Goal: Task Accomplishment & Management: Complete application form

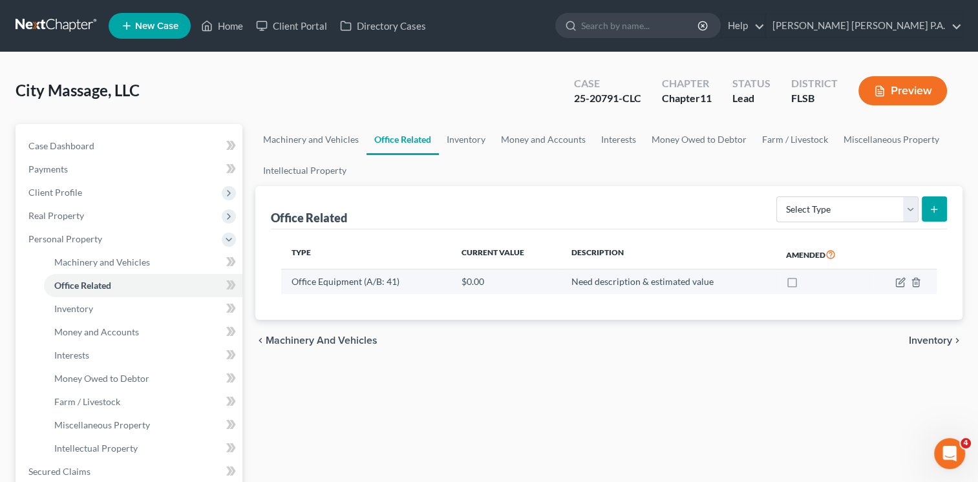
click at [357, 284] on td "Office Equipment (A/B: 41)" at bounding box center [365, 281] width 169 height 25
click at [898, 281] on icon "button" at bounding box center [901, 282] width 6 height 6
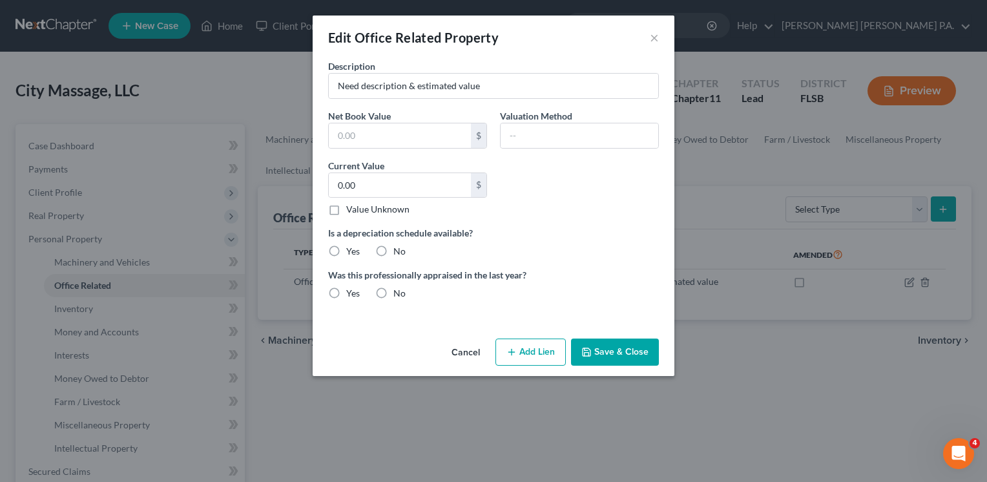
click at [388, 321] on div "Description Need description & estimated value Net Book Value $ Valuation Metho…" at bounding box center [494, 196] width 362 height 274
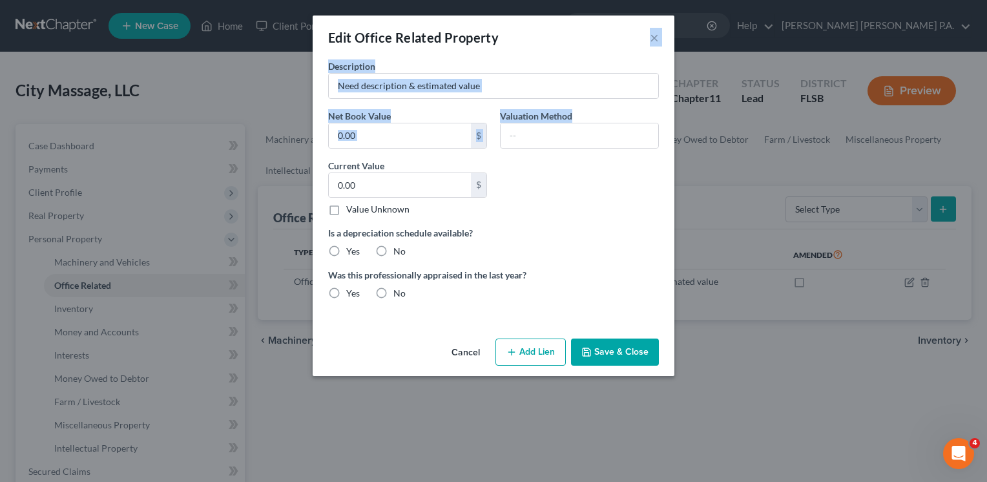
drag, startPoint x: 508, startPoint y: 34, endPoint x: 664, endPoint y: 147, distance: 193.0
click at [664, 147] on div "Edit Office Related Property × Description Need description & estimated value N…" at bounding box center [494, 196] width 362 height 361
click at [465, 355] on button "Cancel" at bounding box center [465, 353] width 49 height 26
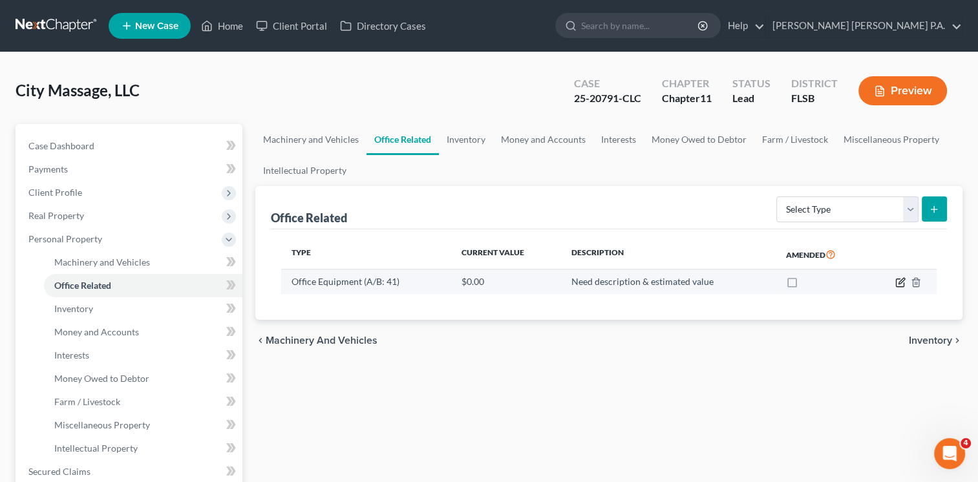
click at [897, 282] on icon "button" at bounding box center [900, 282] width 10 height 10
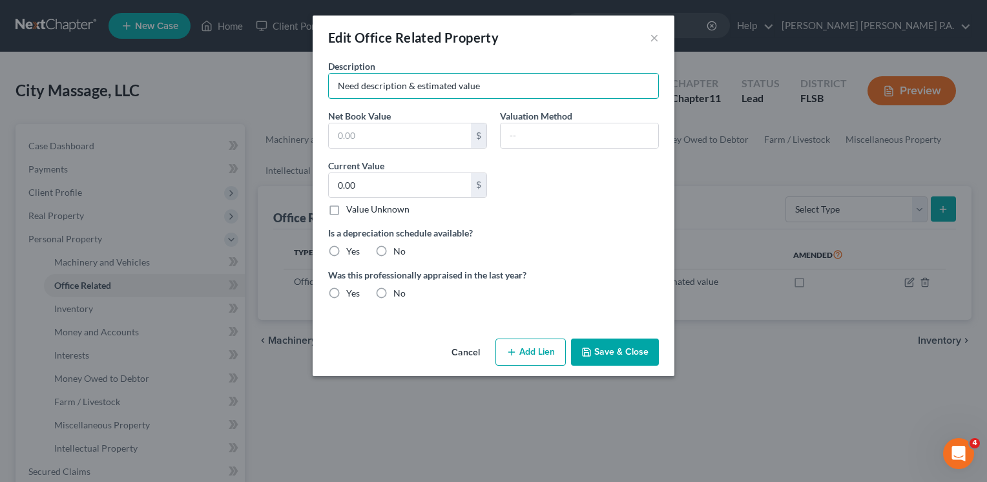
drag, startPoint x: 491, startPoint y: 86, endPoint x: 268, endPoint y: 94, distance: 223.7
click at [268, 94] on div "Edit Office Related Property × Description Need description & estimated value N…" at bounding box center [493, 241] width 987 height 482
type input "Office computers & telephones"
click at [375, 187] on input "0.00" at bounding box center [400, 185] width 142 height 25
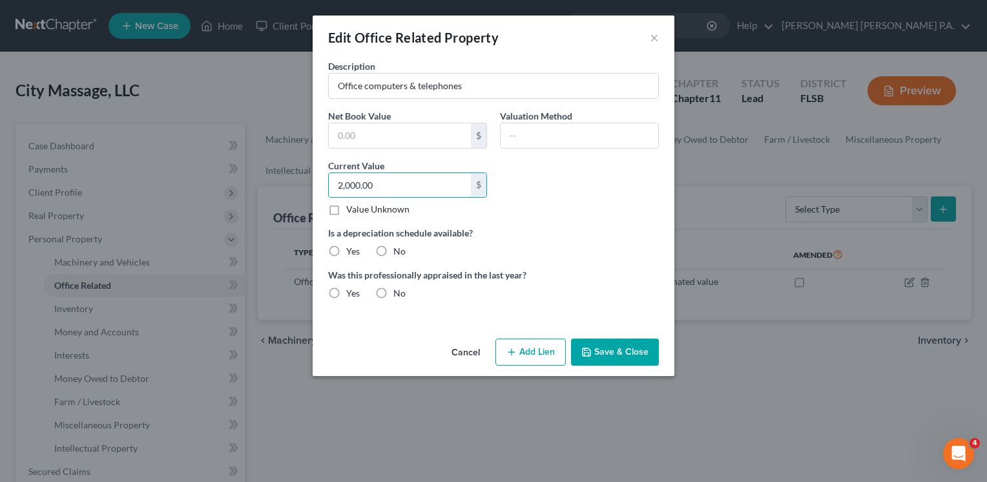
type input "2,000.00"
click at [394, 251] on label "No" at bounding box center [400, 251] width 12 height 13
click at [399, 251] on input "No" at bounding box center [403, 249] width 8 height 8
radio input "true"
click at [394, 293] on label "No" at bounding box center [400, 293] width 12 height 13
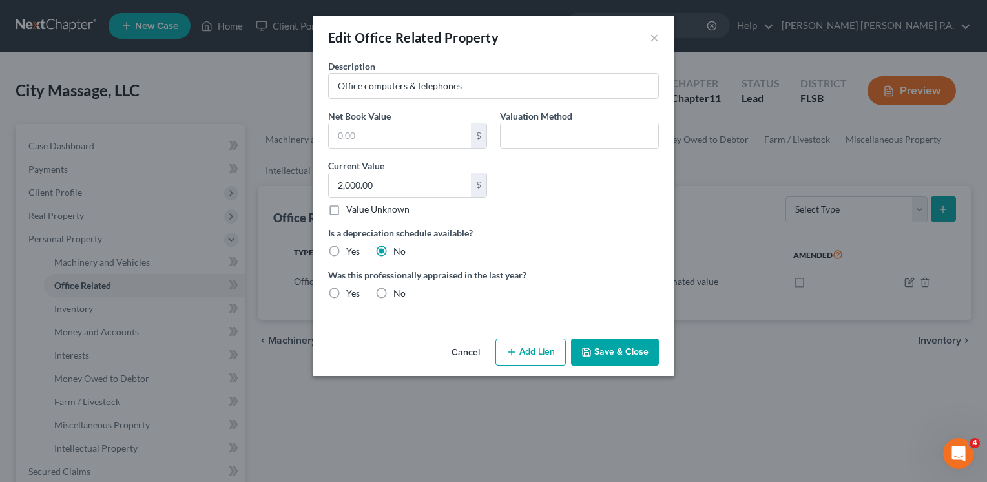
click at [399, 293] on input "No" at bounding box center [403, 291] width 8 height 8
radio input "true"
click at [611, 353] on button "Save & Close" at bounding box center [615, 352] width 88 height 27
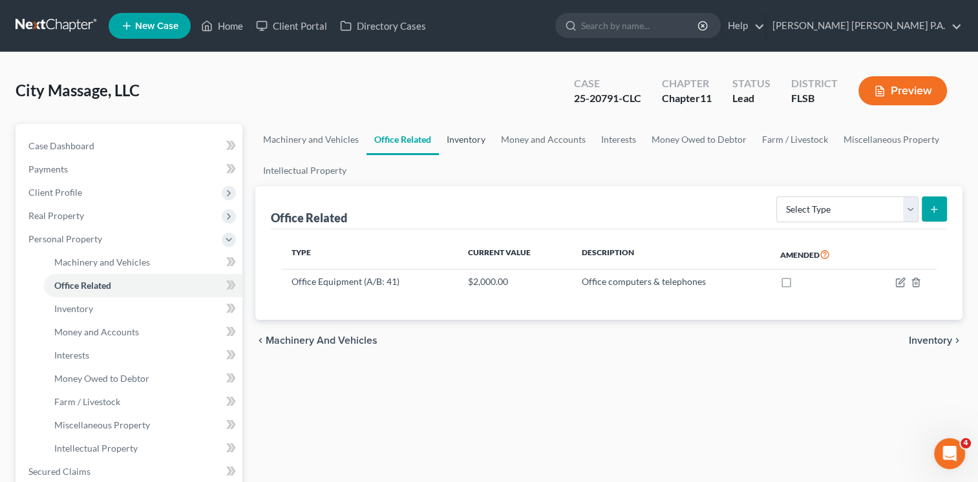
click at [462, 136] on link "Inventory" at bounding box center [466, 139] width 54 height 31
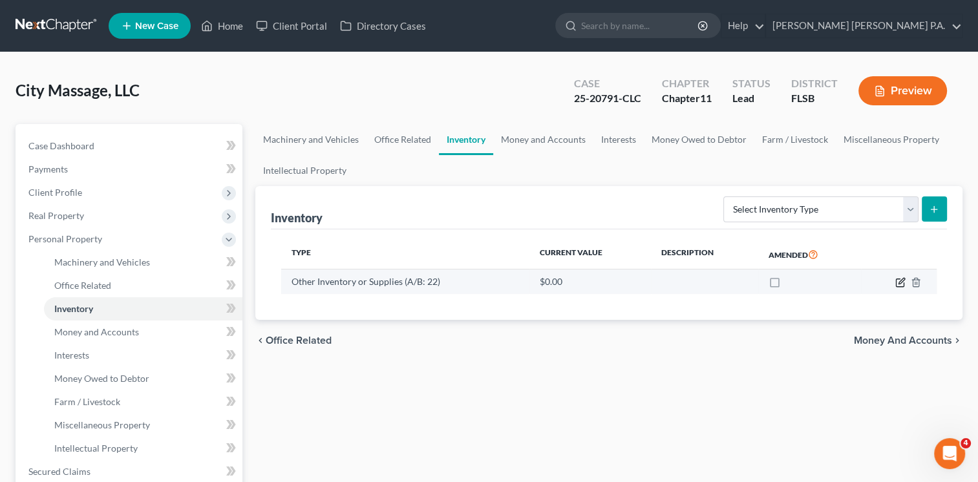
click at [900, 279] on icon "button" at bounding box center [900, 282] width 10 height 10
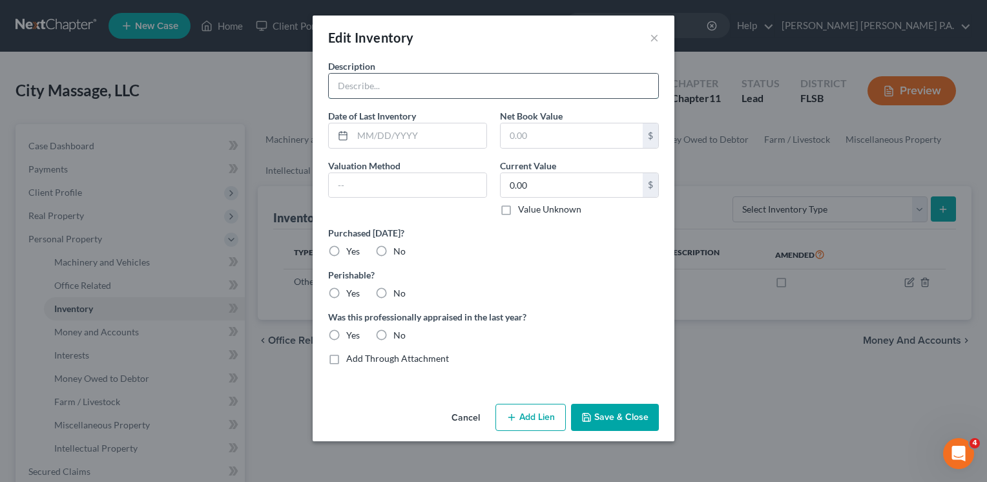
click at [432, 90] on input "text" at bounding box center [494, 86] width 330 height 25
type input "Spa retail and back bar products"
click at [533, 185] on input "0.00" at bounding box center [572, 185] width 142 height 25
type input "5,000.00"
click at [388, 184] on input "text" at bounding box center [408, 185] width 158 height 25
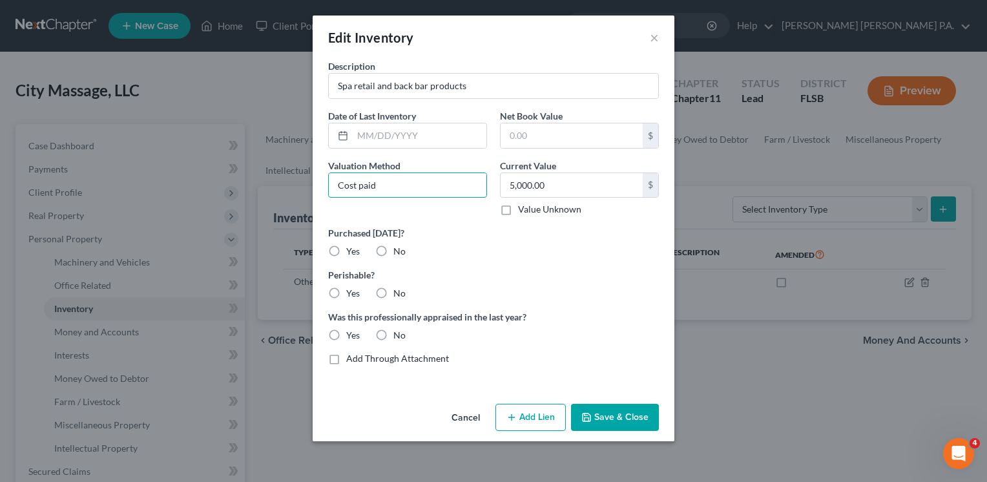
type input "Cost paid"
click at [394, 249] on label "No" at bounding box center [400, 251] width 12 height 13
click at [399, 249] on input "No" at bounding box center [403, 249] width 8 height 8
radio input "true"
click at [394, 291] on label "No" at bounding box center [400, 293] width 12 height 13
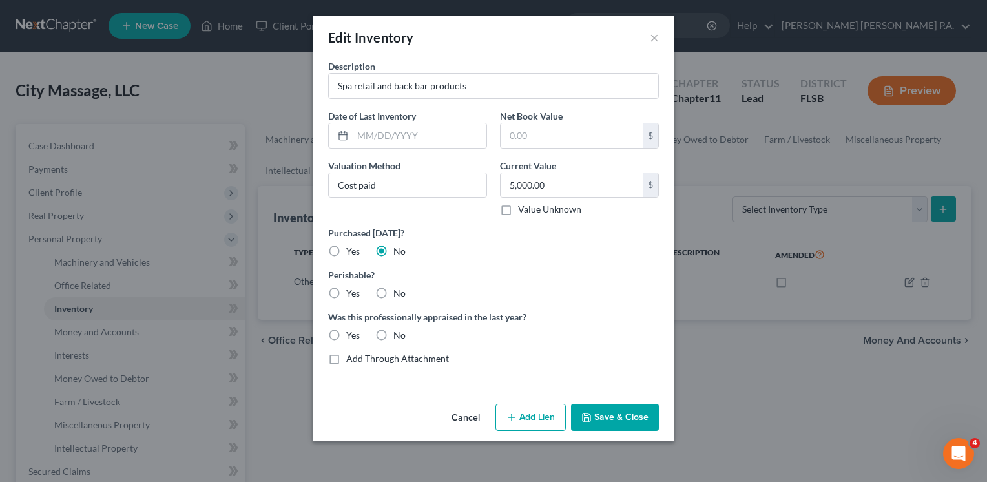
click at [399, 291] on input "No" at bounding box center [403, 291] width 8 height 8
radio input "true"
click at [394, 335] on label "No" at bounding box center [400, 335] width 12 height 13
click at [399, 335] on input "No" at bounding box center [403, 333] width 8 height 8
radio input "true"
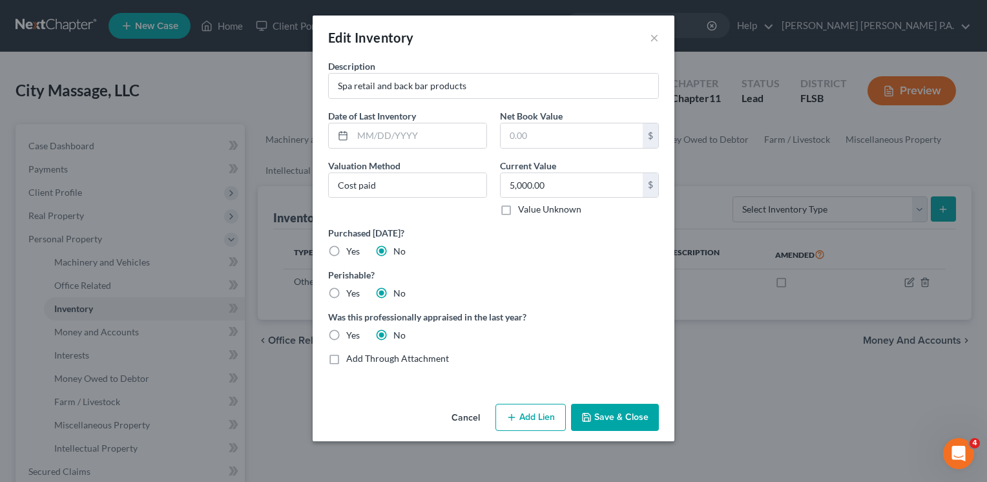
click at [624, 417] on button "Save & Close" at bounding box center [615, 417] width 88 height 27
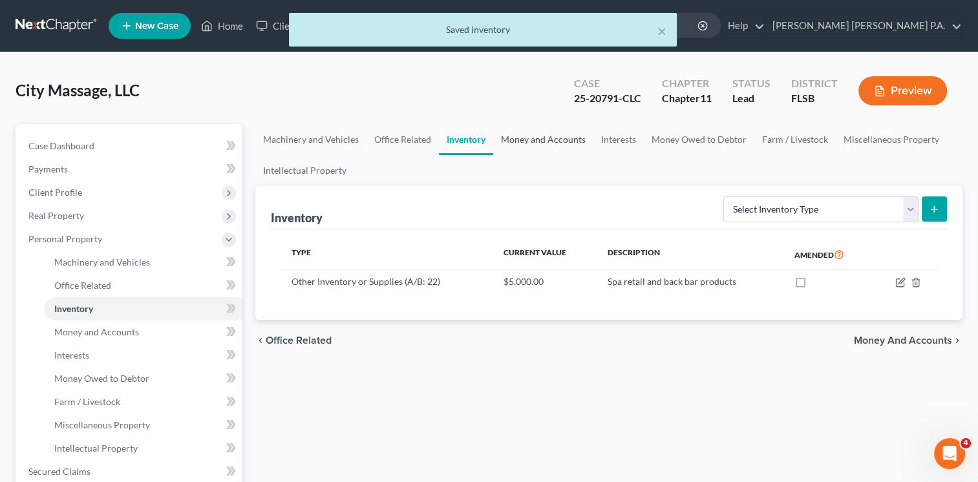
click at [541, 138] on link "Money and Accounts" at bounding box center [543, 139] width 100 height 31
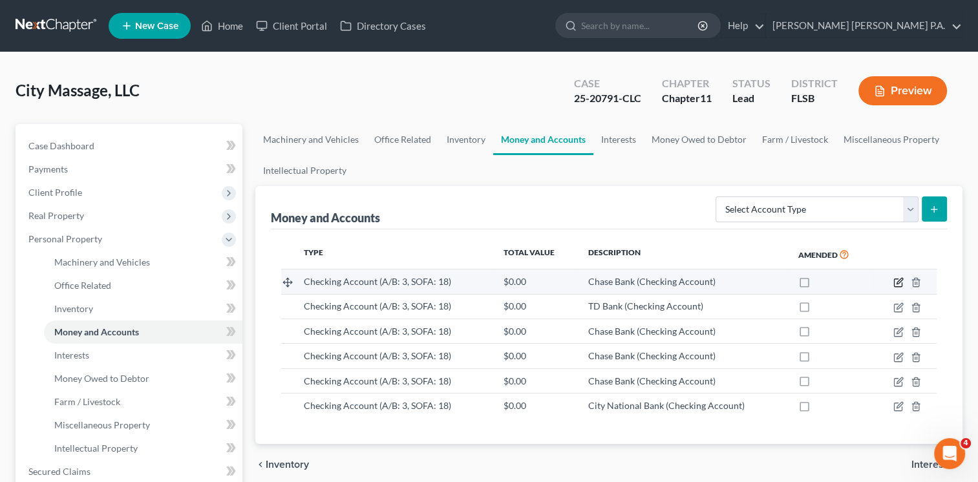
click at [901, 281] on icon "button" at bounding box center [898, 282] width 10 height 10
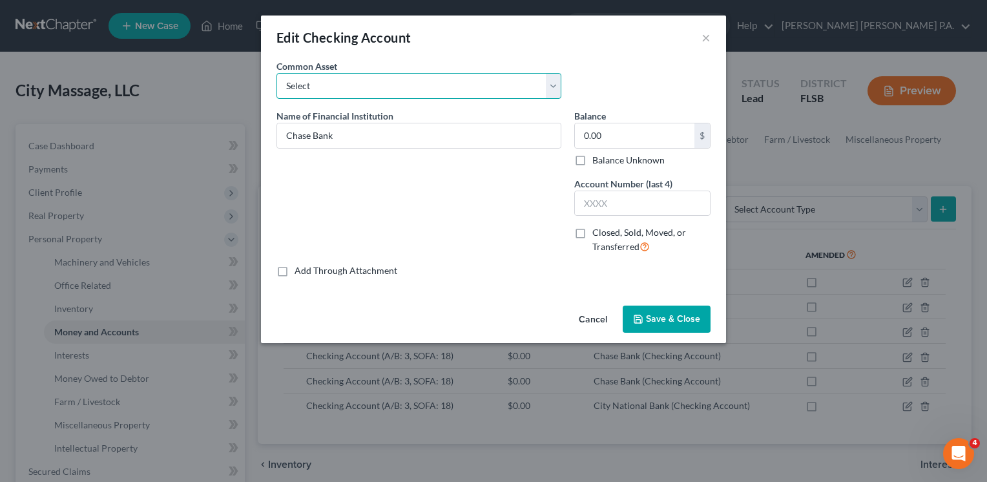
click at [553, 84] on select "Select Bank of America Bank of America [PERSON_NAME] JPMorgan Chase Bank x1655 …" at bounding box center [419, 86] width 285 height 26
click at [613, 201] on input "text" at bounding box center [642, 203] width 135 height 25
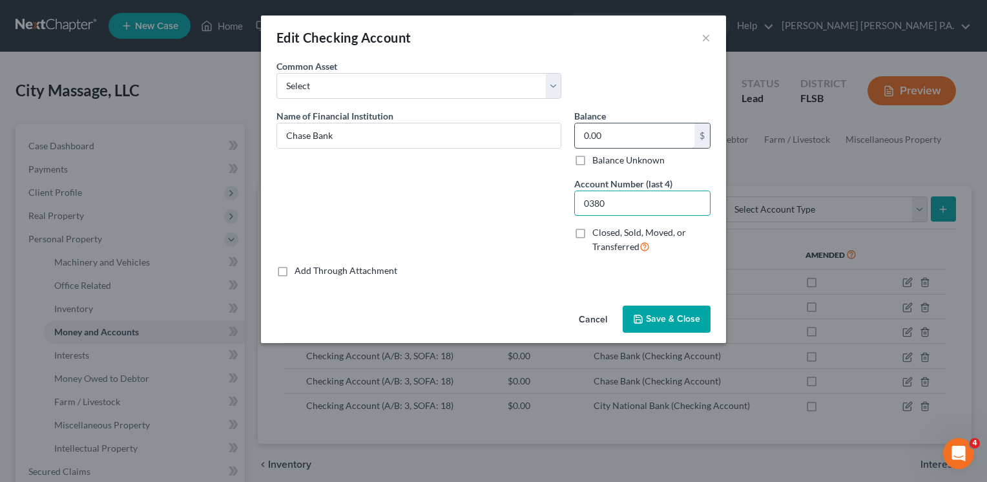
type input "0380"
click at [609, 138] on input "0.00" at bounding box center [635, 135] width 120 height 25
type input "1,172.85"
click at [661, 322] on span "Save & Close" at bounding box center [673, 318] width 54 height 11
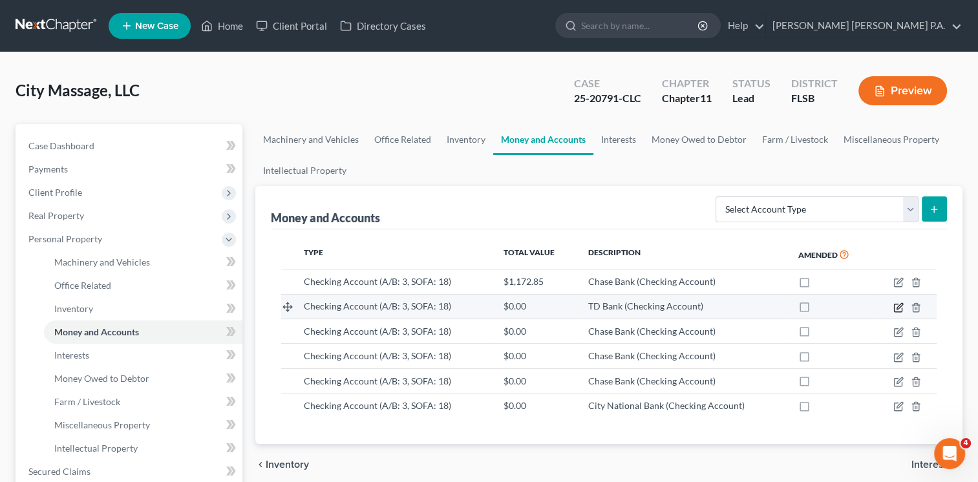
click at [899, 307] on icon "button" at bounding box center [898, 307] width 10 height 10
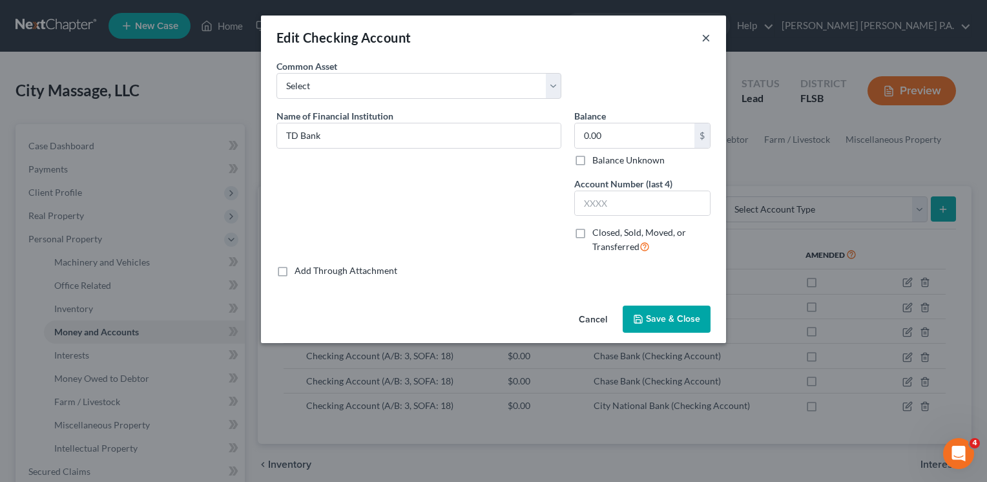
click at [710, 34] on button "×" at bounding box center [706, 38] width 9 height 16
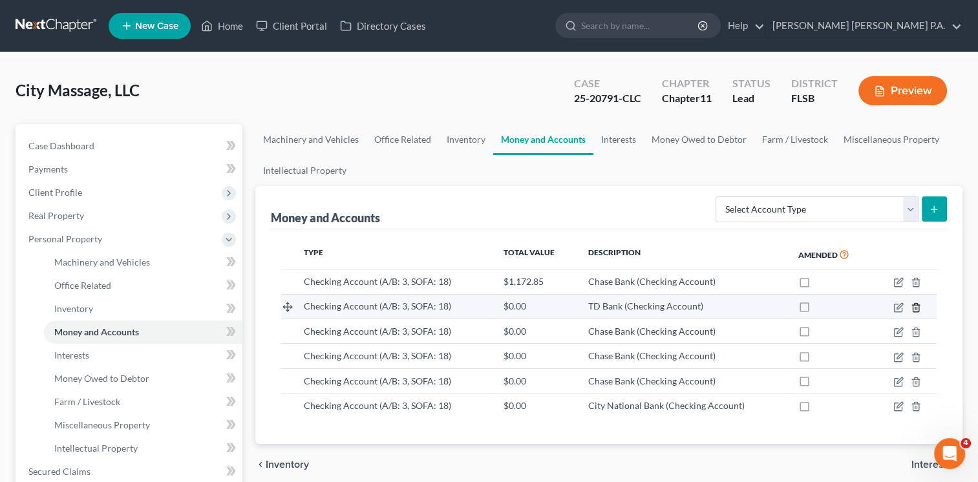
click at [915, 307] on line "button" at bounding box center [915, 308] width 0 height 3
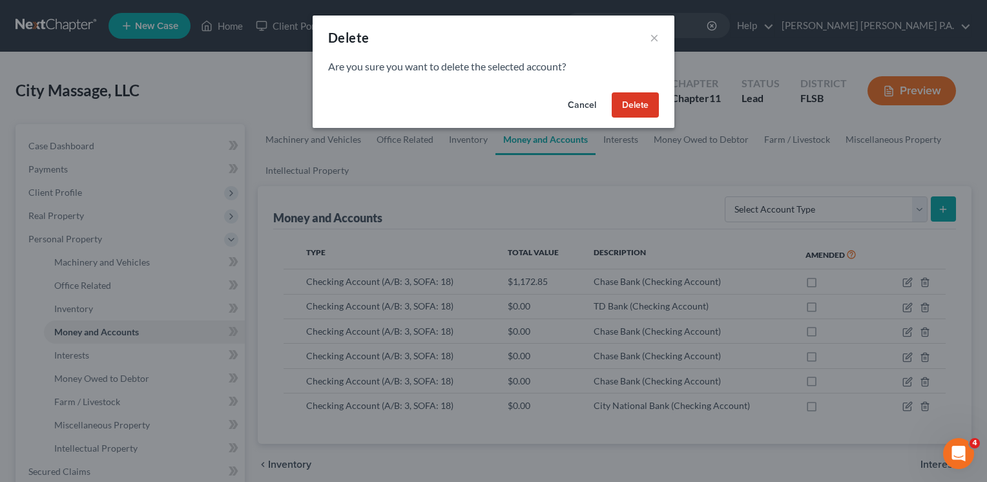
click at [635, 102] on button "Delete" at bounding box center [635, 105] width 47 height 26
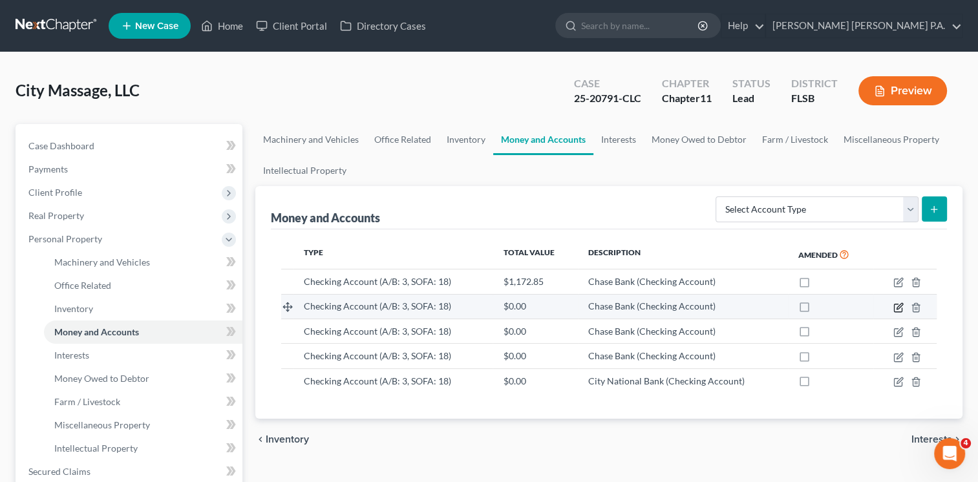
click at [901, 306] on icon "button" at bounding box center [898, 307] width 10 height 10
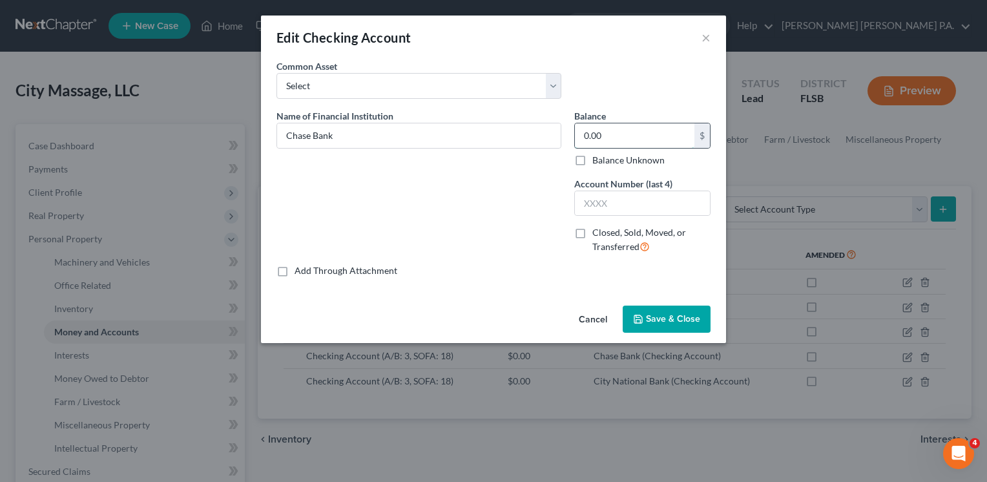
click at [626, 131] on input "0.00" at bounding box center [635, 135] width 120 height 25
type input "324.29"
click at [616, 200] on input "text" at bounding box center [642, 203] width 135 height 25
type input "8060"
click at [649, 323] on span "Save & Close" at bounding box center [673, 318] width 54 height 11
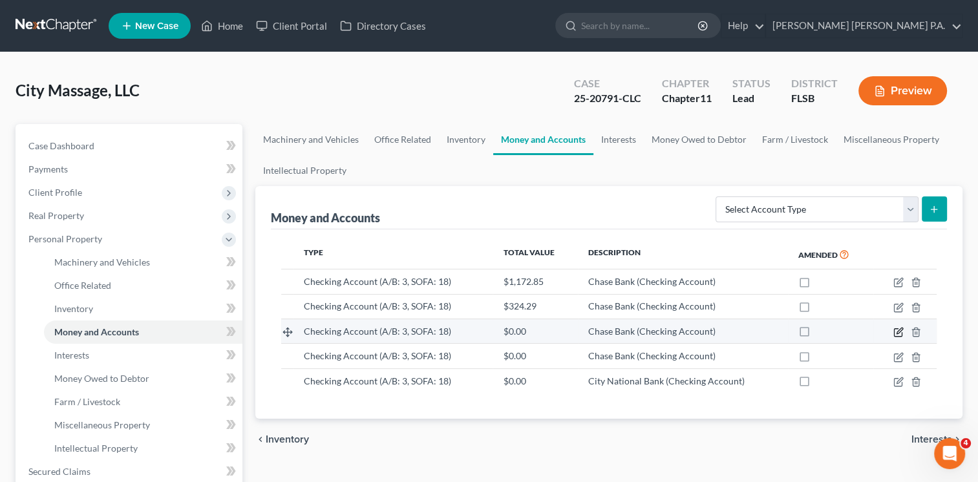
click at [901, 332] on icon "button" at bounding box center [898, 333] width 8 height 8
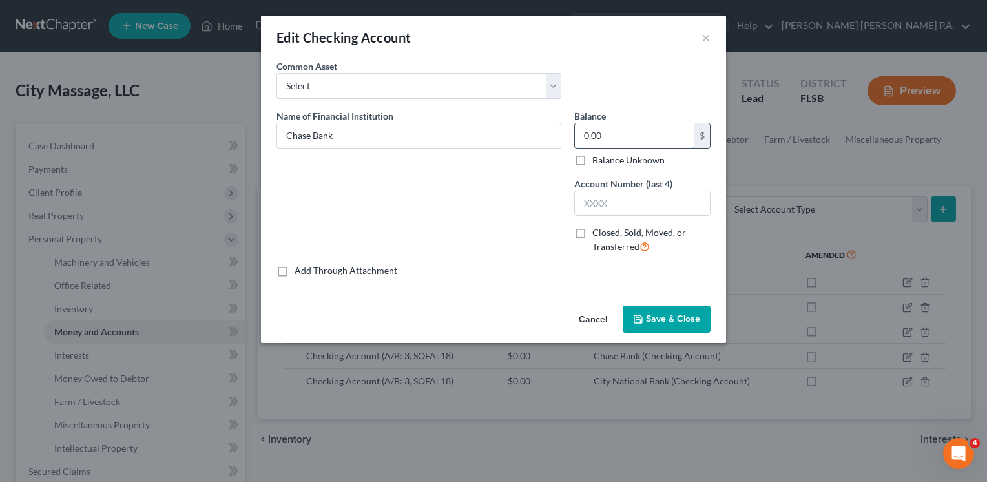
click at [618, 138] on input "0.00" at bounding box center [635, 135] width 120 height 25
type input "3,011.48"
click at [621, 199] on input "text" at bounding box center [642, 203] width 135 height 25
type input "8836"
click at [657, 320] on span "Save & Close" at bounding box center [673, 318] width 54 height 11
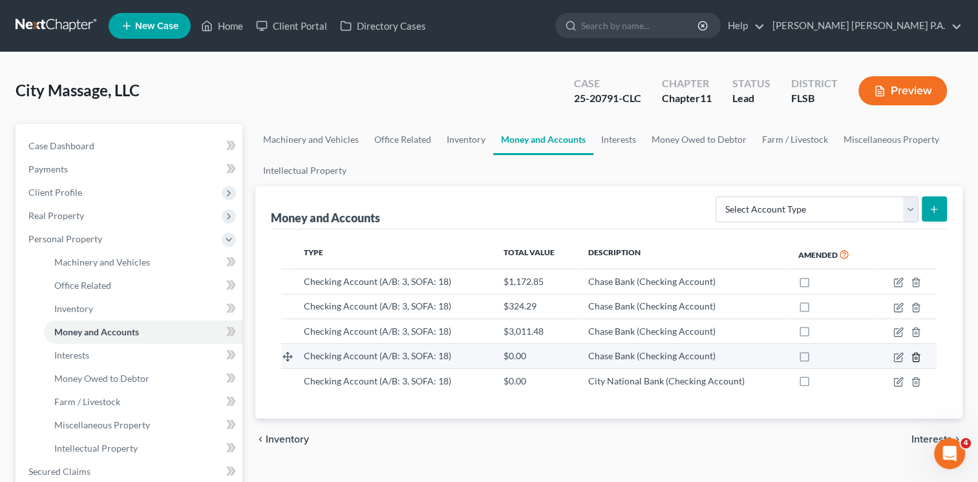
click at [917, 353] on icon "button" at bounding box center [915, 357] width 10 height 10
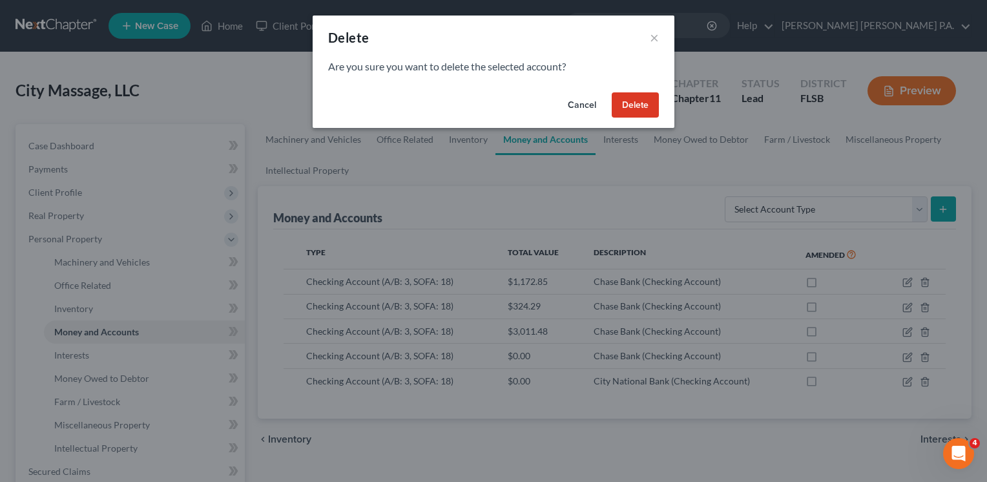
click at [639, 103] on button "Delete" at bounding box center [635, 105] width 47 height 26
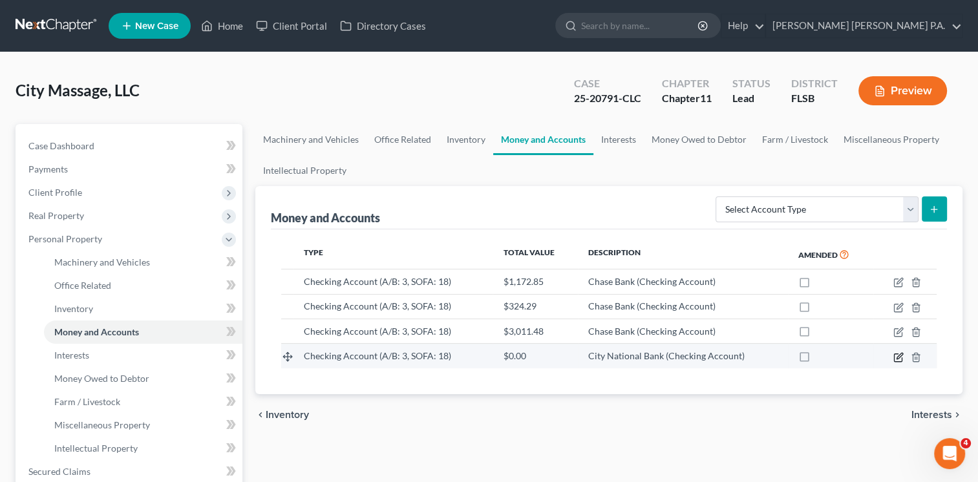
click at [894, 353] on icon "button" at bounding box center [898, 357] width 10 height 10
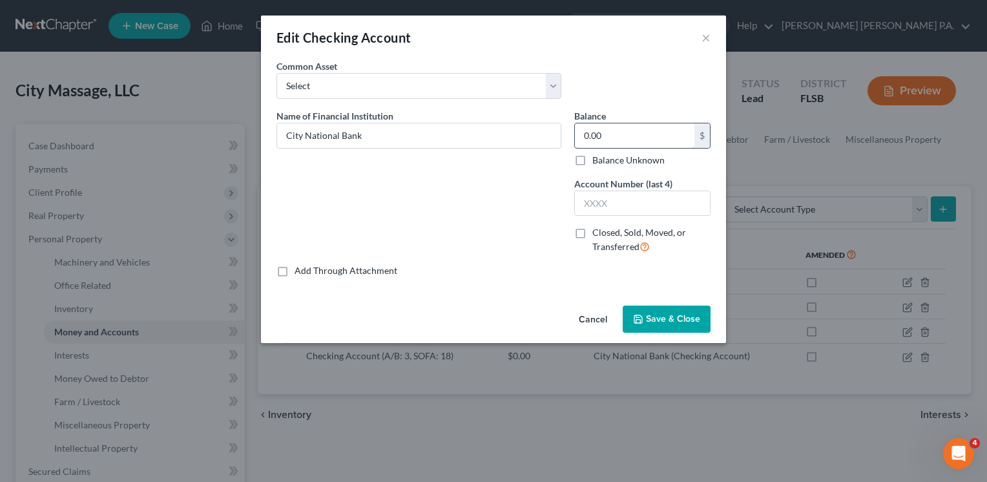
click at [635, 136] on input "0.00" at bounding box center [635, 135] width 120 height 25
type input "0"
click at [635, 136] on input "2,424.06" at bounding box center [635, 135] width 120 height 25
type input "2"
click at [633, 136] on input "text" at bounding box center [635, 135] width 120 height 25
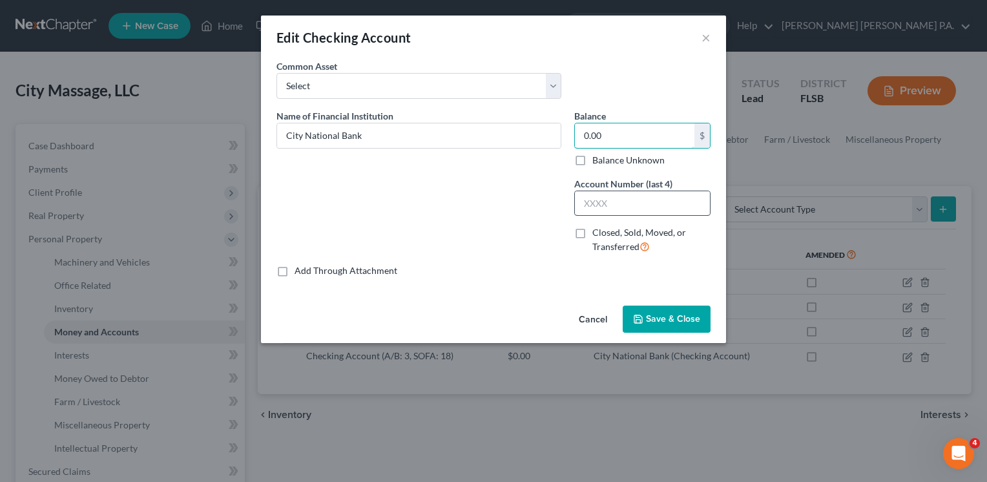
drag, startPoint x: 633, startPoint y: 136, endPoint x: 598, endPoint y: 205, distance: 76.9
click at [598, 205] on div "Balance 0.00 $ Balance Unknown Balance Undetermined 0.00 $ Balance Unknown Acco…" at bounding box center [642, 186] width 149 height 155
click at [598, 205] on input "text" at bounding box center [642, 203] width 135 height 25
type input "0.00"
click at [582, 201] on input "text" at bounding box center [642, 203] width 135 height 25
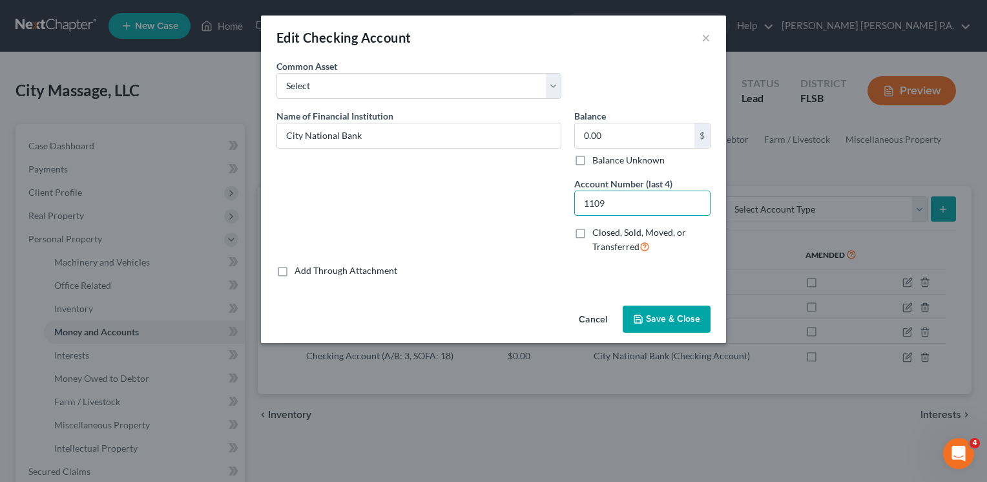
type input "1109"
click at [669, 316] on span "Save & Close" at bounding box center [673, 318] width 54 height 11
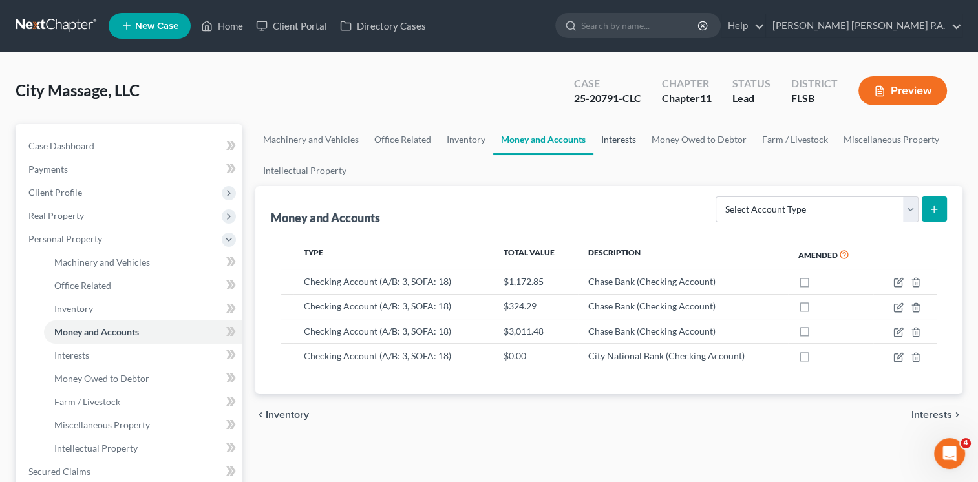
click at [604, 144] on link "Interests" at bounding box center [618, 139] width 50 height 31
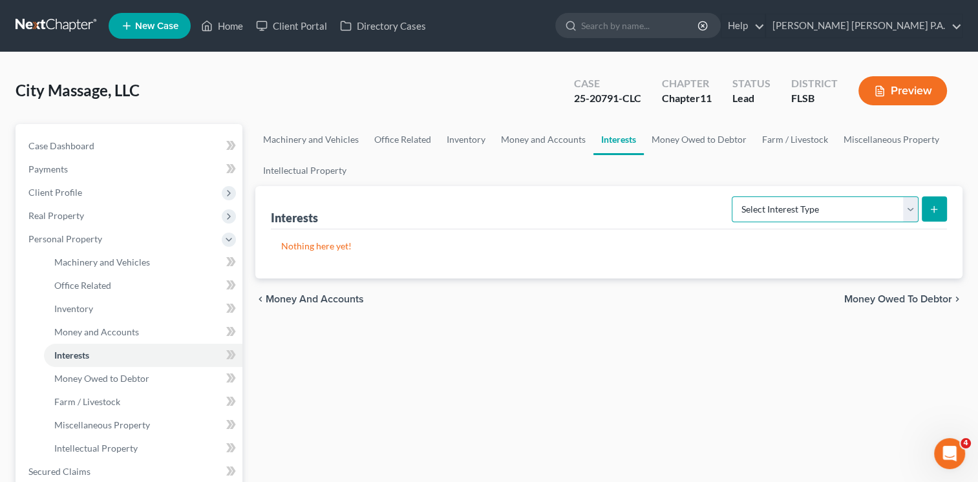
click at [811, 208] on select "Select Interest Type Bond (A/B: 16) Incorporated Business (A/B: 15) Insurance P…" at bounding box center [824, 209] width 187 height 26
click at [704, 141] on link "Money Owed to Debtor" at bounding box center [699, 139] width 110 height 31
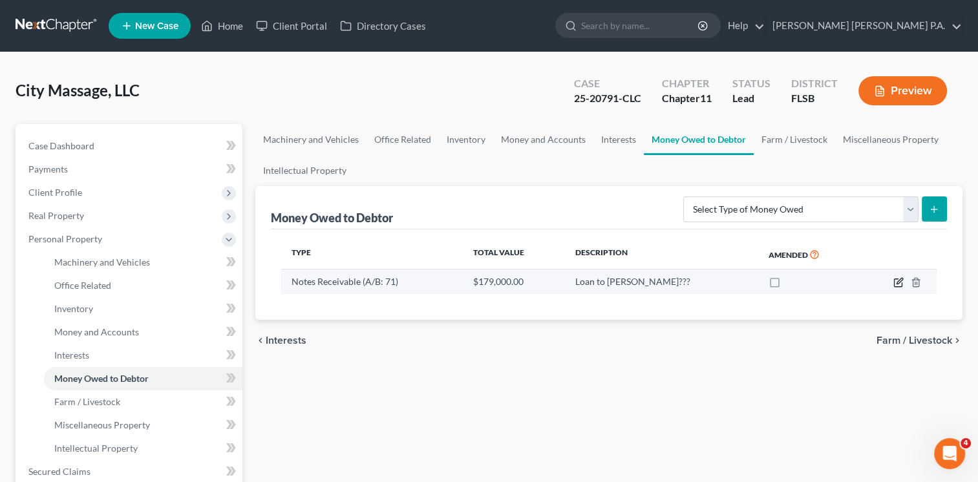
click at [897, 282] on icon "button" at bounding box center [898, 282] width 10 height 10
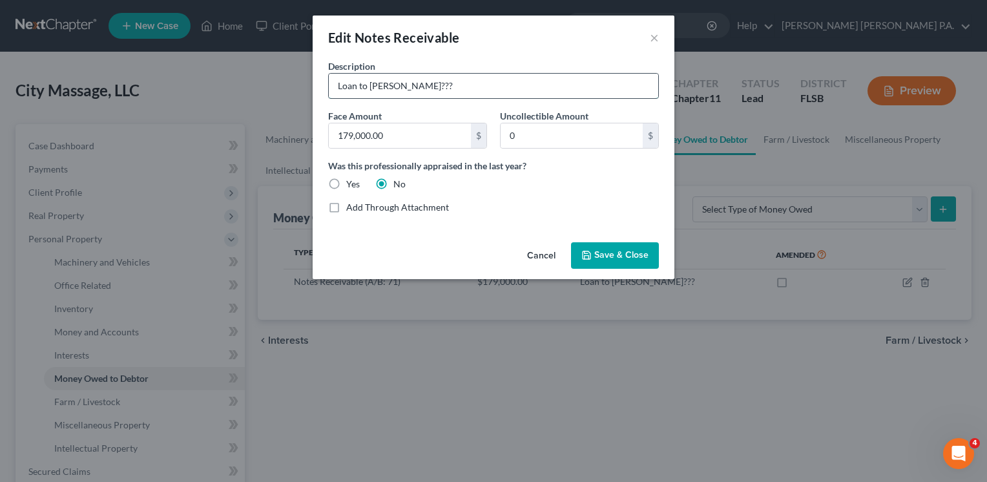
click at [459, 84] on input "Loan to [PERSON_NAME]???" at bounding box center [494, 86] width 330 height 25
type input "Loan to [PERSON_NAME]"
click at [609, 247] on button "Save & Close" at bounding box center [615, 255] width 88 height 27
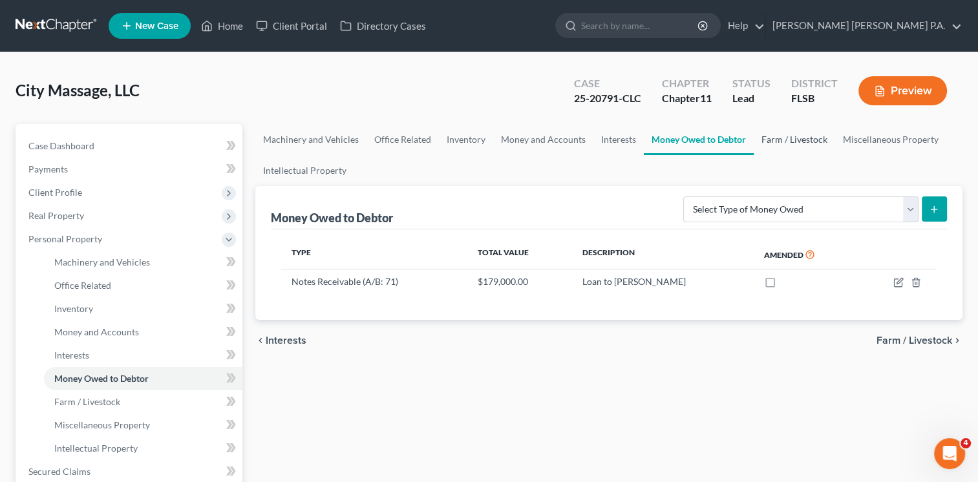
click at [799, 134] on link "Farm / Livestock" at bounding box center [793, 139] width 81 height 31
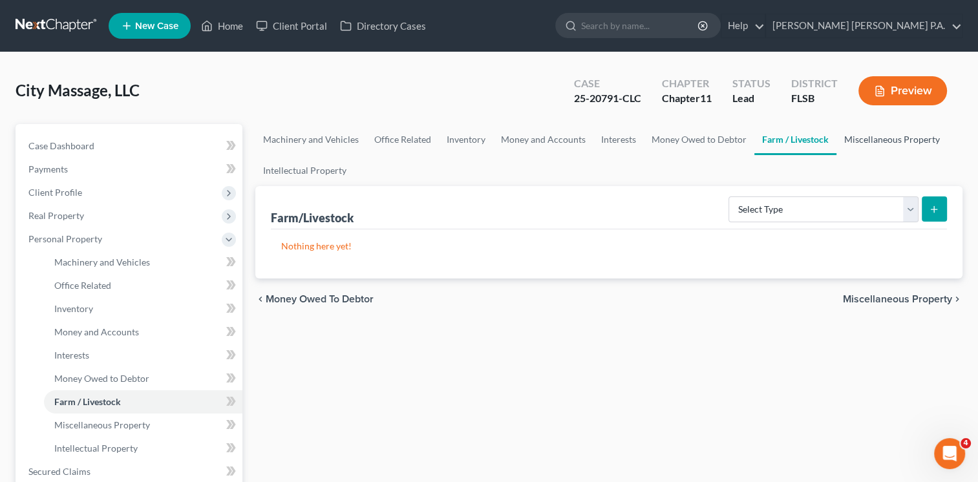
click at [846, 142] on link "Miscellaneous Property" at bounding box center [891, 139] width 111 height 31
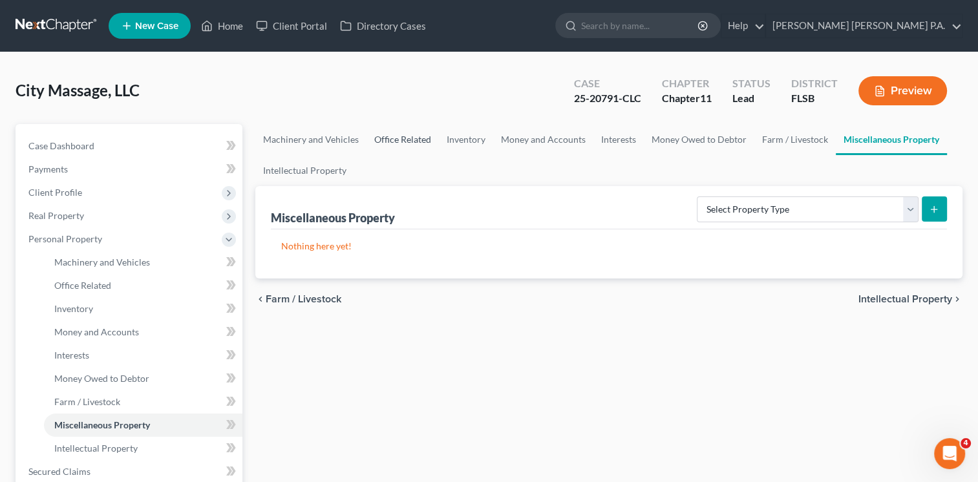
click at [393, 140] on link "Office Related" at bounding box center [402, 139] width 72 height 31
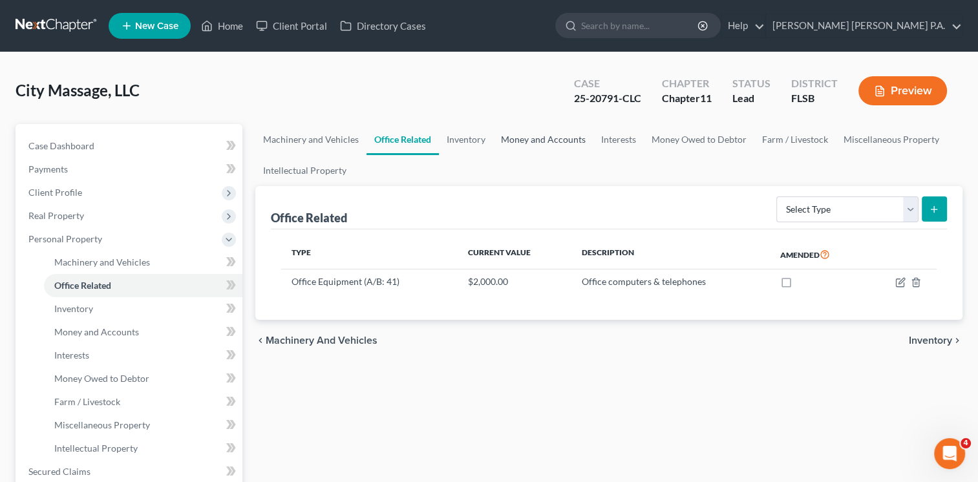
click at [541, 141] on link "Money and Accounts" at bounding box center [543, 139] width 100 height 31
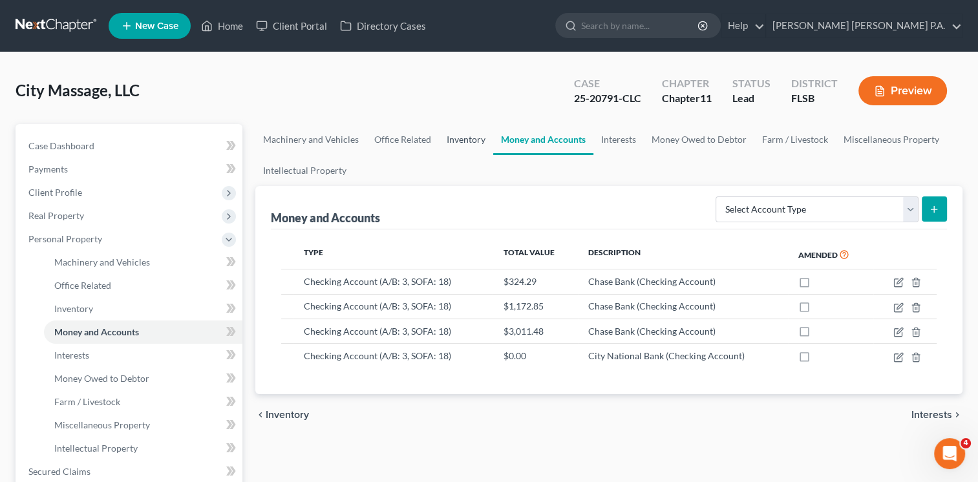
click at [464, 142] on link "Inventory" at bounding box center [466, 139] width 54 height 31
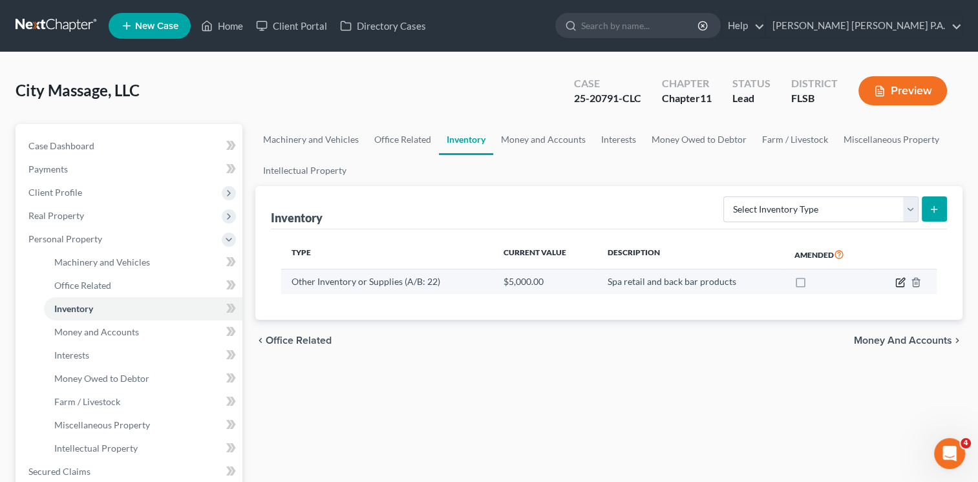
click at [899, 284] on icon "button" at bounding box center [900, 282] width 10 height 10
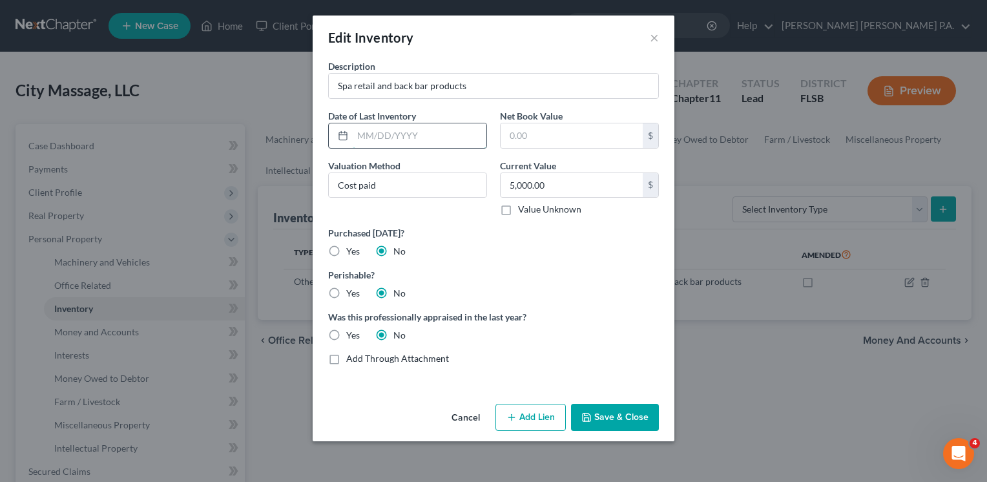
click at [395, 139] on input "text" at bounding box center [420, 135] width 134 height 25
type input "[DATE]"
click at [599, 415] on button "Save & Close" at bounding box center [615, 417] width 88 height 27
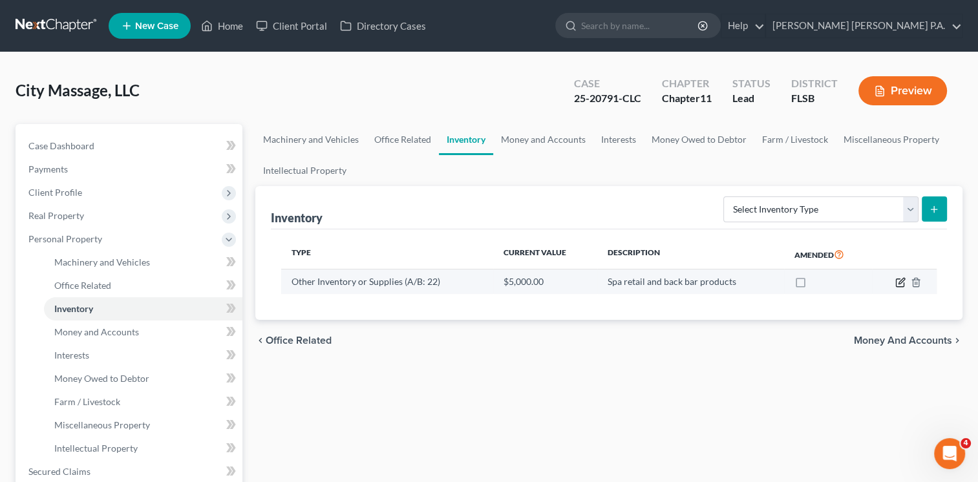
click at [901, 280] on icon "button" at bounding box center [900, 282] width 10 height 10
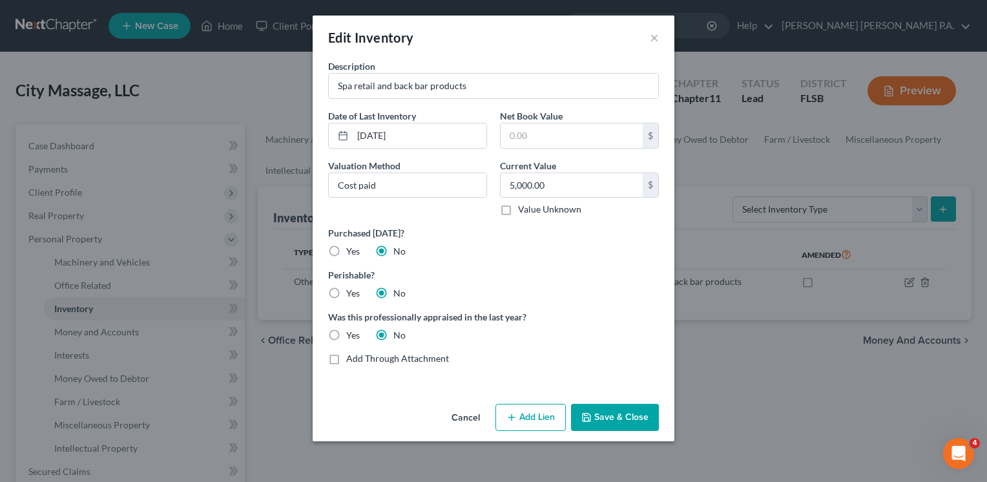
click at [346, 291] on label "Yes" at bounding box center [353, 293] width 14 height 13
click at [352, 291] on input "Yes" at bounding box center [356, 291] width 8 height 8
radio input "true"
radio input "false"
click at [623, 425] on button "Save & Close" at bounding box center [615, 417] width 88 height 27
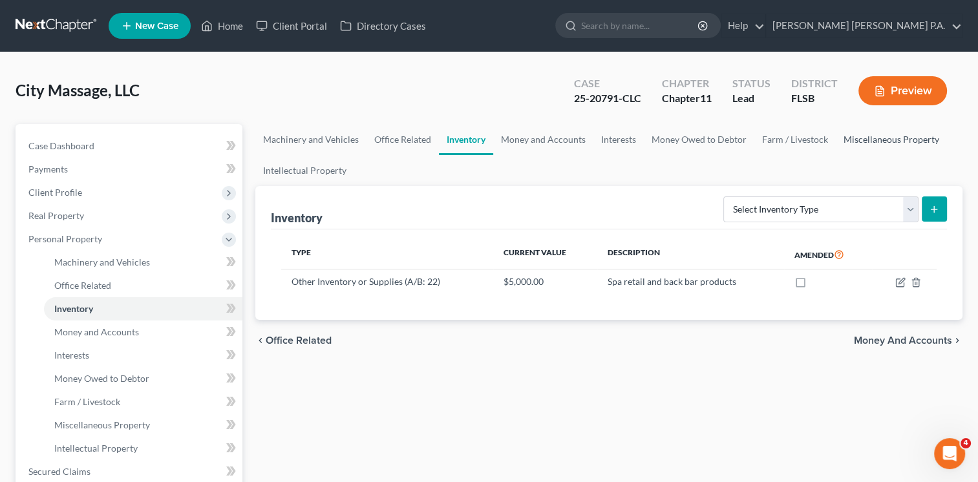
click at [887, 142] on link "Miscellaneous Property" at bounding box center [891, 139] width 111 height 31
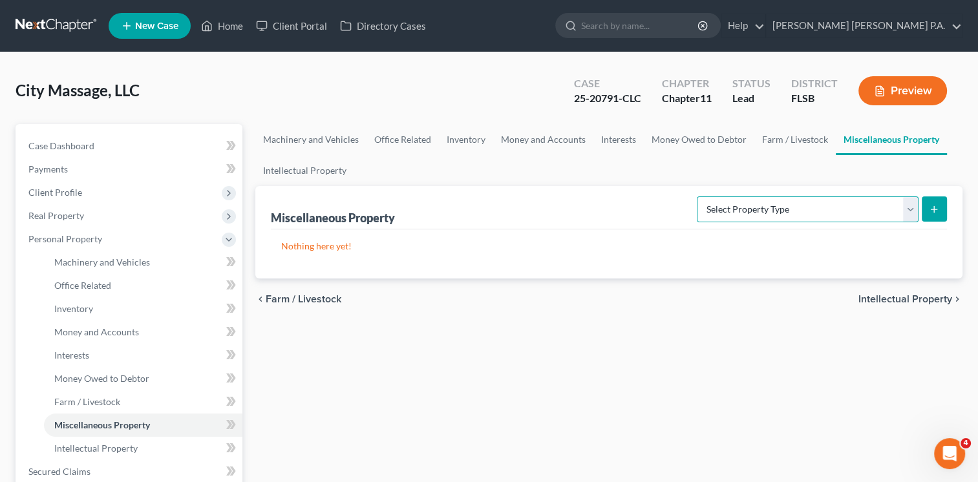
click at [768, 212] on select "Select Property Type Assigned for Creditor Benefit [DATE] (SOFA: 8) Assigned to…" at bounding box center [808, 209] width 222 height 26
click at [547, 300] on div "chevron_left Farm / Livestock Intellectual Property chevron_right" at bounding box center [608, 299] width 707 height 41
click at [295, 166] on link "Intellectual Property" at bounding box center [304, 170] width 99 height 31
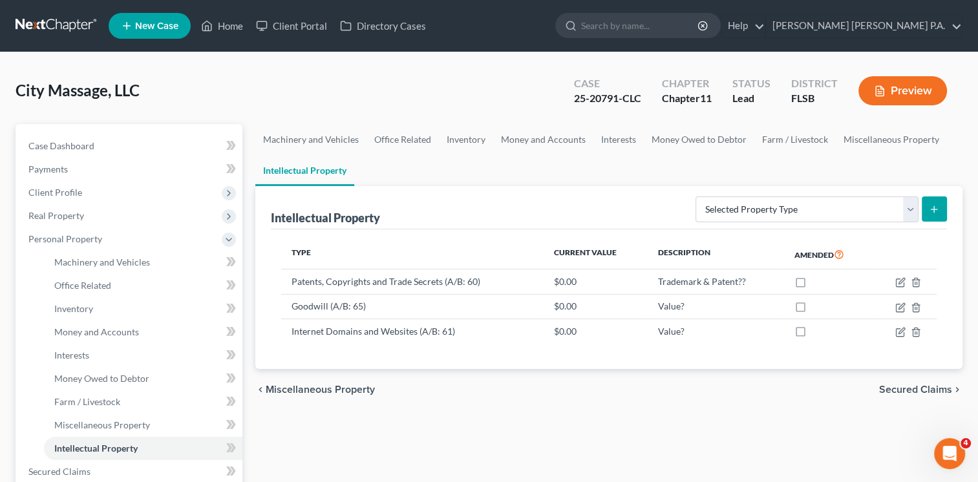
click at [803, 436] on div "Machinery and Vehicles Office Related Inventory Money and Accounts Interests Mo…" at bounding box center [609, 450] width 720 height 653
click at [330, 136] on link "Machinery and Vehicles" at bounding box center [310, 139] width 111 height 31
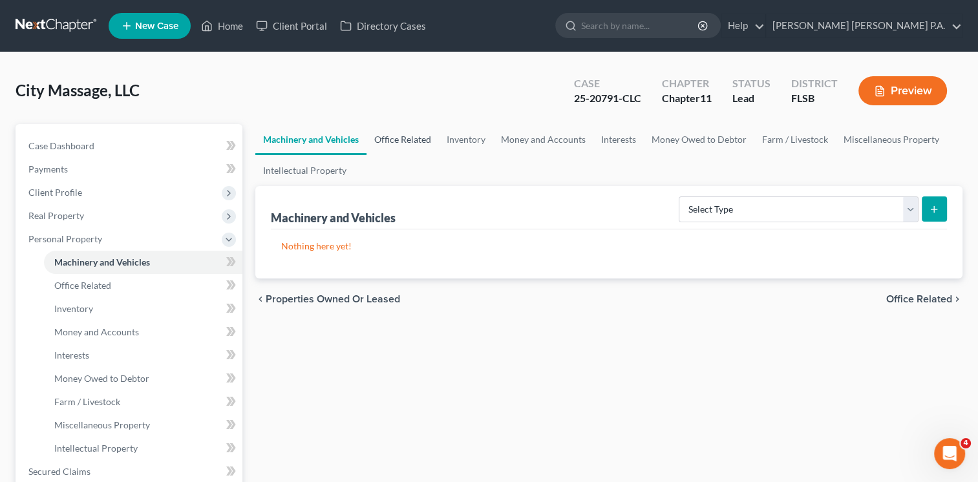
click at [402, 135] on link "Office Related" at bounding box center [402, 139] width 72 height 31
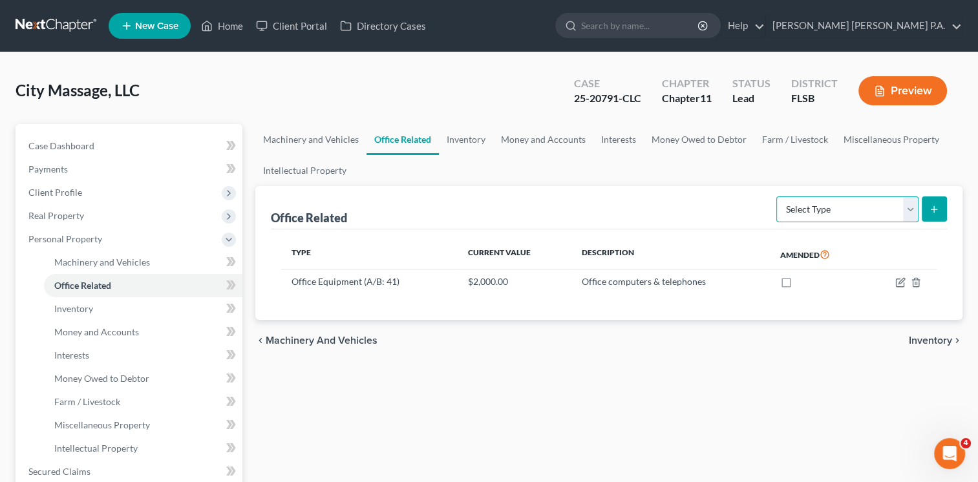
click at [905, 208] on select "Select Type Collectibles (A/B: 42) Office Equipment (A/B: 41) Office Fixtures (…" at bounding box center [847, 209] width 142 height 26
select select "furniture"
click at [777, 196] on select "Select Type Collectibles (A/B: 42) Office Equipment (A/B: 41) Office Fixtures (…" at bounding box center [847, 209] width 142 height 26
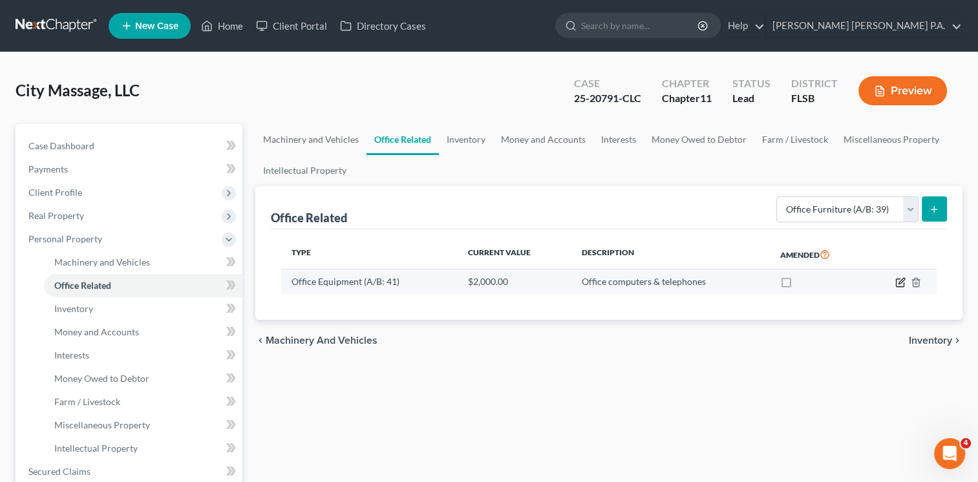
click at [897, 284] on icon "button" at bounding box center [900, 282] width 10 height 10
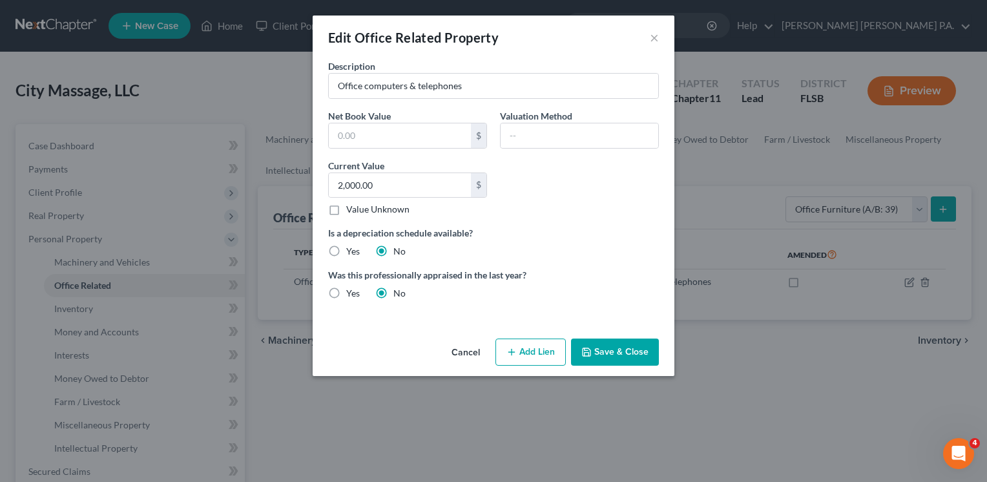
click at [470, 344] on button "Cancel" at bounding box center [465, 353] width 49 height 26
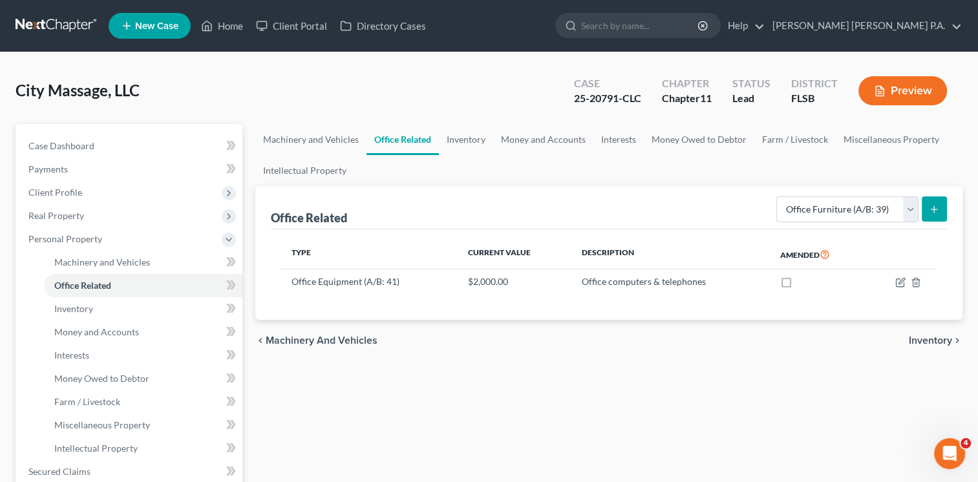
click at [935, 207] on icon "submit" at bounding box center [934, 209] width 10 height 10
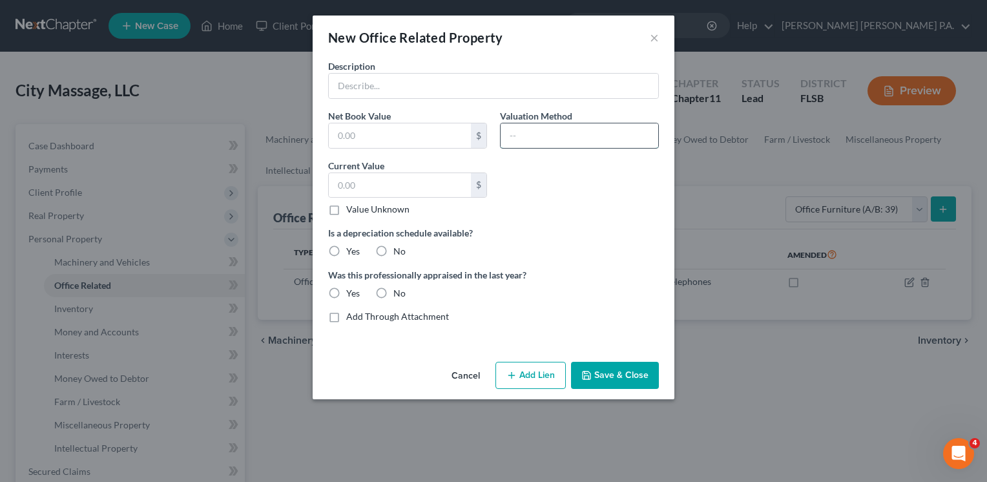
click at [585, 129] on input "text" at bounding box center [580, 135] width 158 height 25
click at [432, 89] on input "text" at bounding box center [494, 86] width 330 height 25
click at [443, 87] on input "Office furniture (front desk, chairs" at bounding box center [494, 86] width 330 height 25
click at [498, 79] on input "Office furniture (front desks, chairs" at bounding box center [494, 86] width 330 height 25
click at [476, 84] on input "Office furniture (front desks, chairs)???" at bounding box center [494, 86] width 330 height 25
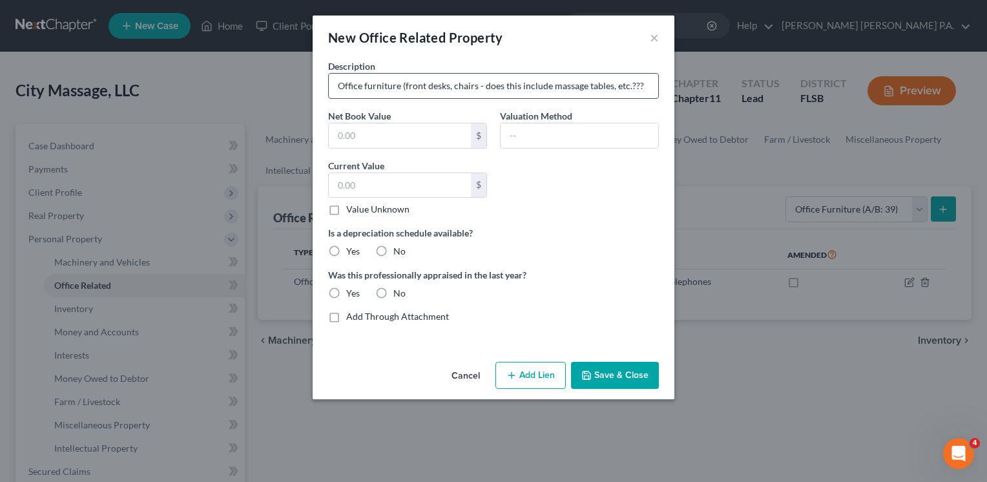
click at [640, 87] on input "Office furniture (front desks, chairs - does this include massage tables, etc.?…" at bounding box center [494, 86] width 330 height 25
type input "Office furniture (front desks, chairs - does this include massage tables, etc.?…"
click at [415, 190] on input "text" at bounding box center [400, 185] width 142 height 25
type input "5,000.00"
click at [616, 212] on div "Description Office furniture (front desks, chairs - does this include massage t…" at bounding box center [494, 196] width 344 height 274
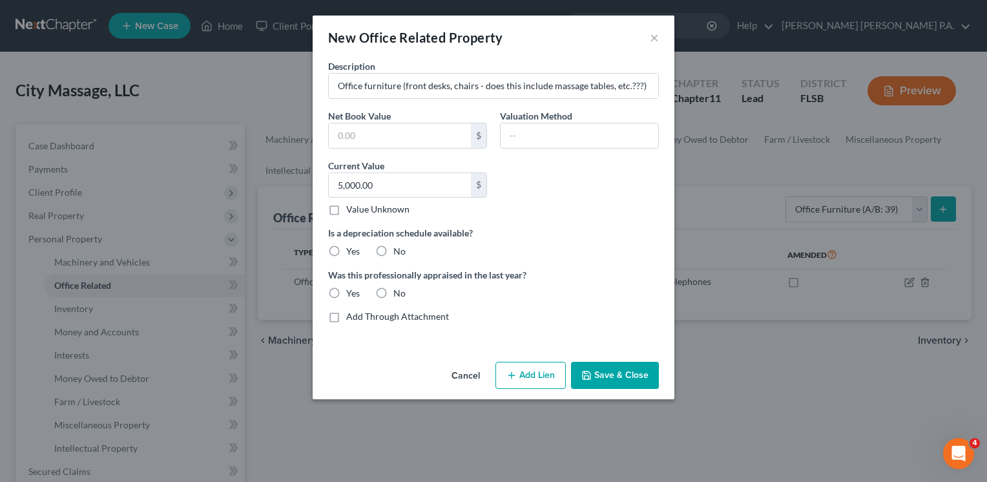
click at [394, 249] on label "No" at bounding box center [400, 251] width 12 height 13
click at [399, 249] on input "No" at bounding box center [403, 249] width 8 height 8
radio input "true"
click at [394, 293] on label "No" at bounding box center [400, 293] width 12 height 13
click at [399, 293] on input "No" at bounding box center [403, 291] width 8 height 8
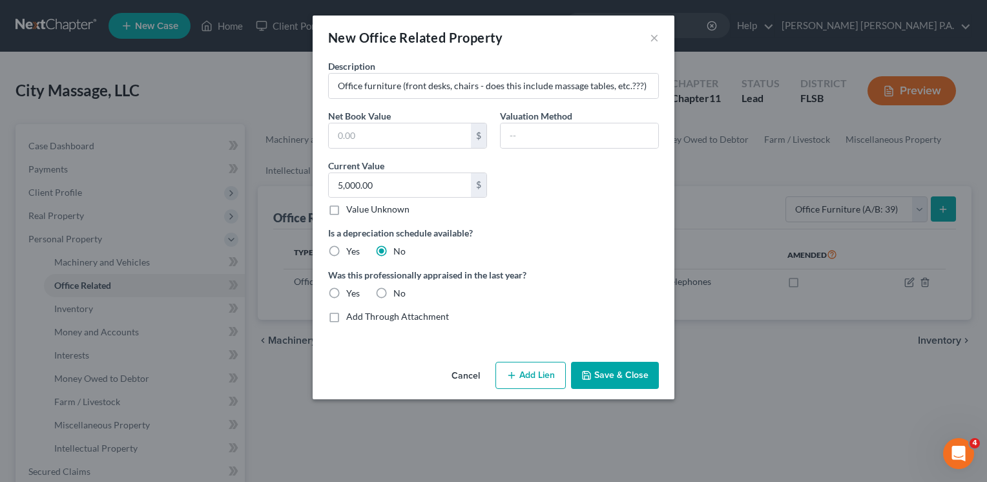
radio input "true"
click at [394, 293] on label "No" at bounding box center [400, 293] width 12 height 13
click at [399, 293] on input "No" at bounding box center [403, 291] width 8 height 8
click at [615, 378] on button "Save & Close" at bounding box center [615, 375] width 88 height 27
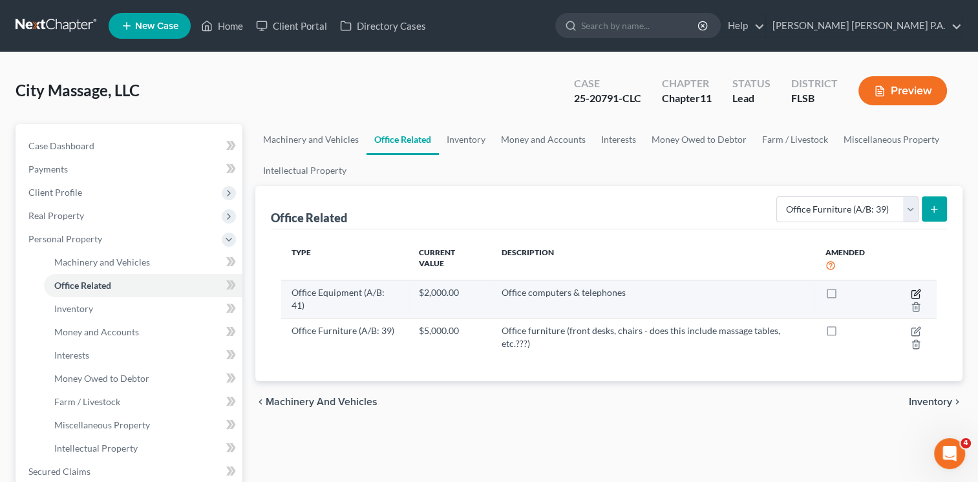
click at [917, 292] on icon "button" at bounding box center [917, 292] width 6 height 6
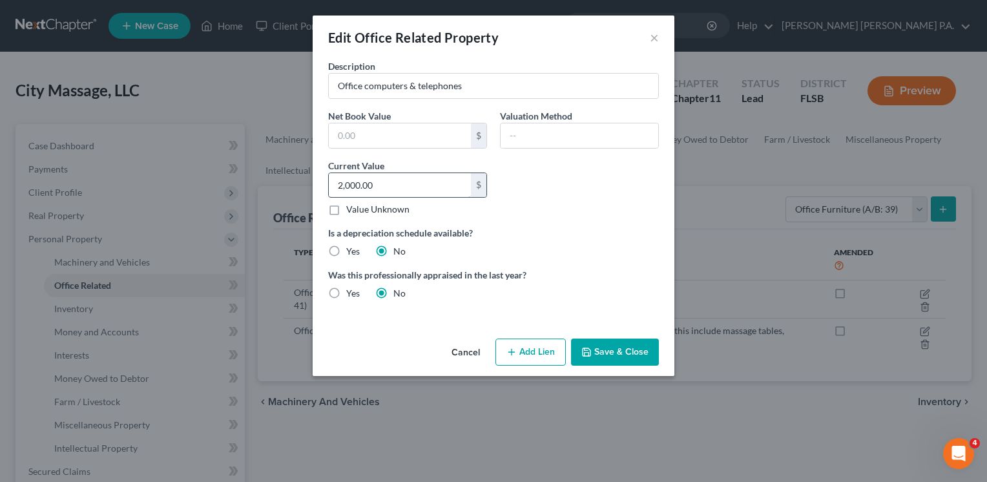
click at [342, 184] on input "2,000.00" at bounding box center [400, 185] width 142 height 25
type input "0"
type input "3,000.00"
click at [562, 224] on div "Description Office computers & telephones Net Book Value $ Valuation Method Cur…" at bounding box center [494, 184] width 344 height 251
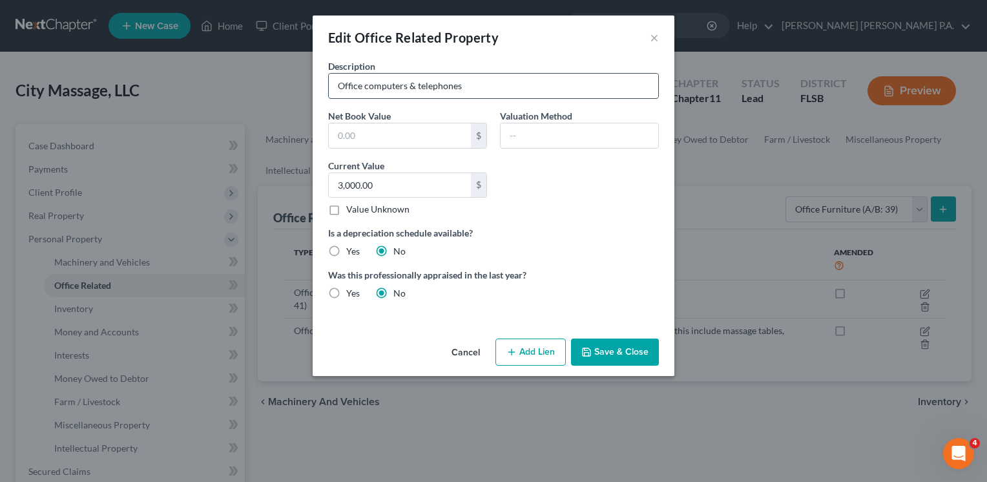
click at [489, 93] on input "Office computers & telephones" at bounding box center [494, 86] width 330 height 25
type input "Office computers & telephones (anything else???)"
click at [610, 355] on button "Save & Close" at bounding box center [615, 352] width 88 height 27
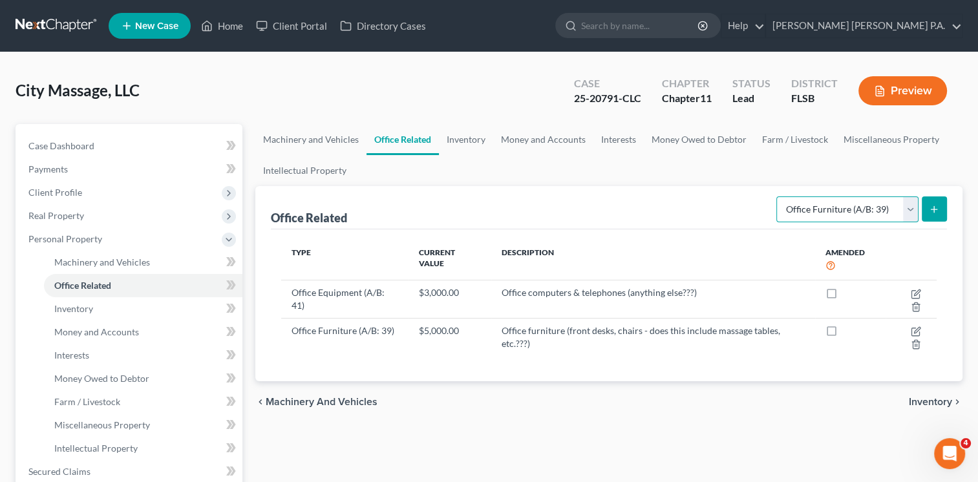
click at [907, 208] on select "Select Type Collectibles (A/B: 42) Office Equipment (A/B: 41) Office Fixtures (…" at bounding box center [847, 209] width 142 height 26
select select "fixtures"
click at [777, 196] on select "Select Type Collectibles (A/B: 42) Office Equipment (A/B: 41) Office Fixtures (…" at bounding box center [847, 209] width 142 height 26
click at [936, 205] on icon "submit" at bounding box center [934, 209] width 10 height 10
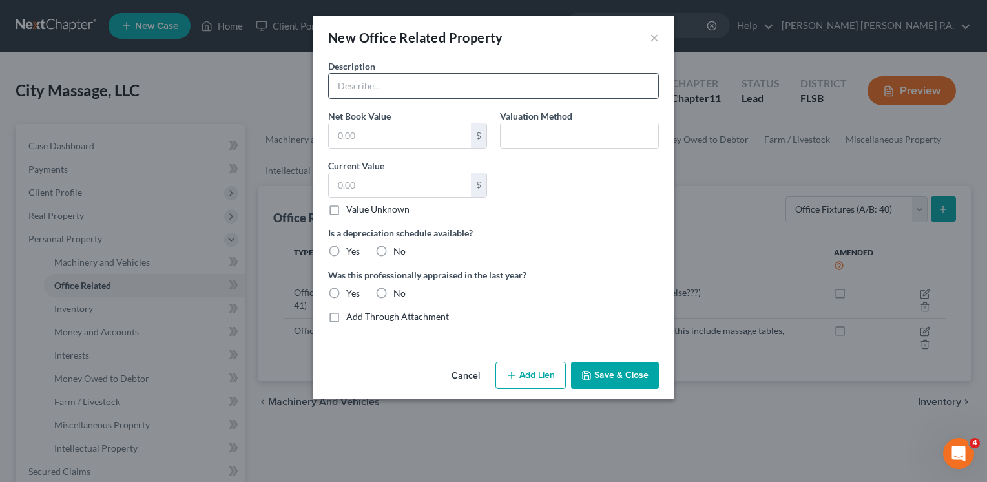
click at [461, 88] on input "text" at bounding box center [494, 86] width 330 height 25
type input "What are you calling office fixtures???"
click at [422, 181] on input "text" at bounding box center [400, 185] width 142 height 25
drag, startPoint x: 516, startPoint y: 36, endPoint x: 545, endPoint y: 93, distance: 64.4
click at [545, 93] on div "New Office Related Property × Description What are you calling office fixtures?…" at bounding box center [494, 208] width 362 height 384
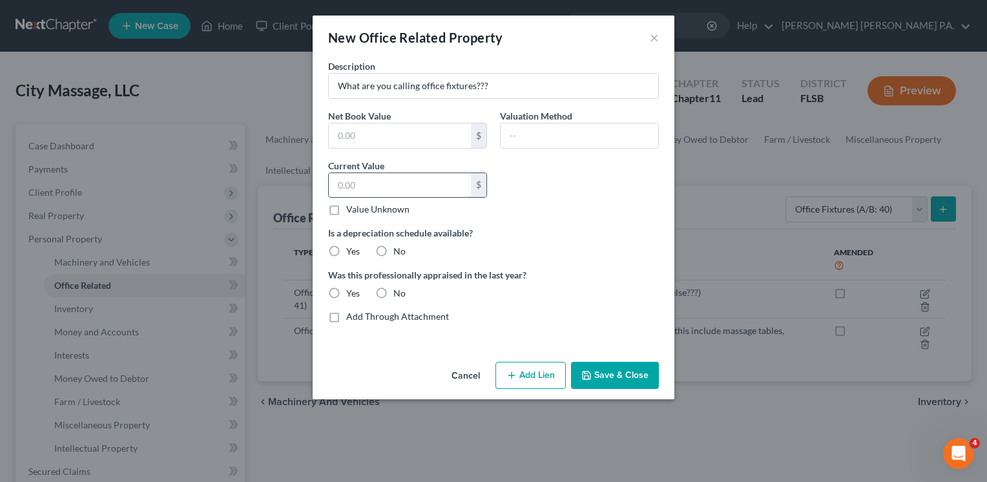
click at [346, 189] on input "text" at bounding box center [400, 185] width 142 height 25
type input "2,500.00"
click at [394, 252] on label "No" at bounding box center [400, 251] width 12 height 13
click at [399, 252] on input "No" at bounding box center [403, 249] width 8 height 8
radio input "true"
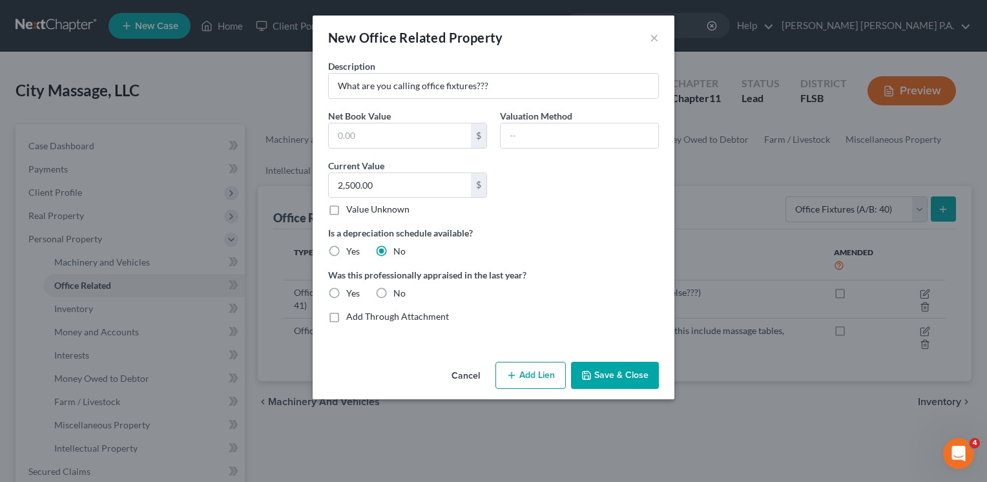
click at [394, 292] on label "No" at bounding box center [400, 293] width 12 height 13
click at [399, 292] on input "No" at bounding box center [403, 291] width 8 height 8
radio input "true"
click at [543, 138] on input "text" at bounding box center [580, 135] width 158 height 25
type input "Price paid (YEAR??)"
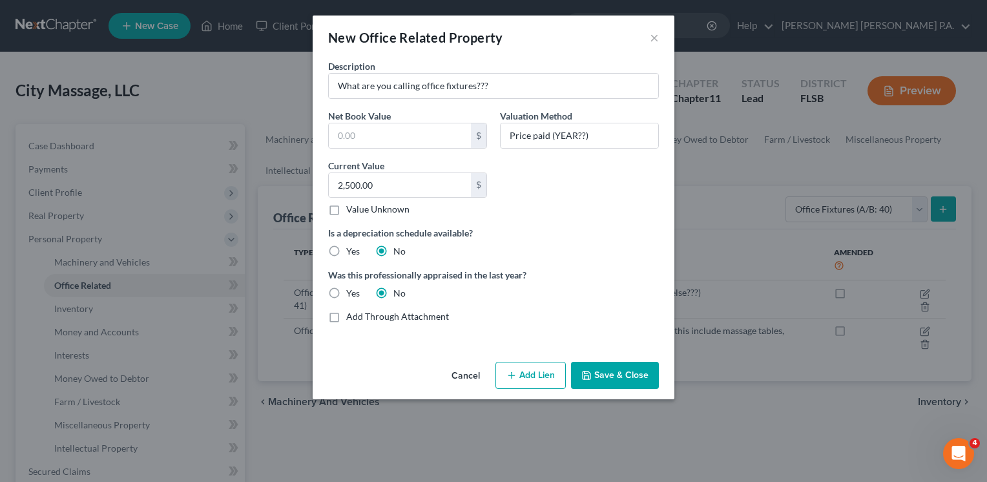
click at [585, 258] on div "Description What are you calling office fixtures??? Net Book Value $ Valuation …" at bounding box center [494, 196] width 344 height 274
type input "5,000.00"
click at [566, 237] on label "Is a depreciation schedule available?" at bounding box center [493, 233] width 331 height 14
click at [609, 373] on button "Save & Close" at bounding box center [615, 375] width 88 height 27
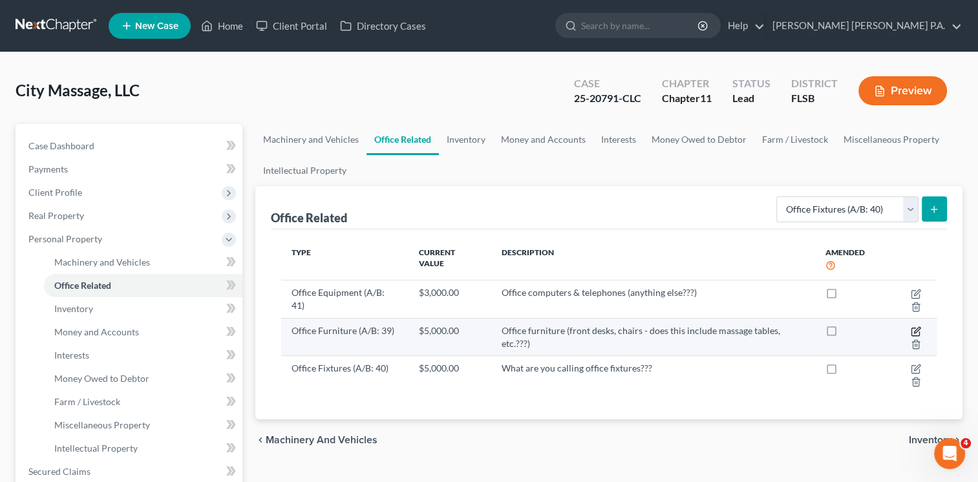
click at [916, 327] on icon "button" at bounding box center [915, 331] width 10 height 10
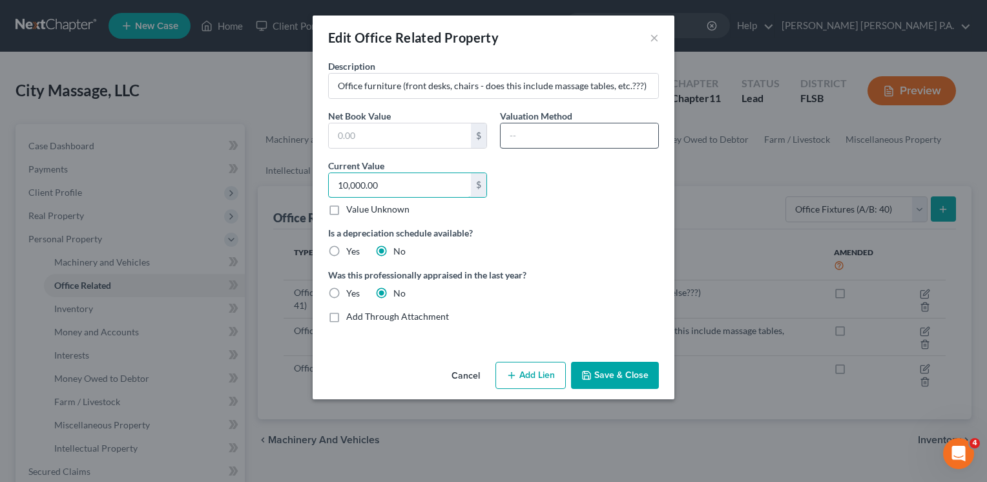
type input "10,000.00"
click at [531, 136] on input "text" at bounding box center [580, 135] width 158 height 25
type input "Price paid (YEAR???)"
click at [600, 366] on button "Save & Close" at bounding box center [615, 375] width 88 height 27
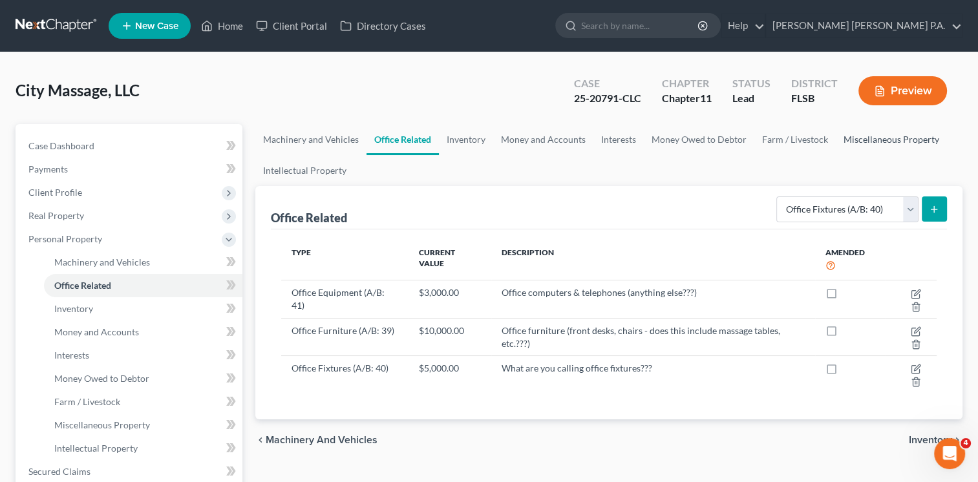
click at [886, 138] on link "Miscellaneous Property" at bounding box center [891, 139] width 111 height 31
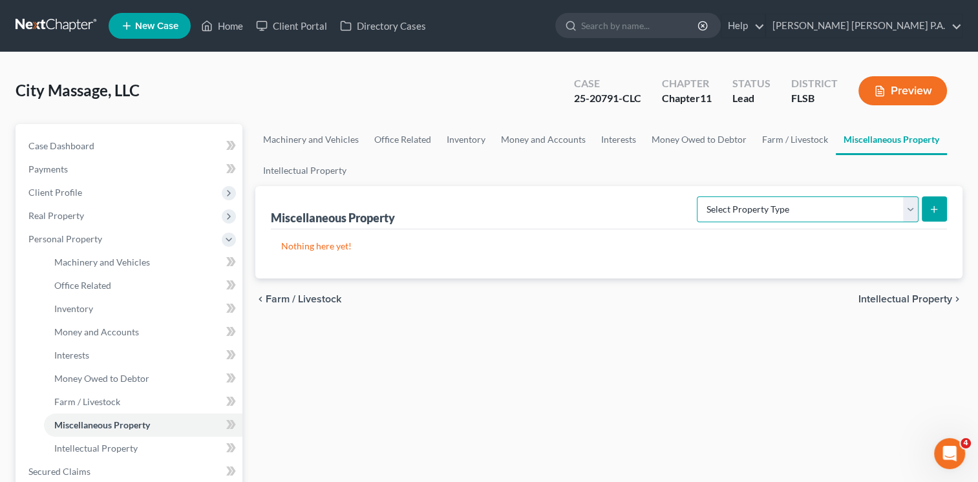
click at [772, 209] on select "Select Property Type Assigned for Creditor Benefit [DATE] (SOFA: 8) Assigned to…" at bounding box center [808, 209] width 222 height 26
click at [310, 174] on link "Intellectual Property" at bounding box center [304, 170] width 99 height 31
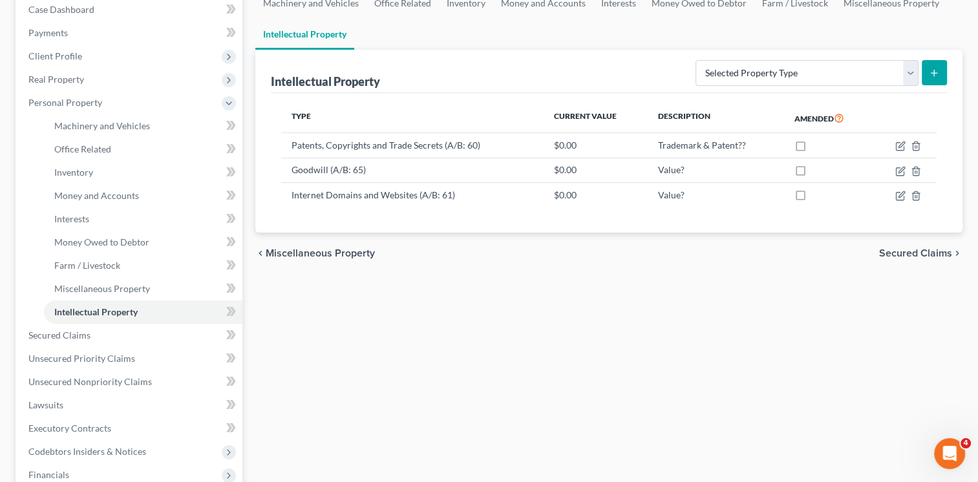
scroll to position [172, 0]
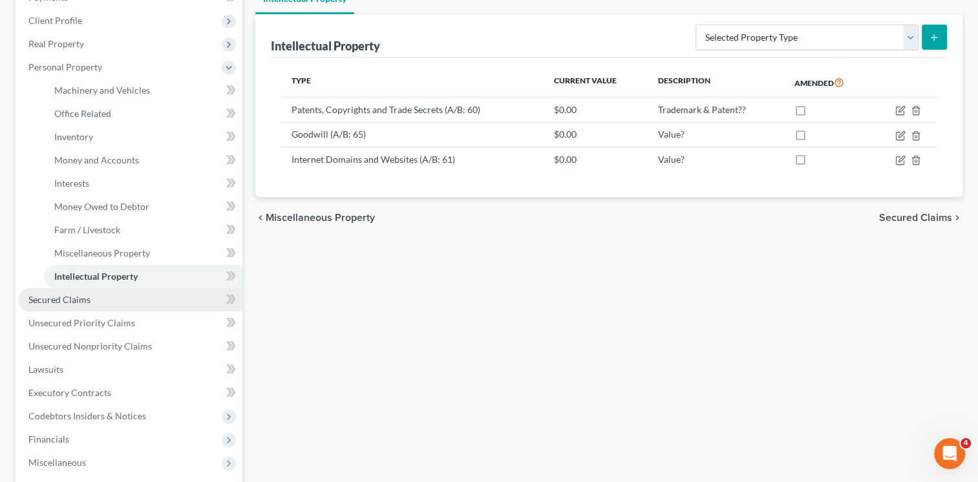
click at [61, 302] on span "Secured Claims" at bounding box center [59, 299] width 62 height 11
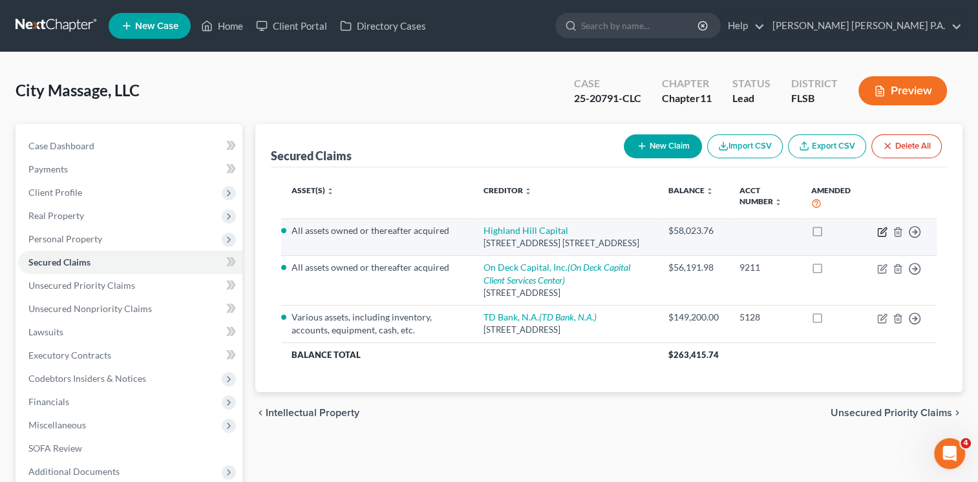
click at [883, 231] on icon "button" at bounding box center [883, 230] width 6 height 6
select select "9"
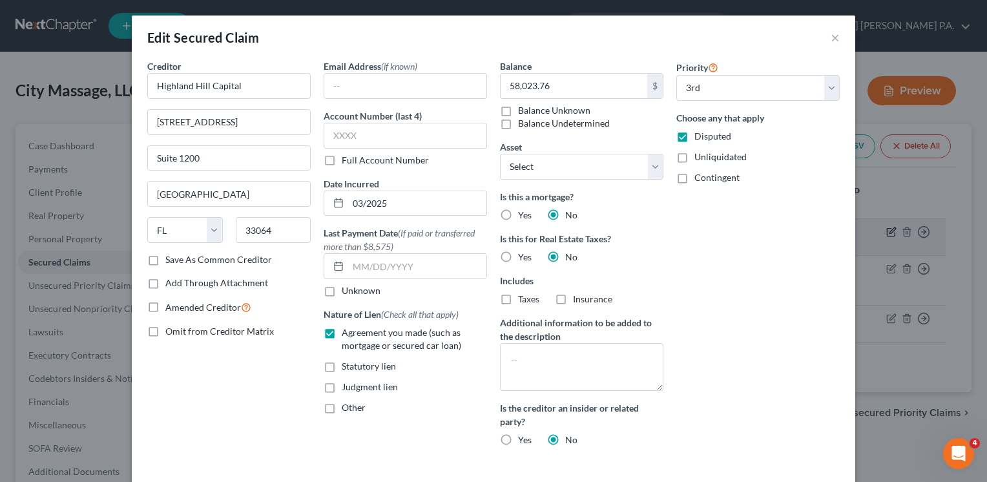
select select "2"
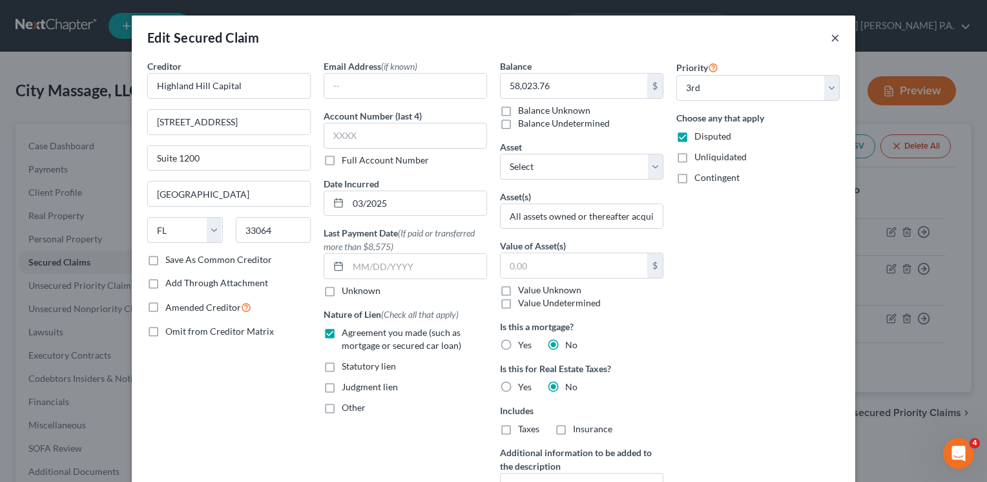
click at [831, 38] on button "×" at bounding box center [835, 38] width 9 height 16
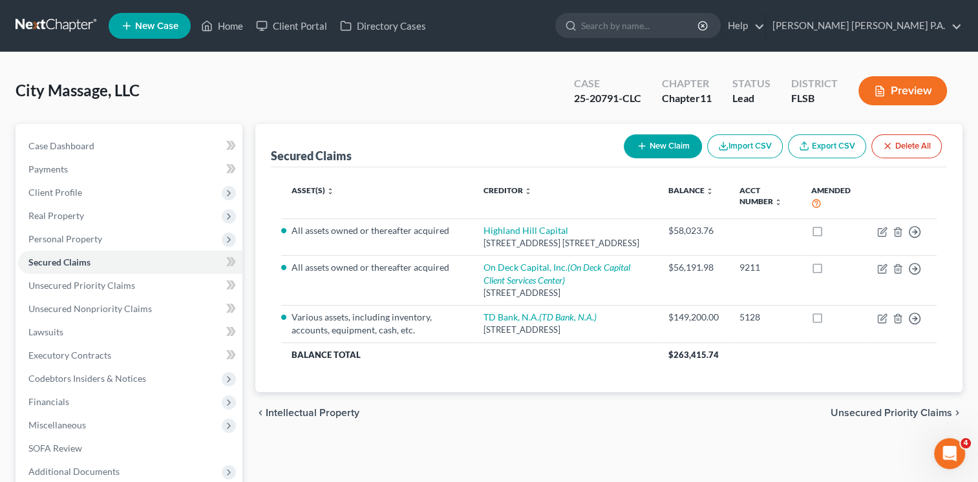
click at [625, 392] on div "Asset(s) expand_more expand_less unfold_more Creditor expand_more expand_less u…" at bounding box center [609, 279] width 676 height 225
click at [91, 288] on span "Unsecured Priority Claims" at bounding box center [81, 285] width 107 height 11
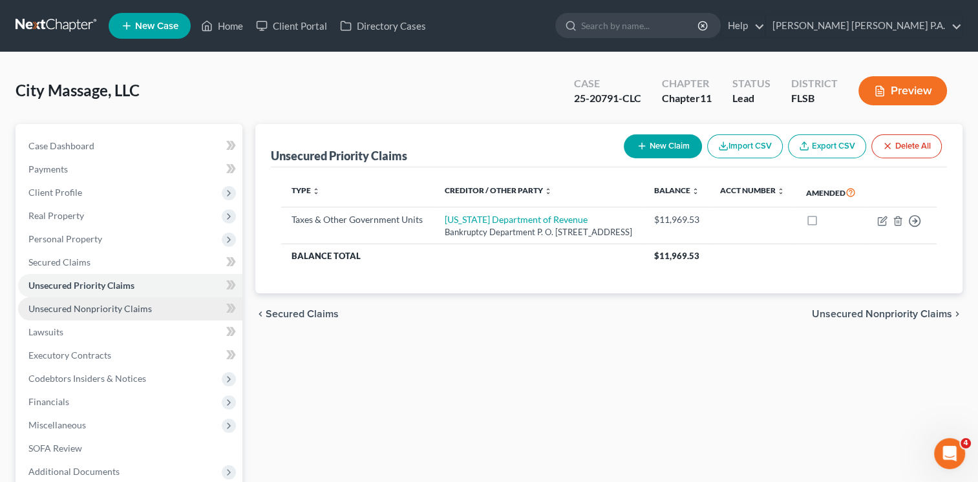
click at [94, 308] on span "Unsecured Nonpriority Claims" at bounding box center [89, 308] width 123 height 11
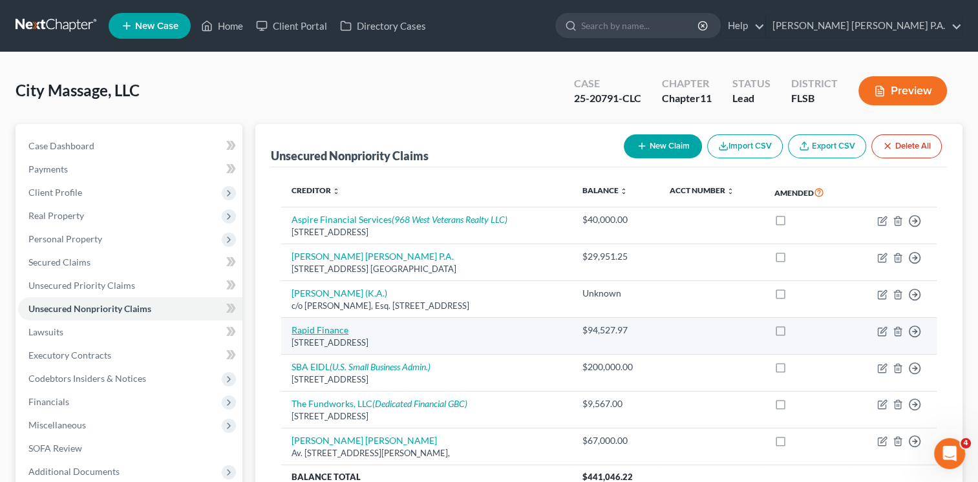
click at [323, 329] on link "Rapid Finance" at bounding box center [319, 329] width 57 height 11
select select "21"
select select "8"
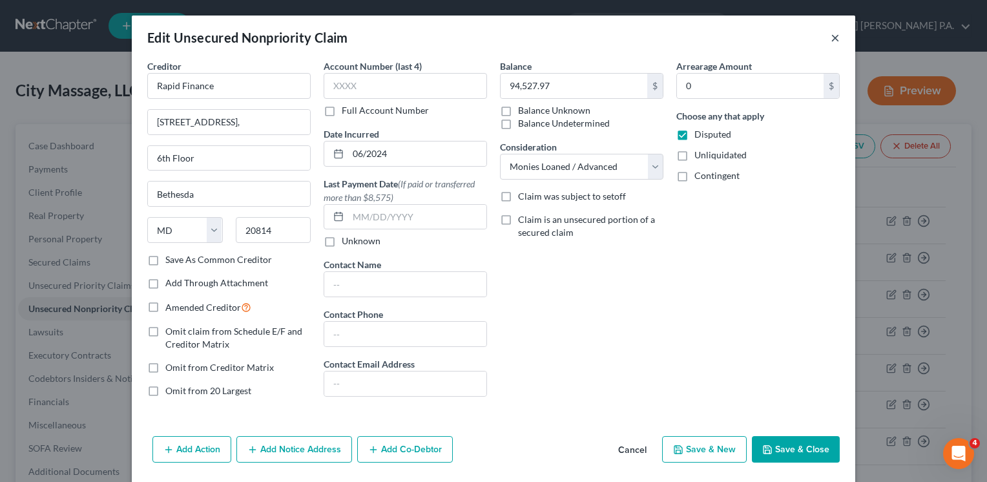
click at [831, 40] on button "×" at bounding box center [835, 38] width 9 height 16
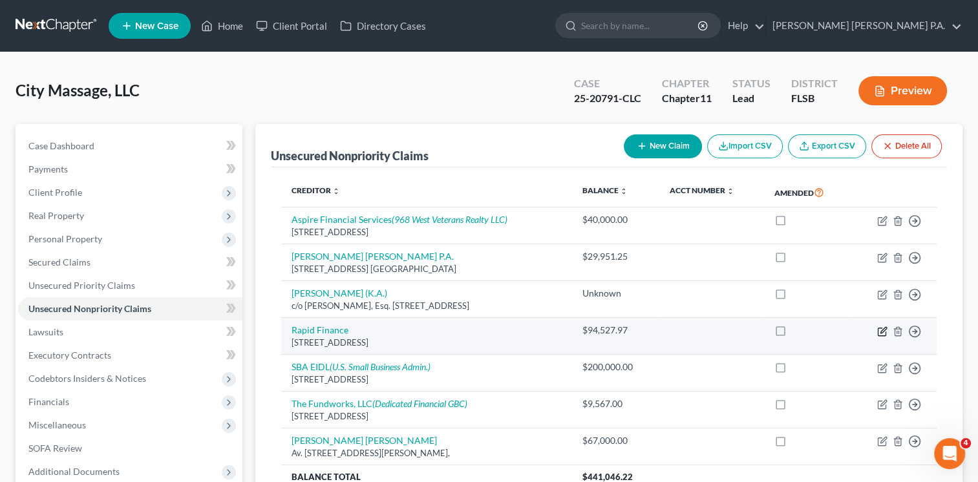
click at [883, 331] on icon "button" at bounding box center [882, 331] width 10 height 10
select select "21"
select select "8"
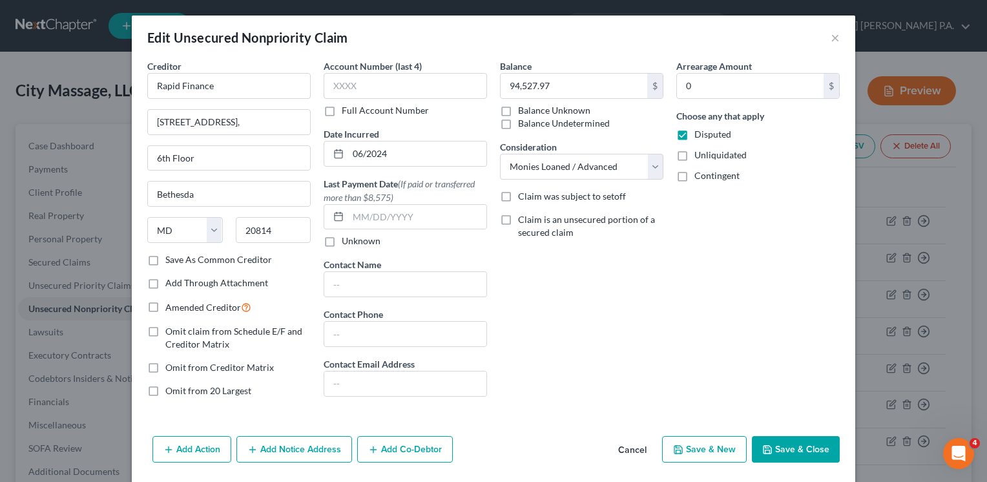
click at [781, 447] on button "Save & Close" at bounding box center [796, 449] width 88 height 27
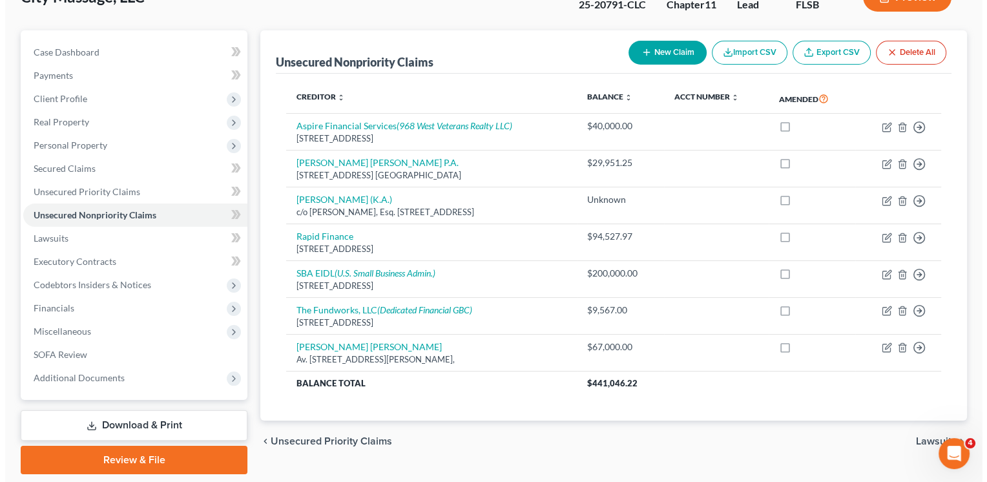
scroll to position [91, 0]
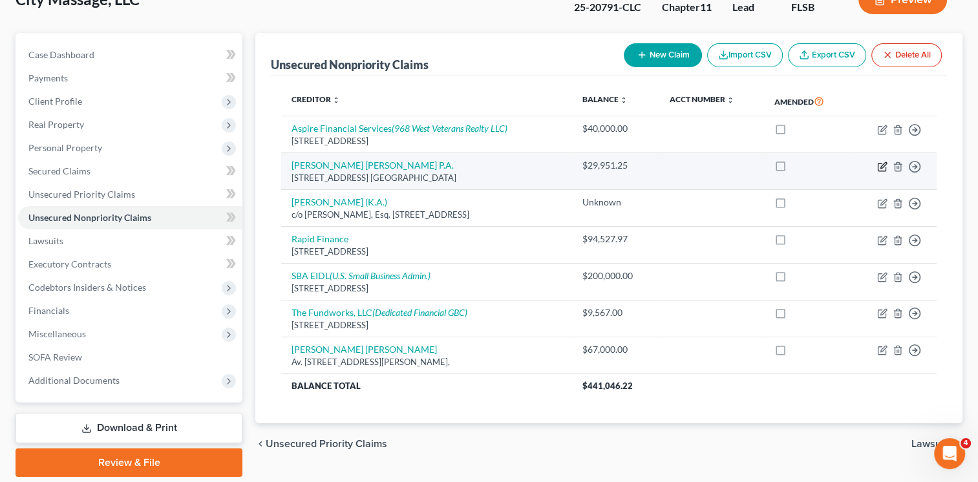
click at [880, 162] on icon "button" at bounding box center [882, 167] width 10 height 10
select select "9"
select select "14"
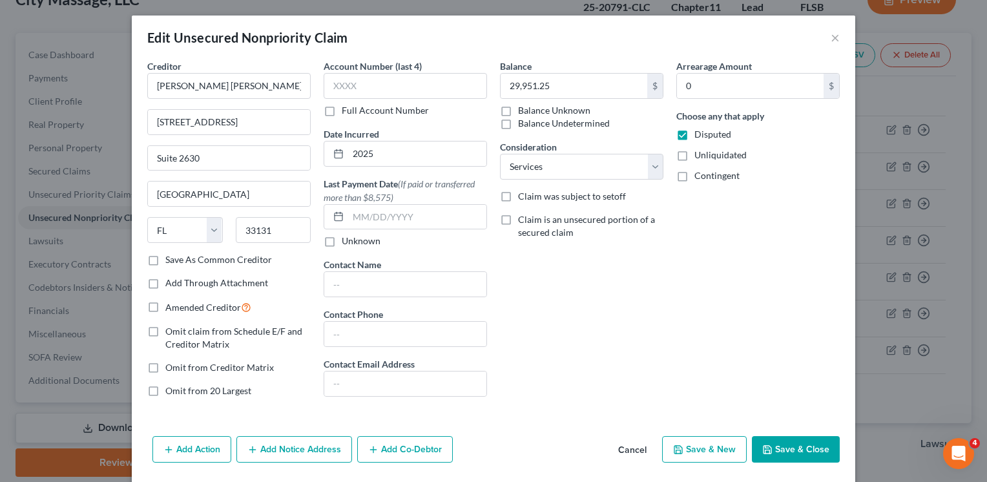
drag, startPoint x: 776, startPoint y: 193, endPoint x: 778, endPoint y: 207, distance: 13.7
click at [778, 207] on div "Arrearage Amount 0 $ Choose any that apply Disputed Unliquidated Contingent" at bounding box center [758, 233] width 176 height 348
click at [796, 448] on button "Save & Close" at bounding box center [796, 449] width 88 height 27
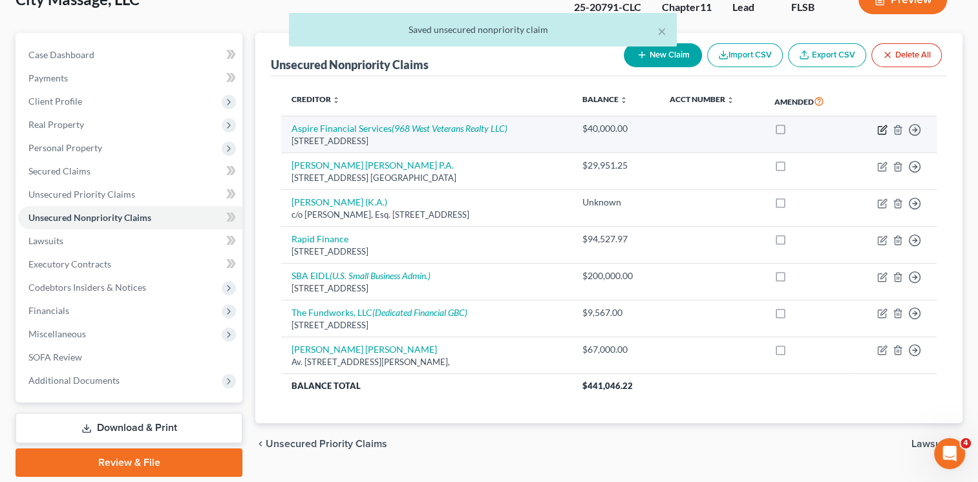
click at [882, 131] on icon "button" at bounding box center [882, 130] width 10 height 10
select select "9"
select select "8"
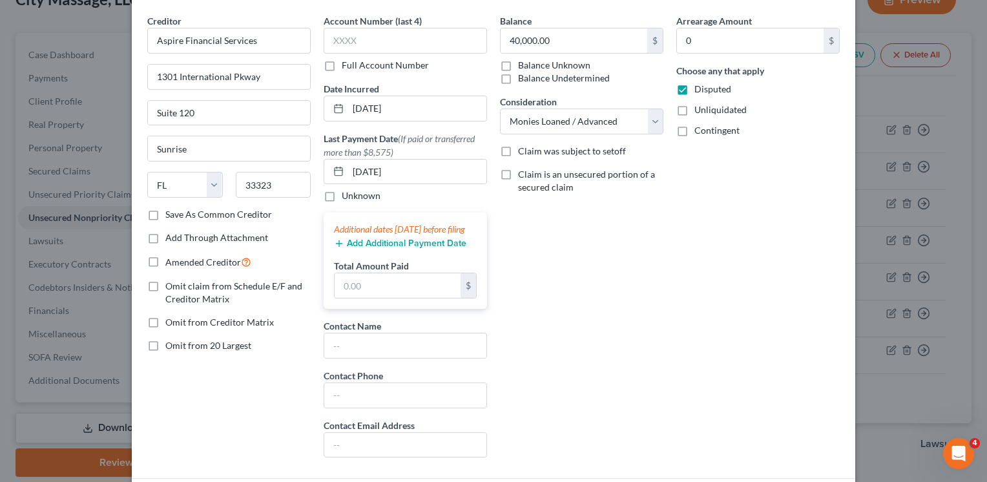
scroll to position [0, 0]
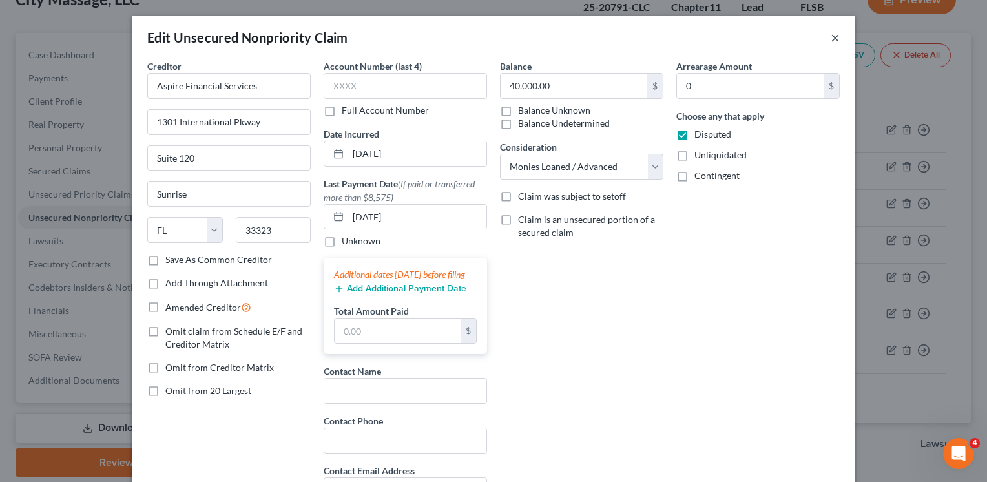
click at [831, 33] on button "×" at bounding box center [835, 38] width 9 height 16
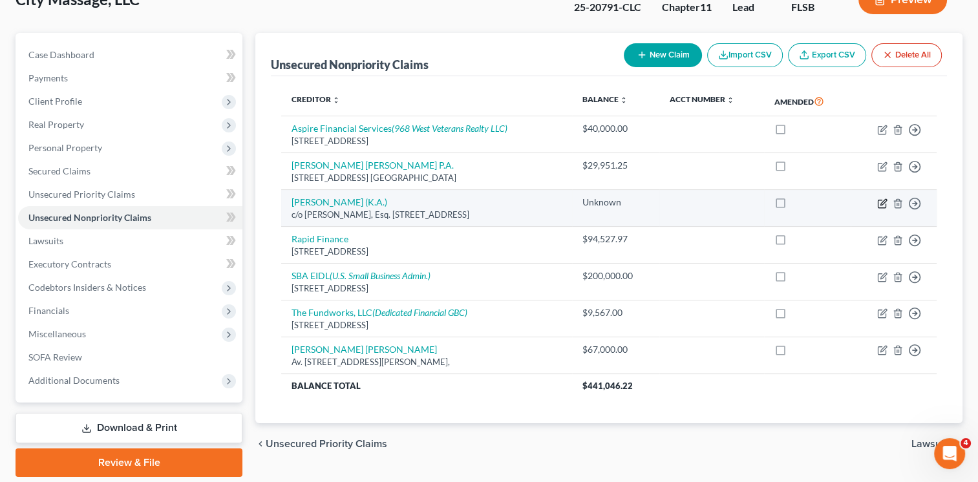
click at [883, 201] on icon "button" at bounding box center [882, 203] width 10 height 10
select select "9"
select select "11"
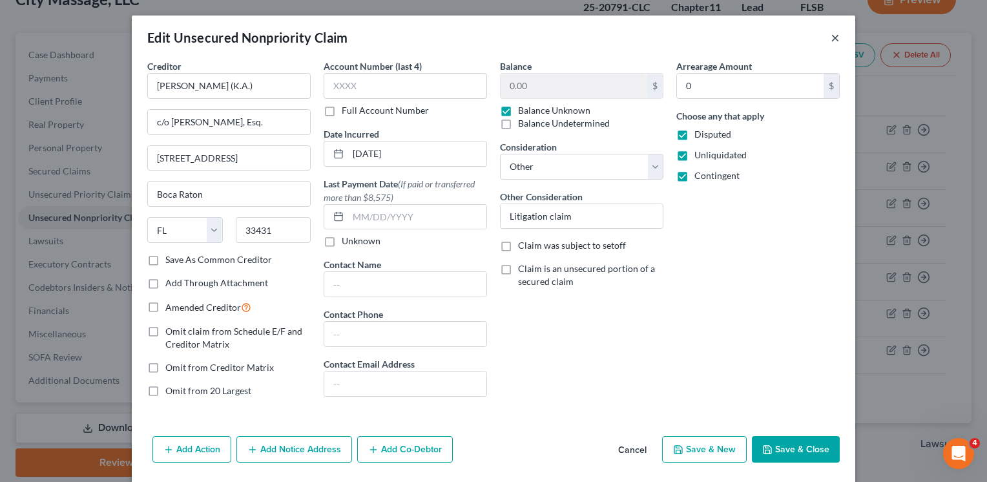
click at [831, 39] on button "×" at bounding box center [835, 38] width 9 height 16
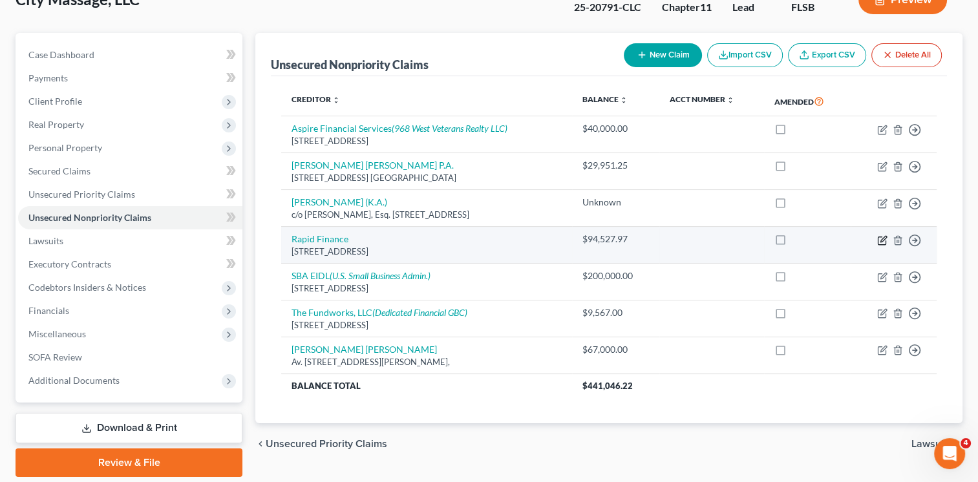
click at [881, 239] on icon "button" at bounding box center [883, 239] width 6 height 6
select select "21"
select select "8"
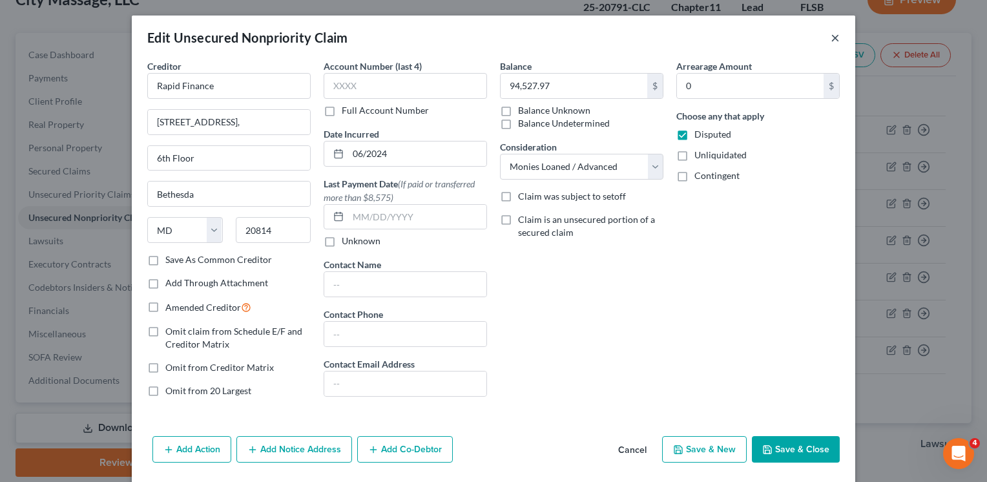
click at [831, 40] on button "×" at bounding box center [835, 38] width 9 height 16
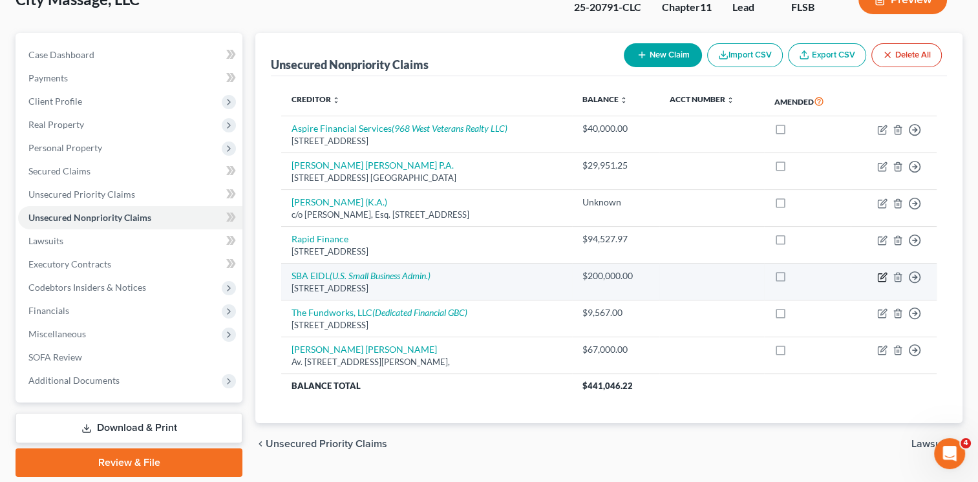
click at [879, 277] on icon "button" at bounding box center [882, 277] width 10 height 10
select select "45"
select select "8"
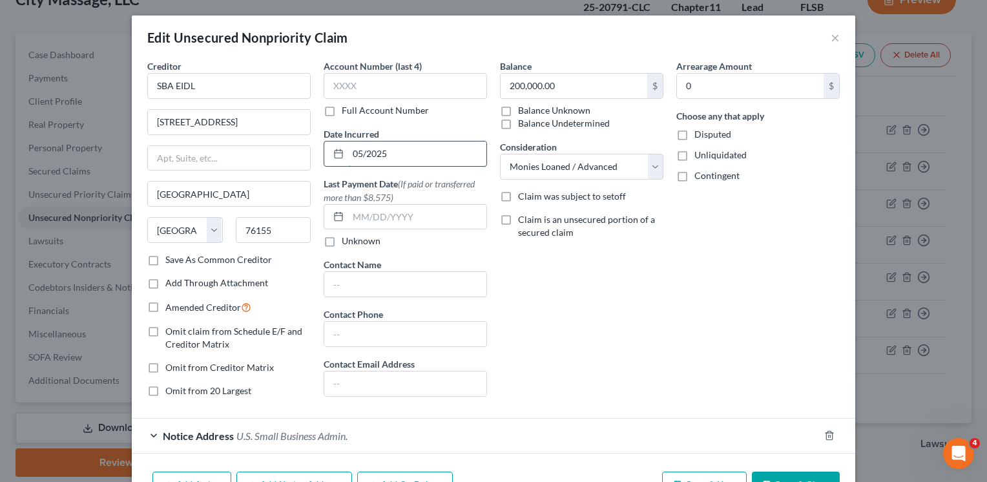
click at [420, 154] on input "05/2025" at bounding box center [417, 154] width 138 height 25
type input "05/2020"
click at [590, 304] on div "Balance 200,000.00 $ Balance Unknown Balance Undetermined 200,000.00 $ Balance …" at bounding box center [582, 233] width 176 height 348
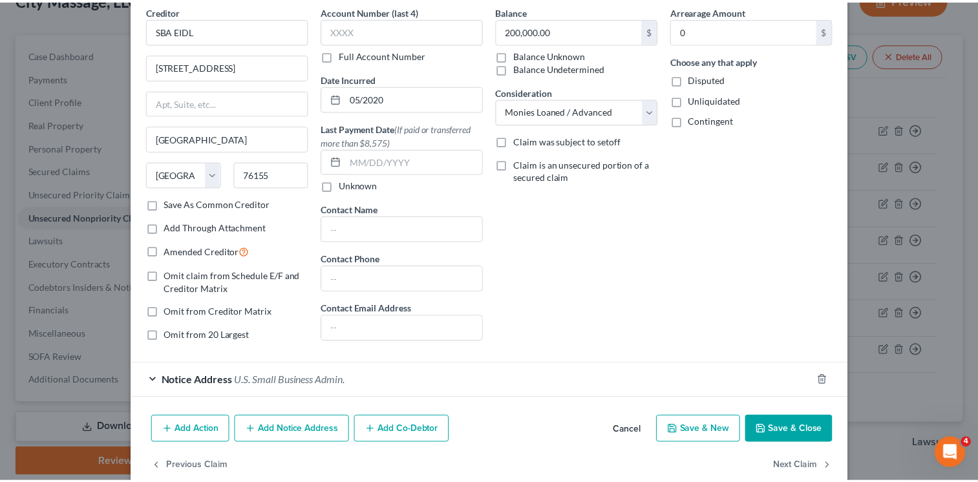
scroll to position [78, 0]
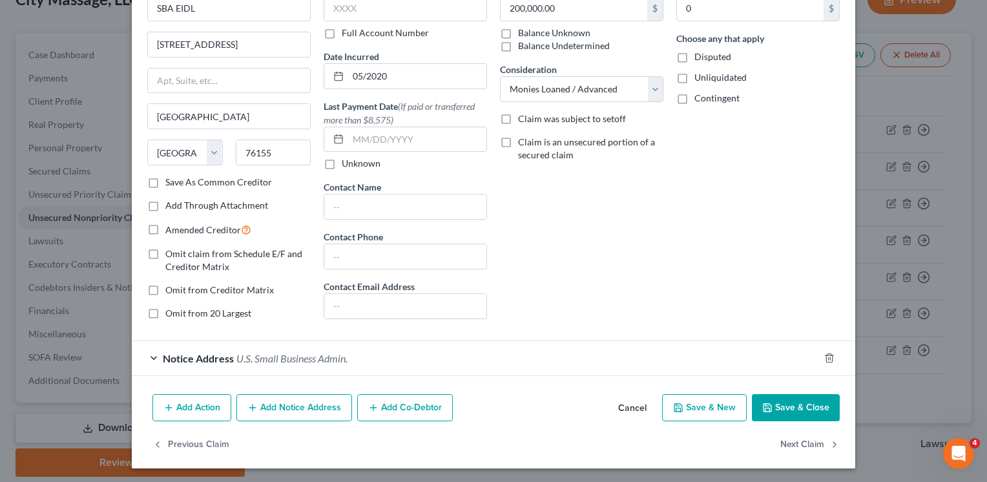
click at [790, 409] on button "Save & Close" at bounding box center [796, 407] width 88 height 27
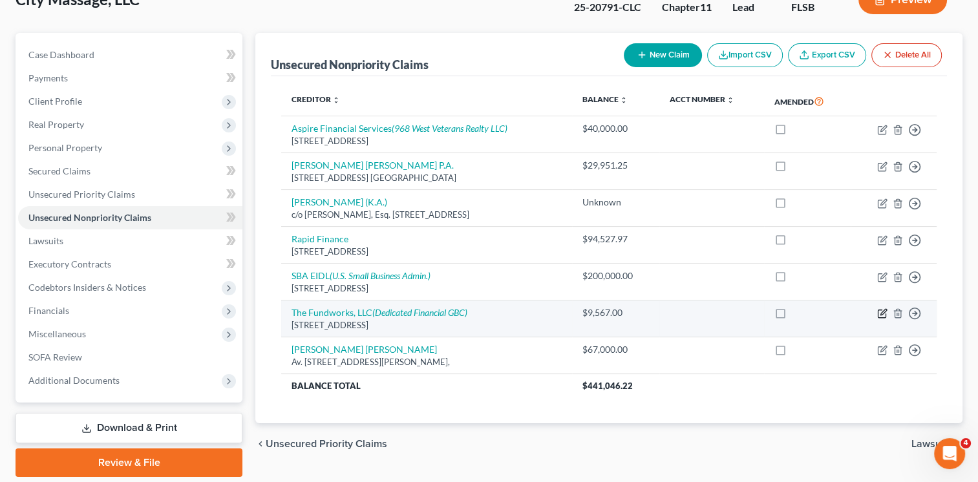
click at [879, 314] on icon "button" at bounding box center [882, 313] width 10 height 10
select select "46"
select select "8"
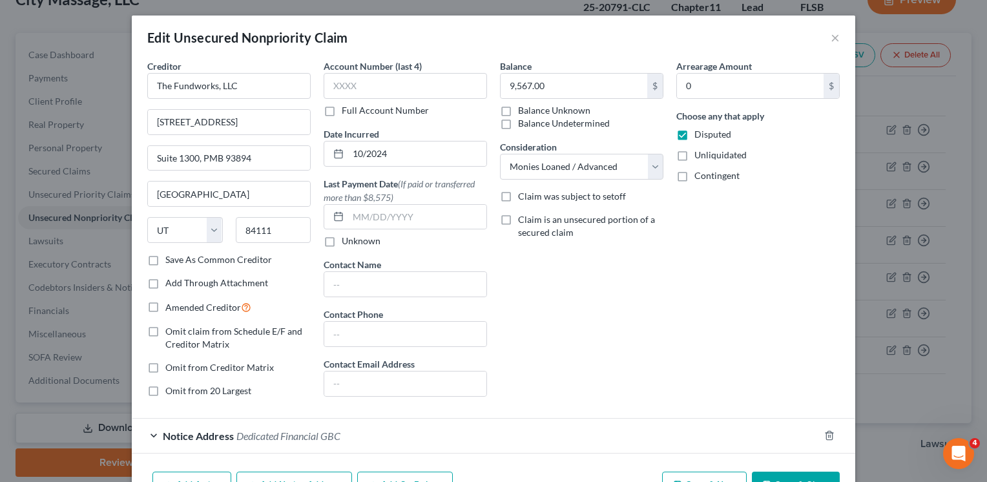
click at [765, 474] on button "Save & Close" at bounding box center [796, 485] width 88 height 27
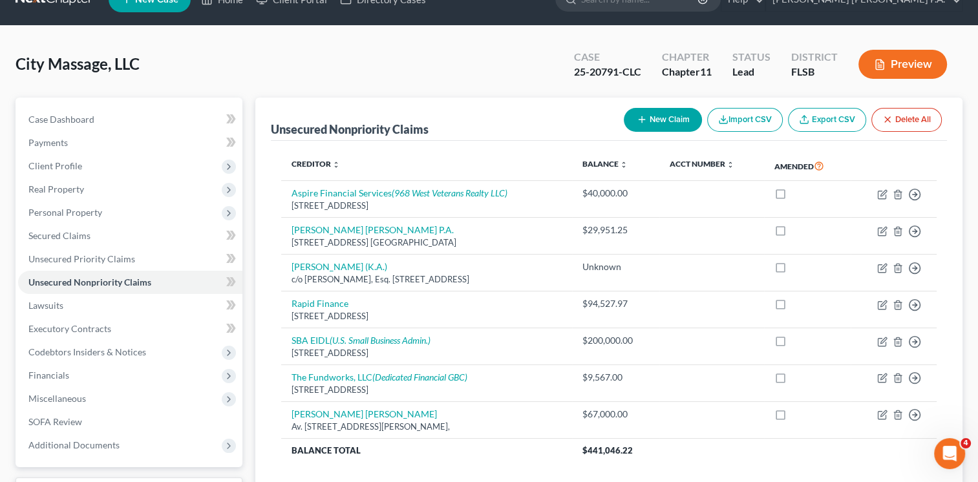
scroll to position [25, 0]
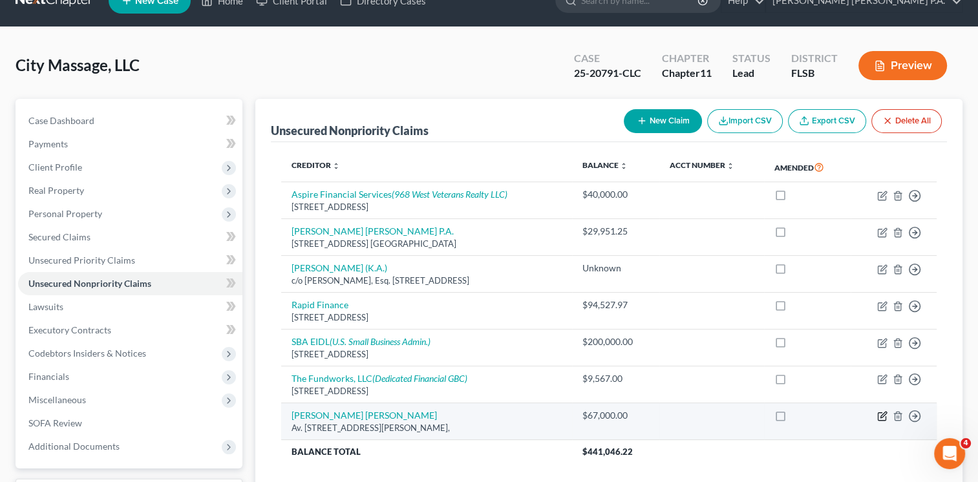
click at [881, 414] on icon "button" at bounding box center [882, 416] width 10 height 10
select select "8"
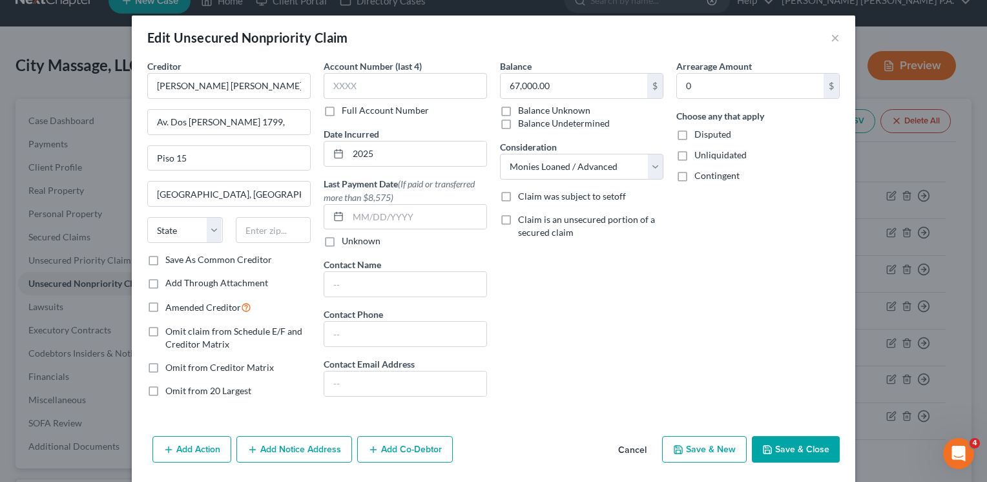
click at [772, 443] on button "Save & Close" at bounding box center [796, 449] width 88 height 27
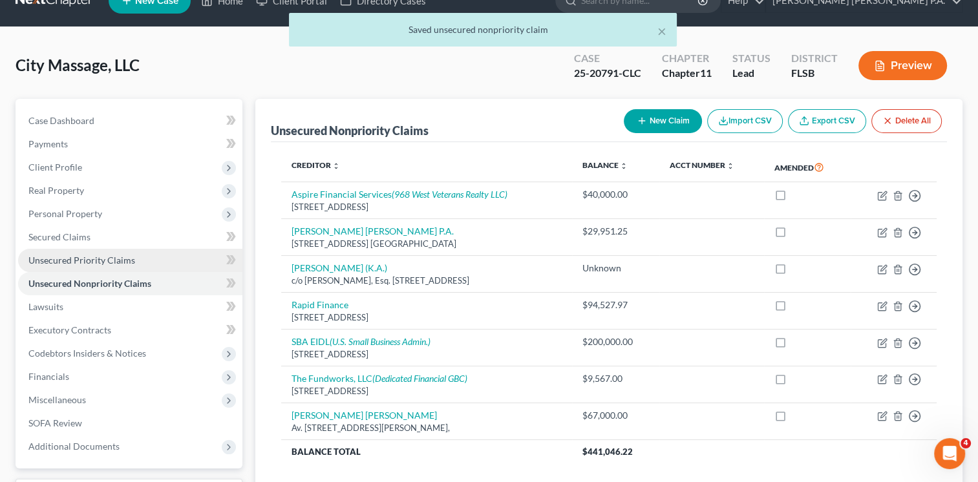
click at [78, 262] on span "Unsecured Priority Claims" at bounding box center [81, 260] width 107 height 11
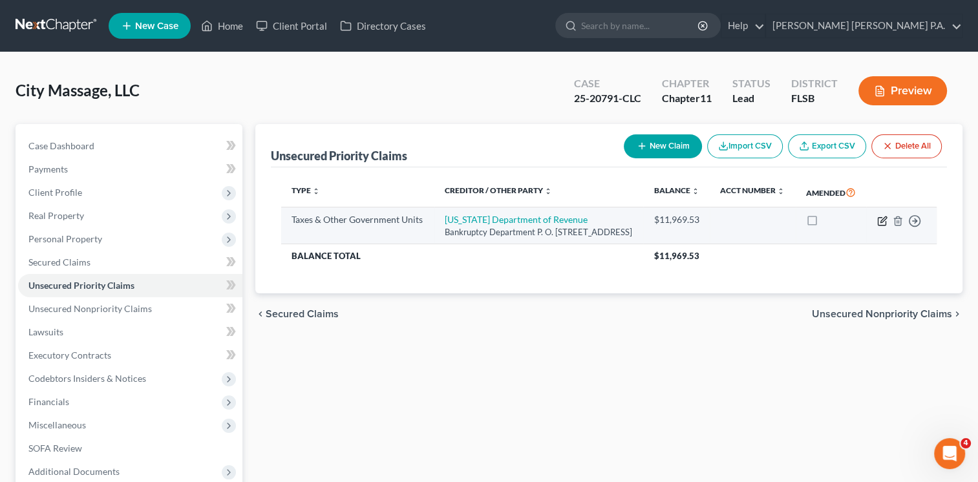
click at [881, 226] on icon "button" at bounding box center [882, 221] width 10 height 10
select select "2"
select select "9"
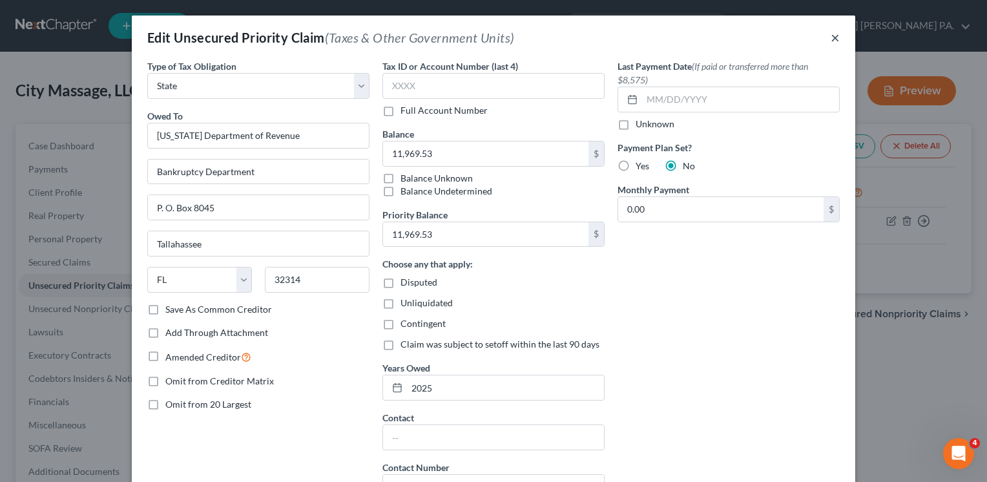
click at [831, 39] on button "×" at bounding box center [835, 38] width 9 height 16
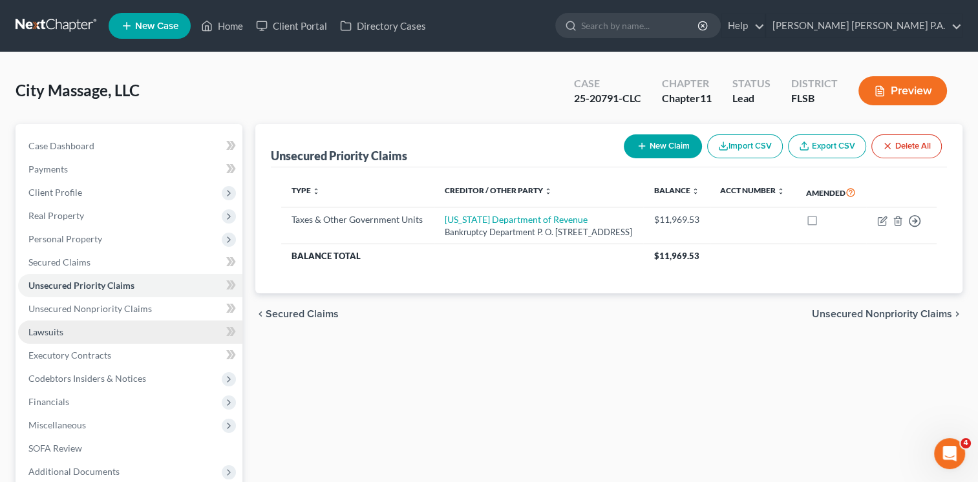
click at [62, 331] on span "Lawsuits" at bounding box center [45, 331] width 35 height 11
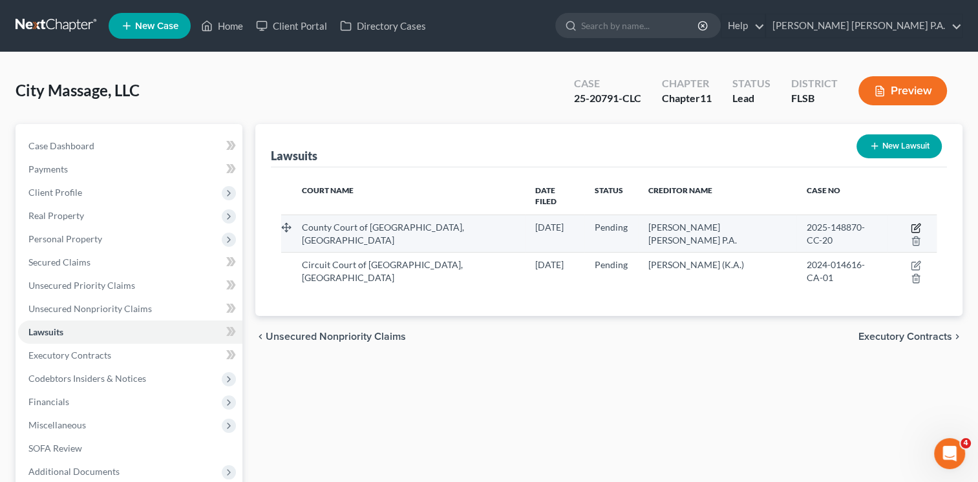
click at [914, 224] on icon "button" at bounding box center [917, 227] width 6 height 6
select select "9"
select select "0"
select select "3"
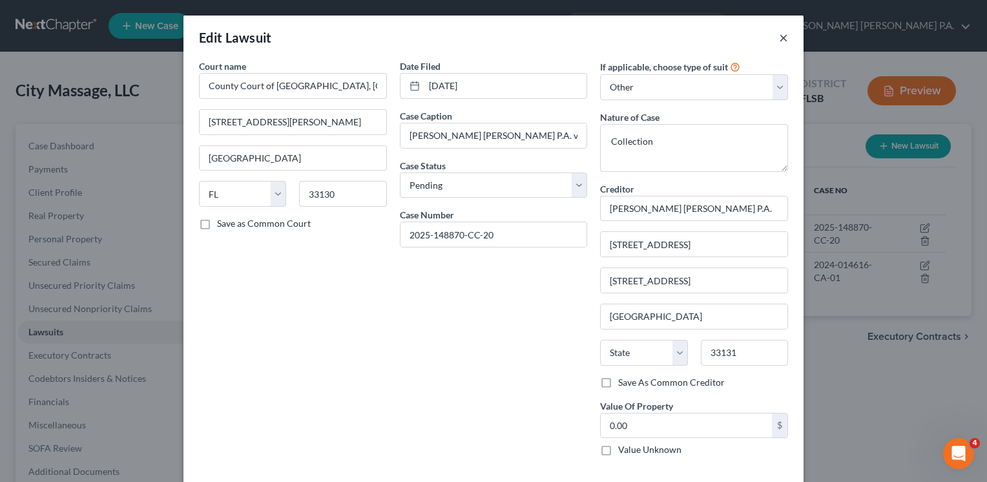
click at [779, 37] on button "×" at bounding box center [783, 38] width 9 height 16
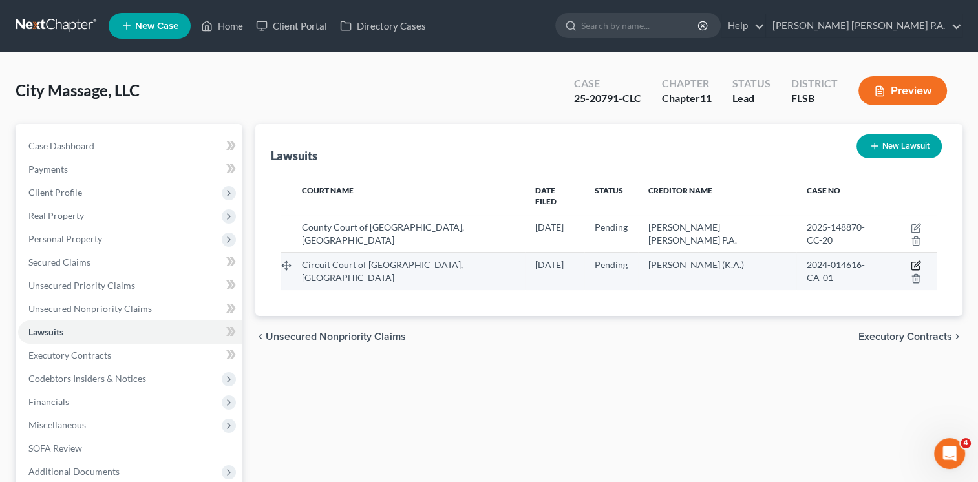
click at [910, 260] on icon "button" at bounding box center [915, 265] width 10 height 10
select select "9"
select select "0"
select select "3"
select select "9"
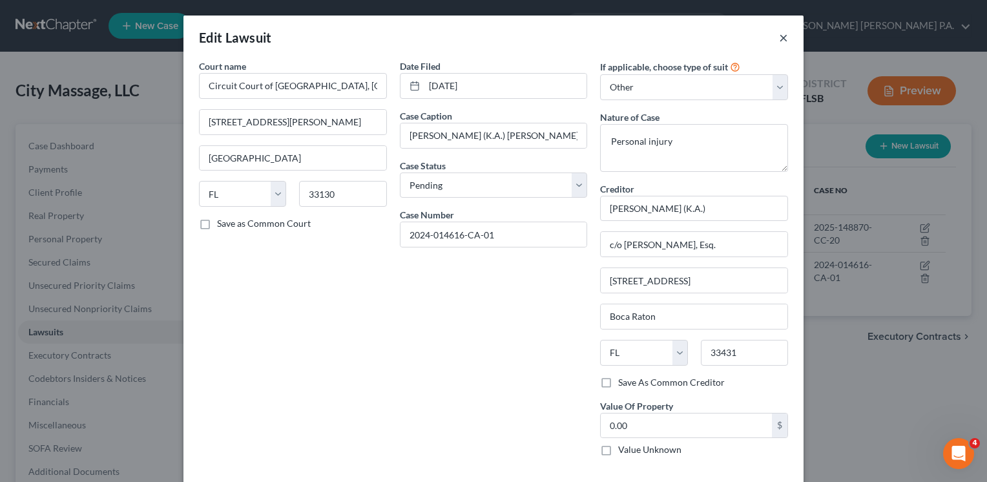
click at [779, 40] on button "×" at bounding box center [783, 38] width 9 height 16
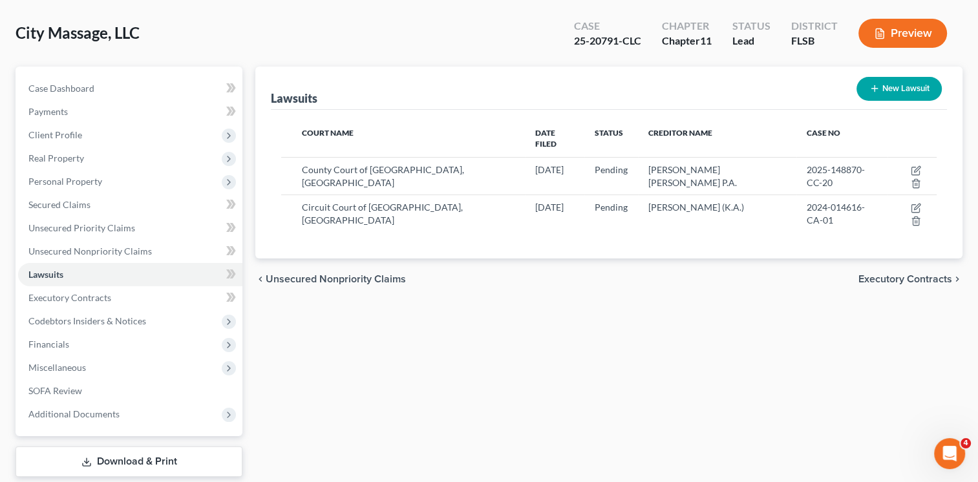
scroll to position [59, 0]
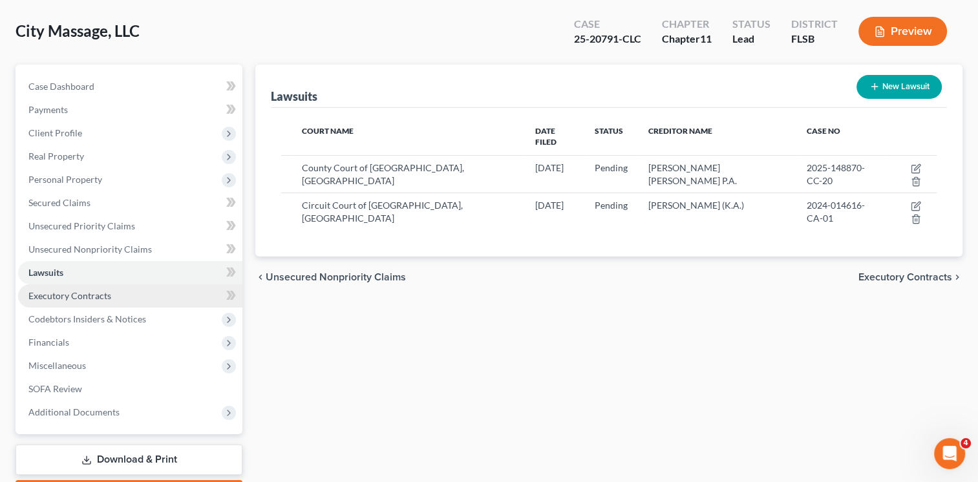
click at [95, 296] on span "Executory Contracts" at bounding box center [69, 295] width 83 height 11
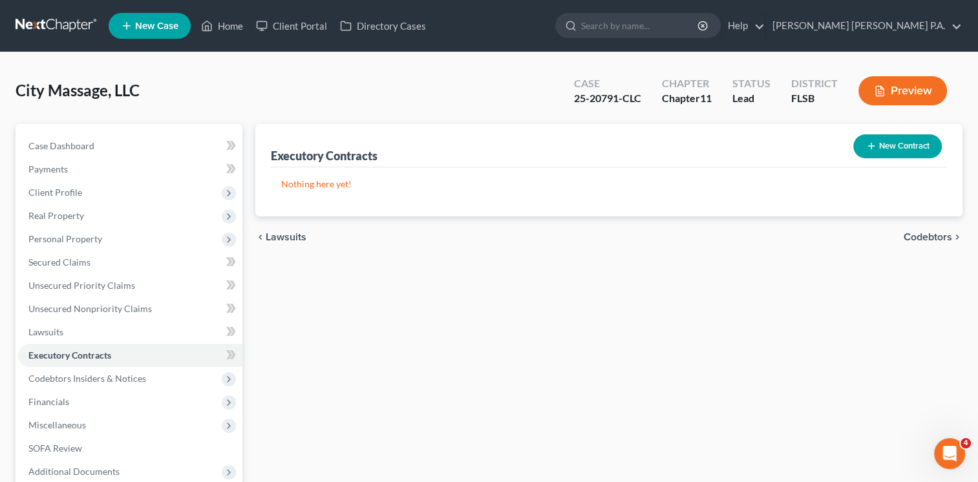
click at [885, 146] on button "New Contract" at bounding box center [897, 146] width 89 height 24
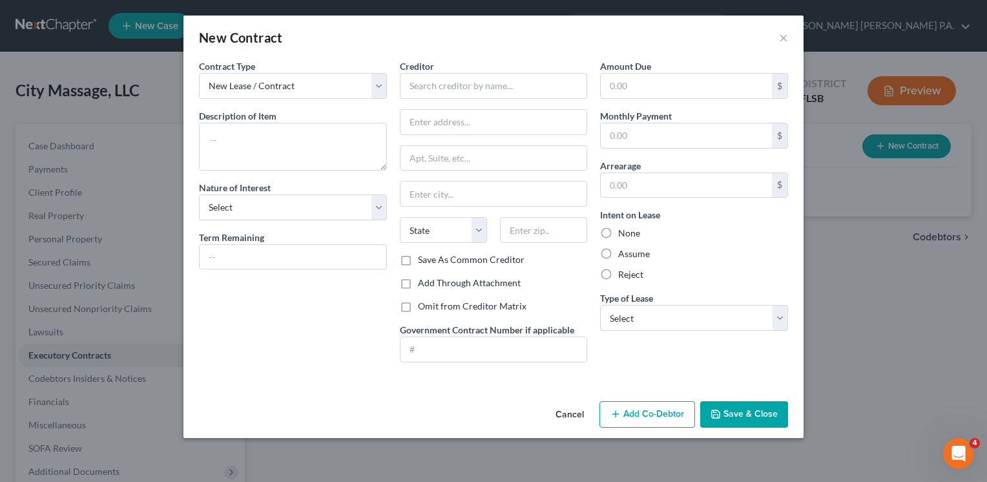
click at [388, 92] on div "Contract Type New Lease / Contract New Timeshare Description of non-residential…" at bounding box center [293, 215] width 201 height 313
click at [703, 353] on div "Amount Due $ Monthly Payment $ Arrearage $ Intent on Lease None Assume Reject T…" at bounding box center [694, 215] width 201 height 313
click at [280, 139] on textarea at bounding box center [293, 147] width 188 height 48
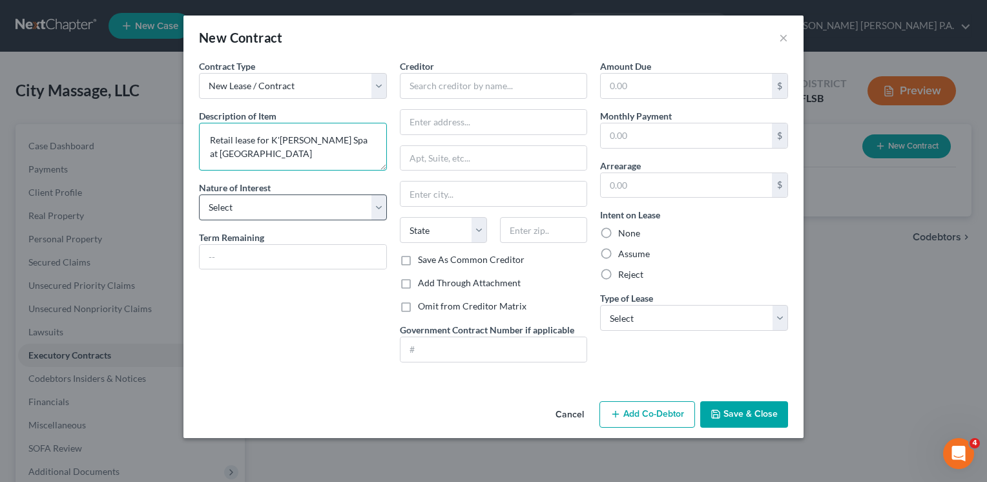
type textarea "Retail lease for K'[PERSON_NAME] Spa at [GEOGRAPHIC_DATA]"
click at [379, 203] on select "Select Purchaser Agent Lessor Lessee" at bounding box center [293, 208] width 188 height 26
select select "3"
click at [199, 195] on select "Select Purchaser Agent Lessor Lessee" at bounding box center [293, 208] width 188 height 26
click at [268, 259] on input "text" at bounding box center [293, 257] width 187 height 25
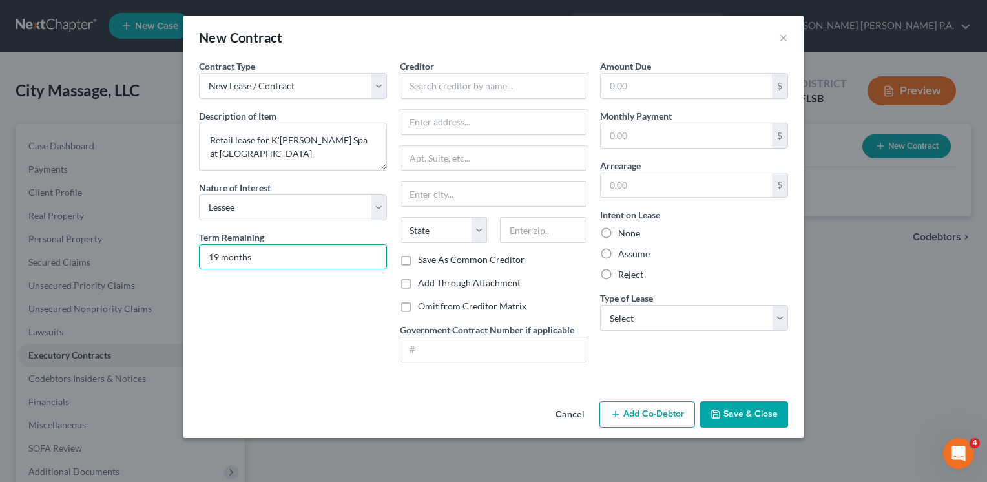
type input "19 months"
click at [529, 87] on input "text" at bounding box center [494, 86] width 188 height 26
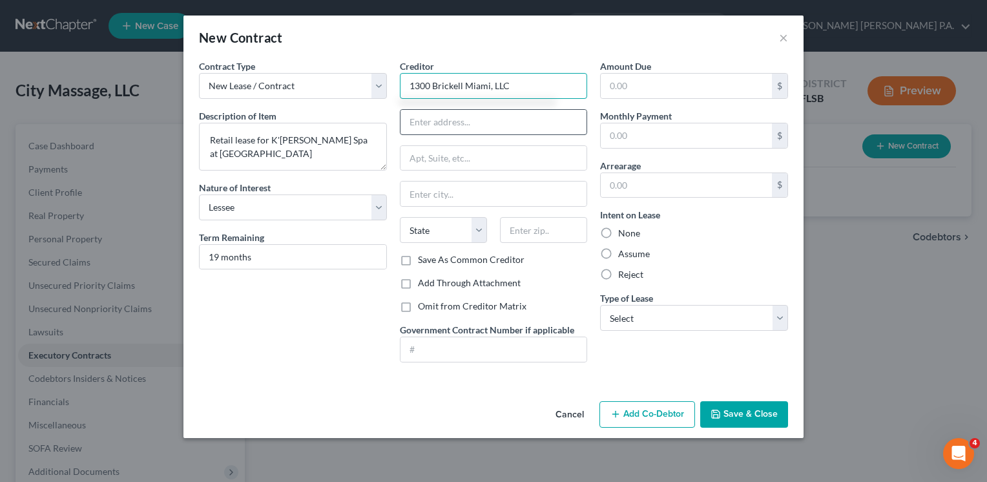
type input "1300 Brickell Miami, LLC"
click at [494, 118] on input "text" at bounding box center [494, 122] width 187 height 25
type input "[STREET_ADDRESS]"
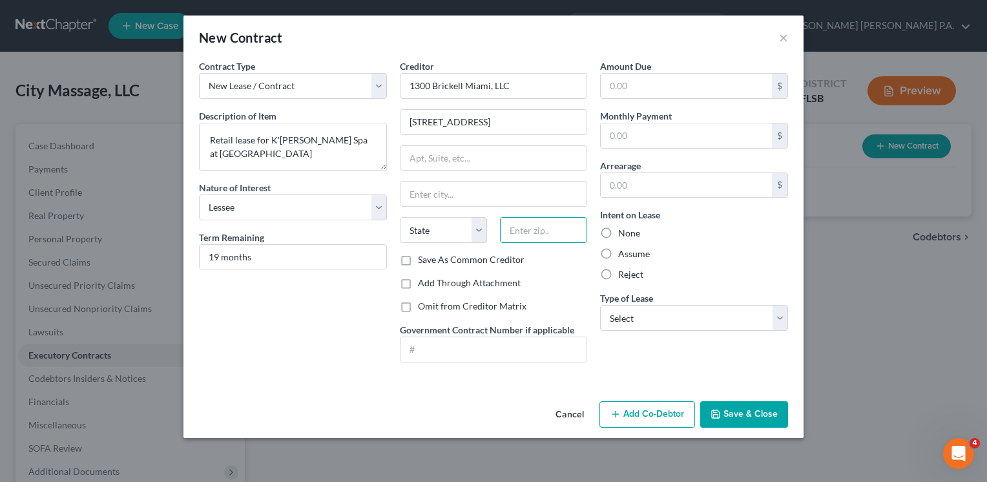
click at [526, 231] on input "text" at bounding box center [543, 230] width 87 height 26
type input "33130"
click at [522, 196] on input "text" at bounding box center [494, 194] width 187 height 25
type input "[GEOGRAPHIC_DATA]"
select select "9"
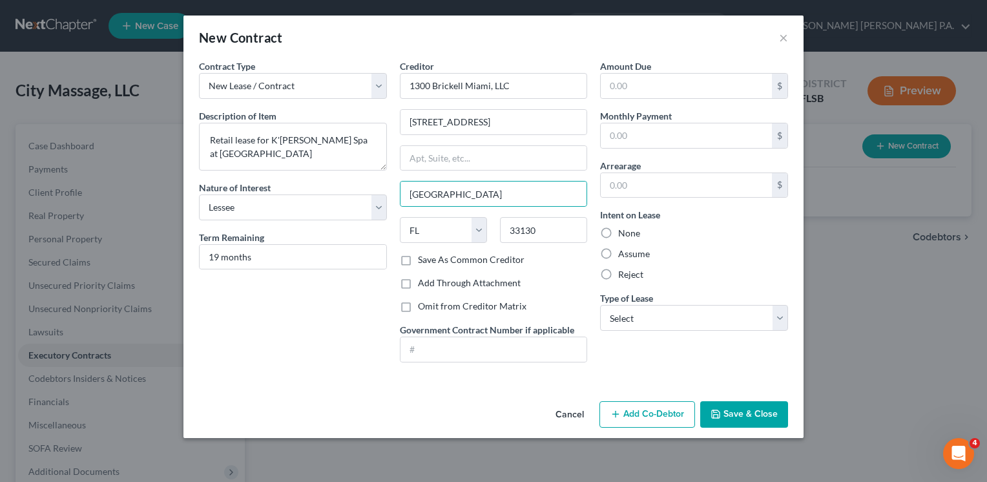
click at [370, 364] on div "Contract Type New Lease / Contract New Timeshare Description of non-residential…" at bounding box center [293, 215] width 201 height 313
click at [734, 131] on input "text" at bounding box center [686, 135] width 171 height 25
type input "0"
click at [618, 252] on label "Assume" at bounding box center [634, 253] width 32 height 13
click at [624, 252] on input "Assume" at bounding box center [628, 251] width 8 height 8
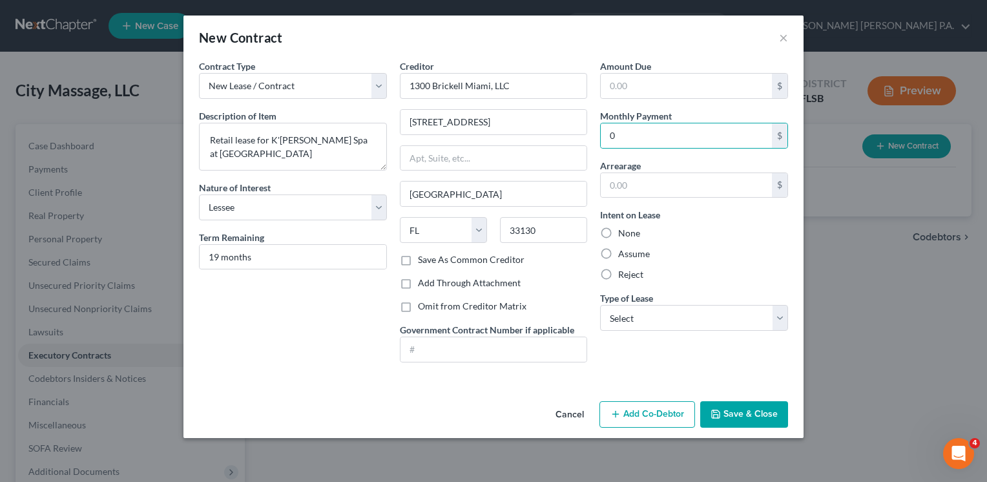
radio input "true"
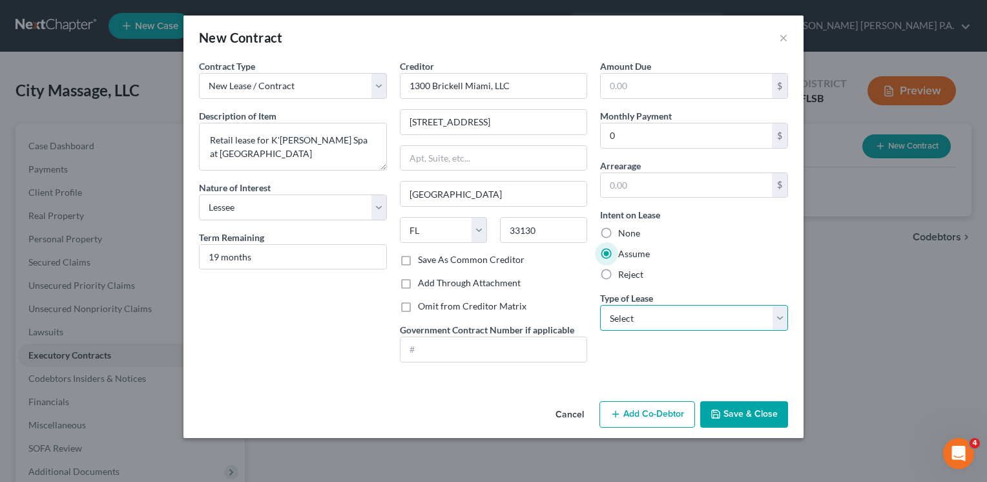
click at [778, 315] on select "Select Real Estate Car Other" at bounding box center [694, 318] width 188 height 26
select select "0"
click at [600, 305] on select "Select Real Estate Car Other" at bounding box center [694, 318] width 188 height 26
click at [750, 411] on button "Save & Close" at bounding box center [744, 414] width 88 height 27
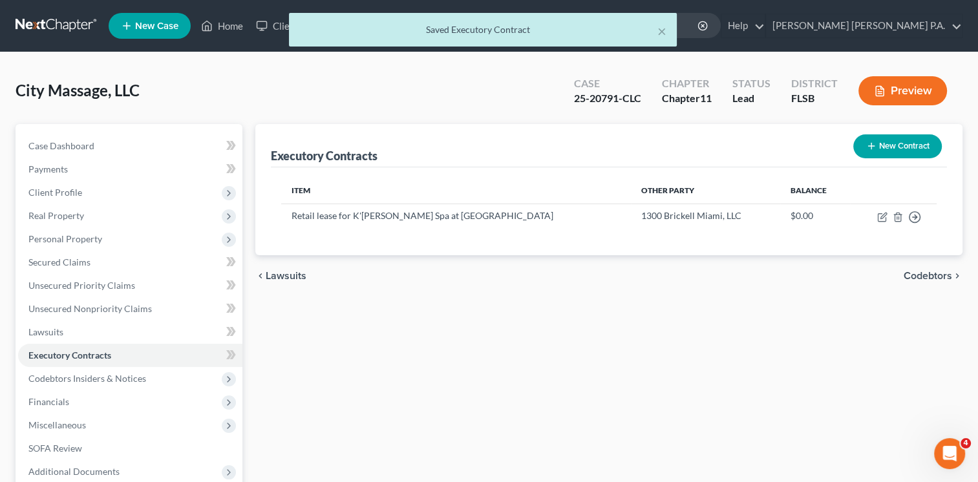
click at [896, 145] on button "New Contract" at bounding box center [897, 146] width 89 height 24
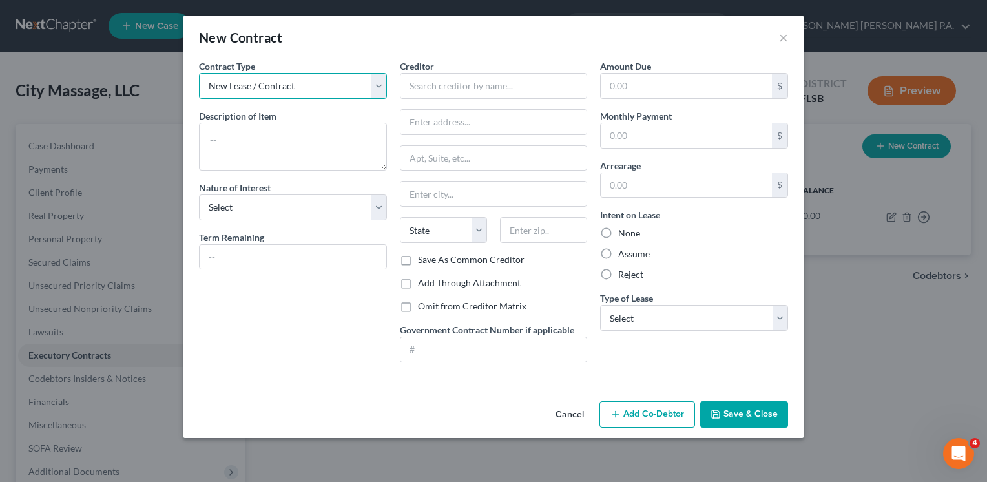
click at [377, 87] on select "New Lease / Contract New Timeshare" at bounding box center [293, 86] width 188 height 26
click at [199, 73] on select "New Lease / Contract New Timeshare" at bounding box center [293, 86] width 188 height 26
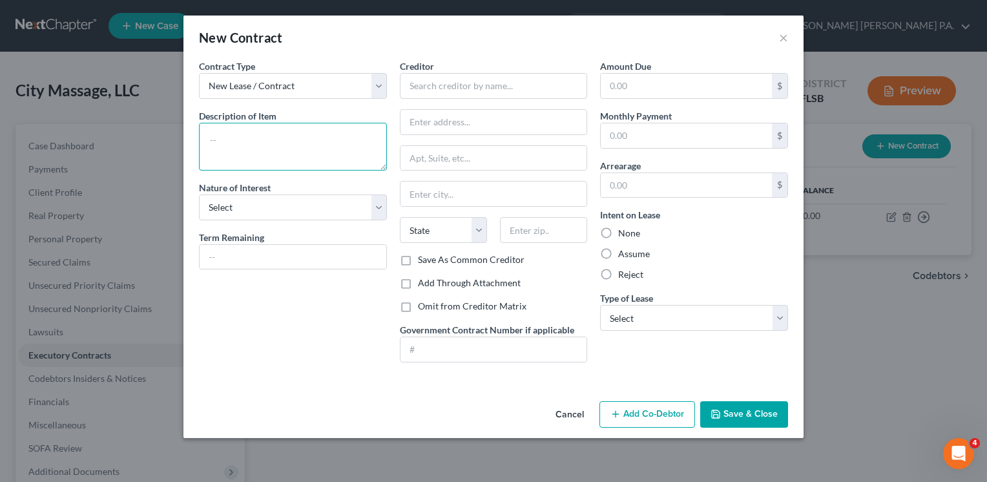
click at [271, 136] on textarea at bounding box center [293, 147] width 188 height 48
click at [655, 363] on div "Amount Due $ Monthly Payment $ Arrearage $ Intent on Lease None Assume Reject T…" at bounding box center [694, 215] width 201 height 313
click at [311, 140] on textarea "Spa Services Agreement" at bounding box center [293, 147] width 188 height 48
type textarea "Spa Services Agreement with Hotel [PERSON_NAME] for K'[PERSON_NAME] Spa"
click at [467, 122] on input "text" at bounding box center [494, 122] width 187 height 25
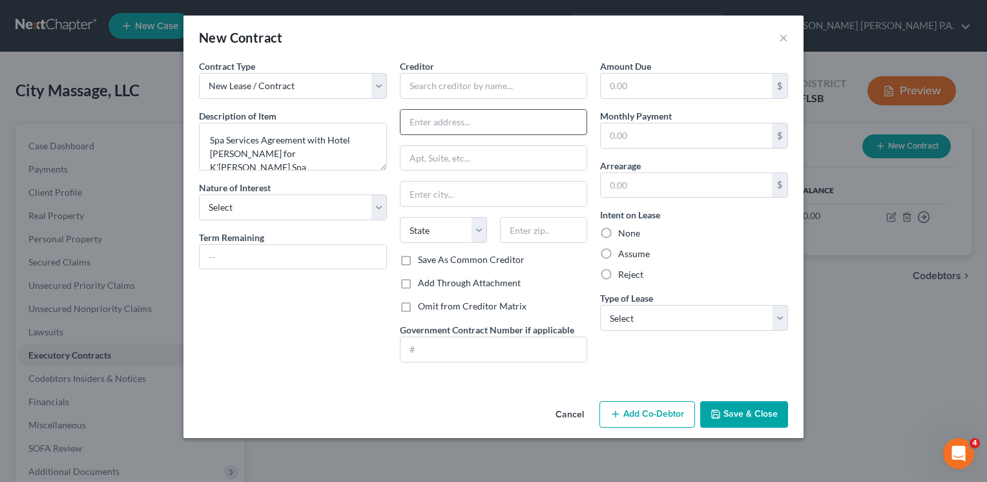
paste input "[STREET_ADDRESS],"
type input "[STREET_ADDRESS],"
drag, startPoint x: 326, startPoint y: 136, endPoint x: 380, endPoint y: 137, distance: 54.3
click at [380, 137] on textarea "Spa Services Agreement with Hotel [PERSON_NAME] for K'[PERSON_NAME] Spa" at bounding box center [293, 147] width 188 height 48
click at [370, 141] on textarea "Spa Services Agreement for K'[PERSON_NAME] Spa" at bounding box center [293, 147] width 188 height 48
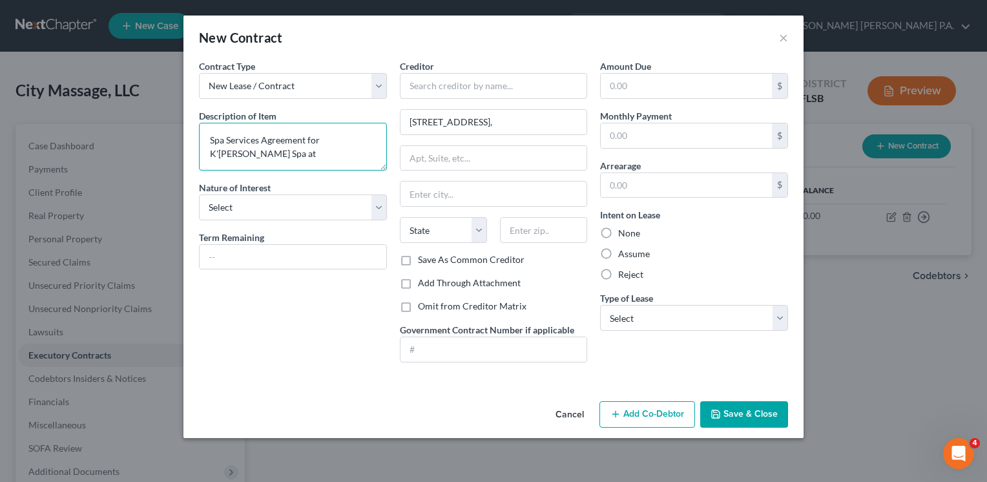
paste textarea "Hotel [PERSON_NAME]"
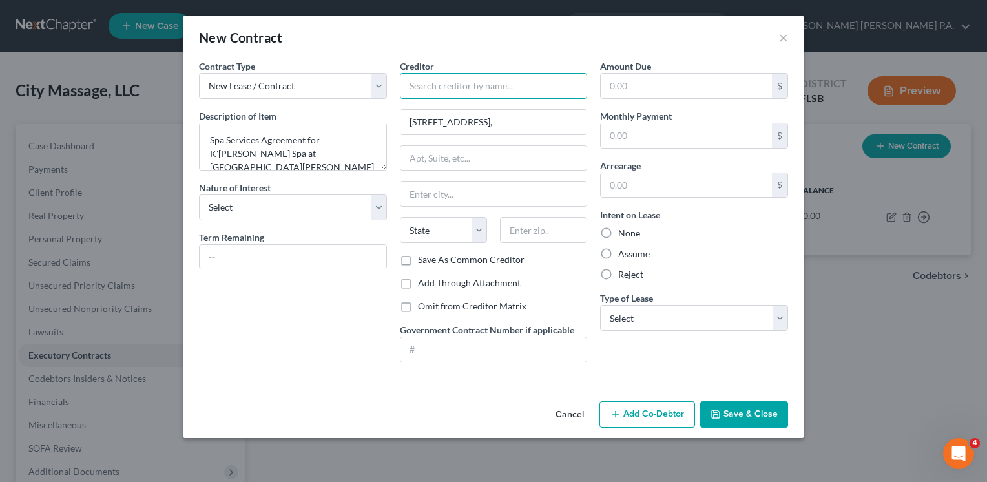
click at [445, 88] on input "text" at bounding box center [494, 86] width 188 height 26
click at [209, 154] on textarea "Spa Services Agreement for K'[PERSON_NAME] Spa at [GEOGRAPHIC_DATA][PERSON_NAME]" at bounding box center [293, 147] width 188 height 48
type textarea "Spa Services Agreement for K'[PERSON_NAME] Spa at The [GEOGRAPHIC_DATA][PERSON_…"
click at [430, 84] on input "text" at bounding box center [494, 86] width 188 height 26
type input "The Hotel [PERSON_NAME]"
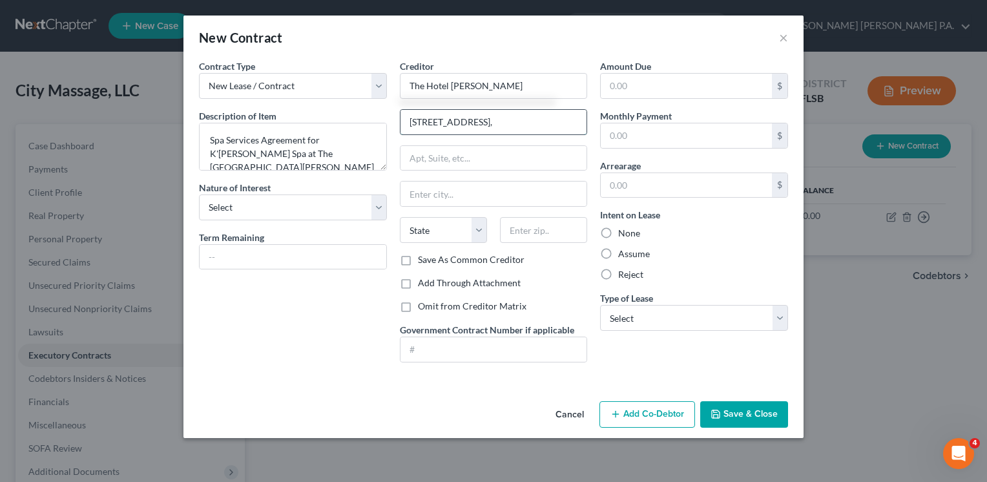
click at [470, 122] on input "[STREET_ADDRESS]," at bounding box center [494, 122] width 187 height 25
type input "[STREET_ADDRESS]"
click at [545, 223] on input "text" at bounding box center [543, 230] width 87 height 26
type input "33139"
type input "[GEOGRAPHIC_DATA]"
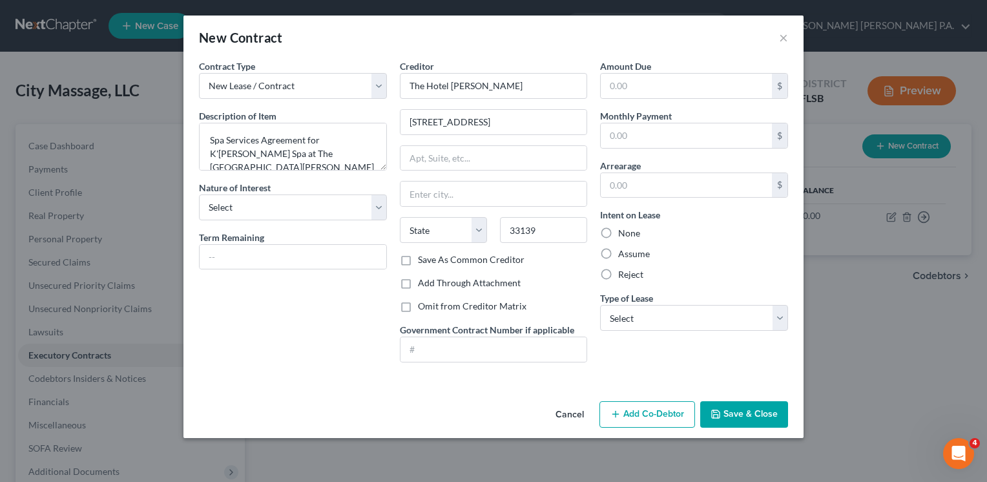
select select "9"
click at [311, 363] on div "Contract Type New Lease / Contract New Timeshare Description of non-residential…" at bounding box center [293, 215] width 201 height 313
click at [377, 203] on select "Select Purchaser Agent Lessor Lessee" at bounding box center [293, 208] width 188 height 26
click at [302, 357] on div "Contract Type New Lease / Contract New Timeshare Description of non-residential…" at bounding box center [293, 215] width 201 height 313
click at [248, 260] on input "text" at bounding box center [293, 257] width 187 height 25
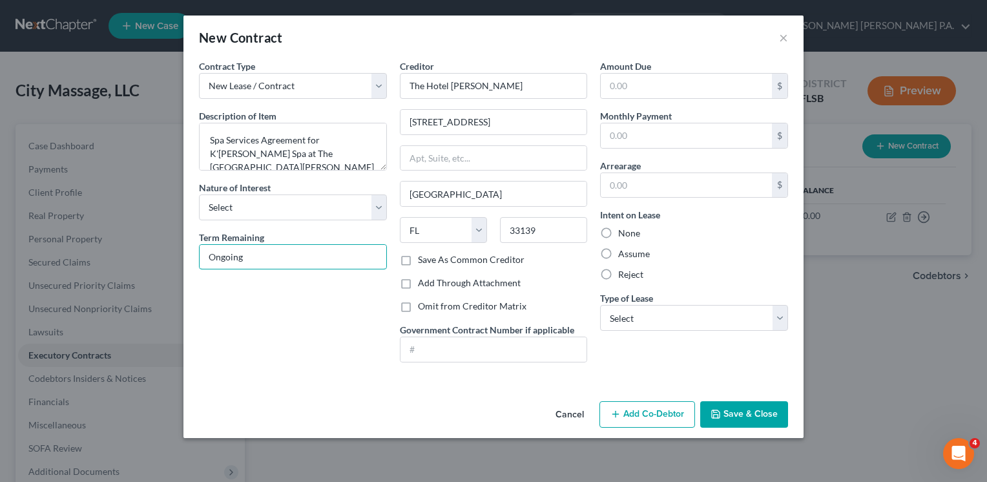
type input "Ongoing"
click at [246, 308] on div "Contract Type New Lease / Contract New Timeshare Description of non-residential…" at bounding box center [293, 215] width 201 height 313
click at [733, 221] on div "Intent on Lease None Assume Reject" at bounding box center [694, 244] width 188 height 73
click at [618, 255] on label "Assume" at bounding box center [634, 253] width 32 height 13
click at [624, 255] on input "Assume" at bounding box center [628, 251] width 8 height 8
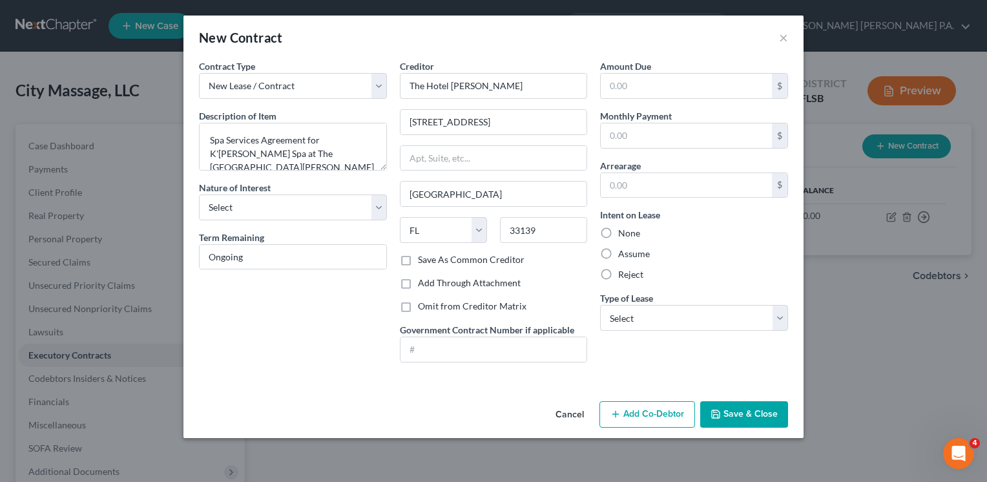
radio input "true"
click at [783, 319] on select "Select Real Estate Car Other" at bounding box center [694, 318] width 188 height 26
drag, startPoint x: 749, startPoint y: 275, endPoint x: 756, endPoint y: 266, distance: 12.0
click at [756, 266] on div "Intent on Lease None Assume Reject" at bounding box center [694, 244] width 188 height 73
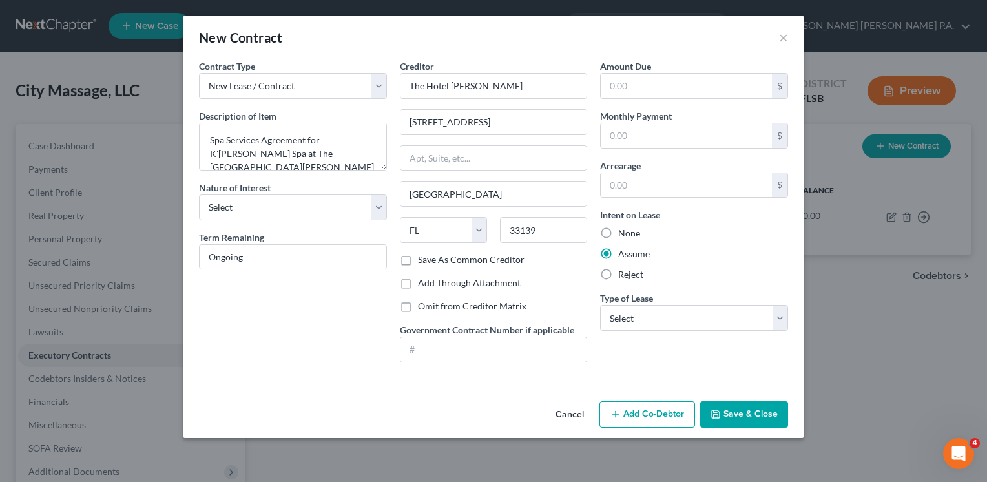
click at [739, 410] on button "Save & Close" at bounding box center [744, 414] width 88 height 27
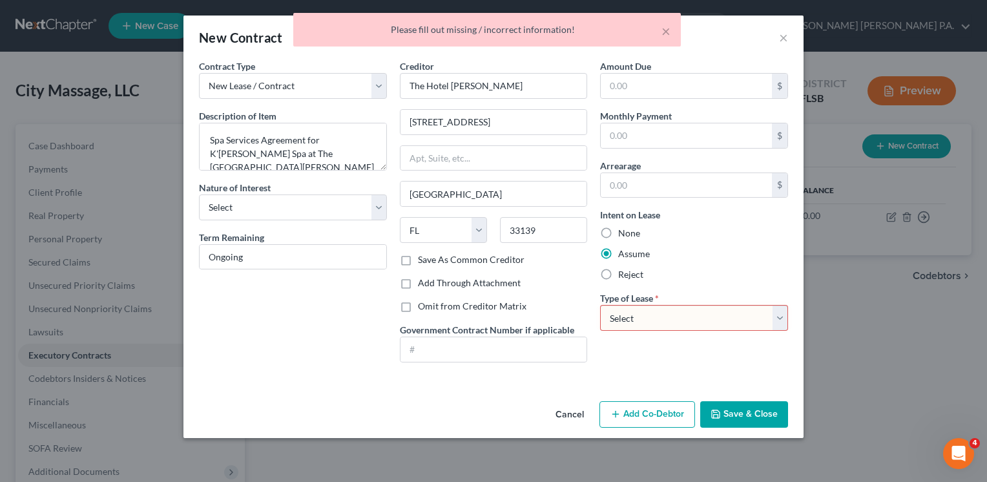
click at [780, 319] on select "Select Real Estate Car Other" at bounding box center [694, 318] width 188 height 26
select select "2"
click at [600, 305] on select "Select Real Estate Car Other" at bounding box center [694, 318] width 188 height 26
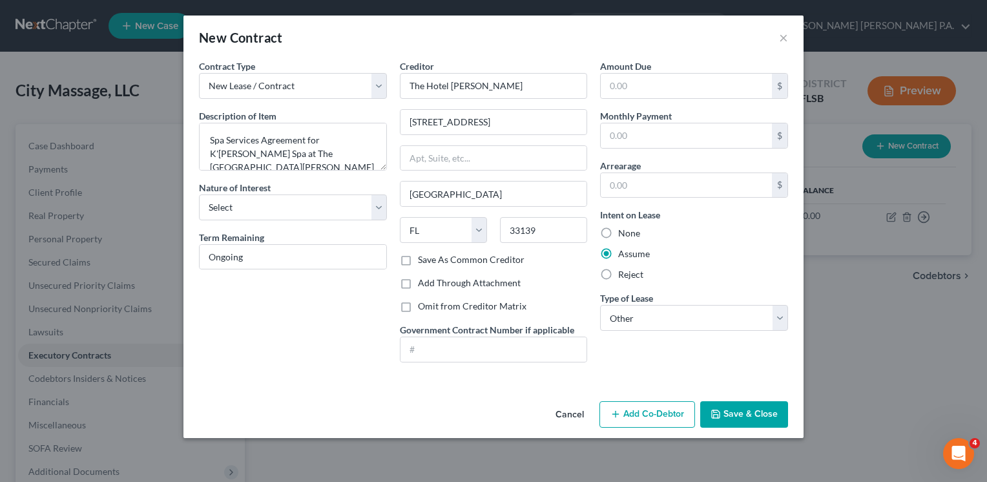
click at [732, 410] on button "Save & Close" at bounding box center [744, 414] width 88 height 27
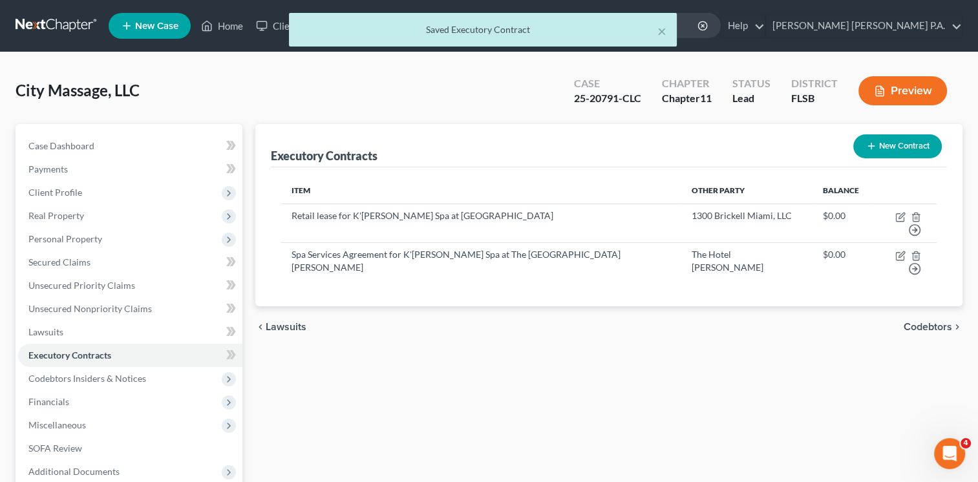
click at [888, 144] on button "New Contract" at bounding box center [897, 146] width 89 height 24
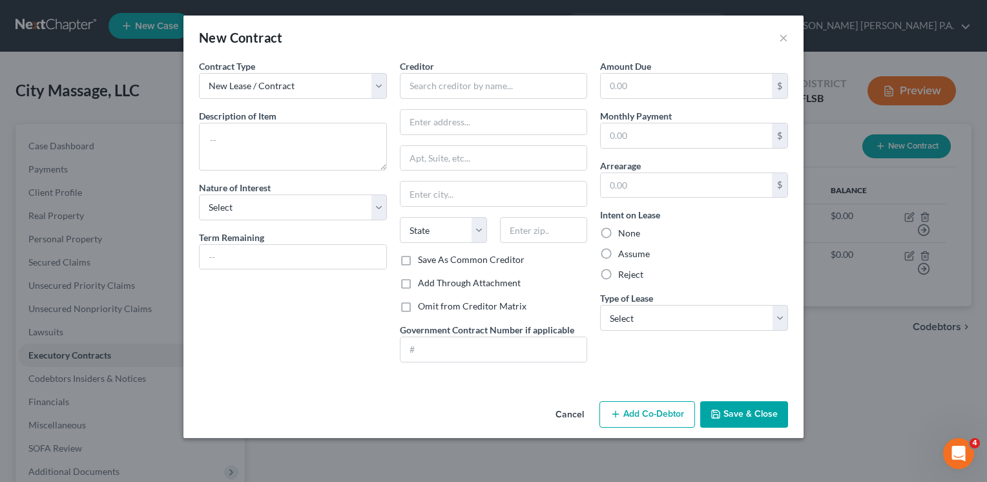
click at [664, 355] on div "Amount Due $ Monthly Payment $ Arrearage $ Intent on Lease None Assume Reject T…" at bounding box center [694, 215] width 201 height 313
click at [277, 251] on input "text" at bounding box center [293, 257] width 187 height 25
type input "Ongoing"
click at [273, 326] on div "Contract Type New Lease / Contract New Timeshare Description of non-residential…" at bounding box center [293, 215] width 201 height 313
click at [742, 410] on button "Save & Close" at bounding box center [744, 414] width 88 height 27
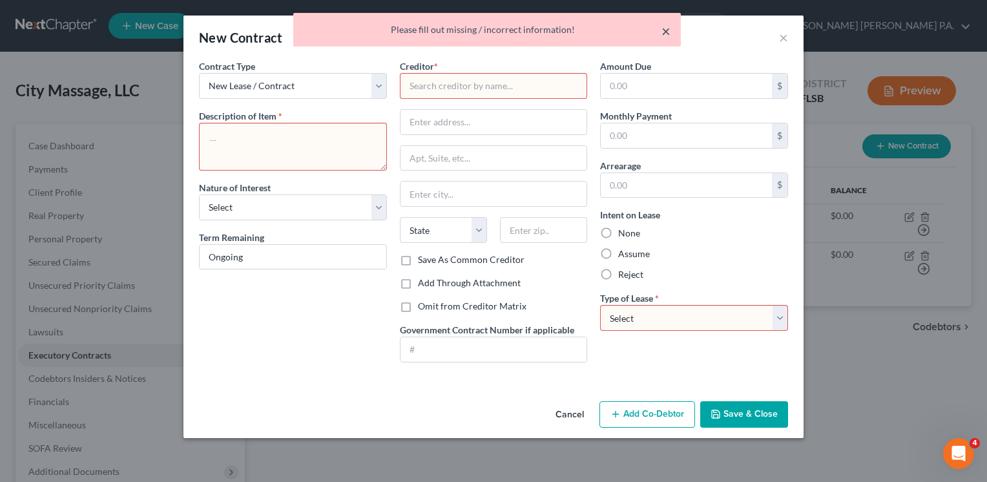
click at [662, 32] on button "×" at bounding box center [666, 31] width 9 height 16
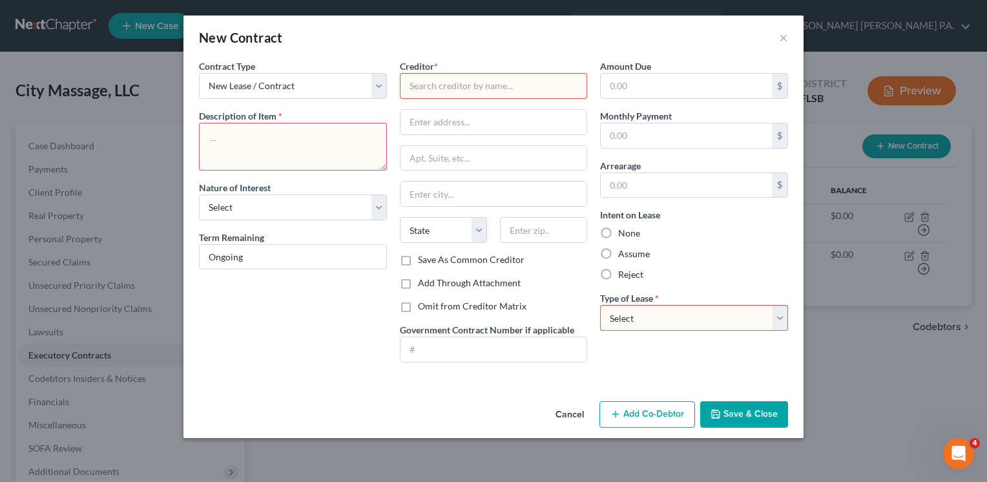
click at [315, 151] on textarea at bounding box center [293, 147] width 188 height 48
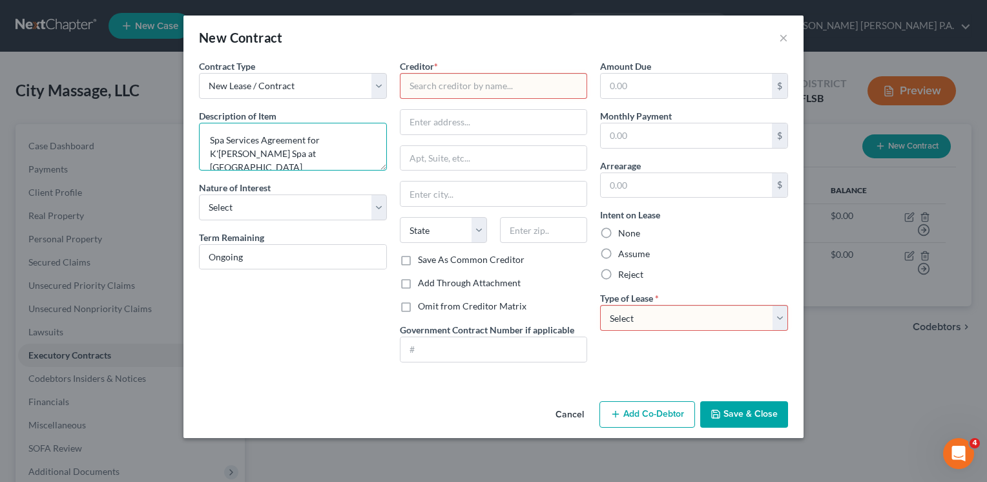
type textarea "Spa Services Agreement for K'[PERSON_NAME] Spa at [GEOGRAPHIC_DATA]"
click at [742, 234] on div "None" at bounding box center [694, 233] width 188 height 13
click at [507, 85] on input "text" at bounding box center [494, 86] width 188 height 26
paste input "HHLP Miami Beach Lessee, LLC"
type input "HHLP Miami Beach Lessee, LLC"
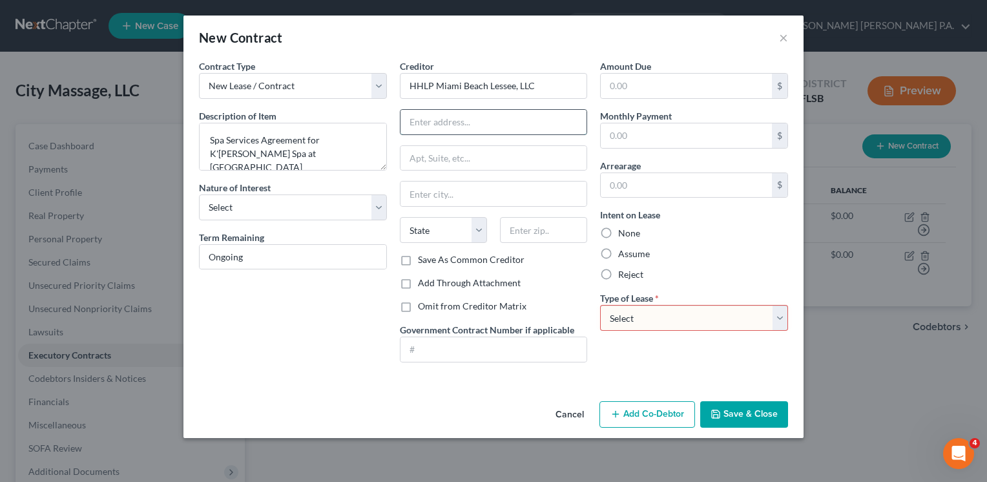
click at [431, 120] on input "text" at bounding box center [494, 122] width 187 height 25
paste input "[STREET_ADDRESS][PERSON_NAME]"
type input "[STREET_ADDRESS][PERSON_NAME]"
click at [522, 235] on input "text" at bounding box center [543, 230] width 87 height 26
type input "33139"
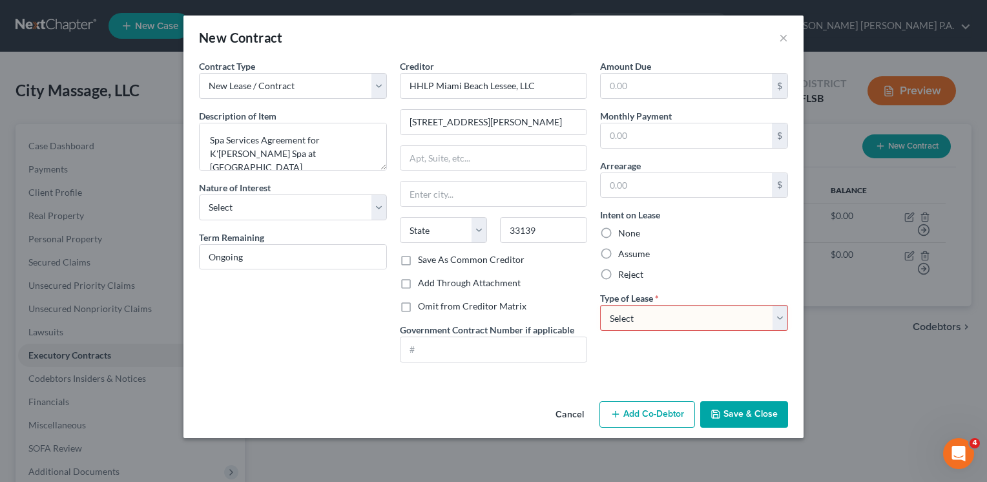
type input "[GEOGRAPHIC_DATA]"
select select "9"
click at [273, 364] on div "Contract Type New Lease / Contract New Timeshare Description of non-residential…" at bounding box center [293, 215] width 201 height 313
drag, startPoint x: 495, startPoint y: 122, endPoint x: 368, endPoint y: 127, distance: 126.7
click at [368, 127] on div "Contract Type New Lease / Contract New Timeshare Description of non-residential…" at bounding box center [494, 215] width 602 height 313
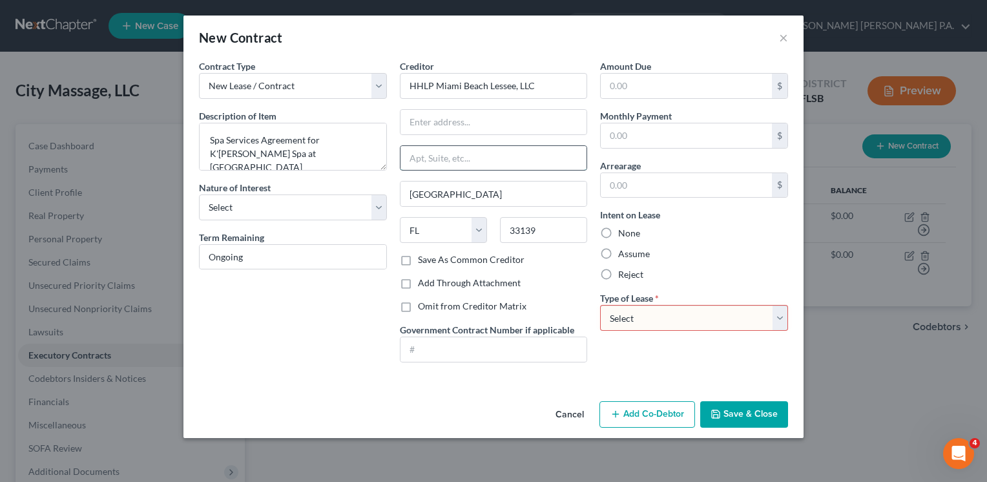
click at [422, 164] on input "text" at bounding box center [494, 158] width 187 height 25
paste input "[STREET_ADDRESS][PERSON_NAME]"
type input "[STREET_ADDRESS][PERSON_NAME]"
click at [428, 123] on input "text" at bounding box center [494, 122] width 187 height 25
type input "d/b/a The [GEOGRAPHIC_DATA]"
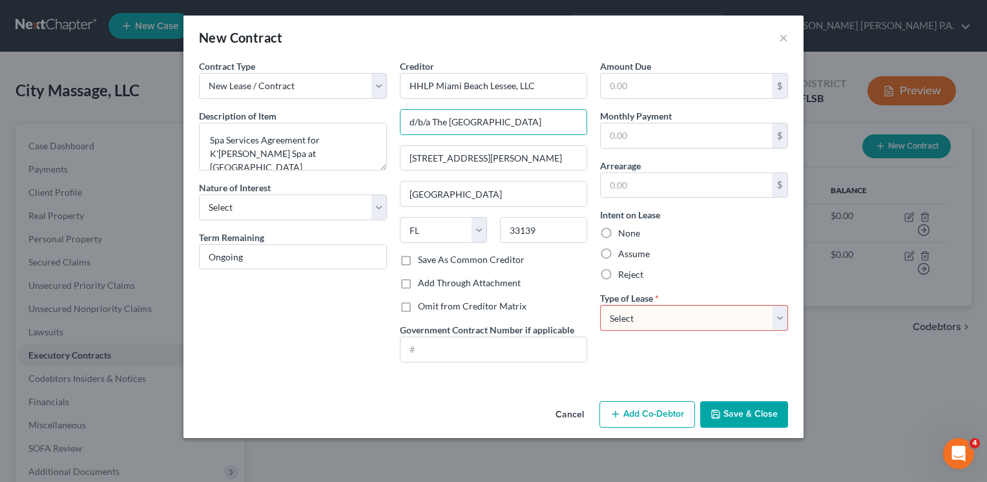
click at [618, 254] on label "Assume" at bounding box center [634, 253] width 32 height 13
click at [624, 254] on input "Assume" at bounding box center [628, 251] width 8 height 8
radio input "true"
click at [777, 315] on select "Select Real Estate Car Other" at bounding box center [694, 318] width 188 height 26
select select "2"
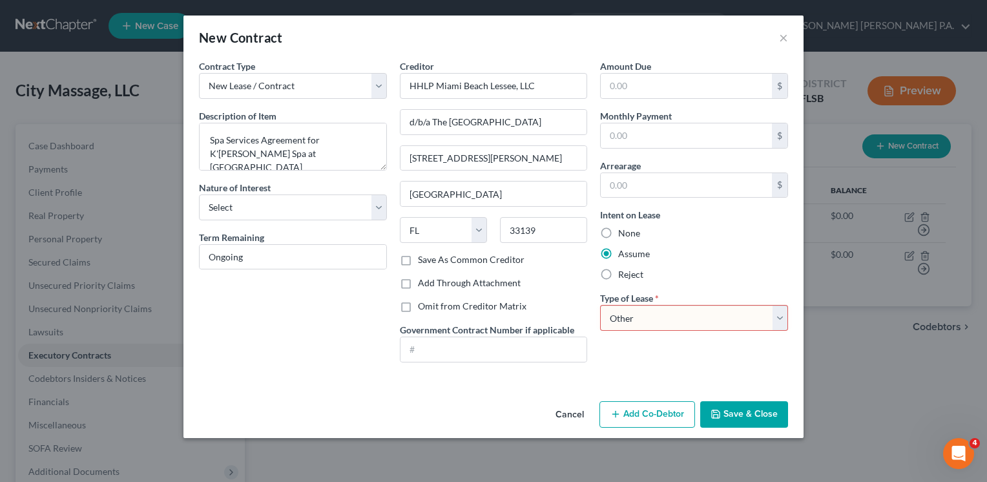
click at [600, 305] on select "Select Real Estate Car Other" at bounding box center [694, 318] width 188 height 26
click at [736, 416] on button "Save & Close" at bounding box center [744, 414] width 88 height 27
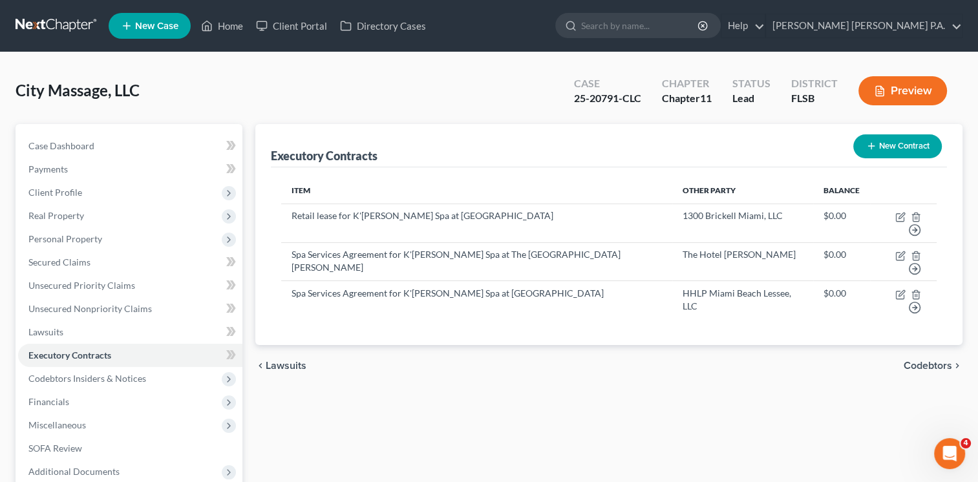
click at [894, 141] on button "New Contract" at bounding box center [897, 146] width 89 height 24
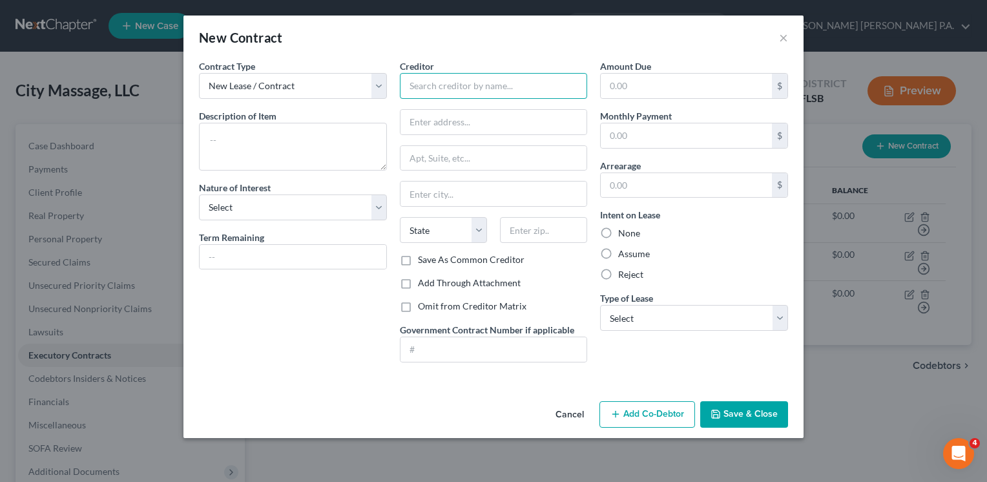
click at [439, 86] on input "text" at bounding box center [494, 86] width 188 height 26
paste input "AG-M Miami Hotel LLC"
type input "AG-M Miami Hotel LLC"
click at [426, 115] on input "text" at bounding box center [494, 122] width 187 height 25
paste input "d/b/a AKA BRICKELL Miami"
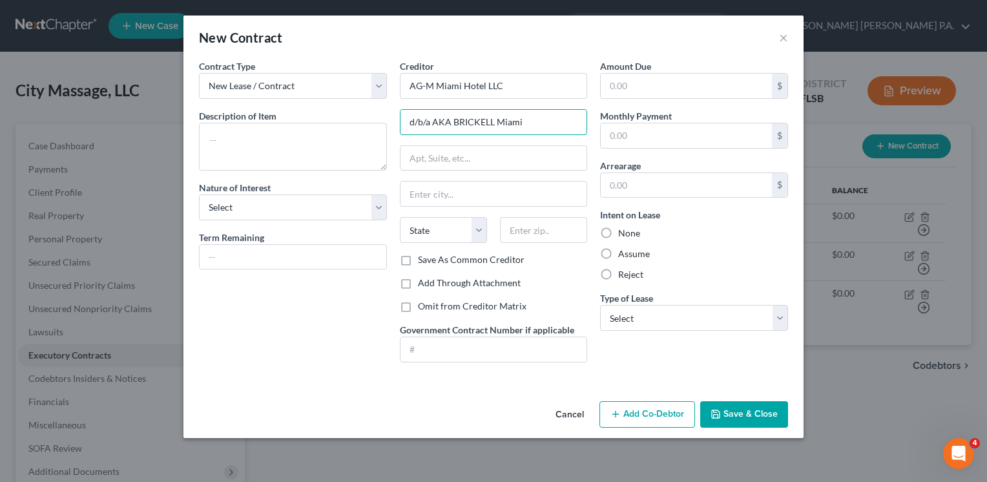
type input "d/b/a AKA BRICKELL Miami"
click at [429, 159] on input "text" at bounding box center [494, 158] width 187 height 25
paste input "[STREET_ADDRESS]"
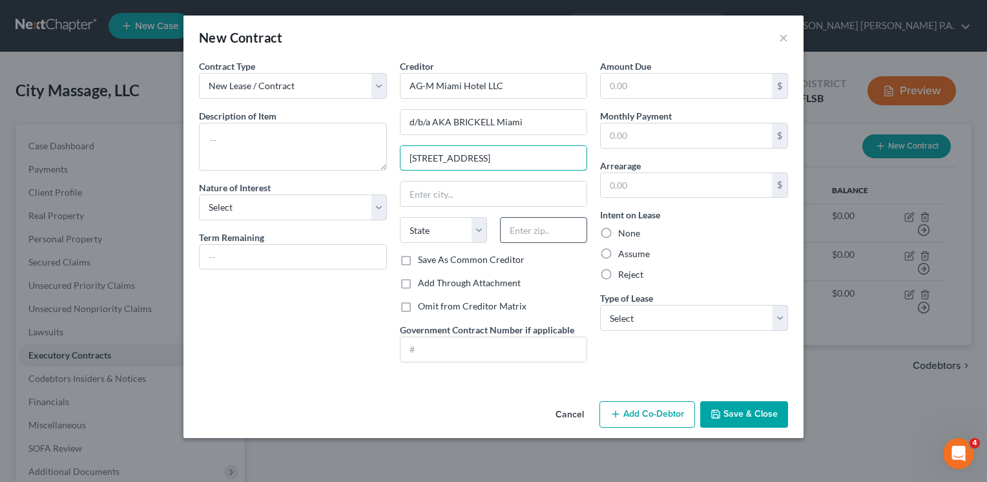
type input "[STREET_ADDRESS]"
click at [553, 232] on input "text" at bounding box center [543, 230] width 87 height 26
type input "33131"
click at [287, 348] on div "Contract Type New Lease / Contract New Timeshare Description of non-residential…" at bounding box center [293, 215] width 201 height 313
type input "[GEOGRAPHIC_DATA]"
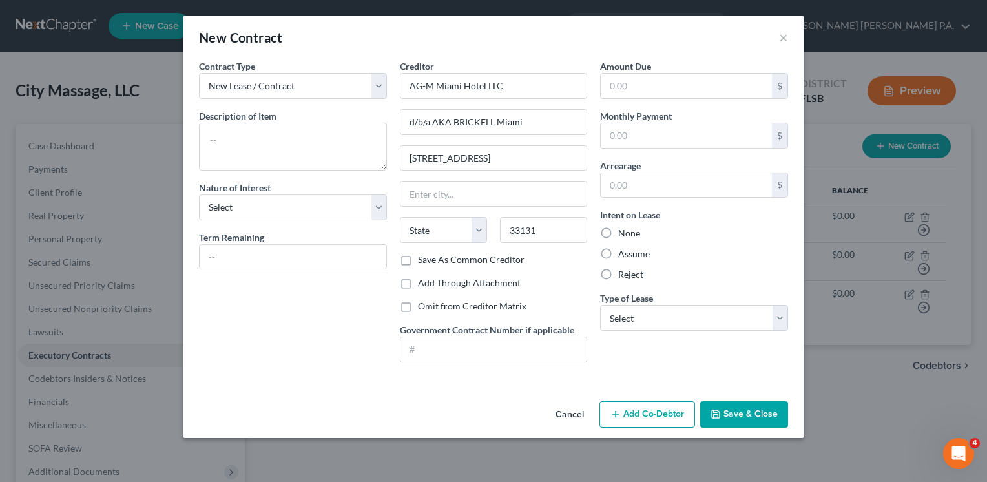
select select "9"
click at [457, 121] on input "d/b/a AKA BRICKELL Miami" at bounding box center [494, 122] width 187 height 25
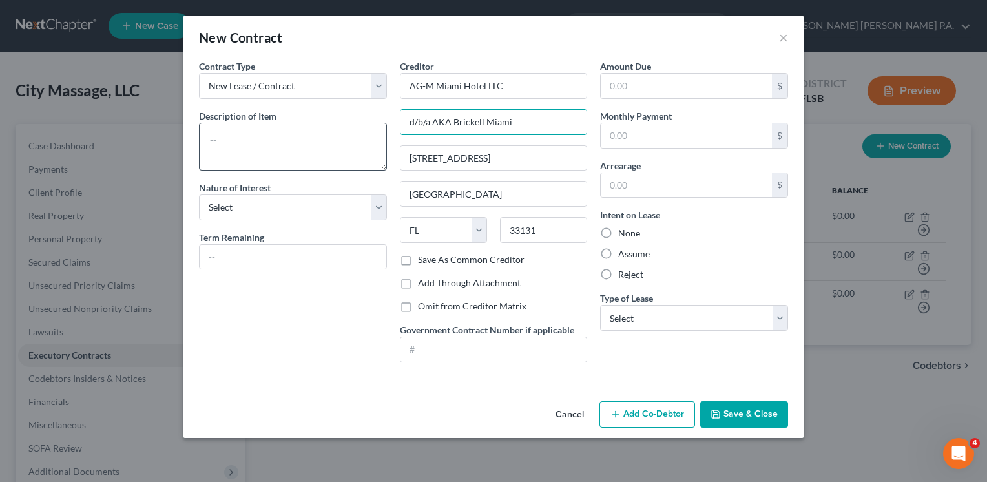
type input "d/b/a AKA Brickell Miami"
click at [287, 154] on textarea at bounding box center [293, 147] width 188 height 48
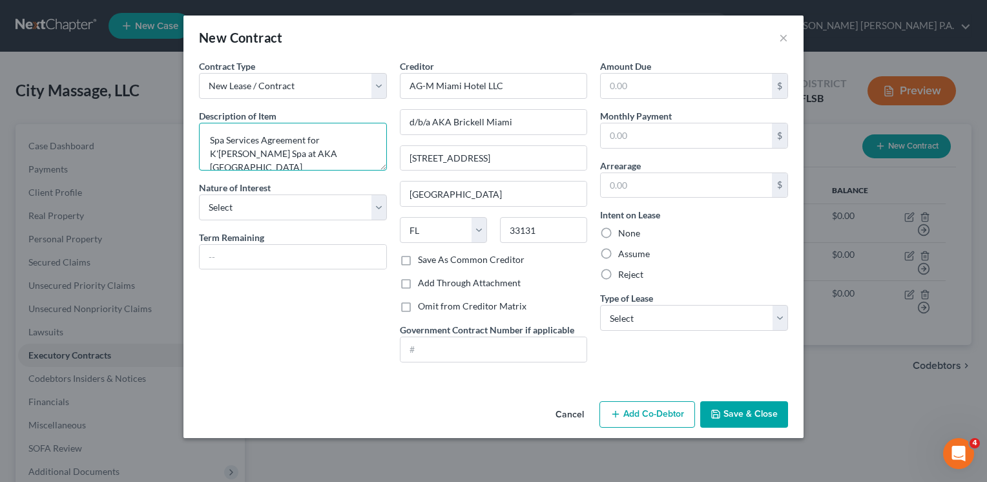
type textarea "Spa Services Agreement for K'[PERSON_NAME] Spa at AKA [GEOGRAPHIC_DATA]"
click at [276, 256] on input "text" at bounding box center [293, 257] width 187 height 25
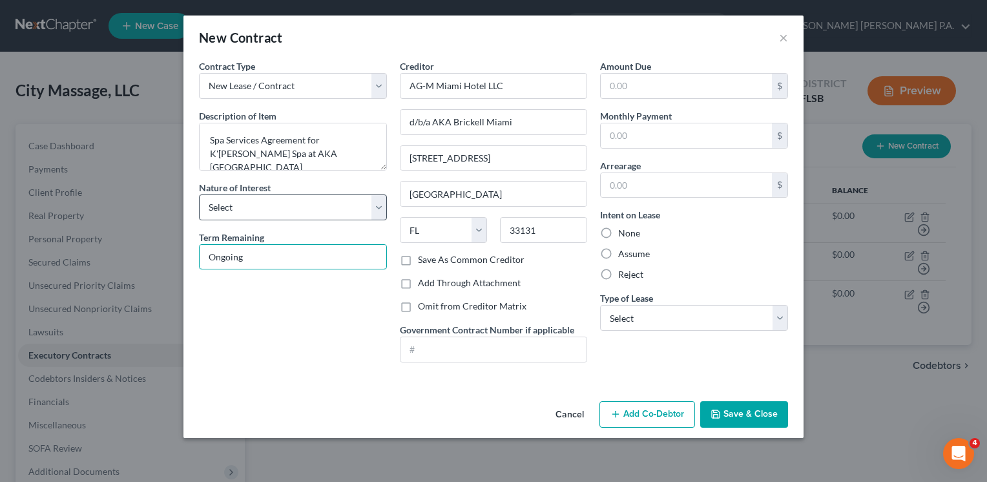
type input "Ongoing"
click at [381, 205] on select "Select Purchaser Agent Lessor Lessee" at bounding box center [293, 208] width 188 height 26
click at [199, 195] on select "Select Purchaser Agent Lessor Lessee" at bounding box center [293, 208] width 188 height 26
click at [618, 251] on label "Assume" at bounding box center [634, 253] width 32 height 13
click at [624, 251] on input "Assume" at bounding box center [628, 251] width 8 height 8
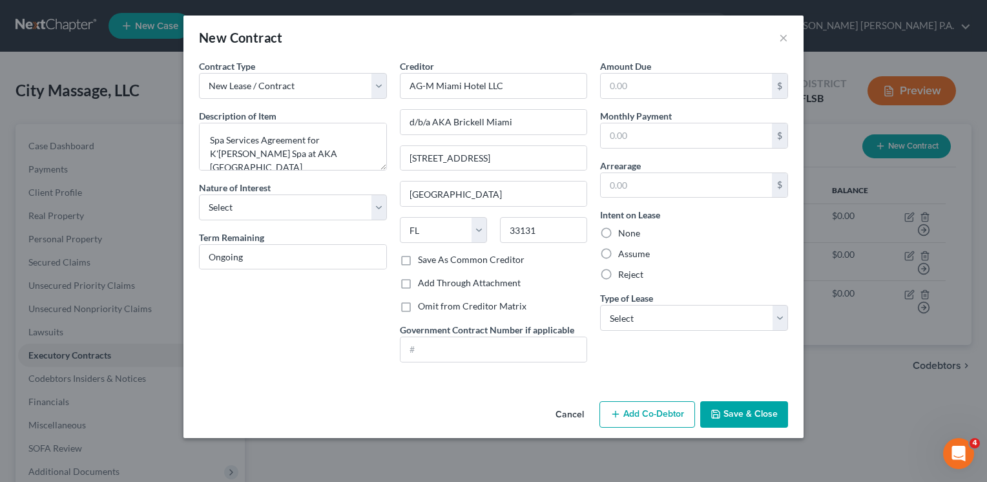
radio input "true"
click at [781, 317] on select "Select Real Estate Car Other" at bounding box center [694, 318] width 188 height 26
select select "2"
click at [600, 305] on select "Select Real Estate Car Other" at bounding box center [694, 318] width 188 height 26
click at [556, 359] on input "text" at bounding box center [494, 349] width 187 height 25
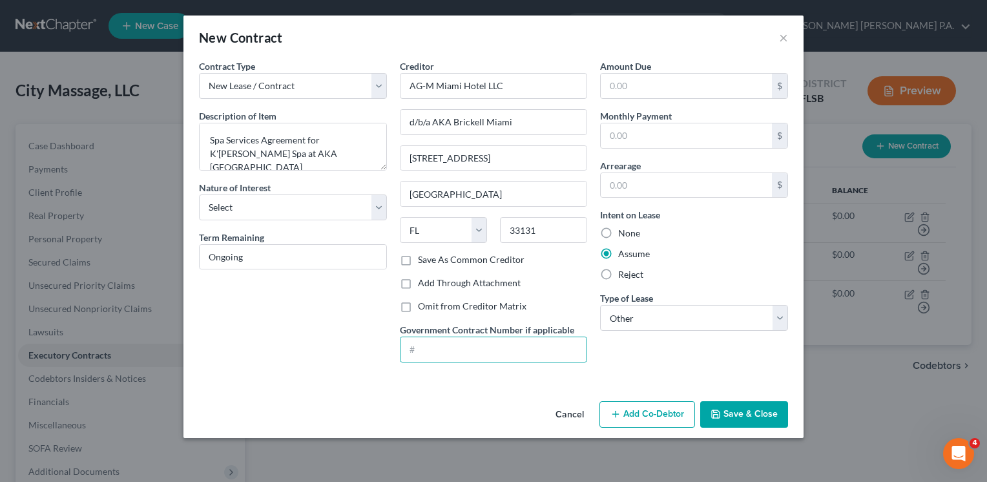
click at [735, 409] on button "Save & Close" at bounding box center [744, 414] width 88 height 27
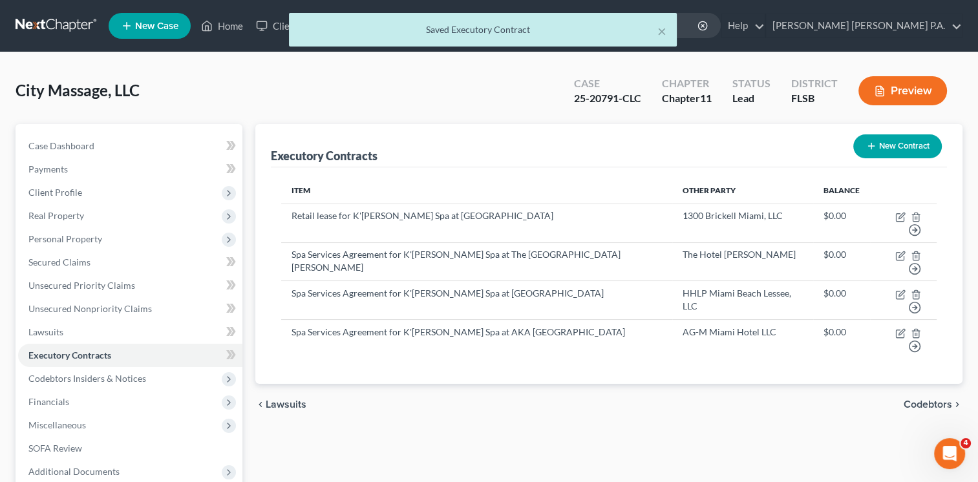
click at [892, 143] on button "New Contract" at bounding box center [897, 146] width 89 height 24
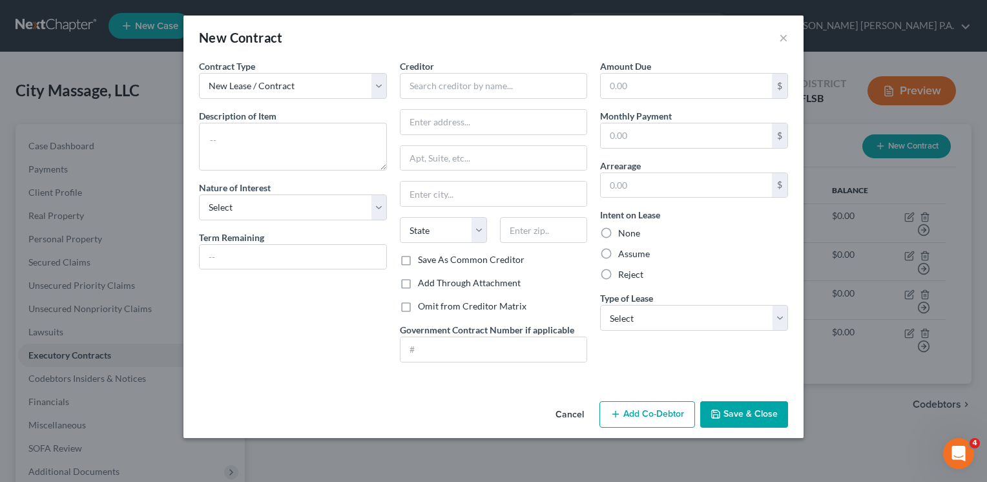
click at [666, 357] on div "Amount Due $ Monthly Payment $ Arrearage $ Intent on Lease None Assume Reject T…" at bounding box center [694, 215] width 201 height 313
click at [447, 83] on input "text" at bounding box center [494, 86] width 188 height 26
paste input "[PERSON_NAME] Properties South Beach Inc"
type input "[PERSON_NAME] Properties South Beach Inc"
click at [434, 125] on input "text" at bounding box center [494, 122] width 187 height 25
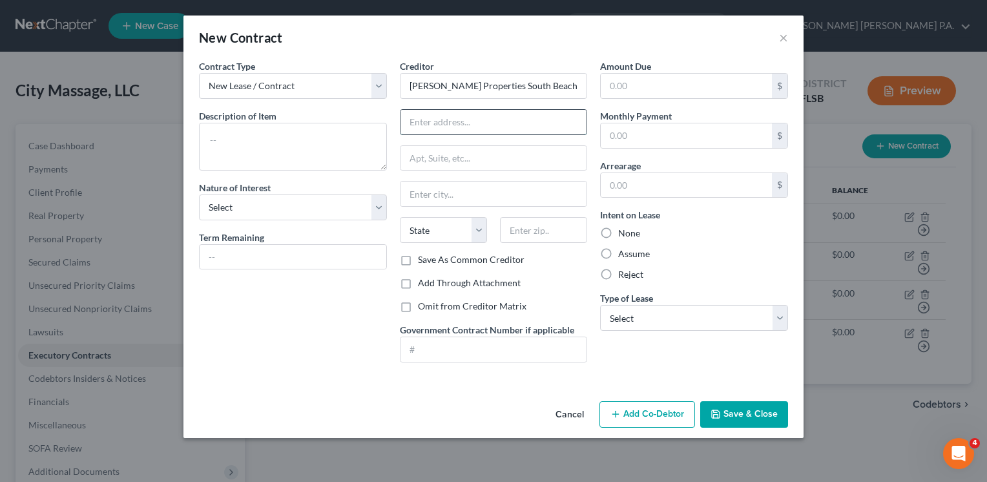
paste input "dba Surfcomber Hotel"
type input "dba Surfcomber Hotel"
click at [427, 160] on input "text" at bounding box center [494, 158] width 187 height 25
type input "[STREET_ADDRESS][PERSON_NAME]"
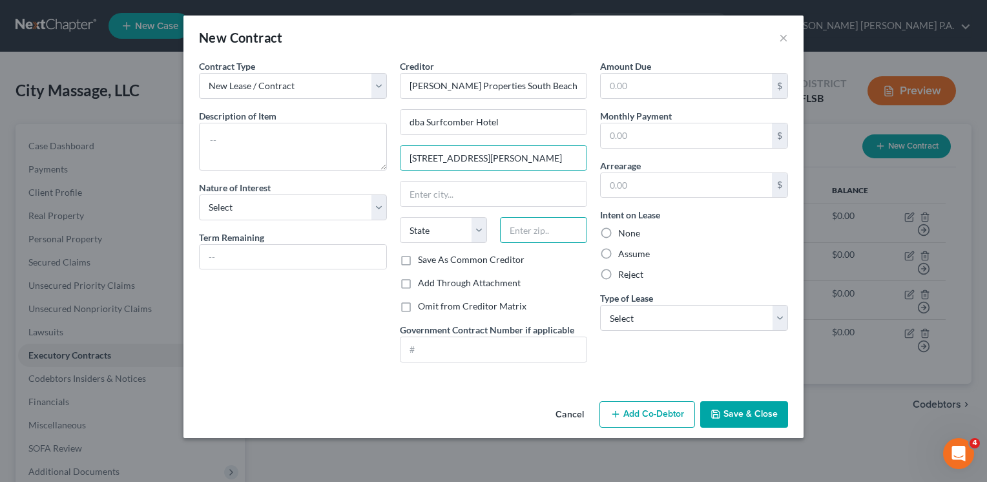
click at [551, 233] on input "text" at bounding box center [543, 230] width 87 height 26
type input "33139"
type input "[GEOGRAPHIC_DATA]"
select select "9"
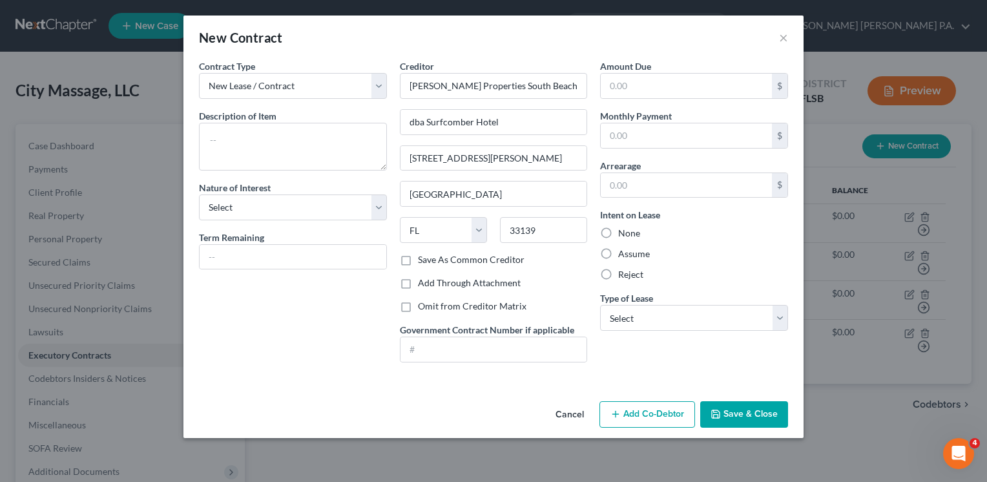
click at [330, 321] on div "Contract Type New Lease / Contract New Timeshare Description of non-residential…" at bounding box center [293, 215] width 201 height 313
click at [269, 150] on textarea at bounding box center [293, 147] width 188 height 48
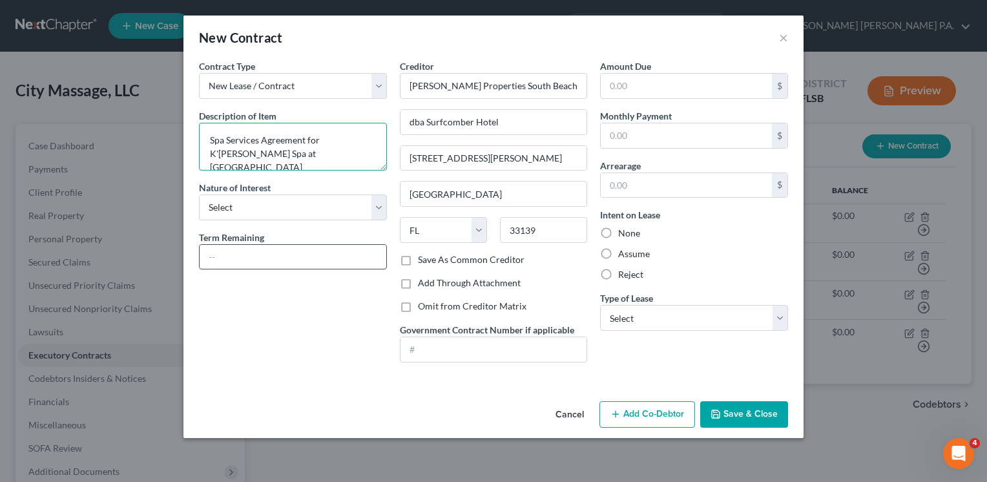
type textarea "Spa Services Agreement for K'[PERSON_NAME] Spa at [GEOGRAPHIC_DATA]"
click at [287, 260] on input "text" at bounding box center [293, 257] width 187 height 25
type input "Ongoing"
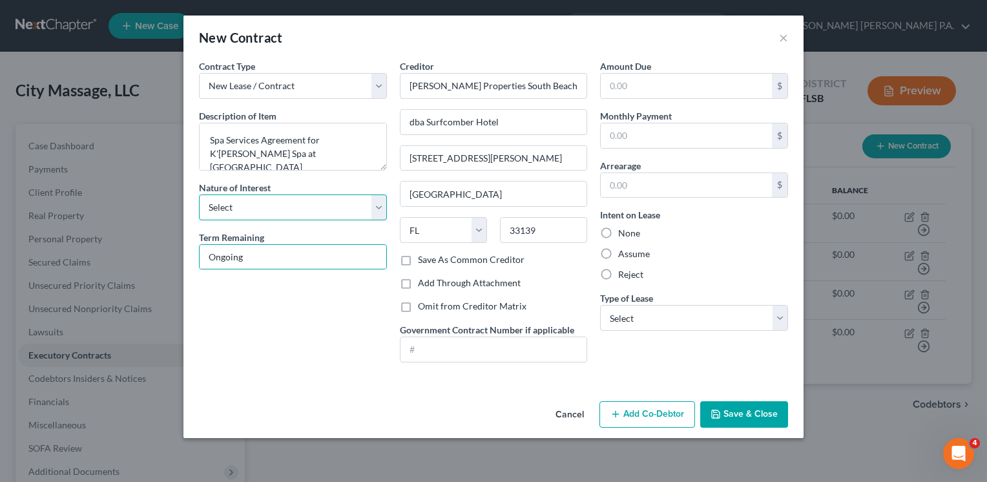
click at [380, 211] on select "Select Purchaser Agent Lessor Lessee" at bounding box center [293, 208] width 188 height 26
click at [618, 254] on label "Assume" at bounding box center [634, 253] width 32 height 13
click at [624, 254] on input "Assume" at bounding box center [628, 251] width 8 height 8
radio input "true"
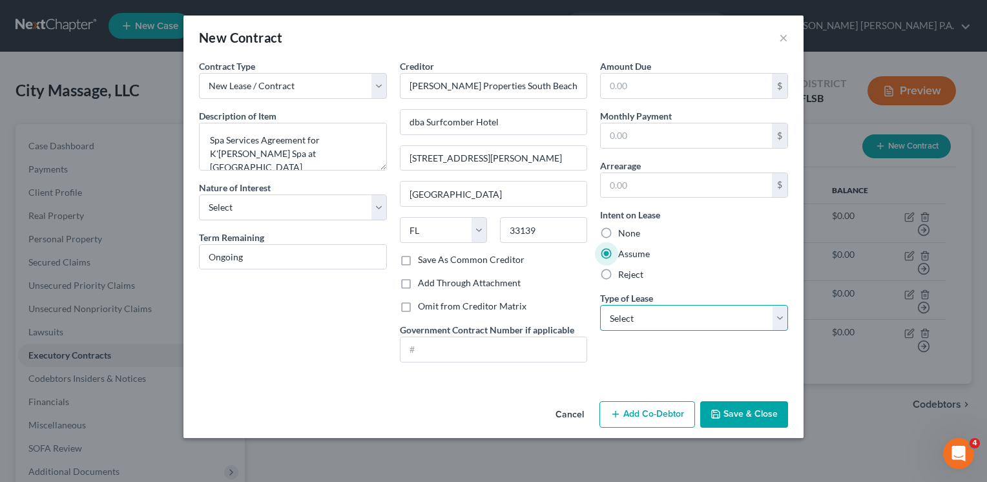
click at [783, 317] on select "Select Real Estate Car Other" at bounding box center [694, 318] width 188 height 26
select select "2"
click at [600, 305] on select "Select Real Estate Car Other" at bounding box center [694, 318] width 188 height 26
click at [726, 410] on button "Save & Close" at bounding box center [744, 414] width 88 height 27
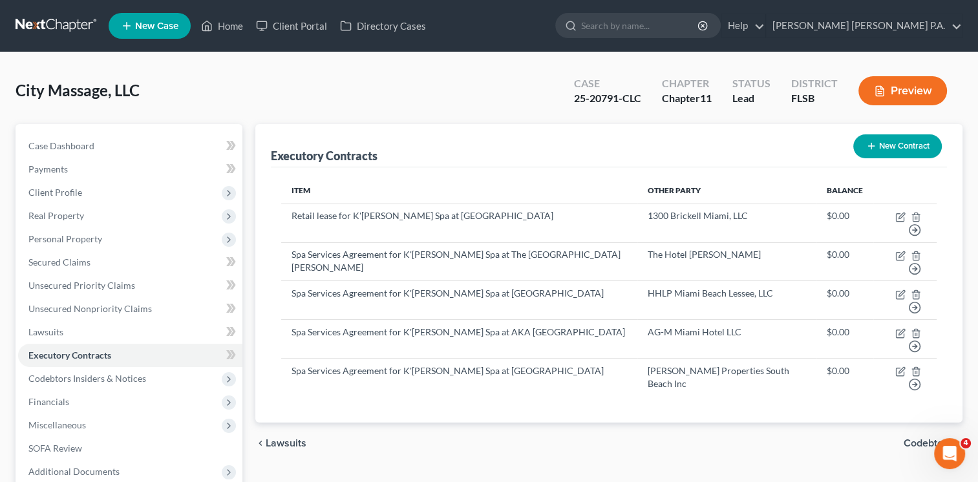
click at [900, 143] on button "New Contract" at bounding box center [897, 146] width 89 height 24
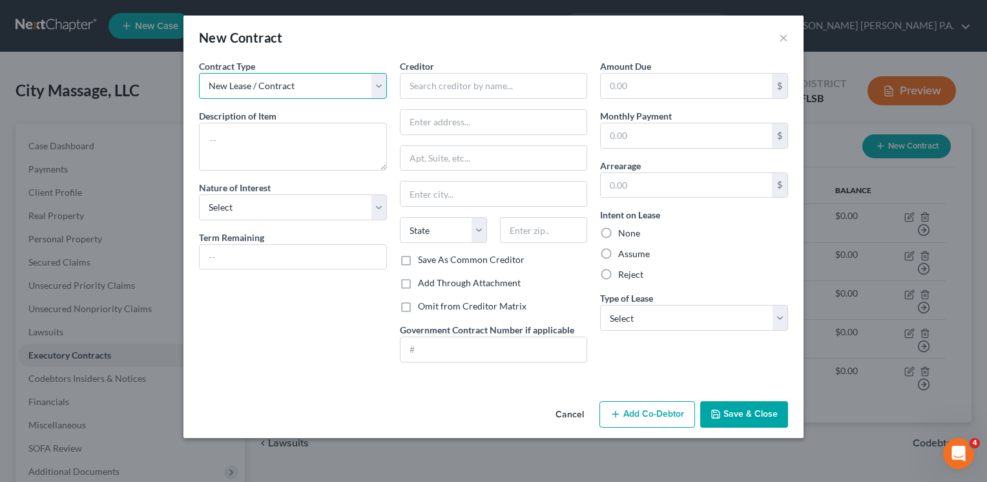
click at [376, 83] on select "New Lease / Contract New Timeshare" at bounding box center [293, 86] width 188 height 26
click at [199, 73] on select "New Lease / Contract New Timeshare" at bounding box center [293, 86] width 188 height 26
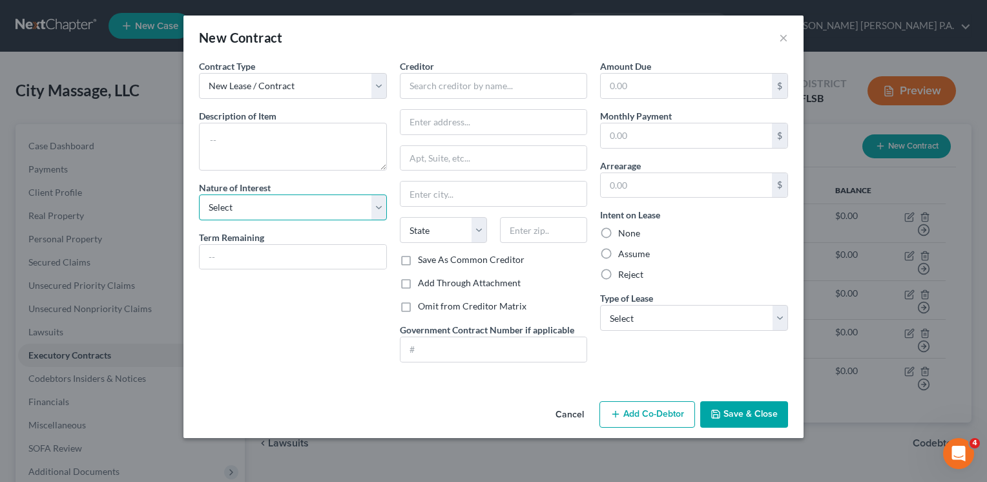
click at [366, 207] on select "Select Purchaser Agent Lessor Lessee" at bounding box center [293, 208] width 188 height 26
click at [644, 350] on div "Amount Due $ Monthly Payment $ Arrearage $ Intent on Lease None Assume Reject T…" at bounding box center [694, 215] width 201 height 313
click at [665, 366] on div "Amount Due $ Monthly Payment $ Arrearage $ Intent on Lease None Assume Reject T…" at bounding box center [694, 215] width 201 height 313
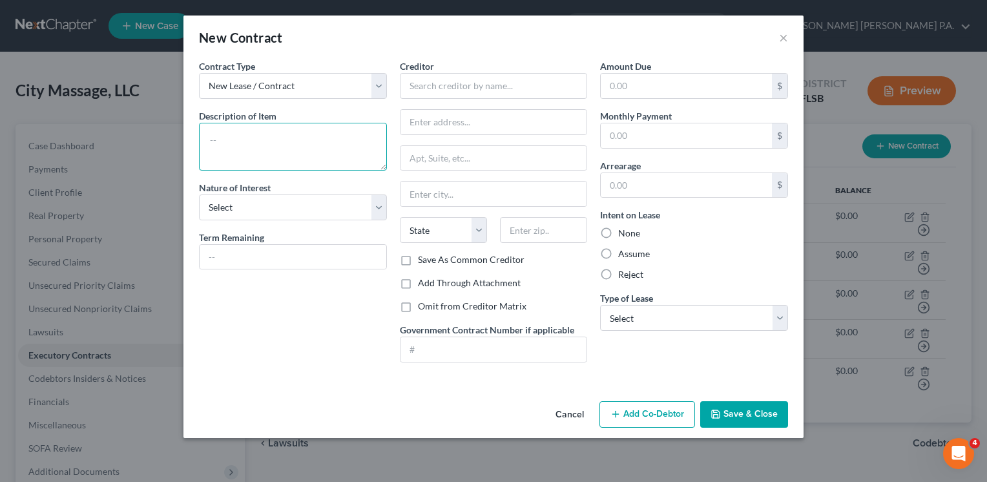
click at [269, 138] on textarea at bounding box center [293, 147] width 188 height 48
type textarea "Payroll services"
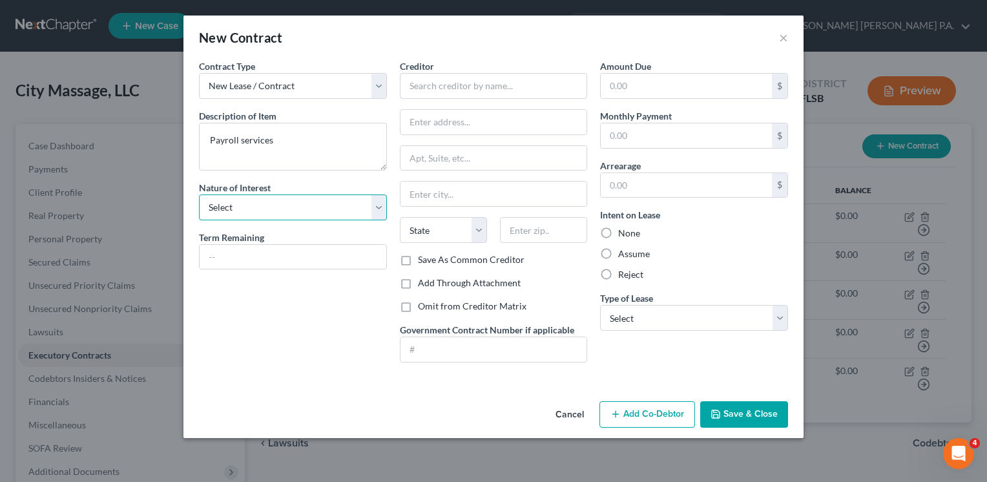
click at [256, 211] on select "Select Purchaser Agent Lessor Lessee" at bounding box center [293, 208] width 188 height 26
click at [199, 195] on select "Select Purchaser Agent Lessor Lessee" at bounding box center [293, 208] width 188 height 26
click at [227, 255] on input "text" at bounding box center [293, 257] width 187 height 25
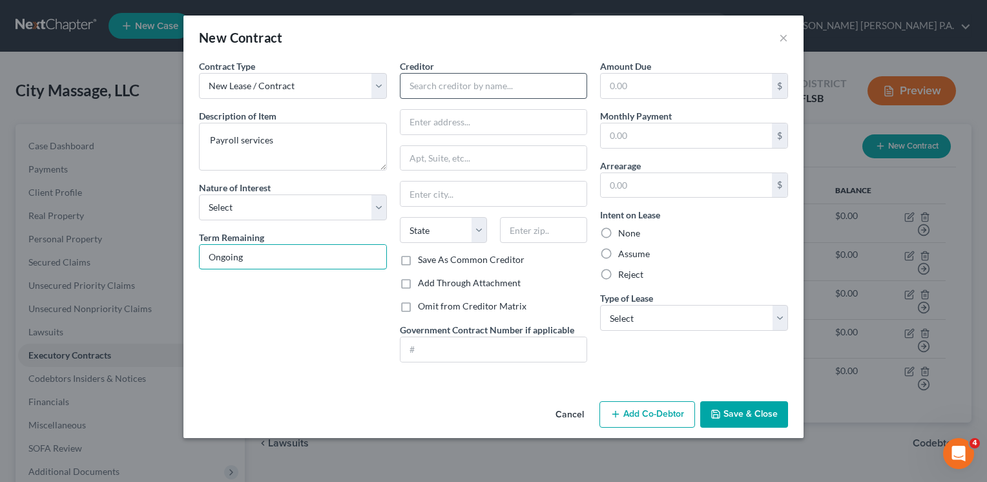
type input "Ongoing"
click at [454, 90] on input "text" at bounding box center [494, 86] width 188 height 26
type input "ADP Payroll Services"
click at [209, 140] on textarea "Payroll services" at bounding box center [293, 147] width 188 height 48
type textarea "ADP oayroll services"
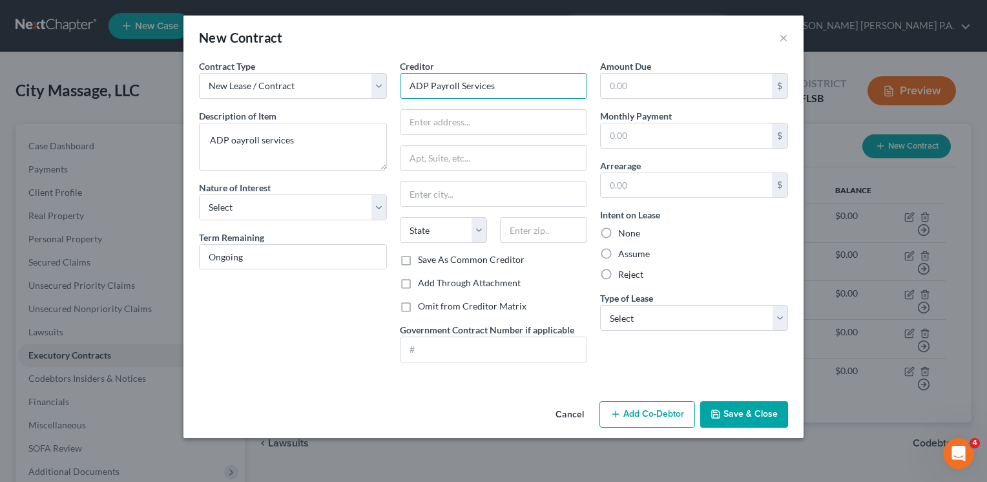
drag, startPoint x: 500, startPoint y: 89, endPoint x: -3, endPoint y: 89, distance: 502.7
click at [0, 89] on html "Home New Case Client Portal Directory Cases [PERSON_NAME] [PERSON_NAME] P.A. [E…" at bounding box center [493, 308] width 987 height 617
type input "Automatic Data Processing, Inc."
click at [456, 123] on input "text" at bounding box center [494, 122] width 187 height 25
paste input "[STREET_ADDRESS]"
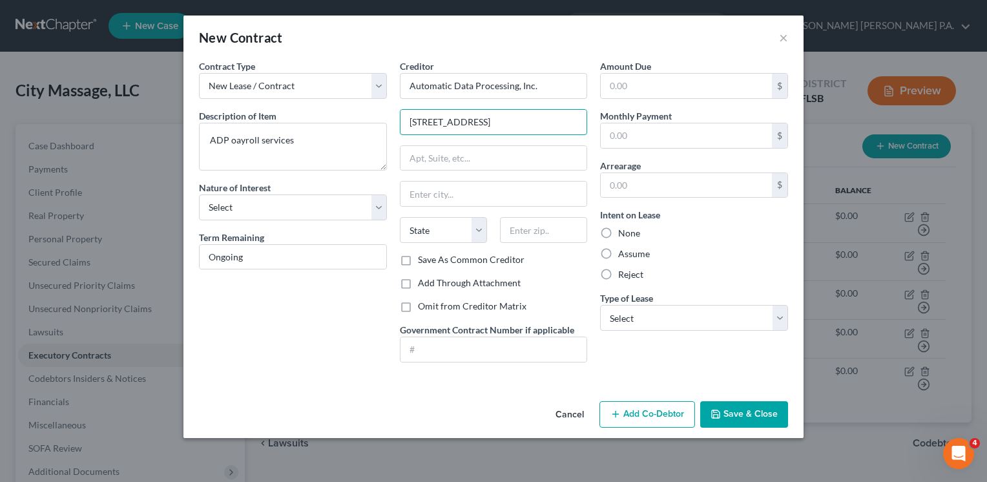
type input "[STREET_ADDRESS]"
click at [568, 239] on input "text" at bounding box center [543, 230] width 87 height 26
type input "33173"
type input "[GEOGRAPHIC_DATA]"
select select "9"
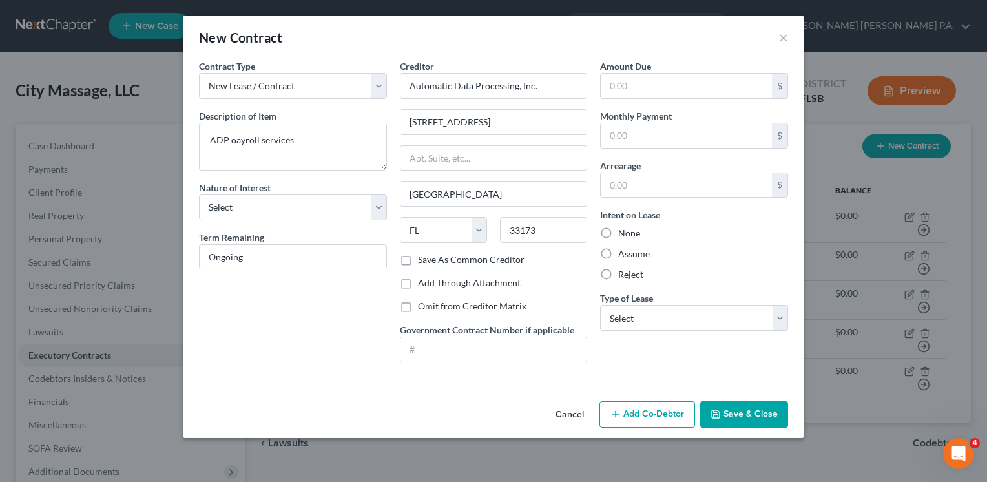
click at [370, 288] on div "Contract Type New Lease / Contract New Timeshare Description of non-residential…" at bounding box center [293, 215] width 201 height 313
click at [487, 123] on input "[STREET_ADDRESS]" at bounding box center [494, 122] width 187 height 25
type input "[STREET_ADDRESS]"
click at [618, 254] on label "Assume" at bounding box center [634, 253] width 32 height 13
click at [624, 254] on input "Assume" at bounding box center [628, 251] width 8 height 8
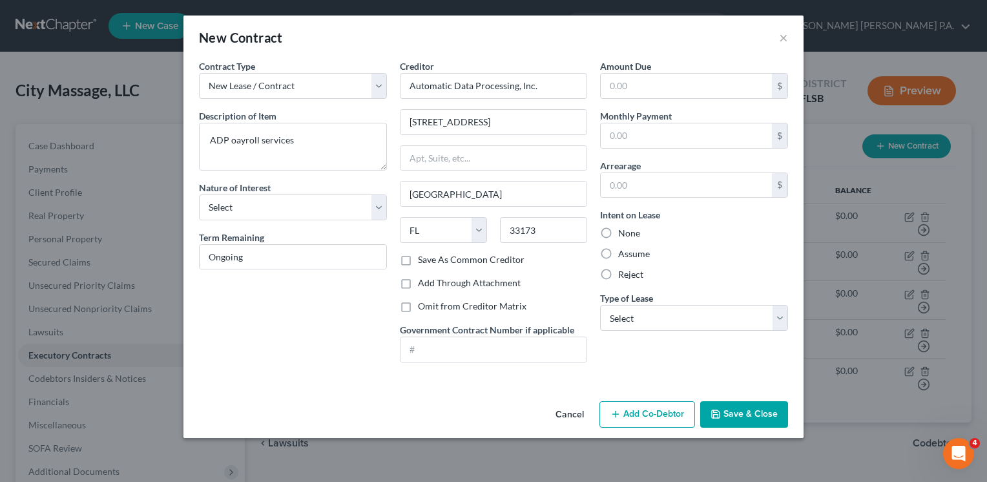
radio input "true"
type textarea "ADP payroll services"
click at [739, 412] on button "Save & Close" at bounding box center [744, 414] width 88 height 27
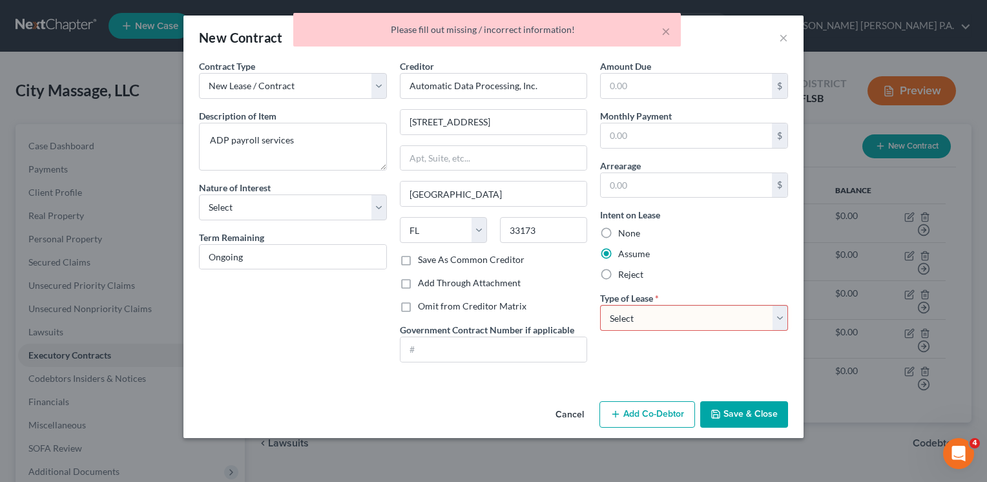
click at [739, 412] on button "Save & Close" at bounding box center [744, 414] width 88 height 27
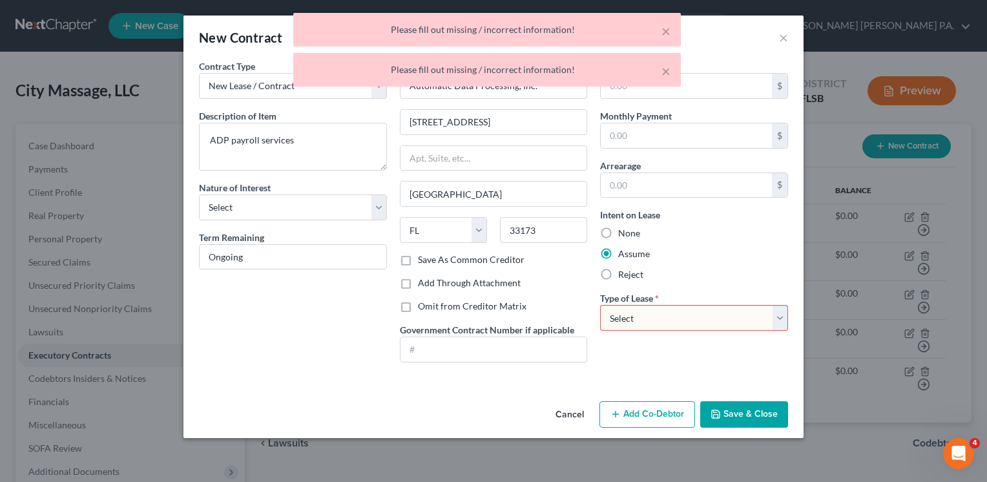
click at [739, 412] on button "Save & Close" at bounding box center [744, 414] width 88 height 27
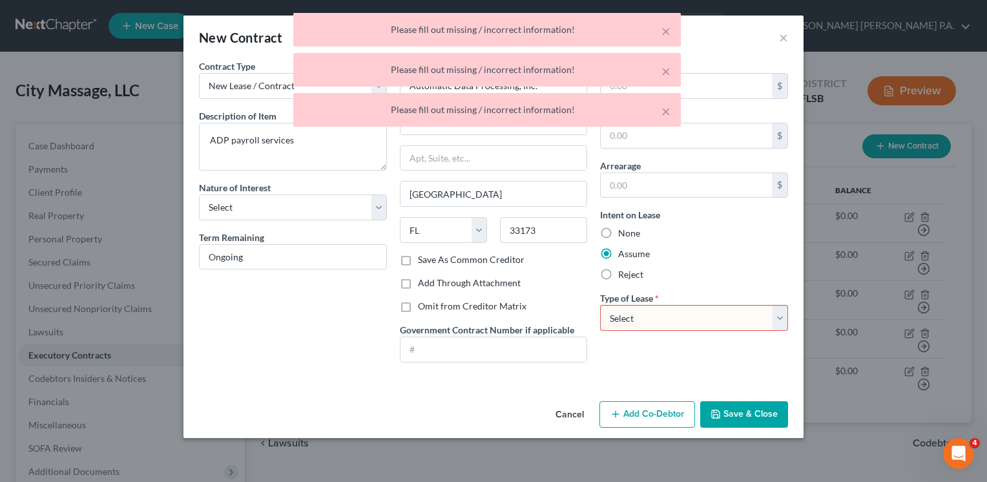
click at [779, 319] on select "Select Real Estate Car Other" at bounding box center [694, 318] width 188 height 26
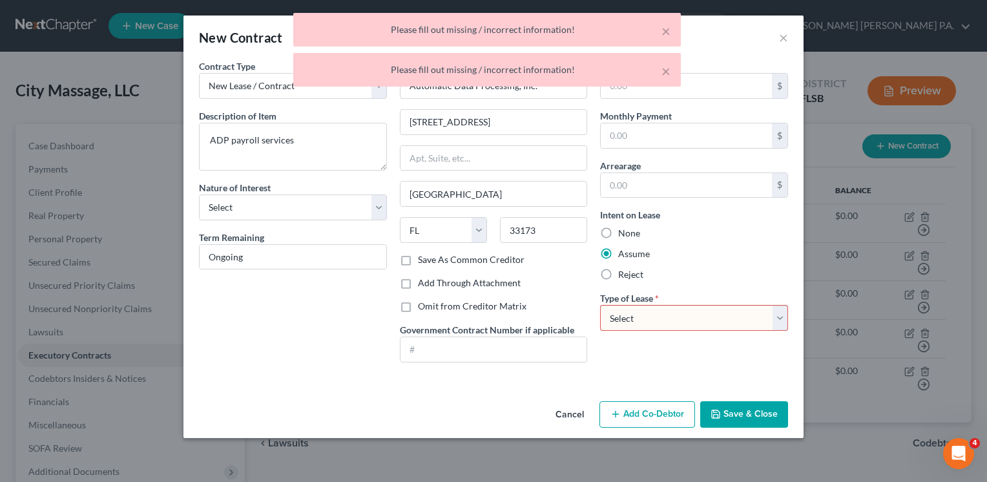
select select "2"
click at [600, 305] on select "Select Real Estate Car Other" at bounding box center [694, 318] width 188 height 26
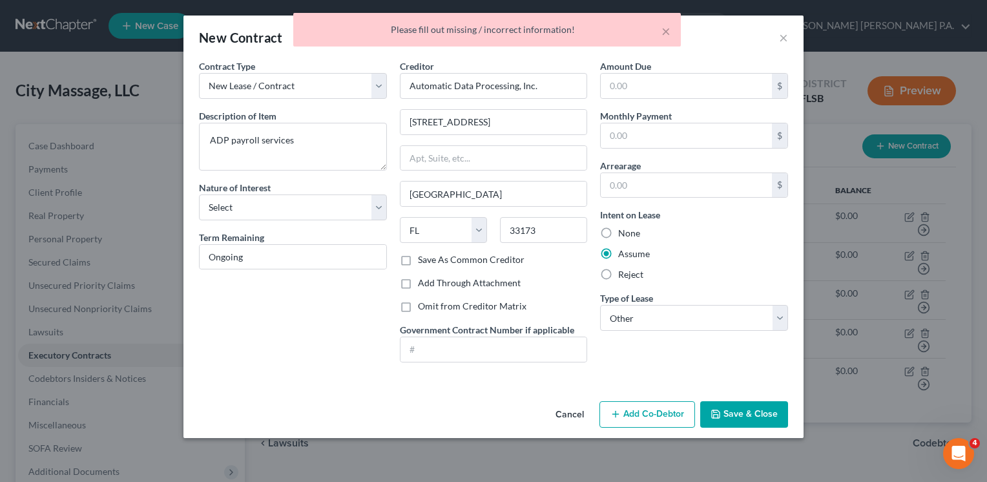
click at [737, 410] on button "Save & Close" at bounding box center [744, 414] width 88 height 27
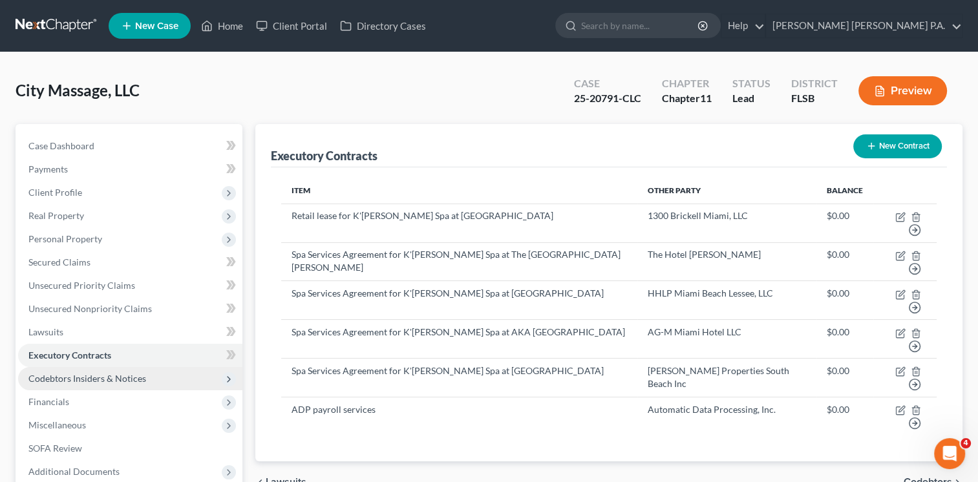
click at [115, 377] on span "Codebtors Insiders & Notices" at bounding box center [87, 378] width 118 height 11
click at [679, 461] on div "chevron_left Lawsuits Codebtors chevron_right" at bounding box center [608, 481] width 707 height 41
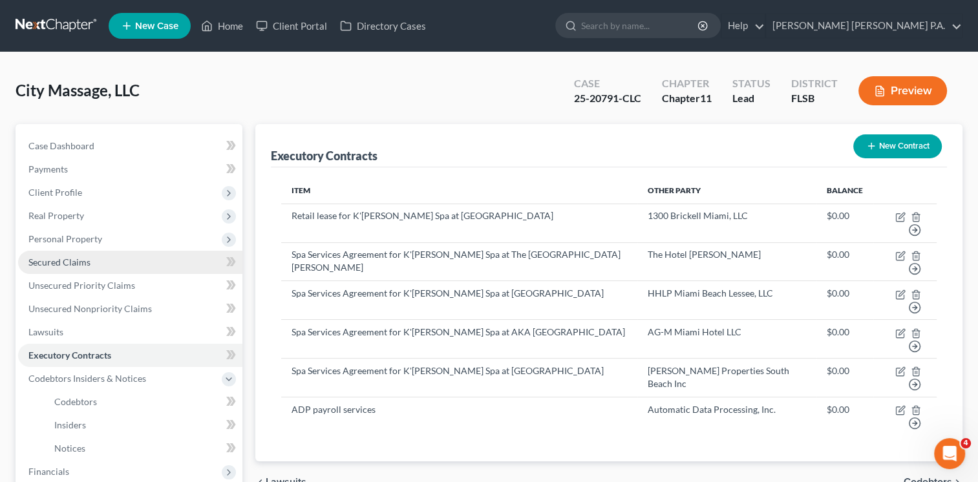
click at [53, 266] on span "Secured Claims" at bounding box center [59, 262] width 62 height 11
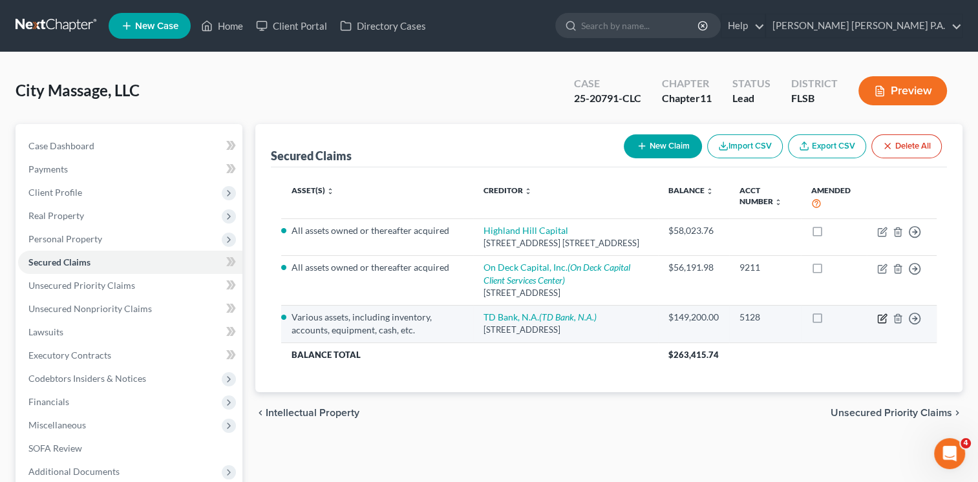
click at [881, 324] on icon "button" at bounding box center [882, 318] width 10 height 10
select select "33"
select select "0"
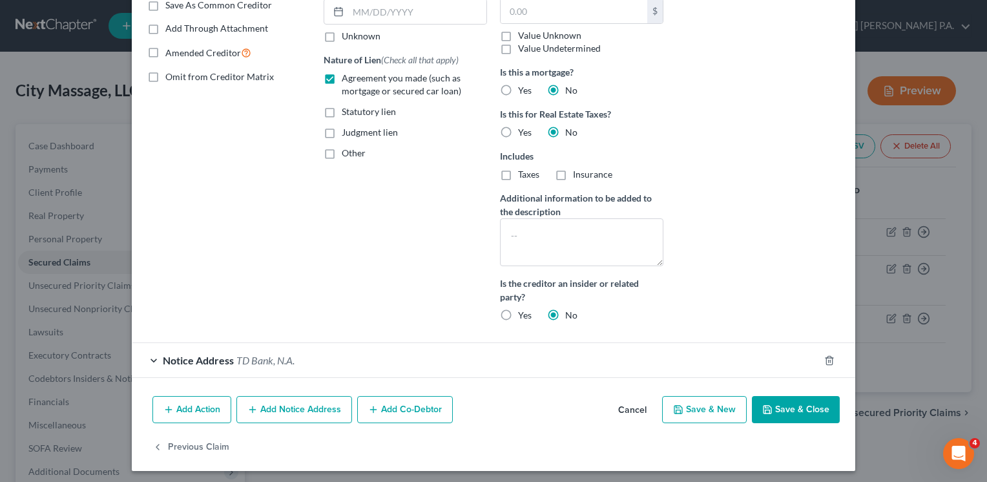
scroll to position [257, 0]
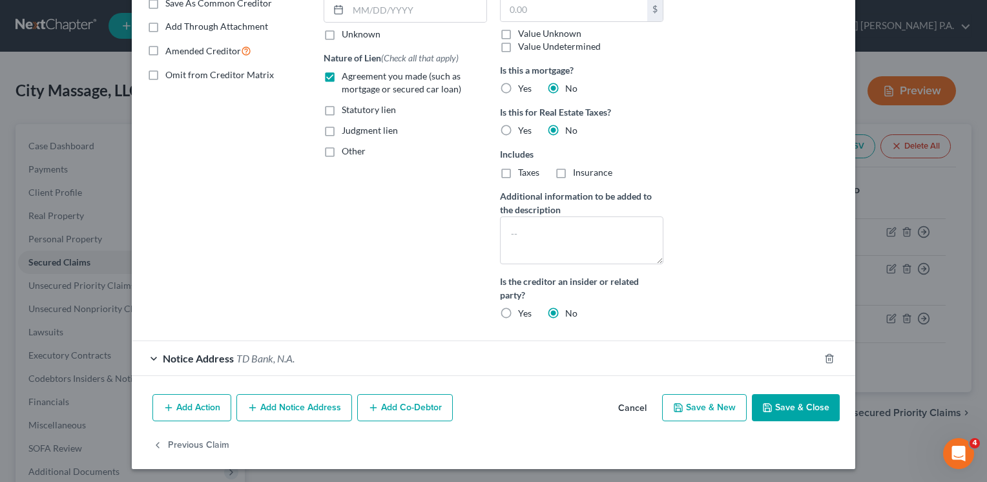
click at [390, 412] on button "Add Co-Debtor" at bounding box center [405, 407] width 96 height 27
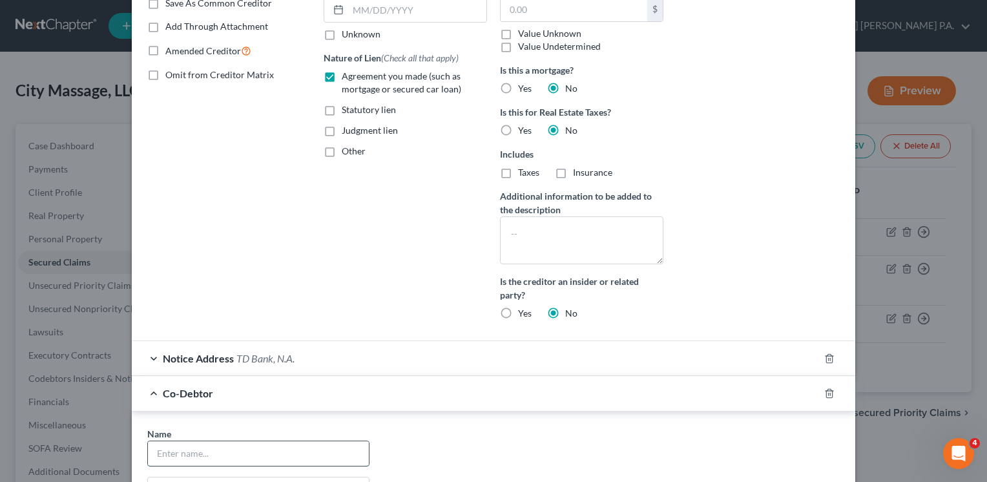
click at [291, 447] on input "text" at bounding box center [258, 453] width 221 height 25
type input "[PERSON_NAME]"
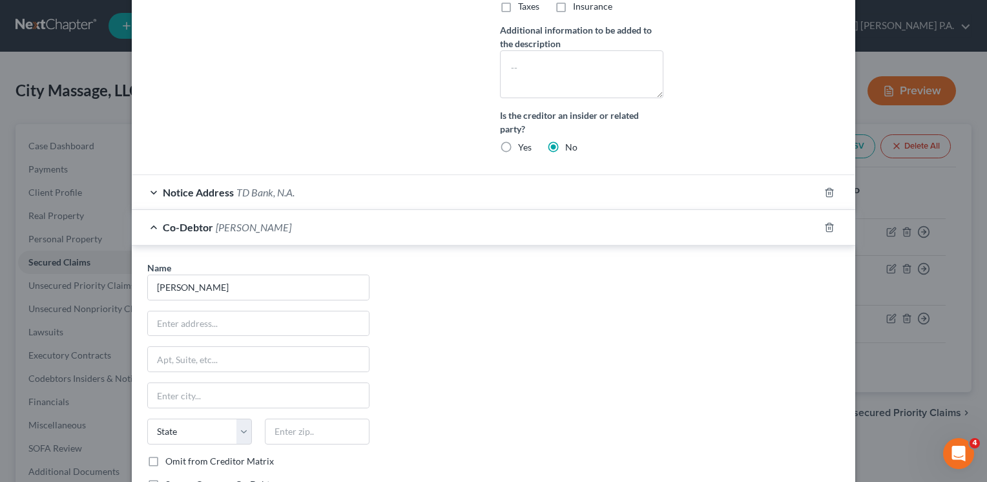
scroll to position [428, 0]
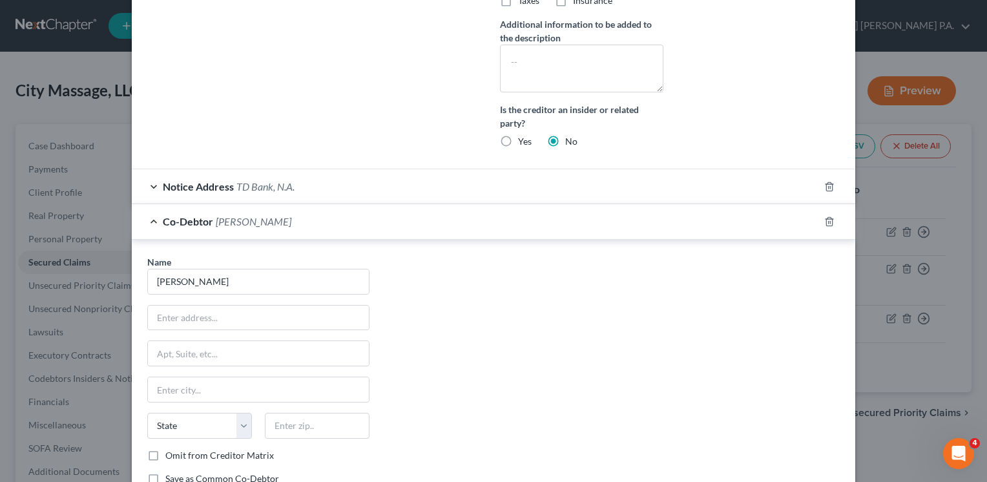
click at [632, 428] on div "Name * [PERSON_NAME] State [US_STATE] AK AR AZ CA CO CT DE DC [GEOGRAPHIC_DATA]…" at bounding box center [494, 375] width 706 height 240
click at [196, 312] on input "text" at bounding box center [258, 318] width 221 height 25
type input "[STREET_ADDRESS]"
click at [304, 424] on input "text" at bounding box center [317, 426] width 105 height 26
type input "33139"
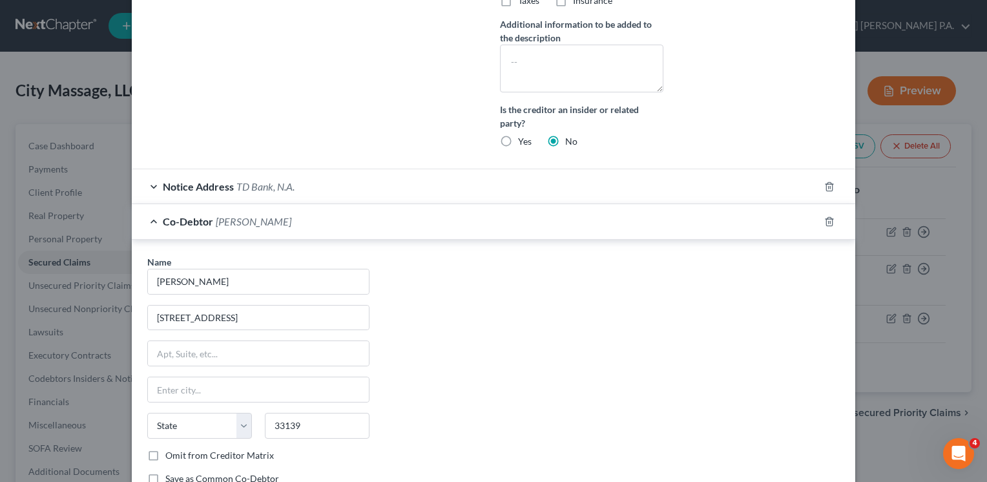
type input "[GEOGRAPHIC_DATA]"
select select "9"
click at [452, 413] on div "Name * [PERSON_NAME] [STREET_ADDRESS] [GEOGRAPHIC_DATA] [US_STATE] AK AR AZ CA …" at bounding box center [494, 375] width 706 height 240
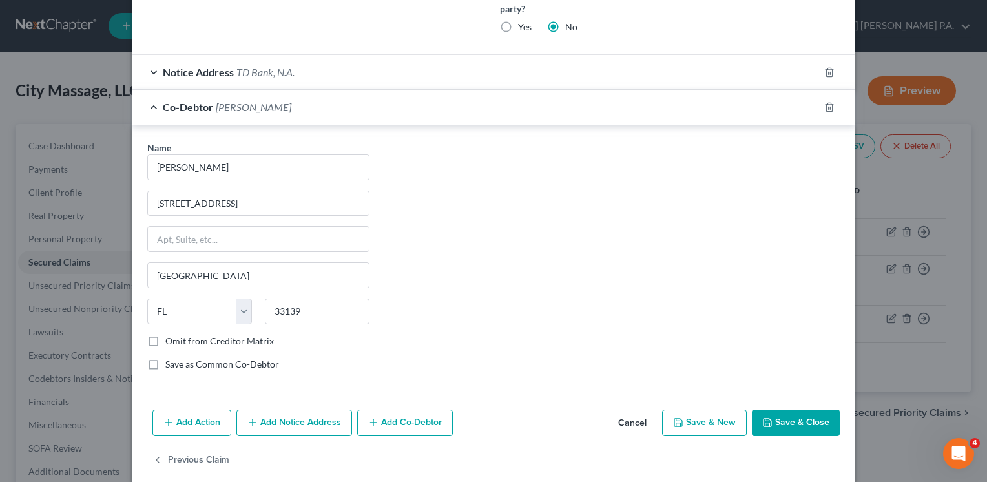
scroll to position [557, 0]
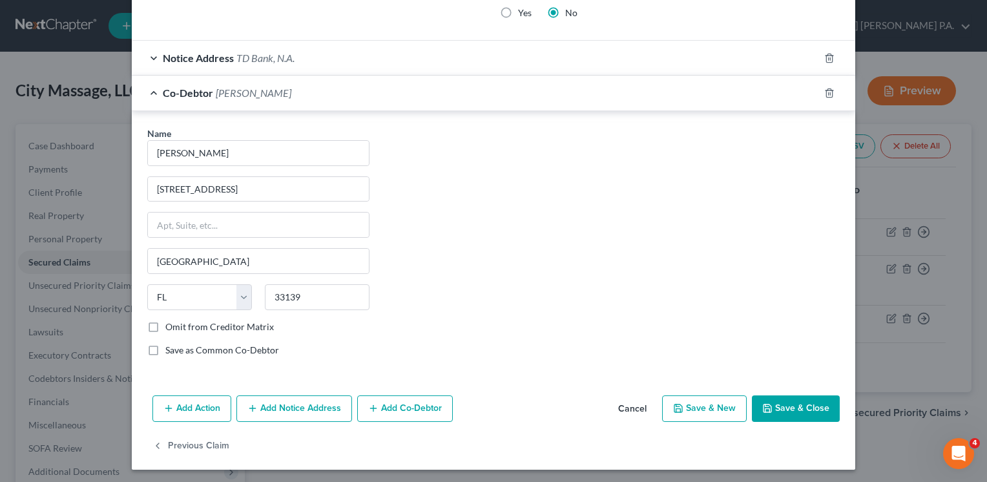
click at [165, 346] on label "Save as Common Co-Debtor" at bounding box center [222, 350] width 114 height 13
click at [171, 346] on input "Save as Common Co-Debtor" at bounding box center [175, 348] width 8 height 8
checkbox input "true"
click at [789, 407] on button "Save & Close" at bounding box center [796, 408] width 88 height 27
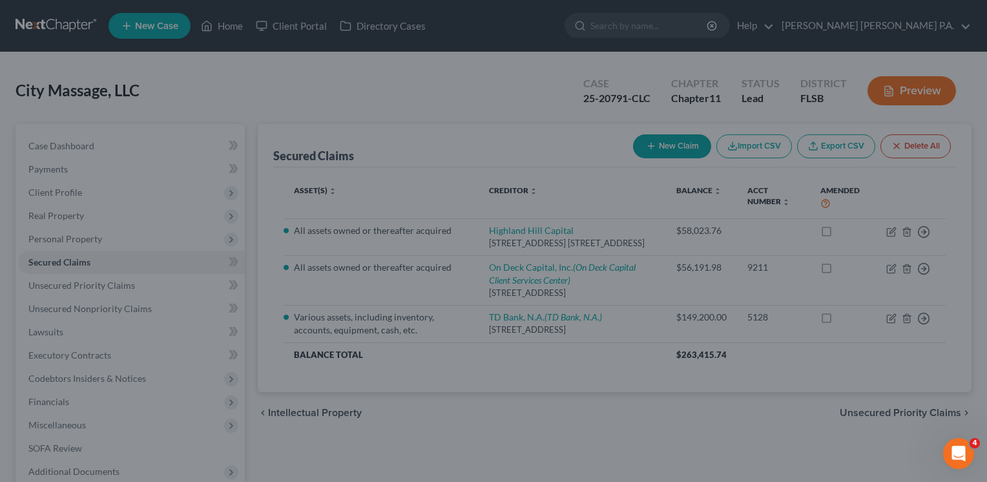
scroll to position [427, 0]
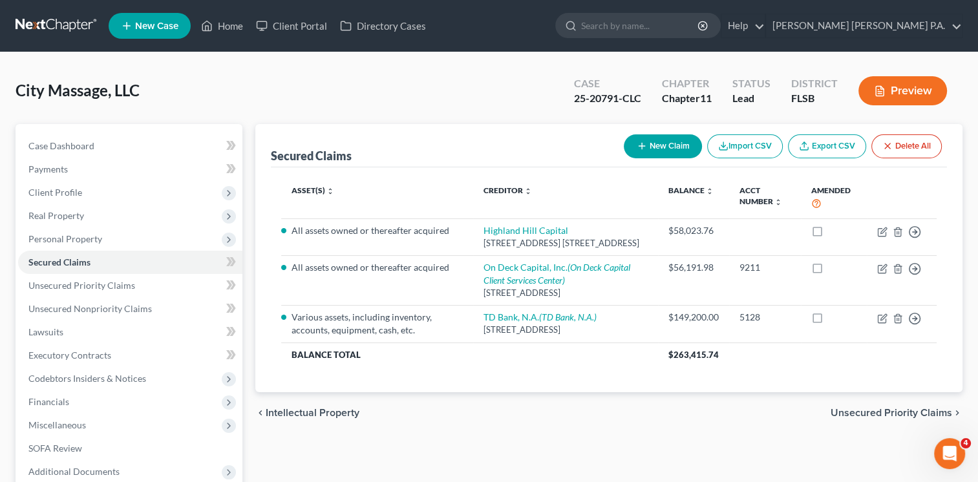
click at [653, 434] on div "chevron_left Intellectual Property Unsecured Priority Claims chevron_right" at bounding box center [608, 412] width 707 height 41
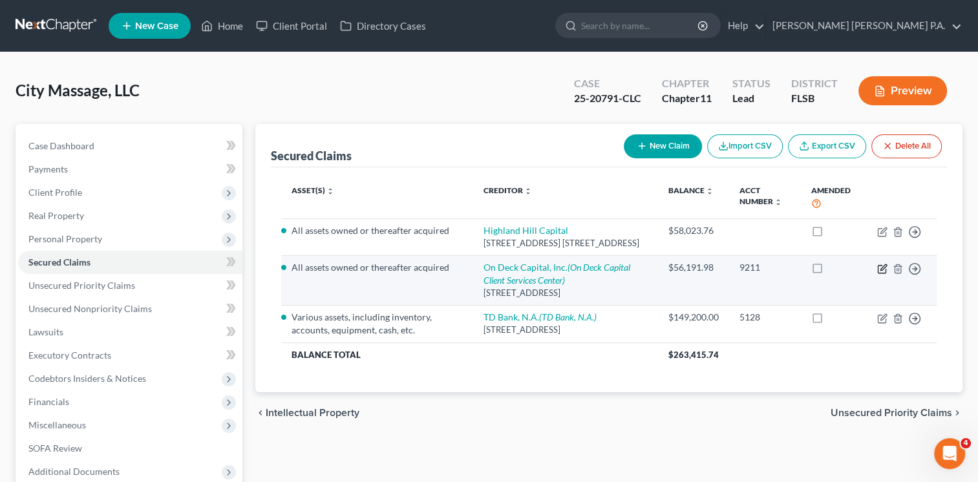
click at [884, 270] on icon "button" at bounding box center [883, 267] width 6 height 6
select select "46"
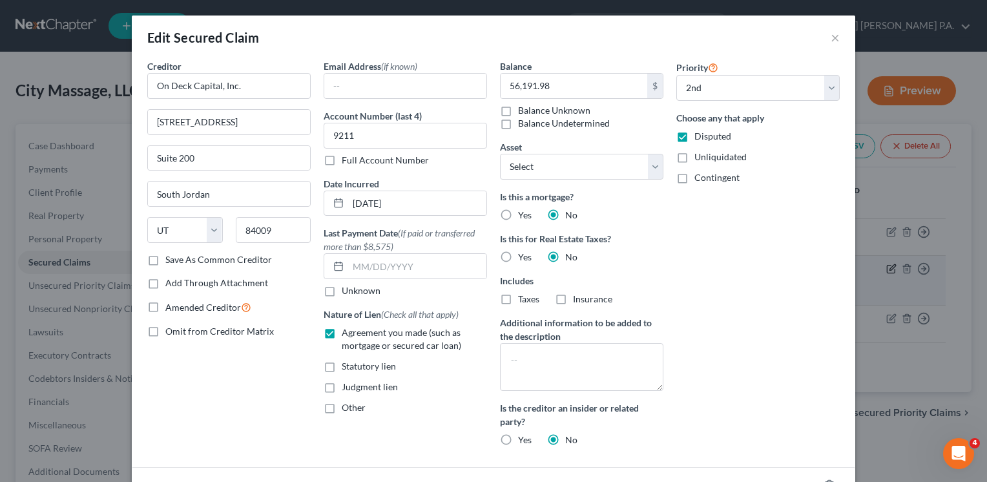
select select "1"
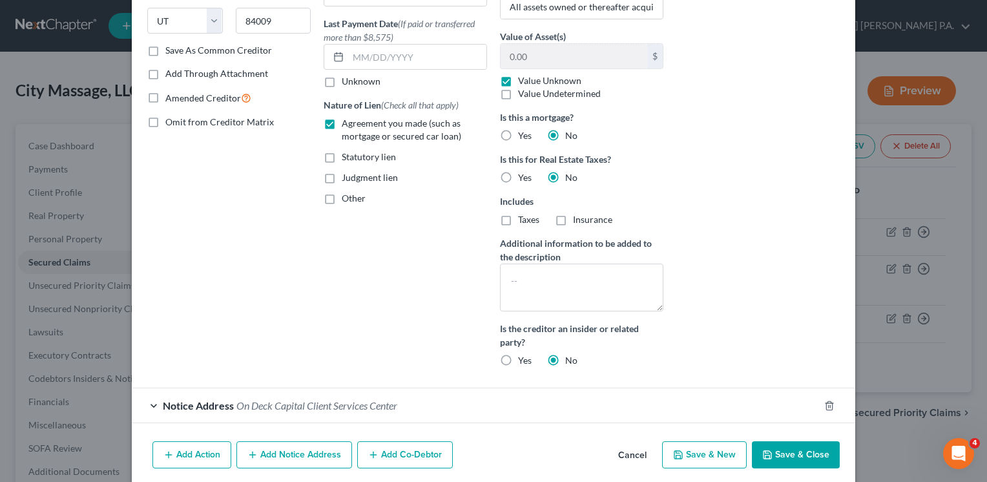
scroll to position [246, 0]
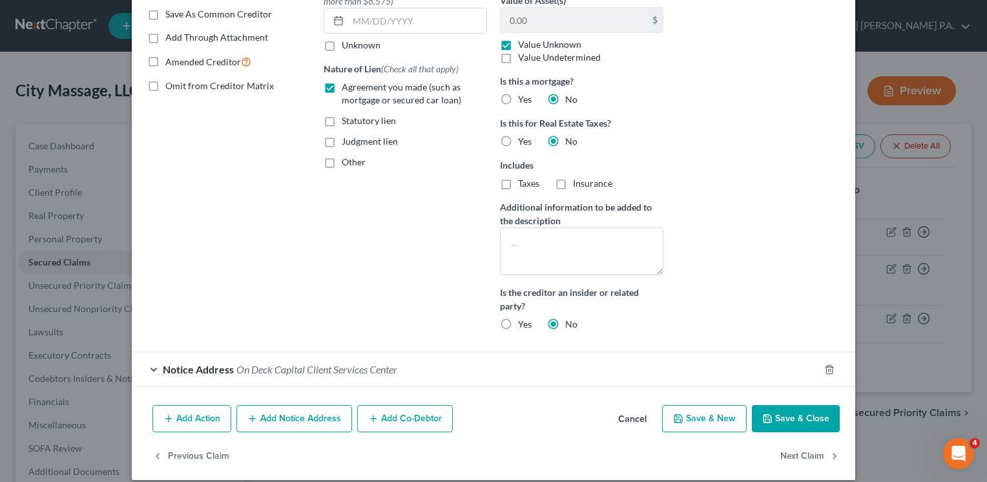
click at [384, 419] on button "Add Co-Debtor" at bounding box center [405, 418] width 96 height 27
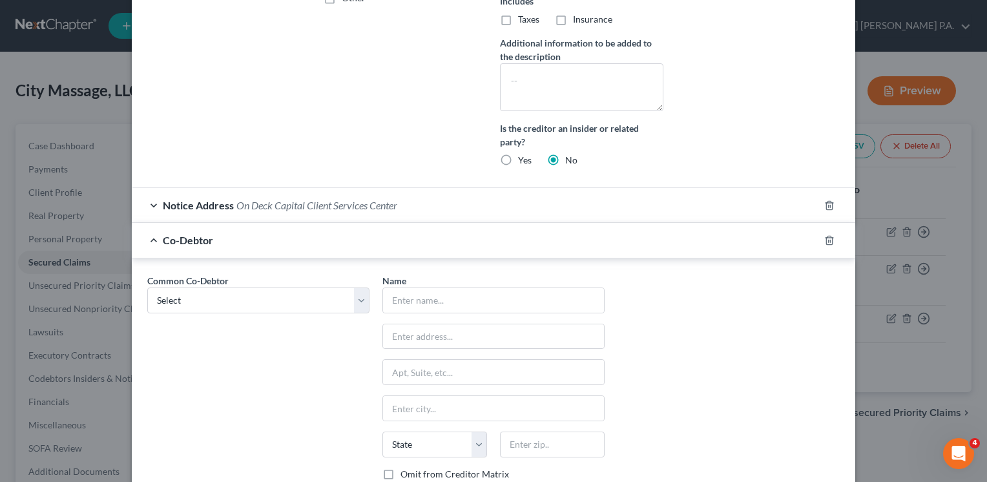
scroll to position [414, 0]
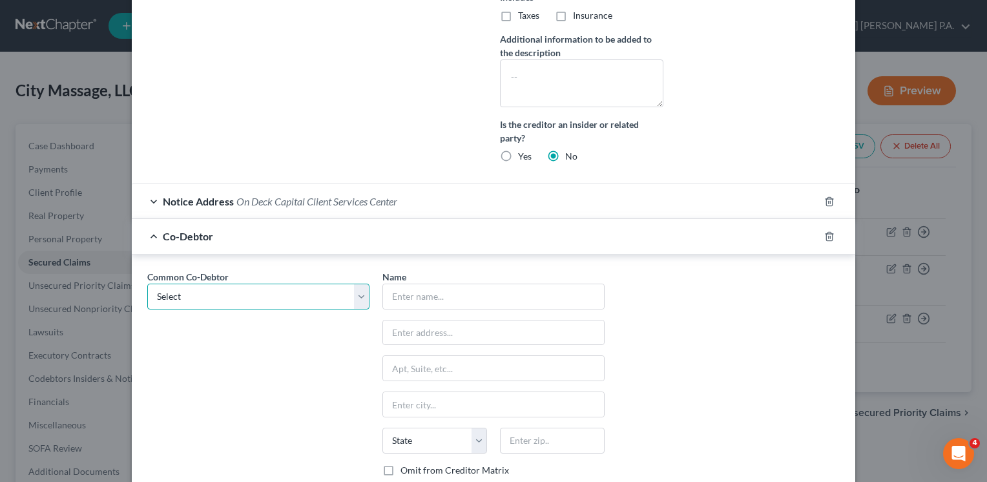
click at [357, 293] on select "Select [PERSON_NAME]" at bounding box center [258, 297] width 222 height 26
select select "0"
click at [147, 284] on select "Select [PERSON_NAME]" at bounding box center [258, 297] width 222 height 26
type input "[PERSON_NAME]"
type input "[STREET_ADDRESS]"
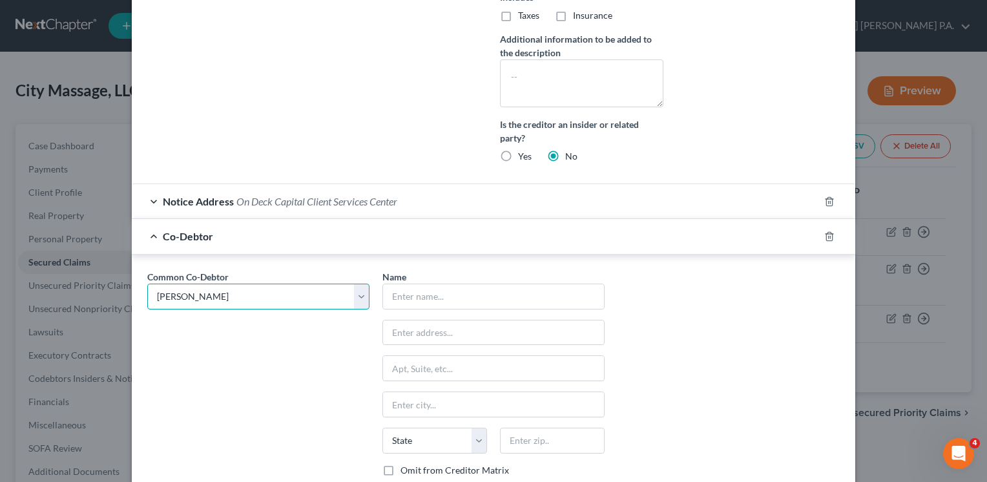
type input "[GEOGRAPHIC_DATA]"
select select "9"
type input "33139"
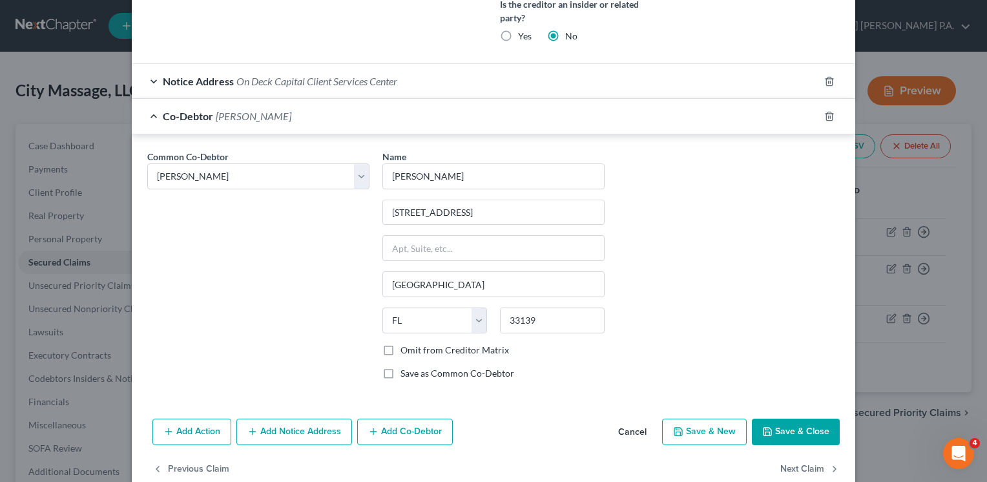
scroll to position [557, 0]
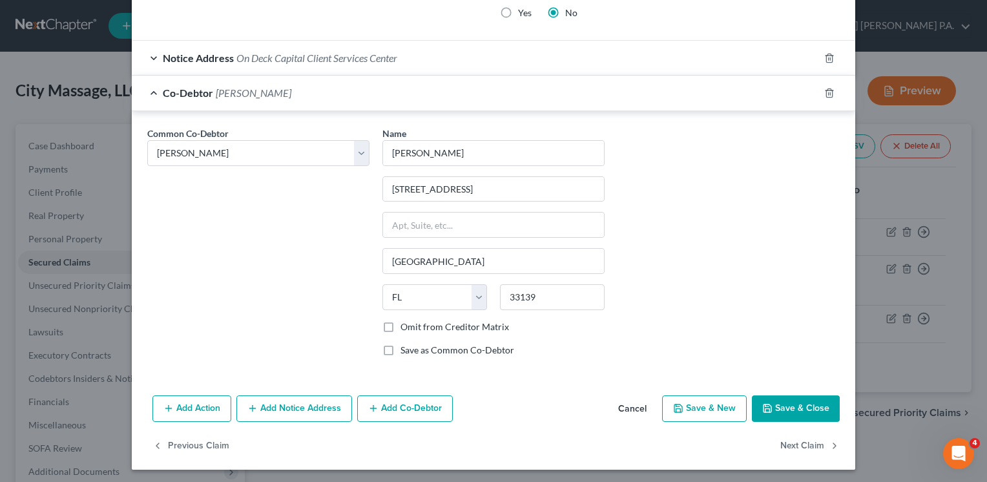
click at [786, 406] on button "Save & Close" at bounding box center [796, 408] width 88 height 27
select select "0"
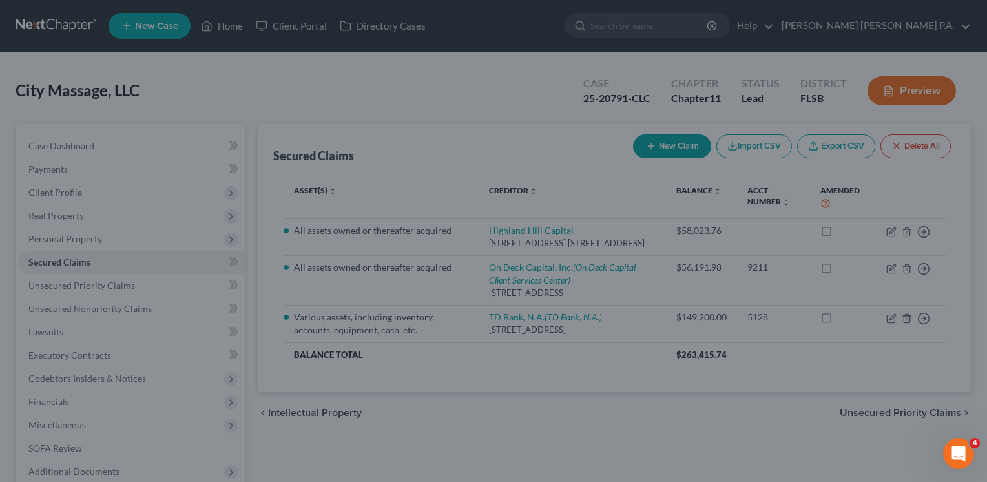
scroll to position [427, 0]
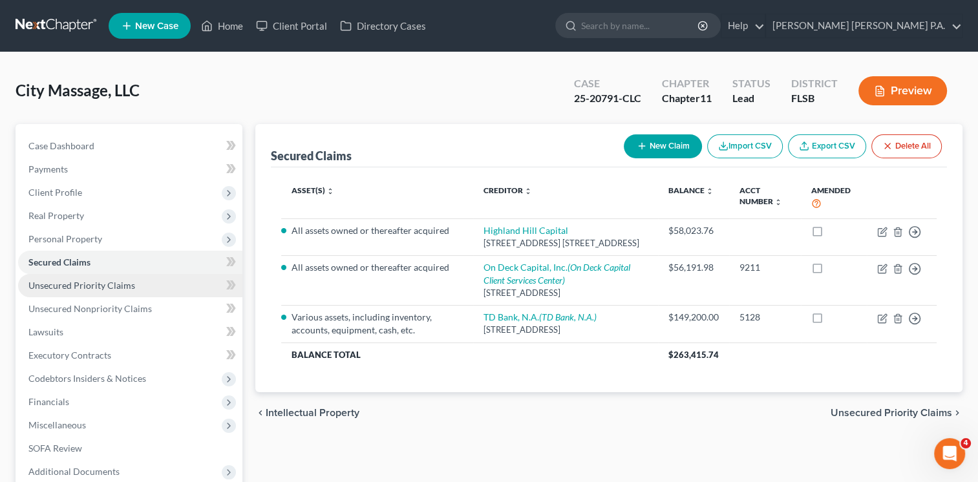
click at [82, 285] on span "Unsecured Priority Claims" at bounding box center [81, 285] width 107 height 11
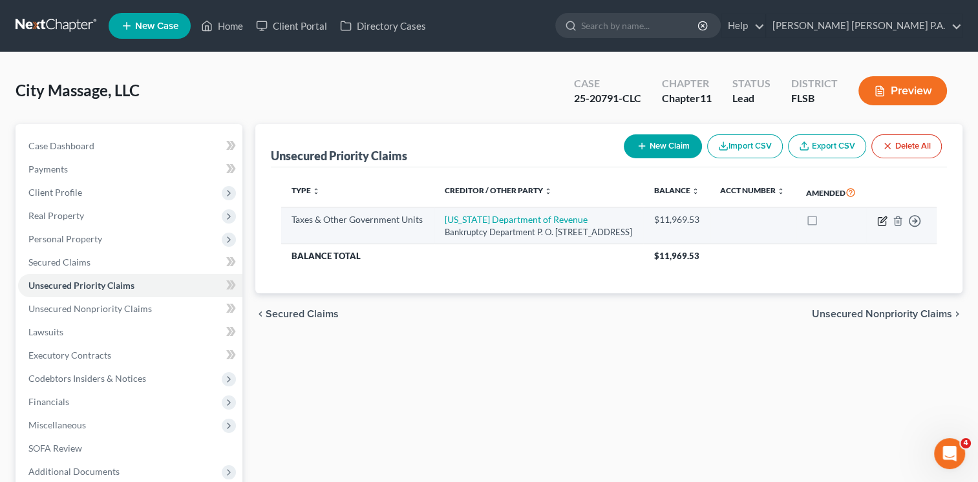
click at [879, 226] on icon "button" at bounding box center [882, 221] width 10 height 10
select select "2"
select select "9"
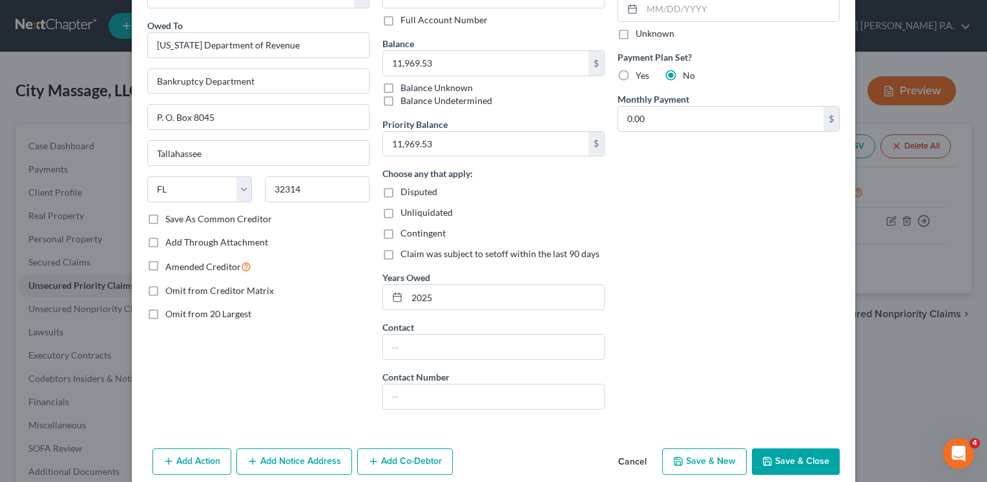
scroll to position [118, 0]
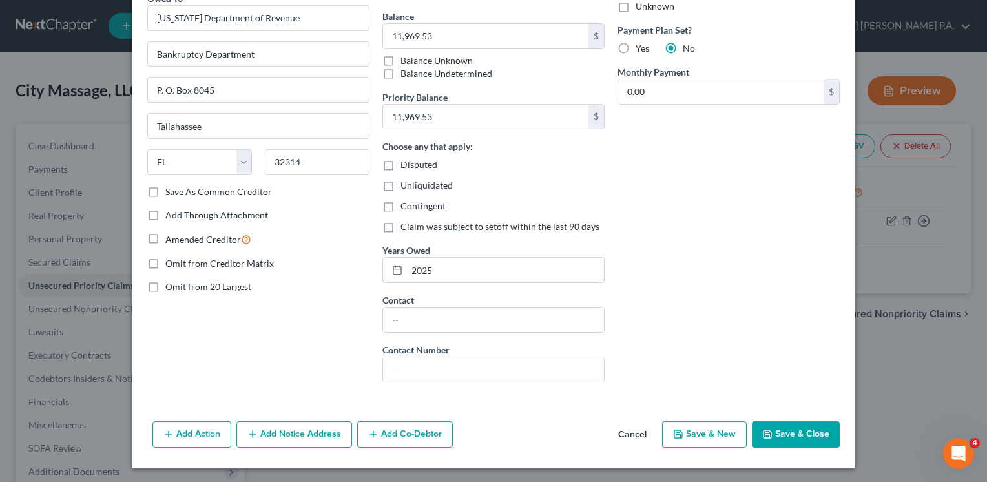
click at [799, 430] on button "Save & Close" at bounding box center [796, 434] width 88 height 27
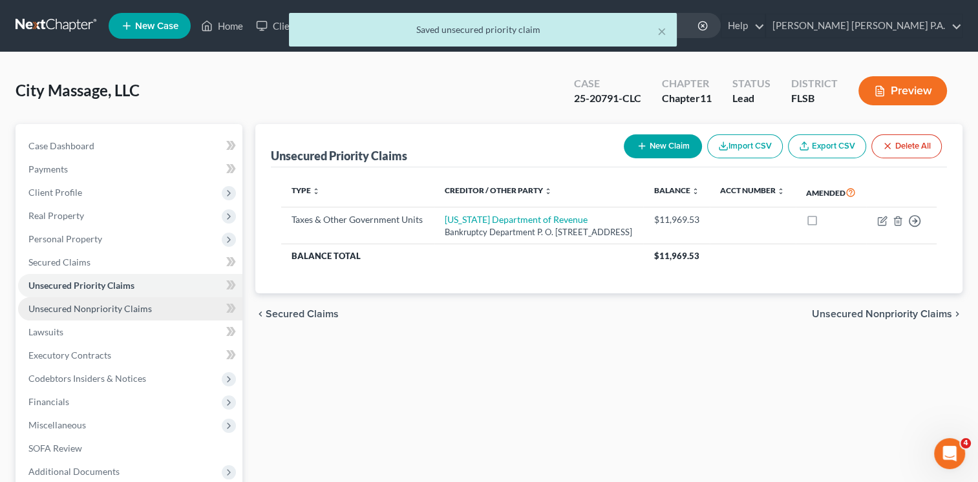
click at [71, 309] on span "Unsecured Nonpriority Claims" at bounding box center [89, 308] width 123 height 11
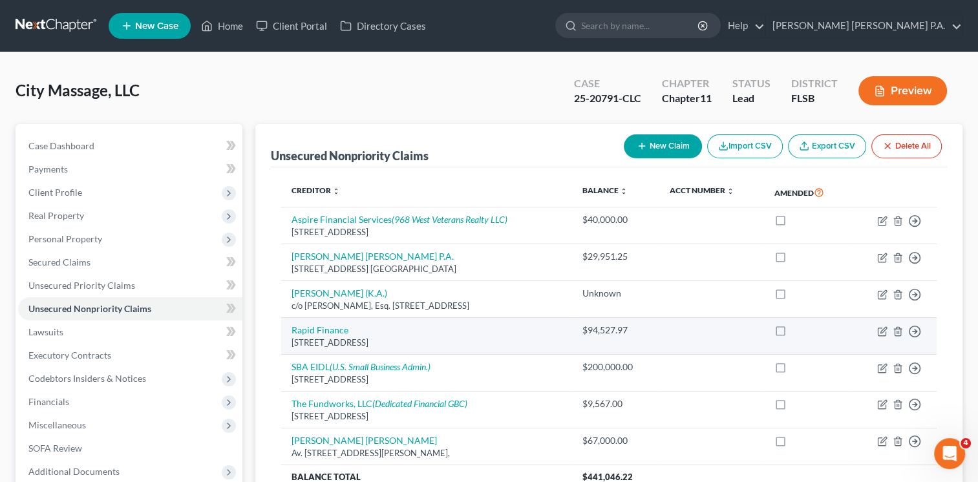
click at [783, 333] on td at bounding box center [807, 336] width 87 height 37
click at [881, 328] on icon "button" at bounding box center [882, 331] width 10 height 10
select select "21"
select select "8"
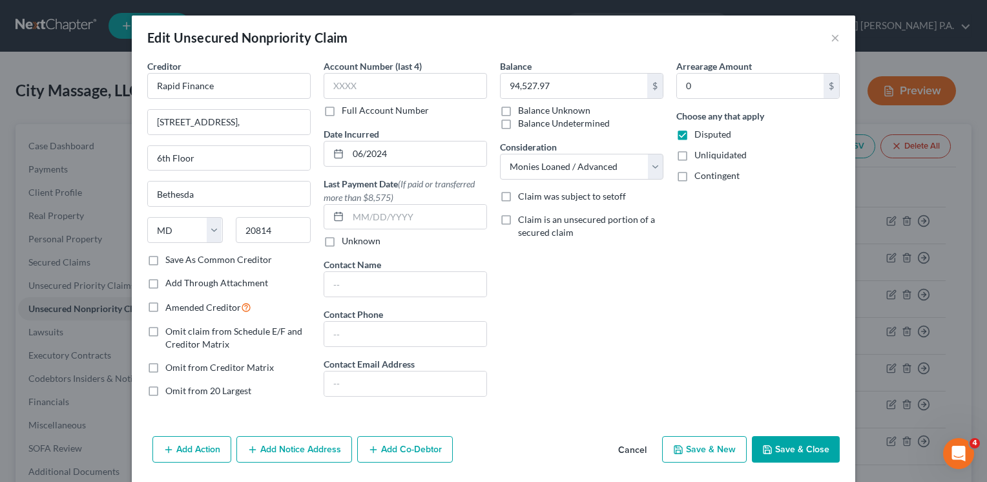
scroll to position [42, 0]
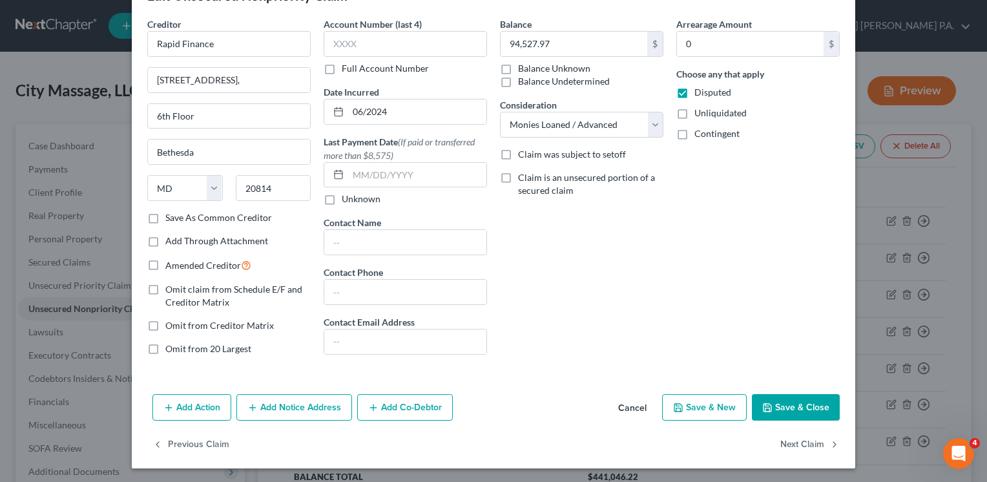
click at [629, 407] on button "Cancel" at bounding box center [632, 408] width 49 height 26
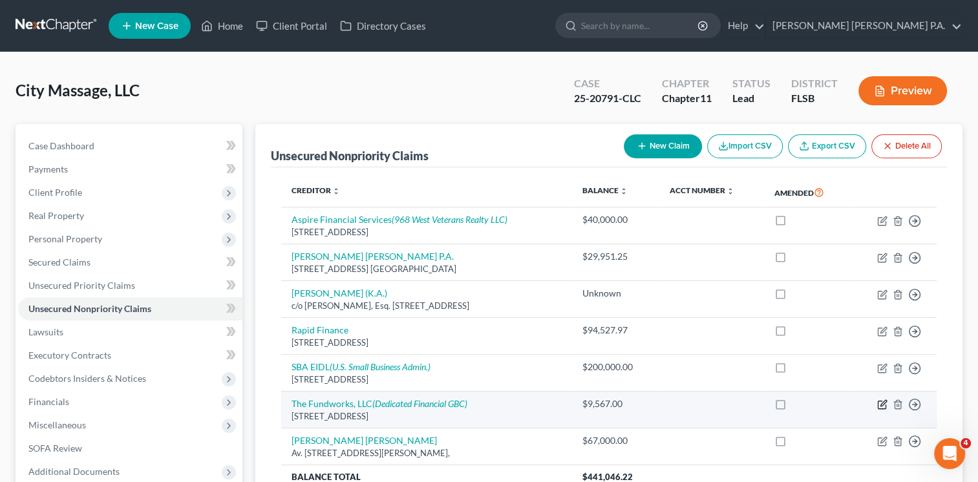
click at [879, 405] on icon "button" at bounding box center [882, 404] width 10 height 10
select select "46"
select select "8"
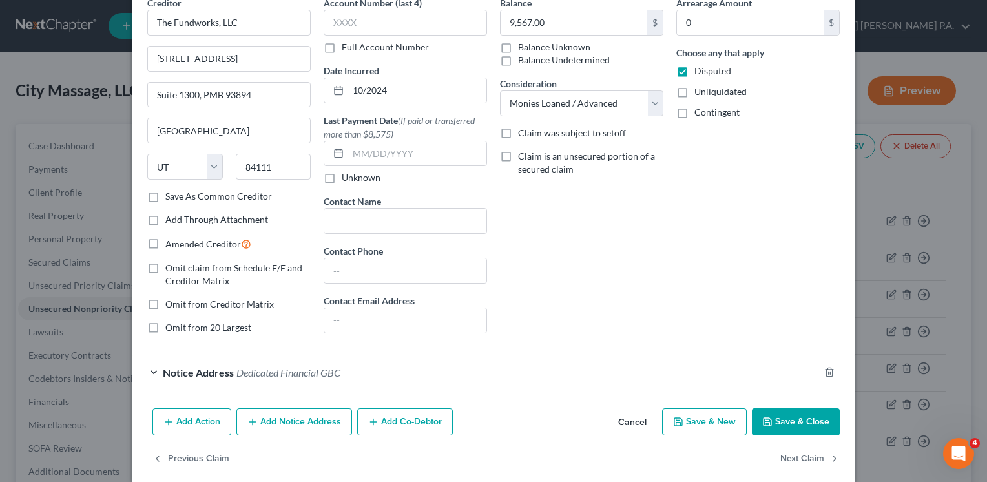
scroll to position [78, 0]
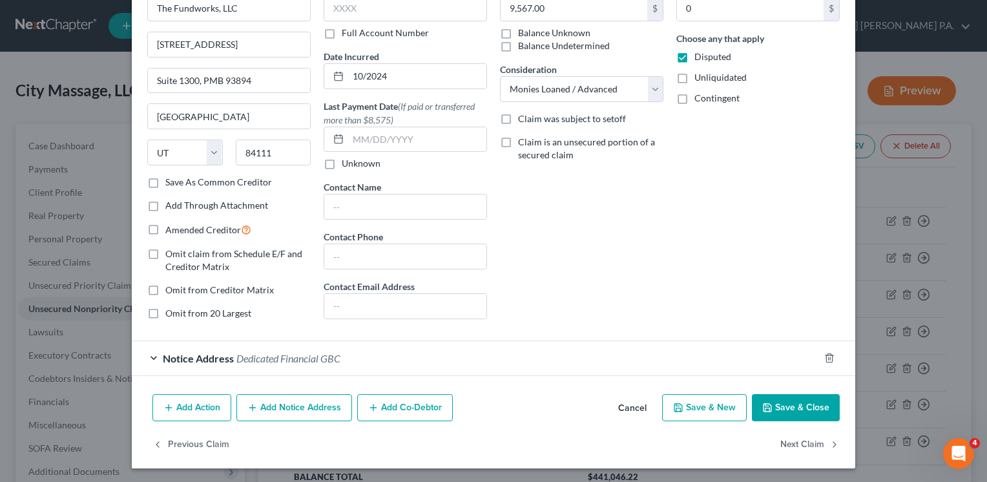
click at [390, 406] on button "Add Co-Debtor" at bounding box center [405, 407] width 96 height 27
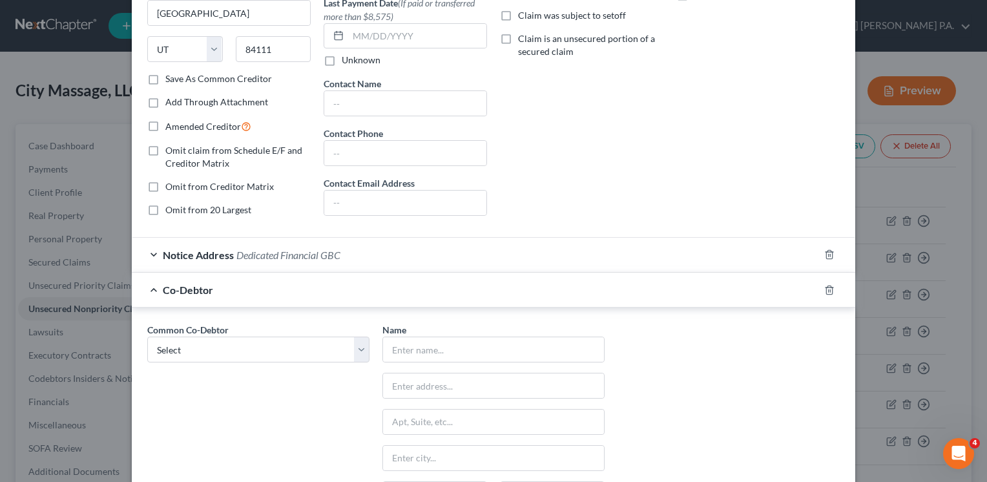
scroll to position [230, 0]
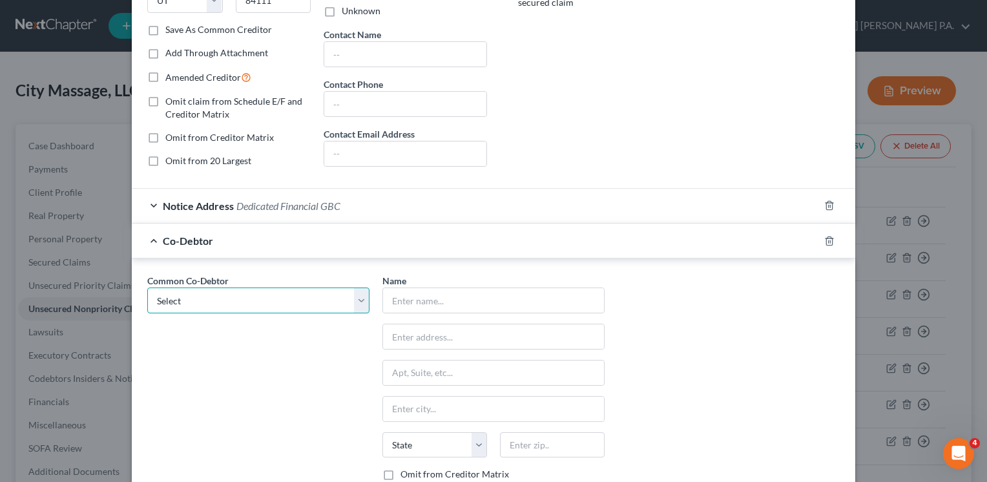
click at [361, 299] on select "Select [PERSON_NAME]" at bounding box center [258, 301] width 222 height 26
select select "0"
click at [147, 288] on select "Select [PERSON_NAME]" at bounding box center [258, 301] width 222 height 26
type input "[PERSON_NAME]"
type input "[STREET_ADDRESS]"
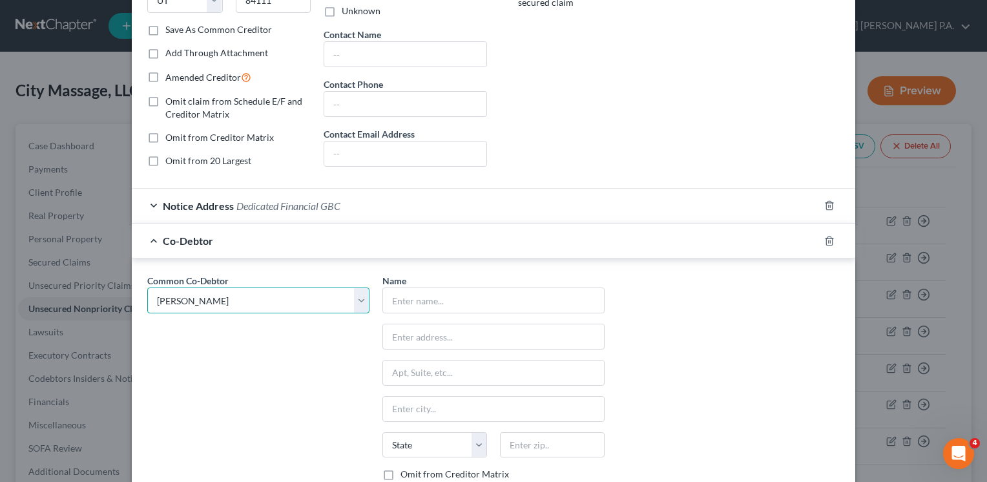
type input "[GEOGRAPHIC_DATA]"
select select "9"
type input "33139"
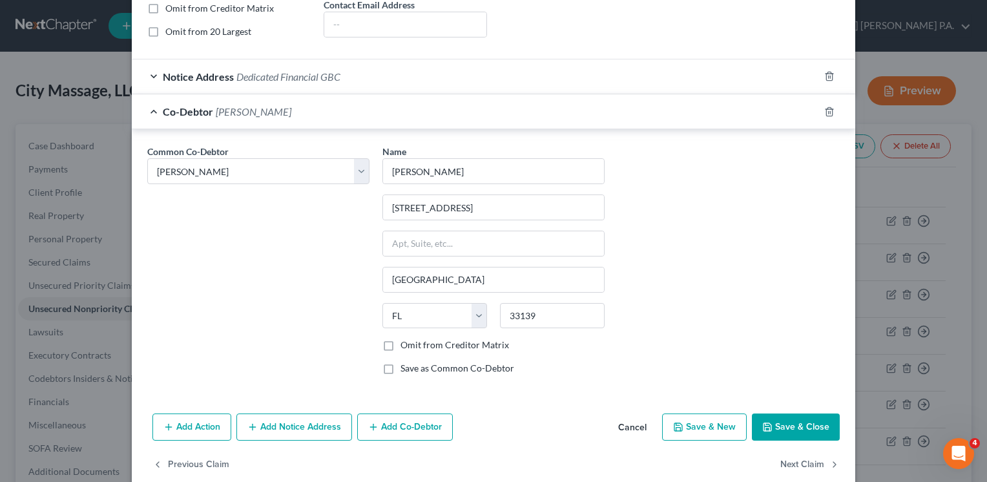
scroll to position [377, 0]
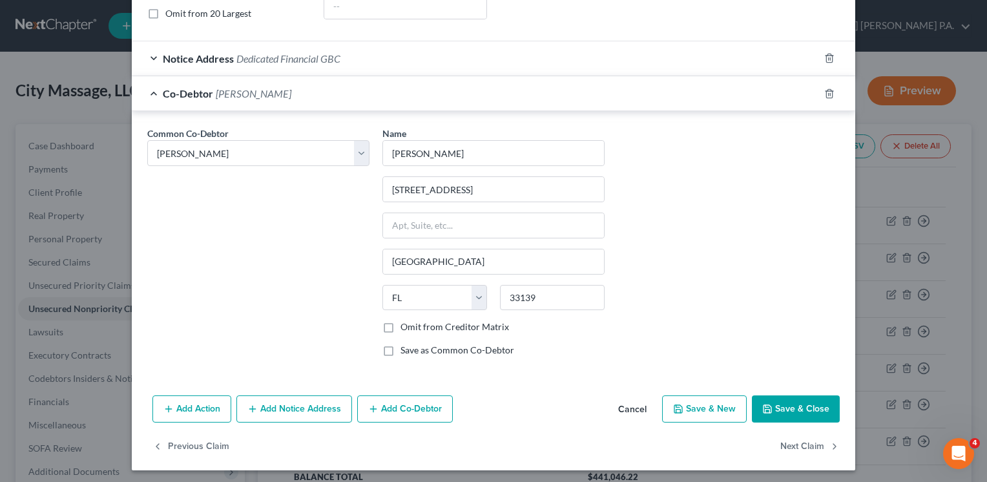
click at [792, 405] on button "Save & Close" at bounding box center [796, 408] width 88 height 27
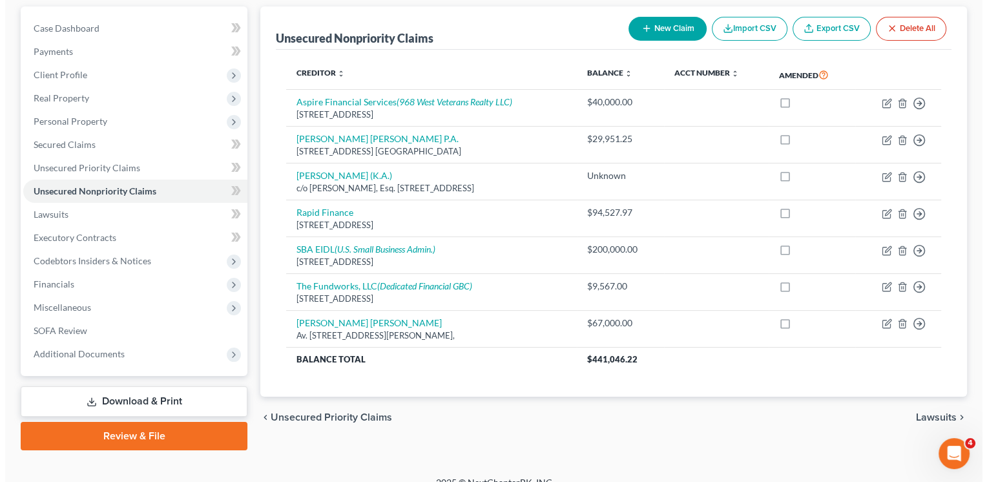
scroll to position [134, 0]
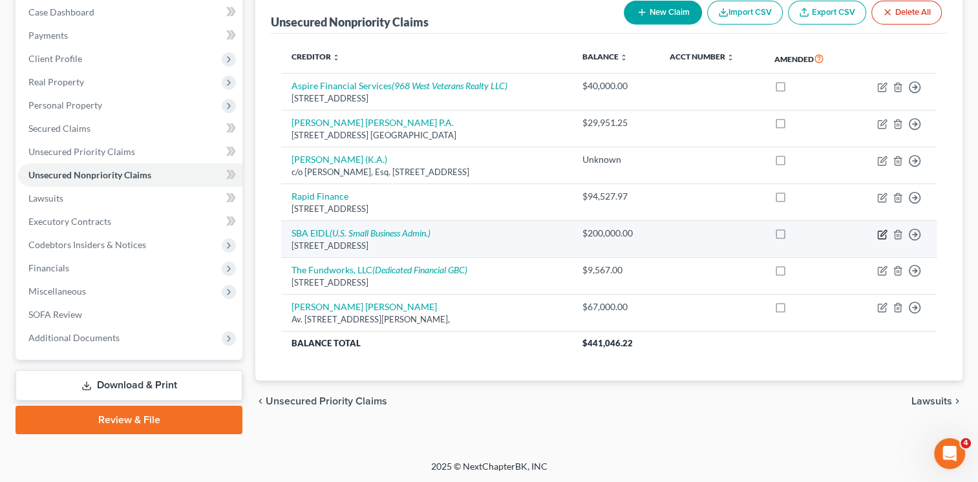
click at [881, 231] on icon "button" at bounding box center [882, 234] width 10 height 10
select select "45"
select select "8"
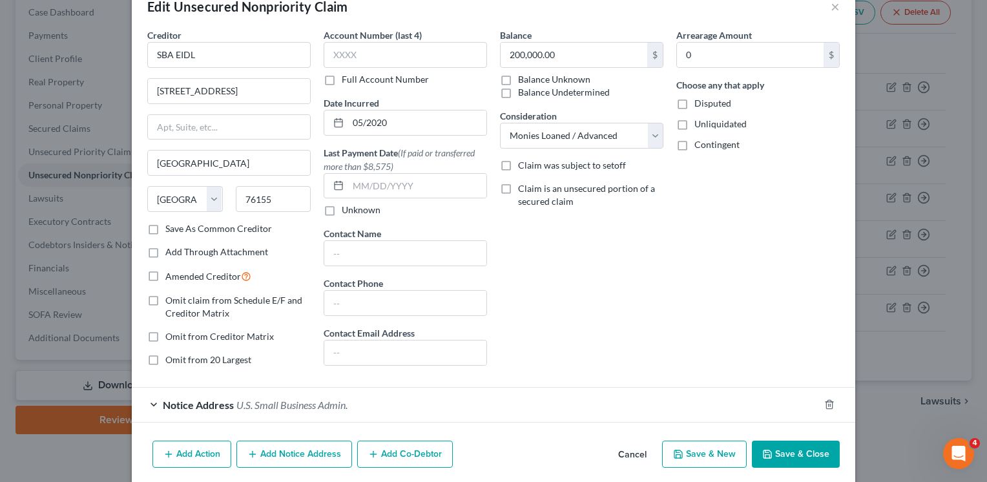
scroll to position [78, 0]
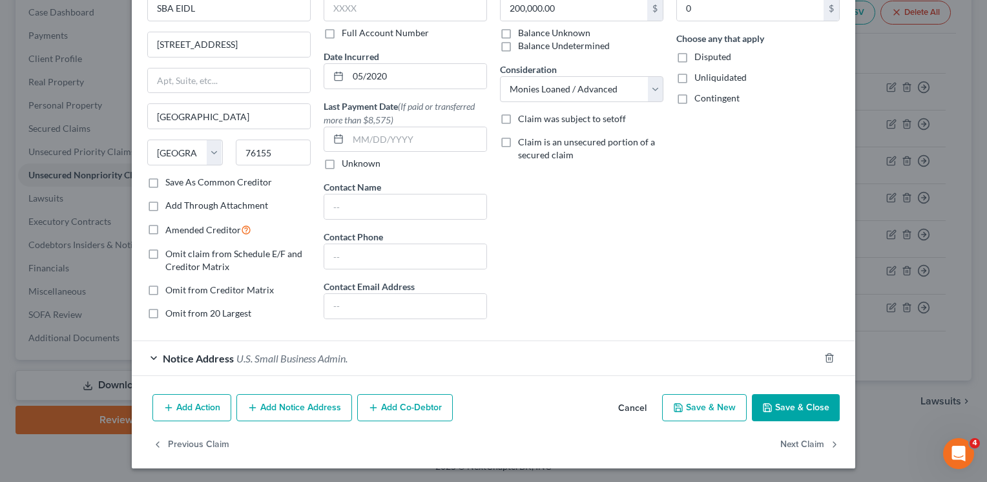
click at [145, 357] on div "Notice Address U.S. Small Business Admin." at bounding box center [476, 358] width 688 height 34
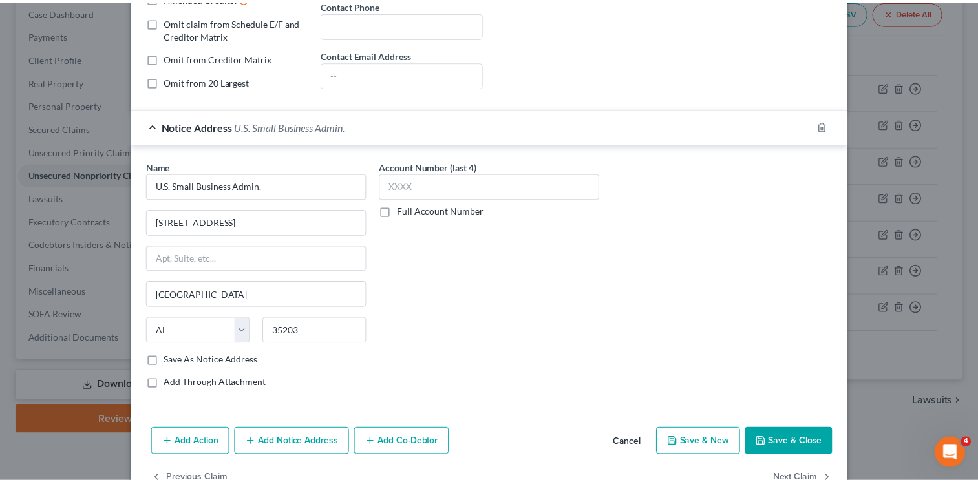
scroll to position [319, 0]
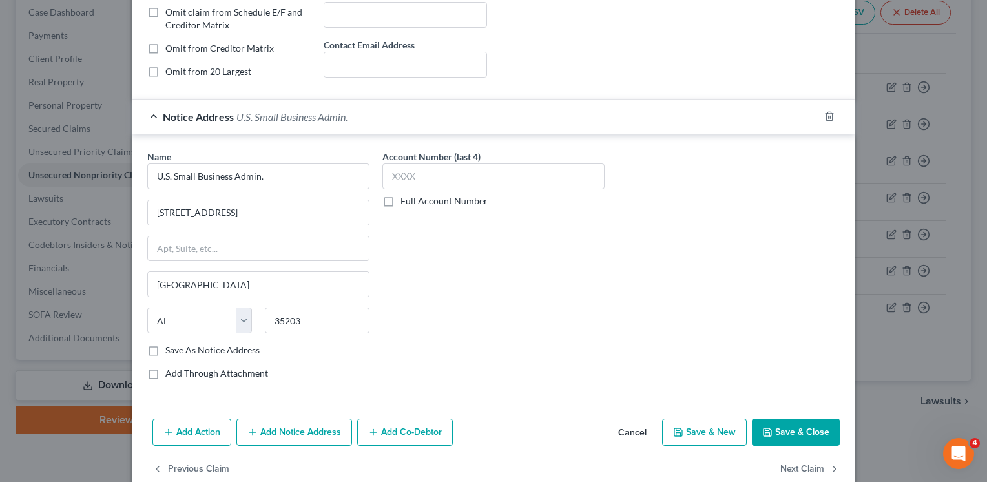
click at [626, 431] on button "Cancel" at bounding box center [632, 433] width 49 height 26
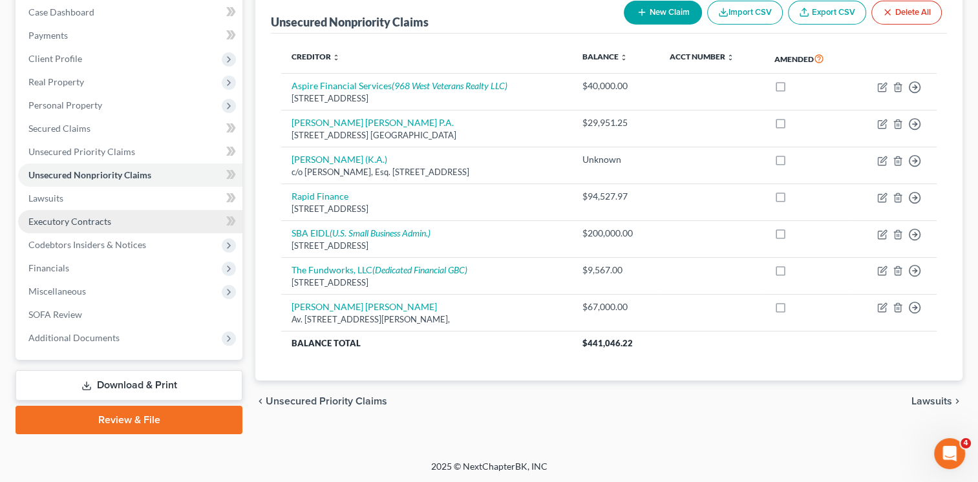
click at [57, 227] on link "Executory Contracts" at bounding box center [130, 221] width 224 height 23
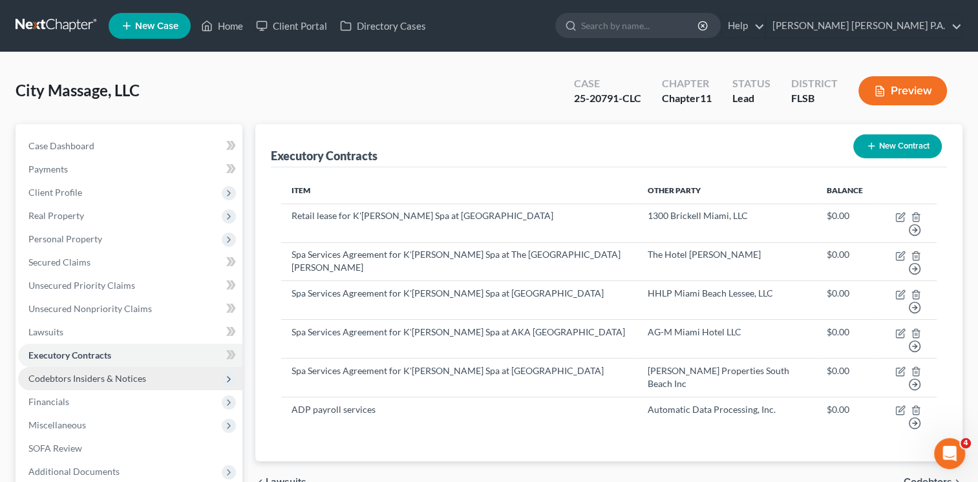
click at [106, 378] on span "Codebtors Insiders & Notices" at bounding box center [87, 378] width 118 height 11
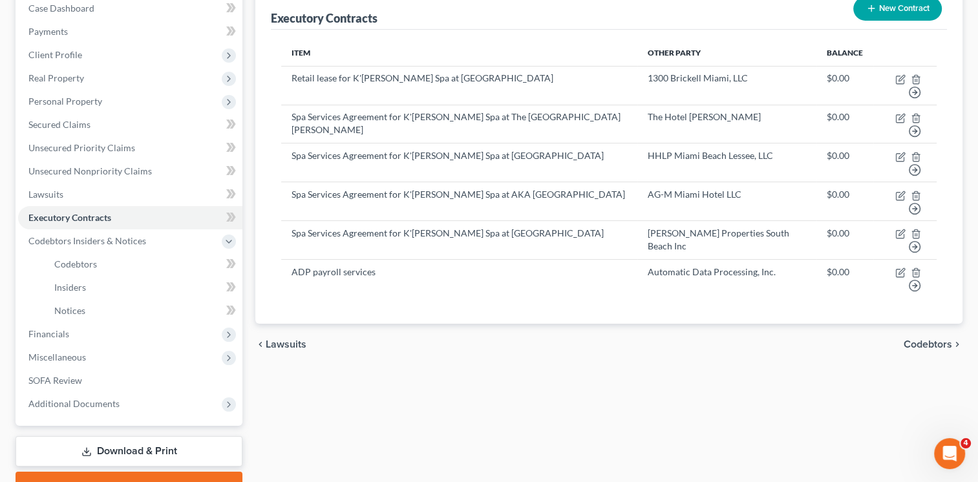
scroll to position [139, 0]
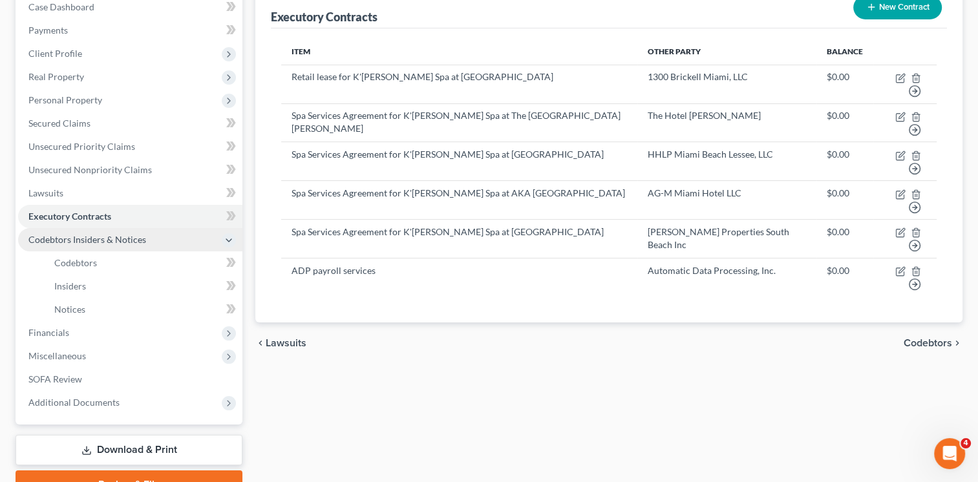
click at [106, 237] on span "Codebtors Insiders & Notices" at bounding box center [87, 239] width 118 height 11
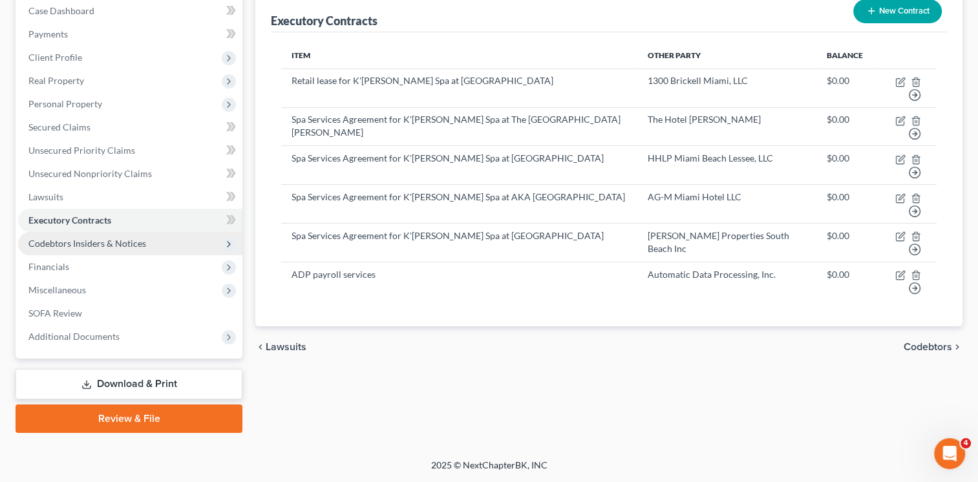
scroll to position [134, 0]
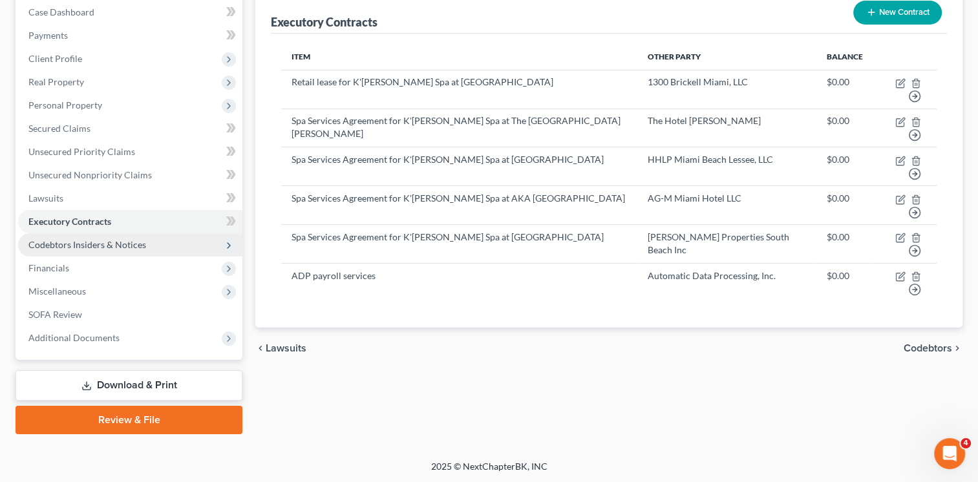
click at [98, 244] on span "Codebtors Insiders & Notices" at bounding box center [87, 244] width 118 height 11
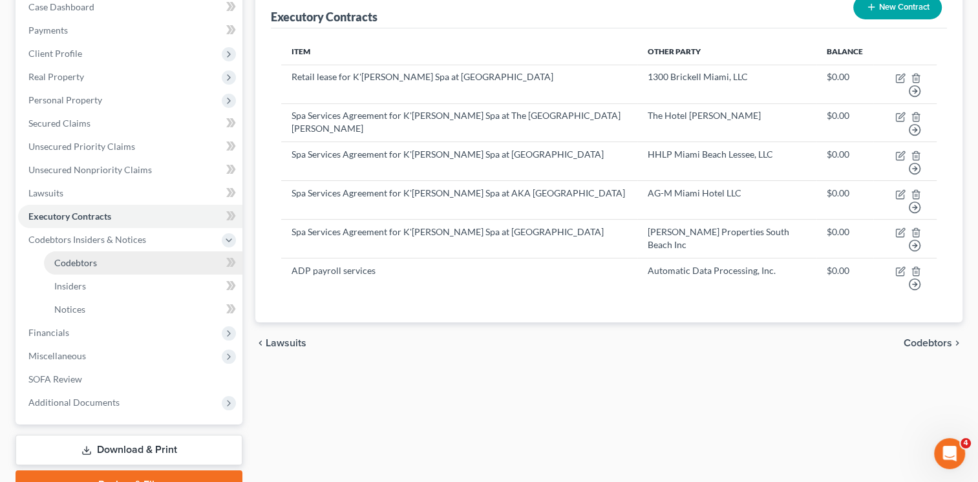
click at [78, 266] on span "Codebtors" at bounding box center [75, 262] width 43 height 11
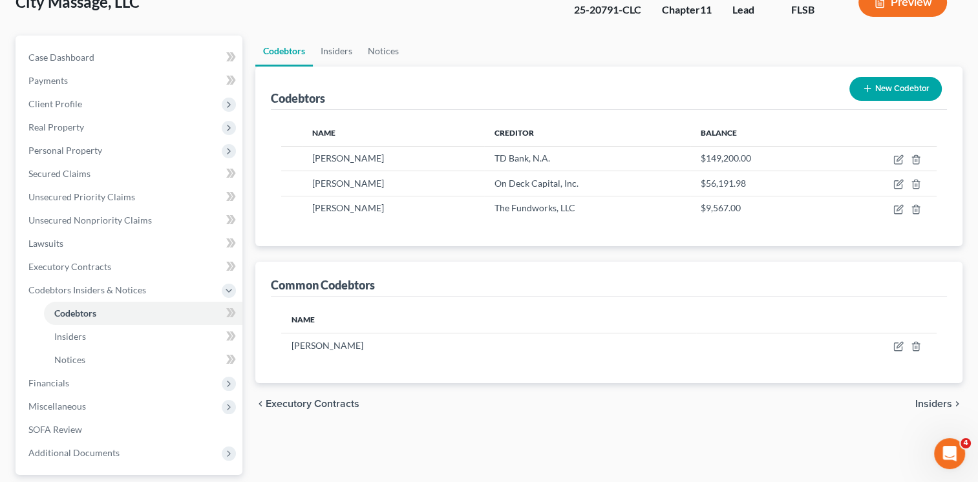
scroll to position [103, 0]
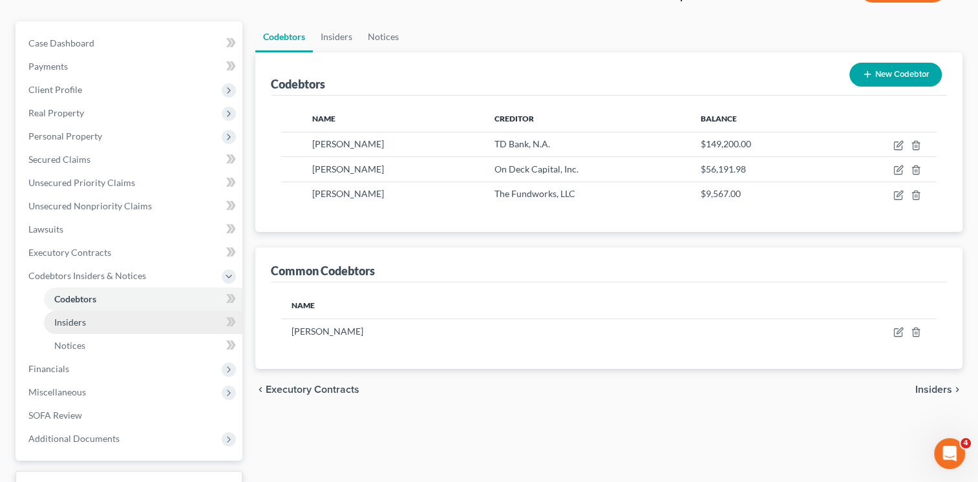
click at [72, 322] on span "Insiders" at bounding box center [70, 322] width 32 height 11
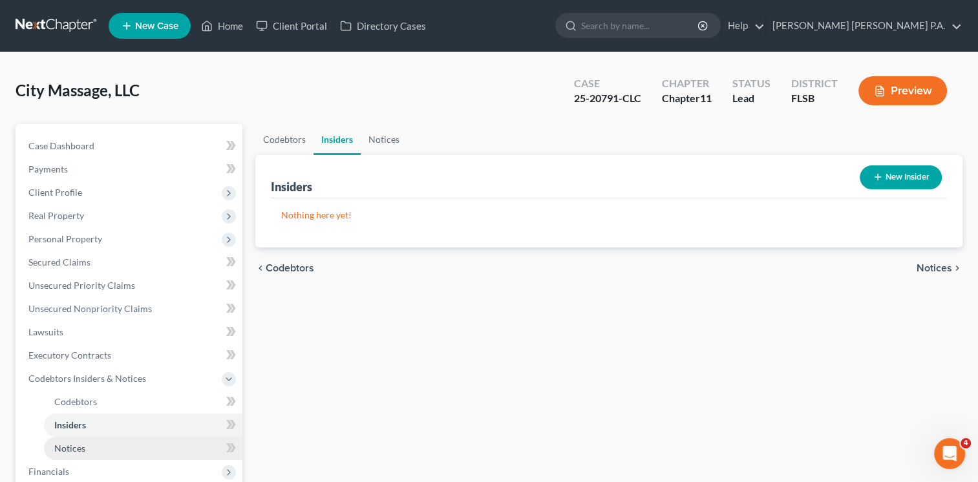
click at [79, 447] on span "Notices" at bounding box center [69, 448] width 31 height 11
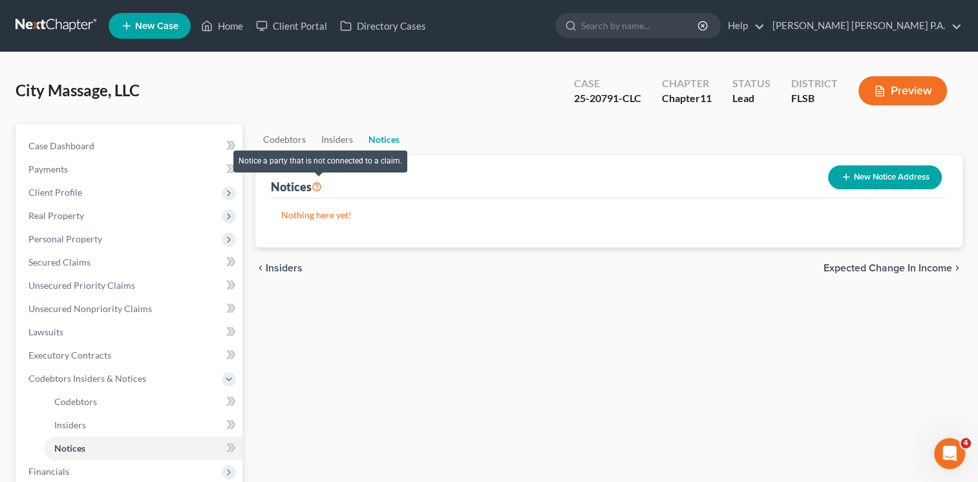
click at [318, 185] on icon at bounding box center [316, 186] width 10 height 12
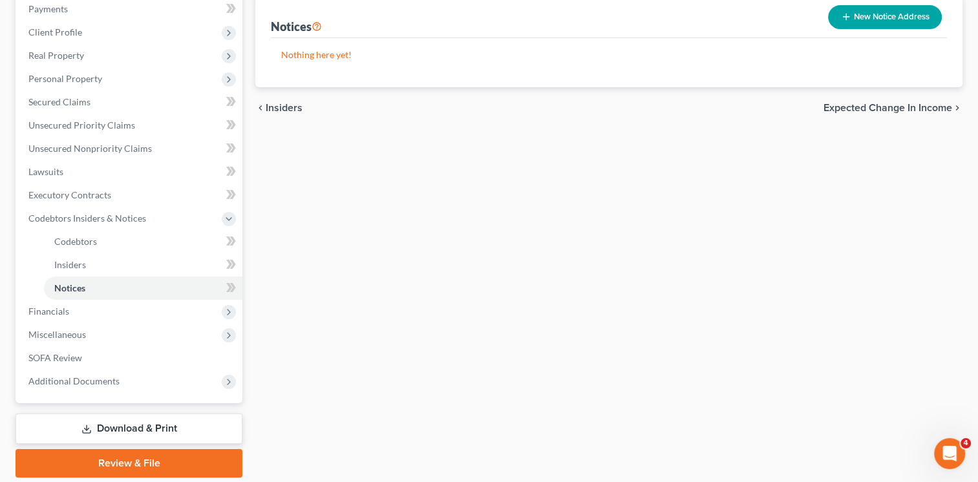
scroll to position [163, 0]
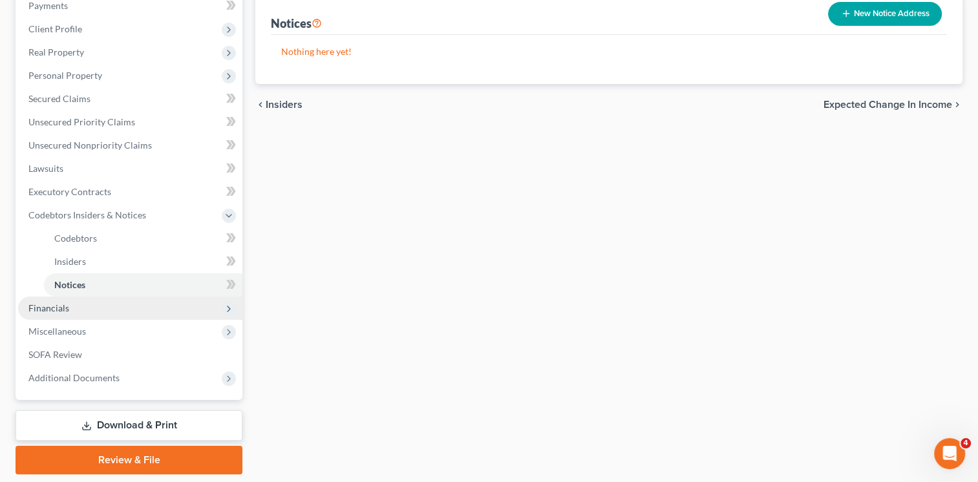
click at [58, 308] on span "Financials" at bounding box center [48, 307] width 41 height 11
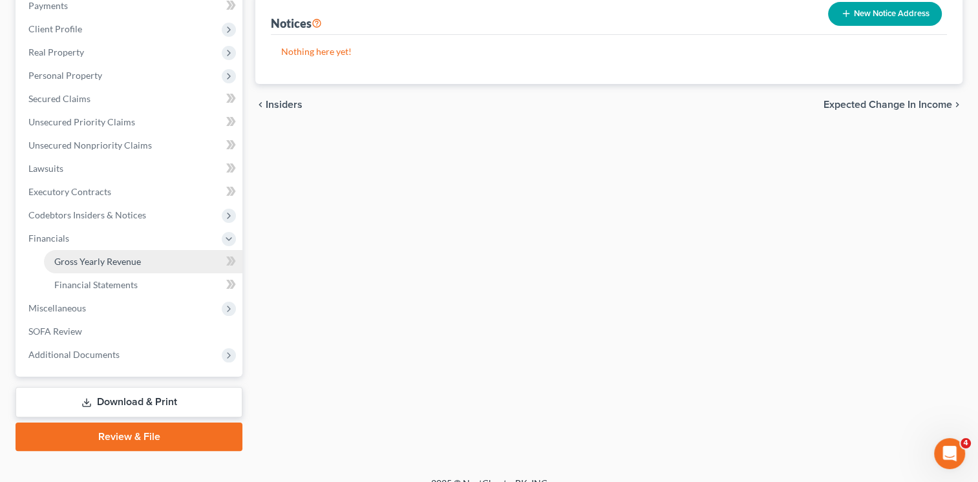
click at [122, 264] on span "Gross Yearly Revenue" at bounding box center [97, 261] width 87 height 11
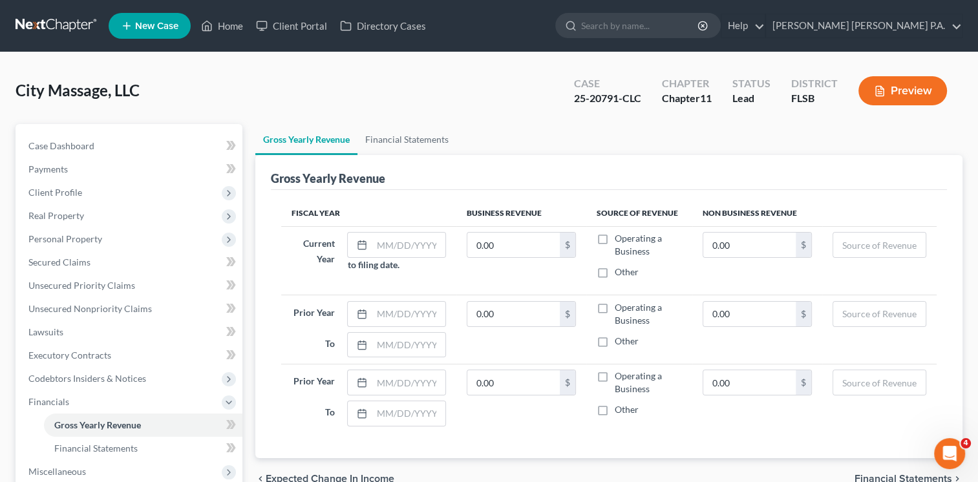
click at [411, 180] on div "Gross Yearly Revenue" at bounding box center [609, 172] width 676 height 35
click at [383, 246] on input "text" at bounding box center [408, 245] width 73 height 25
click at [383, 246] on input "01012025" at bounding box center [408, 245] width 73 height 25
click at [388, 246] on input "01012025" at bounding box center [408, 245] width 73 height 25
type input "[DATE]"
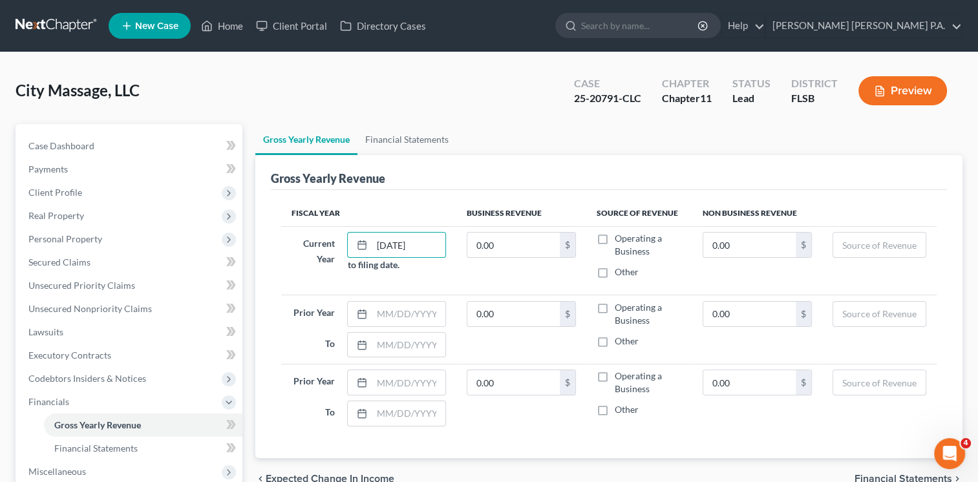
click at [615, 239] on label "Operating a Business" at bounding box center [648, 245] width 67 height 26
click at [620, 239] on input "Operating a Business" at bounding box center [624, 236] width 8 height 8
checkbox input "true"
click at [724, 249] on input "0.00" at bounding box center [749, 245] width 92 height 25
paste input "1,049,017."
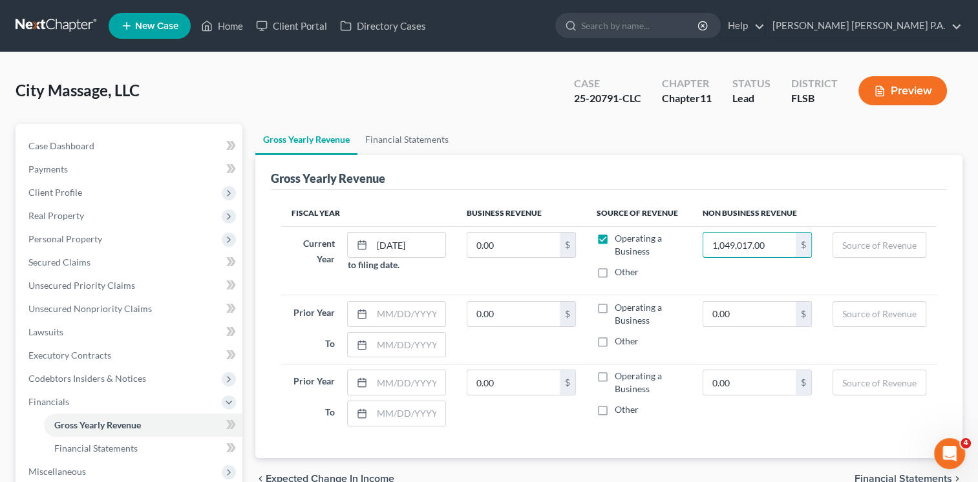
type input "1,049,017.00"
click at [512, 274] on td "0.00 $" at bounding box center [521, 260] width 130 height 68
click at [500, 242] on input "0.00" at bounding box center [513, 245] width 92 height 25
paste input "1,049,017"
type input "1,049,017.00"
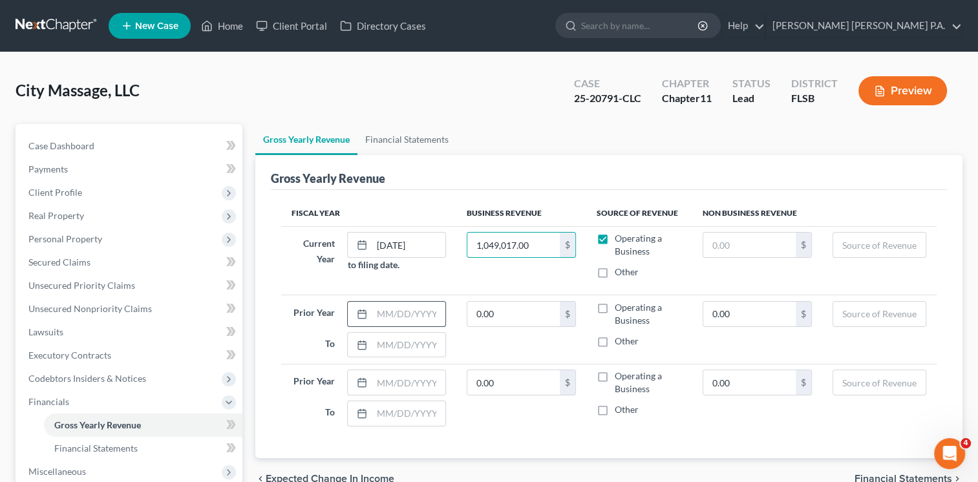
click at [384, 314] on input "text" at bounding box center [408, 314] width 73 height 25
type input "[DATE]"
click at [392, 333] on input "text" at bounding box center [408, 345] width 73 height 25
type input "[DATE]"
click at [503, 310] on input "0.00" at bounding box center [513, 314] width 92 height 25
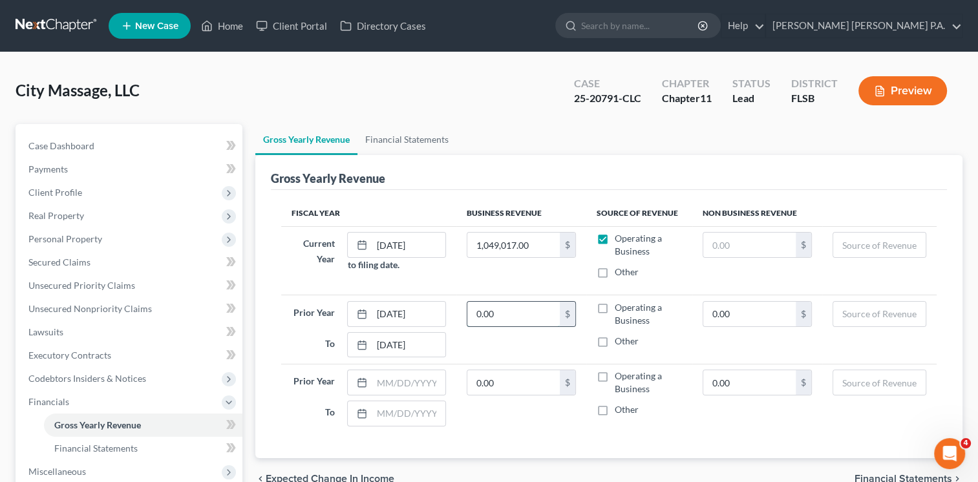
paste input "1,516,197"
type input "1,516,197.00"
click at [615, 306] on label "Operating a Business" at bounding box center [648, 314] width 67 height 26
click at [620, 306] on input "Operating a Business" at bounding box center [624, 305] width 8 height 8
checkbox input "true"
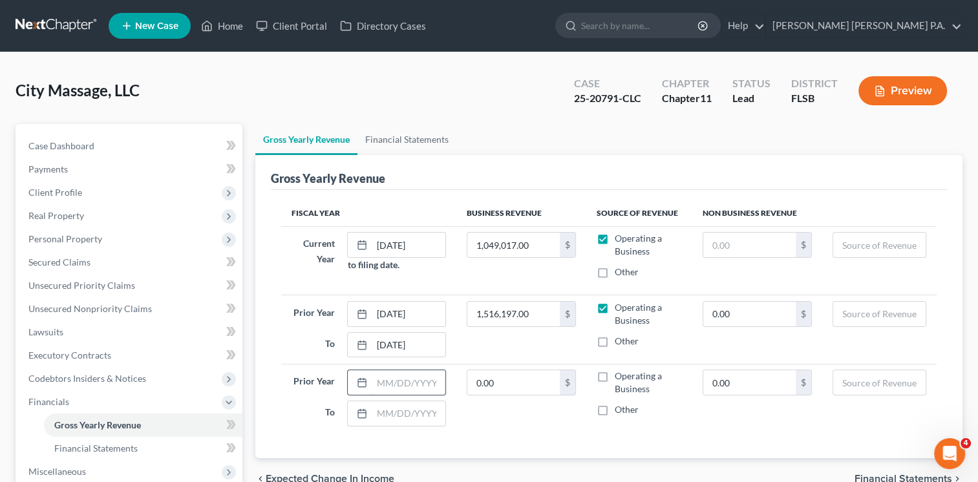
click at [392, 386] on input "text" at bounding box center [408, 382] width 73 height 25
type input "[DATE]"
click at [386, 415] on input "text" at bounding box center [408, 413] width 73 height 25
type input "[DATE]"
click at [492, 382] on input "0.00" at bounding box center [513, 382] width 92 height 25
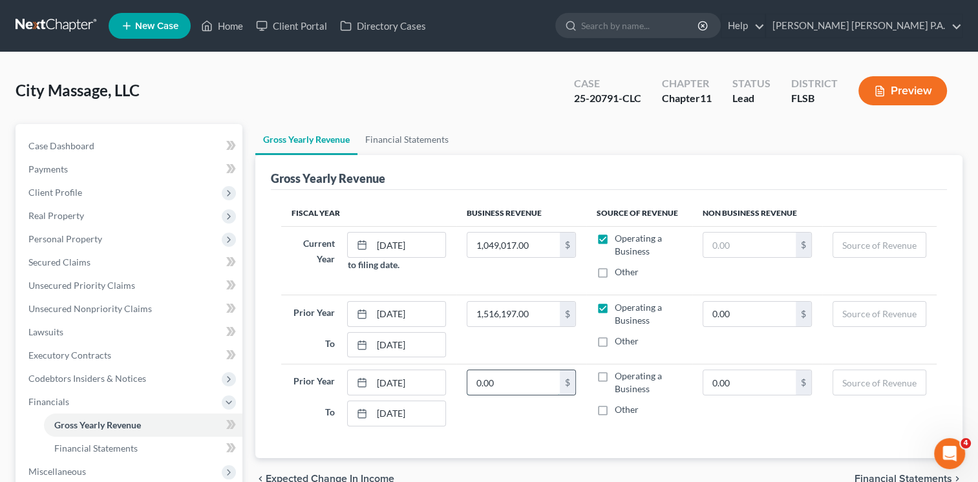
paste input "1,952,827"
type input "1,952,827.00"
click at [615, 373] on label "Operating a Business" at bounding box center [648, 383] width 67 height 26
click at [620, 373] on input "Operating a Business" at bounding box center [624, 374] width 8 height 8
checkbox input "true"
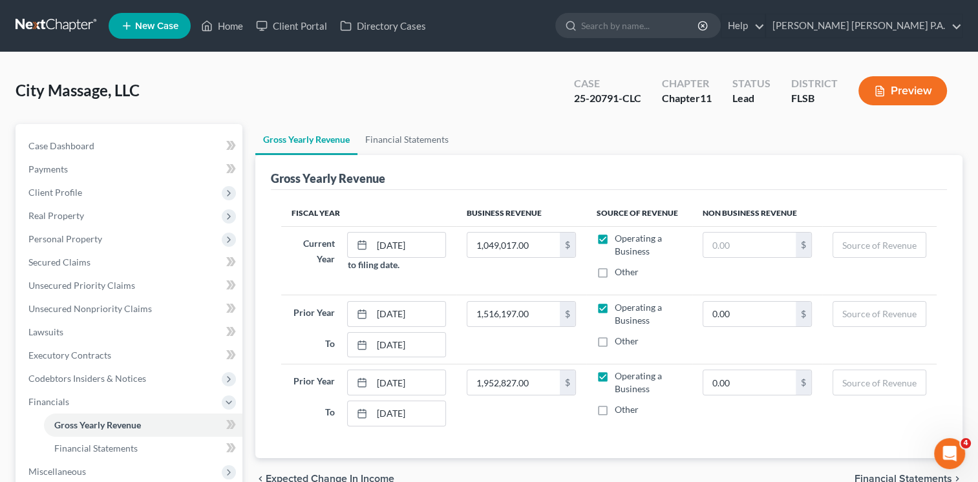
click at [540, 439] on div "Fiscal Year Business Revenue Source of Revenue Non Business Revenue Current Yea…" at bounding box center [609, 324] width 676 height 268
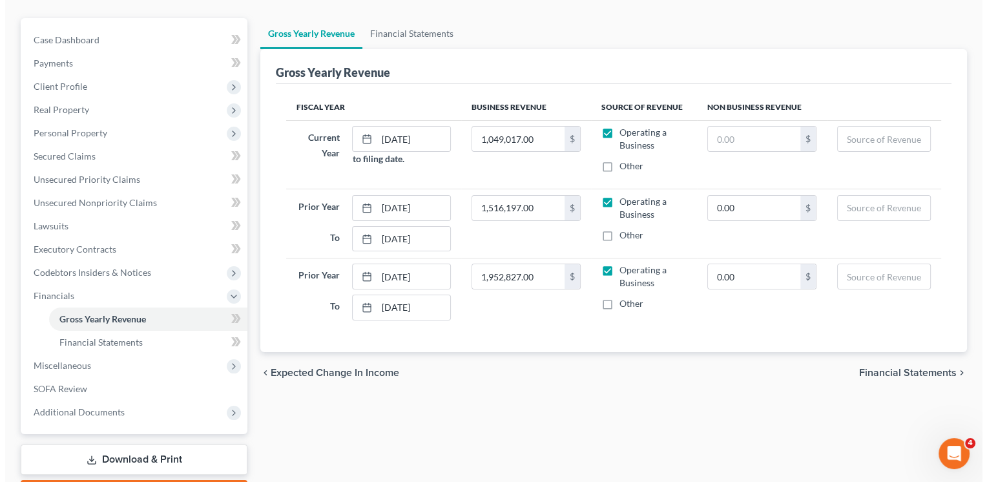
scroll to position [107, 0]
click at [332, 369] on span "Expected Change in Income" at bounding box center [330, 372] width 129 height 10
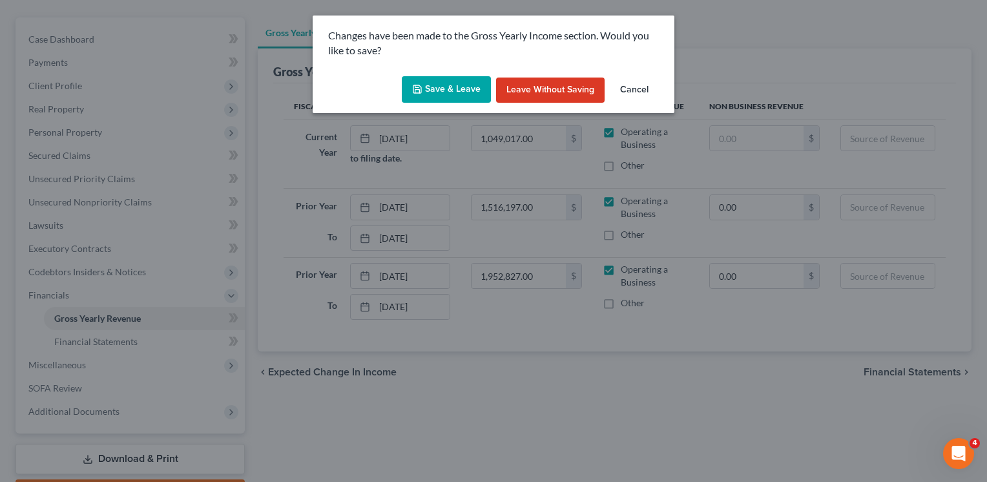
click at [465, 90] on button "Save & Leave" at bounding box center [446, 89] width 89 height 27
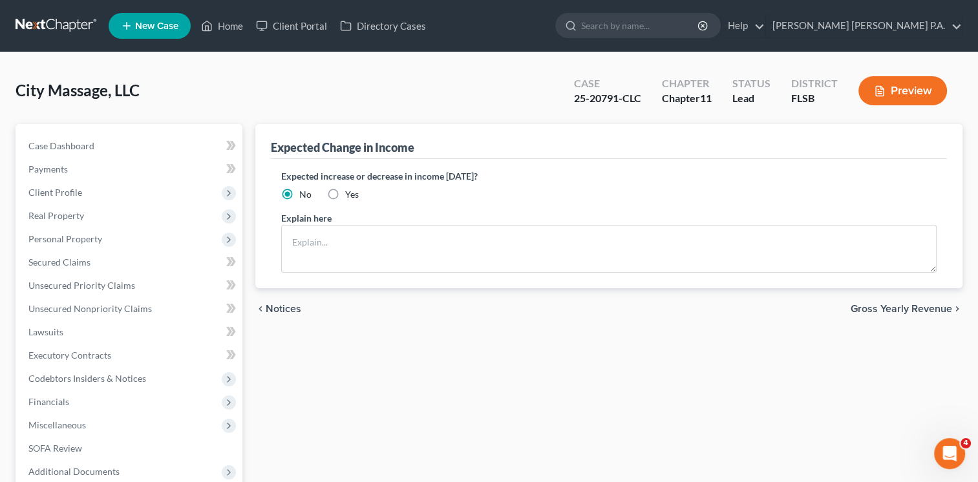
click at [345, 192] on label "Yes" at bounding box center [352, 194] width 14 height 13
click at [350, 192] on input "Yes" at bounding box center [354, 192] width 8 height 8
radio input "true"
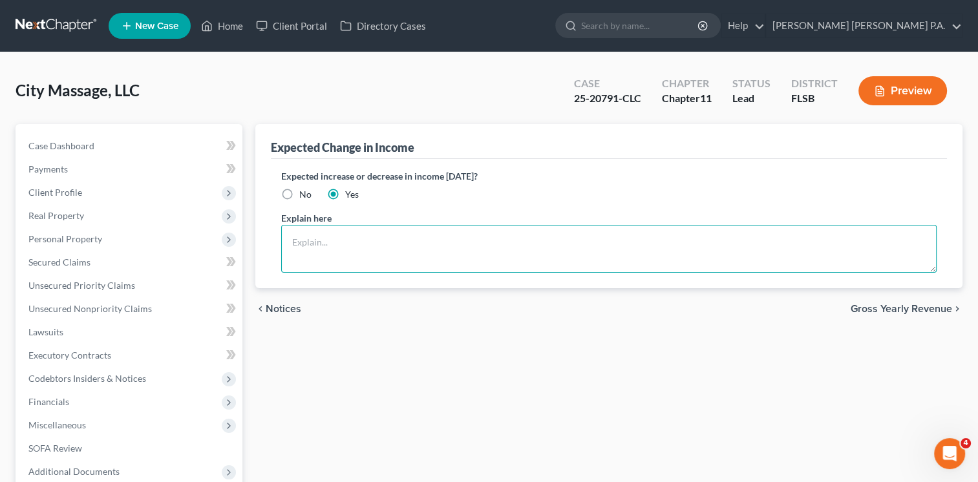
click at [351, 239] on textarea at bounding box center [608, 249] width 655 height 48
click at [549, 243] on textarea "Expecting increase in income resulting from increased marketing" at bounding box center [608, 249] width 655 height 48
type textarea "Expecting increase in income resulting from increased marketing activity and ex…"
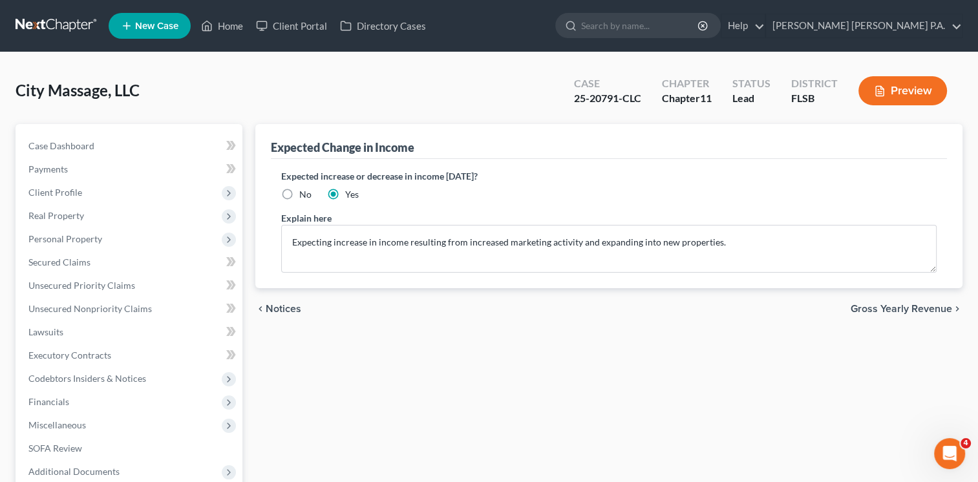
click at [865, 304] on span "Gross Yearly Revenue" at bounding box center [900, 309] width 101 height 10
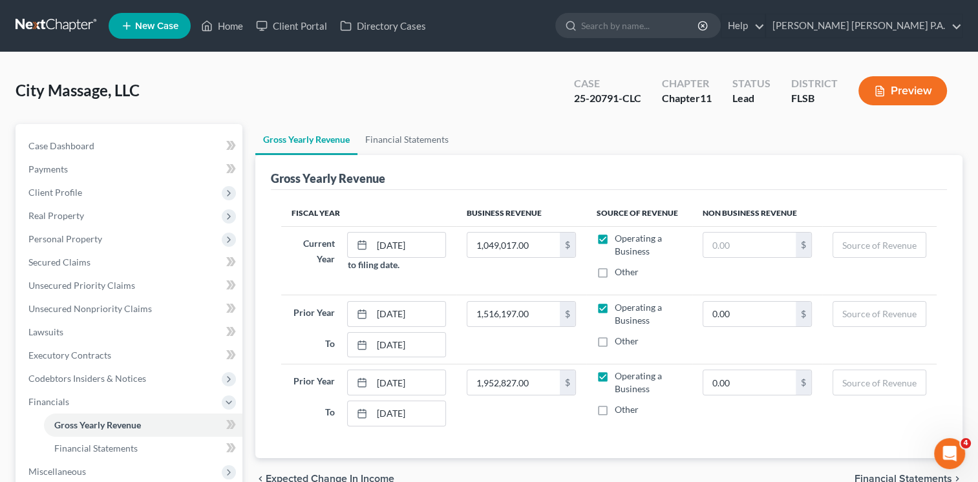
click at [361, 476] on span "Expected Change in Income" at bounding box center [330, 479] width 129 height 10
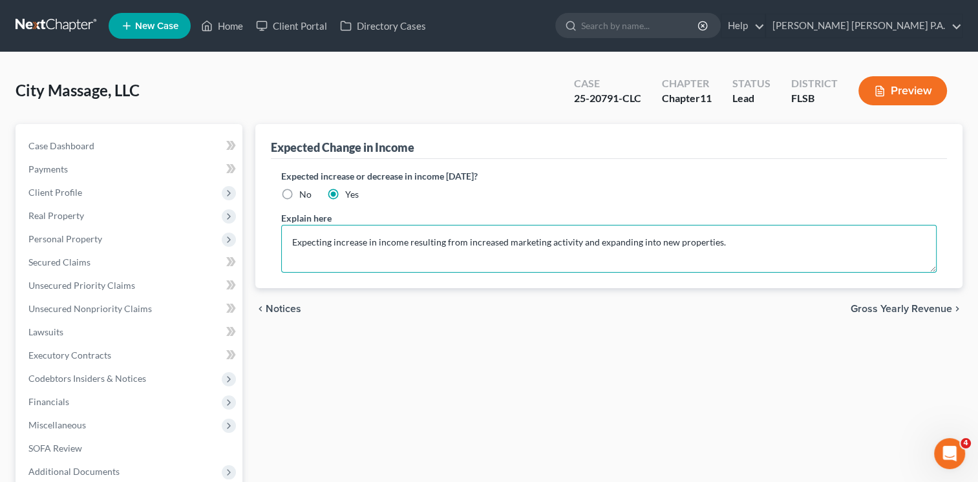
click at [636, 239] on textarea "Expecting increase in income resulting from increased marketing activity and ex…" at bounding box center [608, 249] width 655 height 48
click at [763, 244] on textarea "Expecting increase in income resulting from increased marketing activity and ex…" at bounding box center [608, 249] width 655 height 48
type textarea "Expecting increase in income resulting from increased marketing activity and ex…"
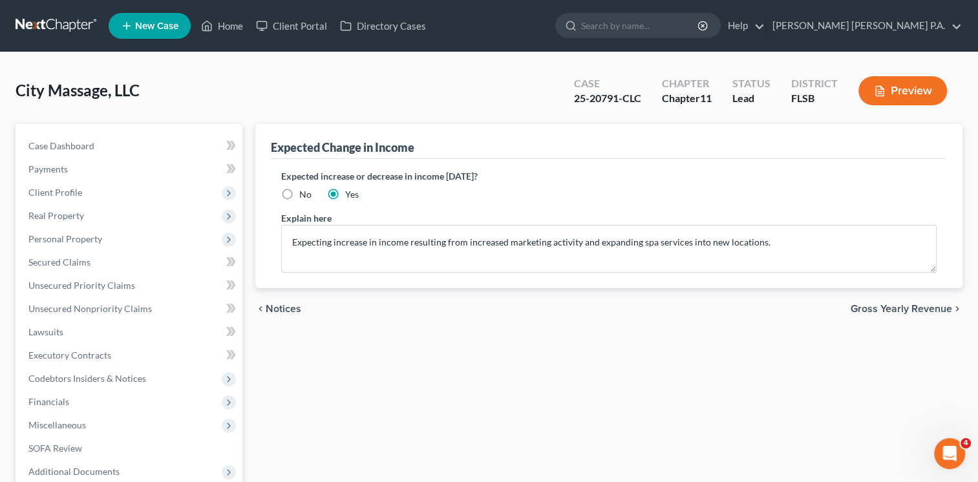
click at [905, 309] on span "Gross Yearly Revenue" at bounding box center [900, 309] width 101 height 10
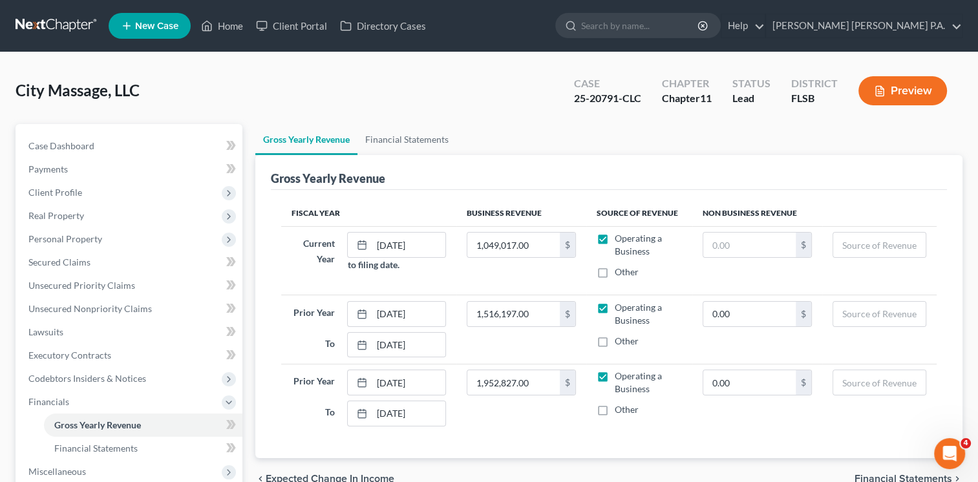
click at [893, 476] on span "Financial Statements" at bounding box center [903, 479] width 98 height 10
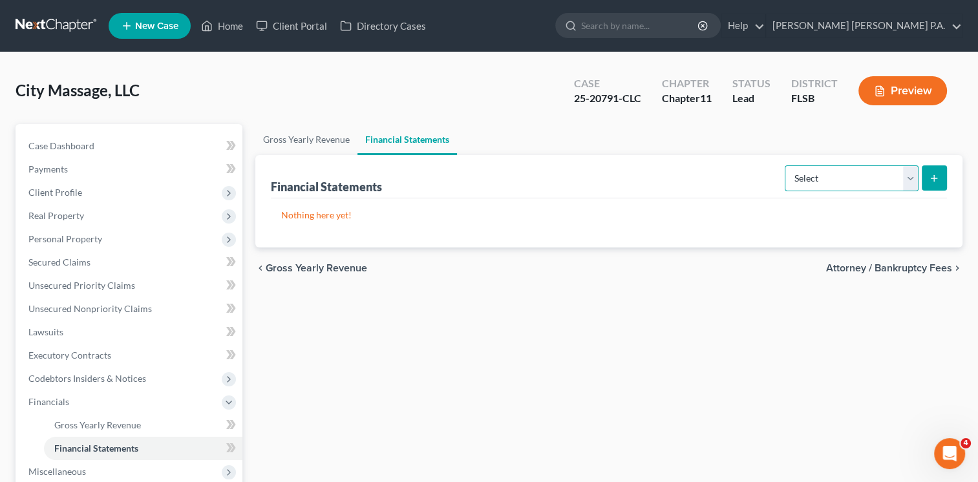
click at [912, 176] on select "Select Auditor Bookkeeper Creditor Pension Contribution Records Keeper Tax Cons…" at bounding box center [851, 178] width 134 height 26
click at [898, 87] on button "Preview" at bounding box center [902, 90] width 89 height 29
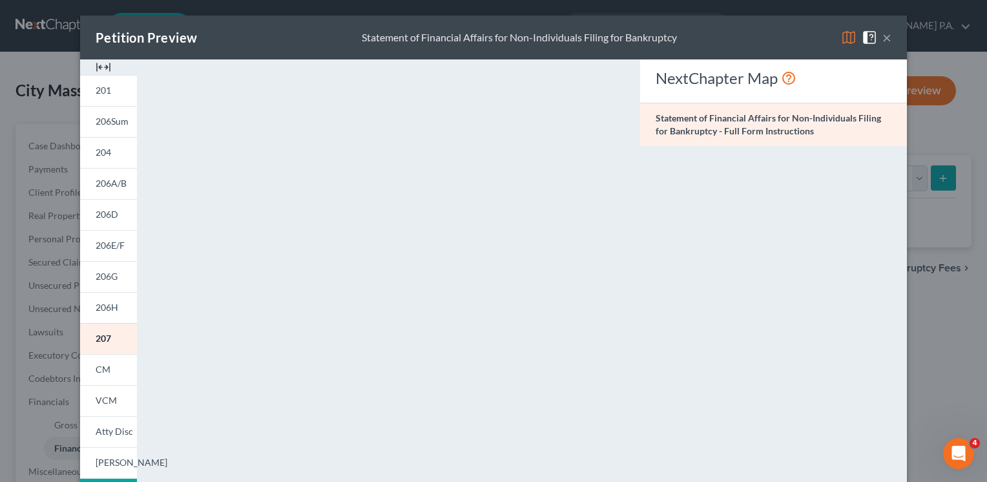
click at [883, 38] on button "×" at bounding box center [887, 38] width 9 height 16
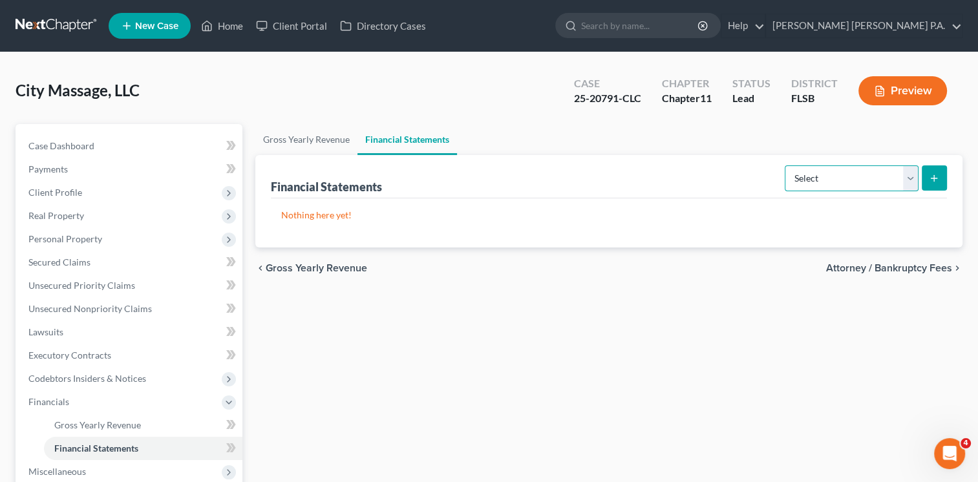
click at [910, 176] on select "Select Auditor Bookkeeper Creditor Pension Contribution Records Keeper Tax Cons…" at bounding box center [851, 178] width 134 height 26
click at [668, 361] on div "Gross Yearly Revenue Financial Statements Financial Statements Select Auditor B…" at bounding box center [609, 369] width 720 height 490
click at [907, 267] on span "Attorney / Bankruptcy Fees" at bounding box center [889, 268] width 126 height 10
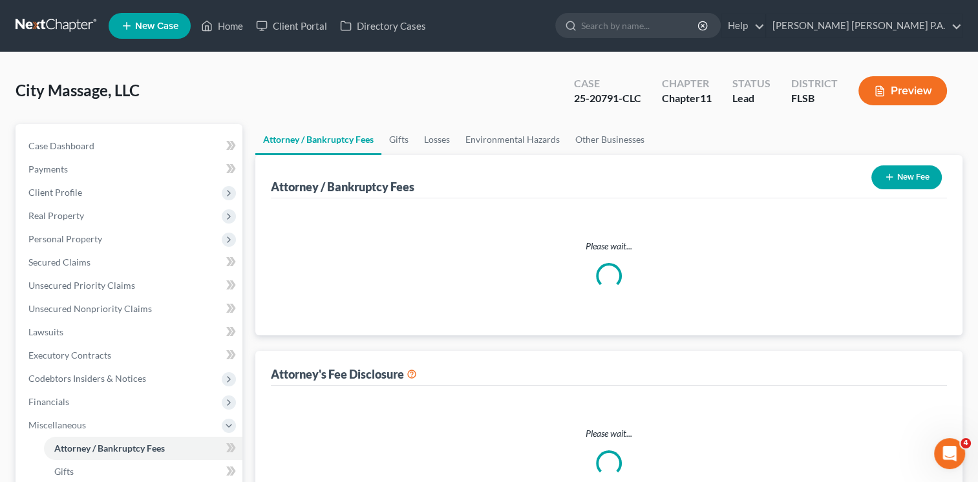
select select "1"
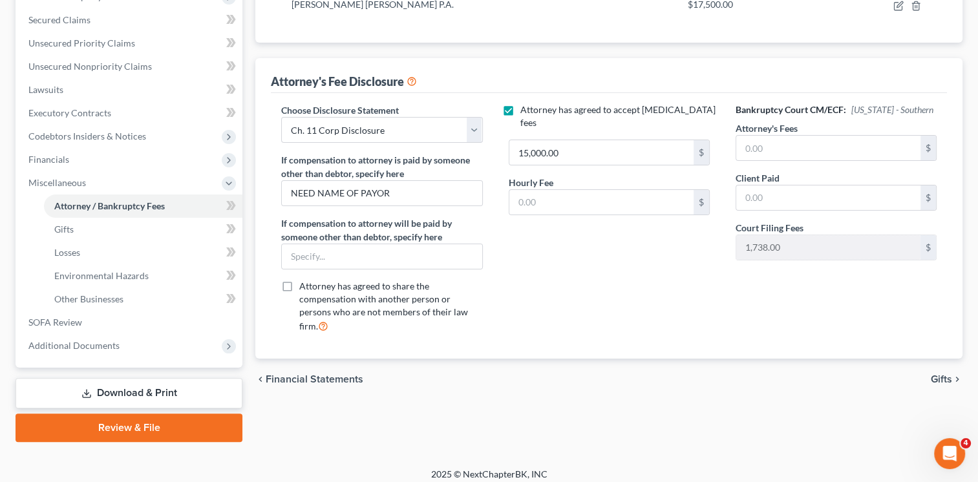
scroll to position [246, 0]
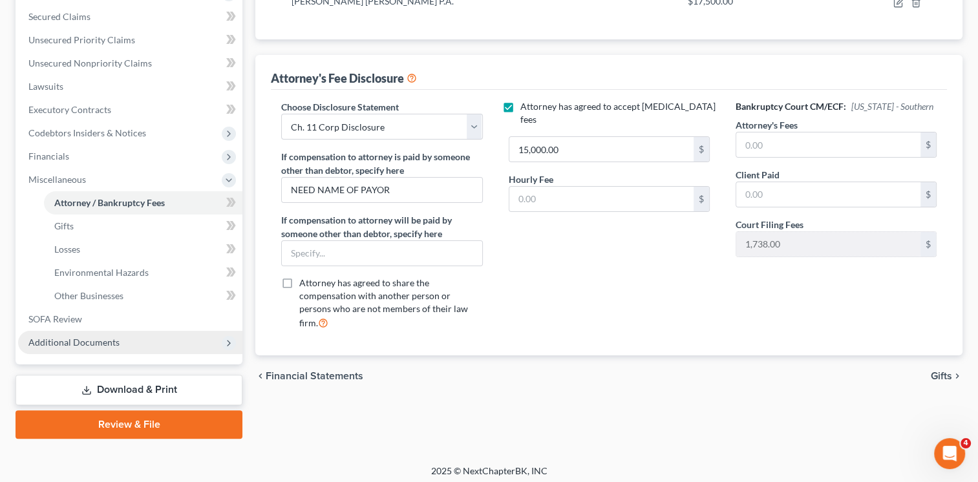
click at [231, 342] on icon at bounding box center [229, 343] width 10 height 10
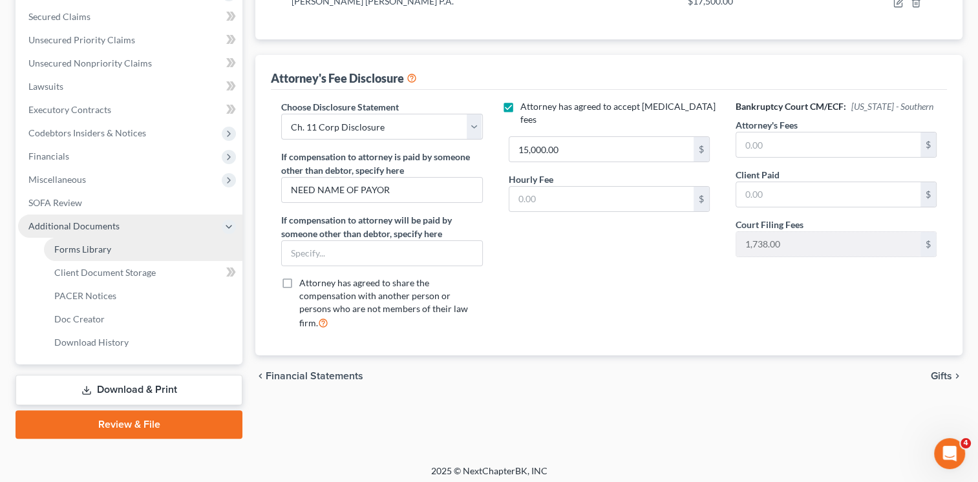
click at [98, 249] on span "Forms Library" at bounding box center [82, 249] width 57 height 11
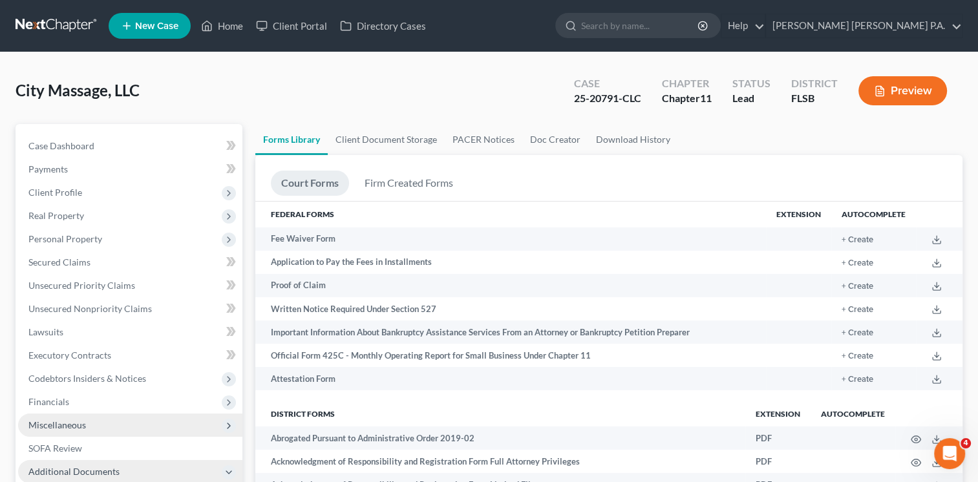
click at [227, 425] on icon at bounding box center [229, 426] width 10 height 10
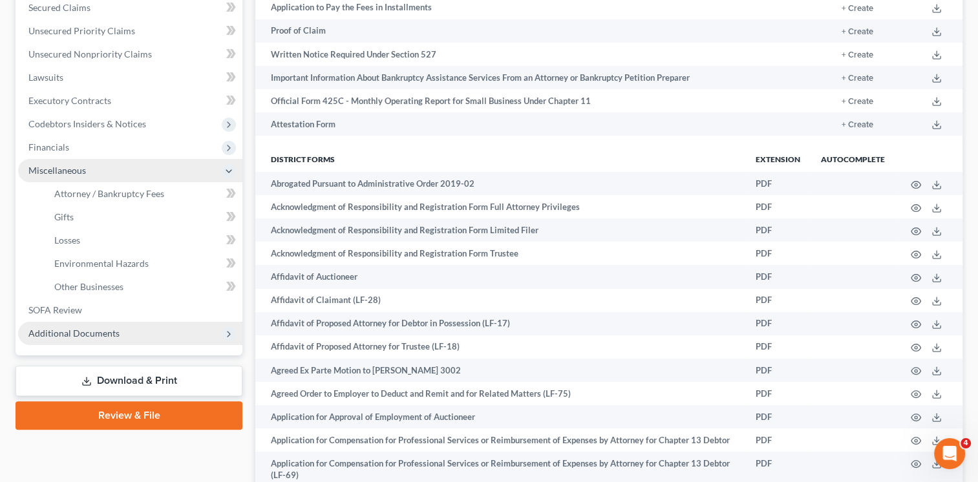
scroll to position [264, 0]
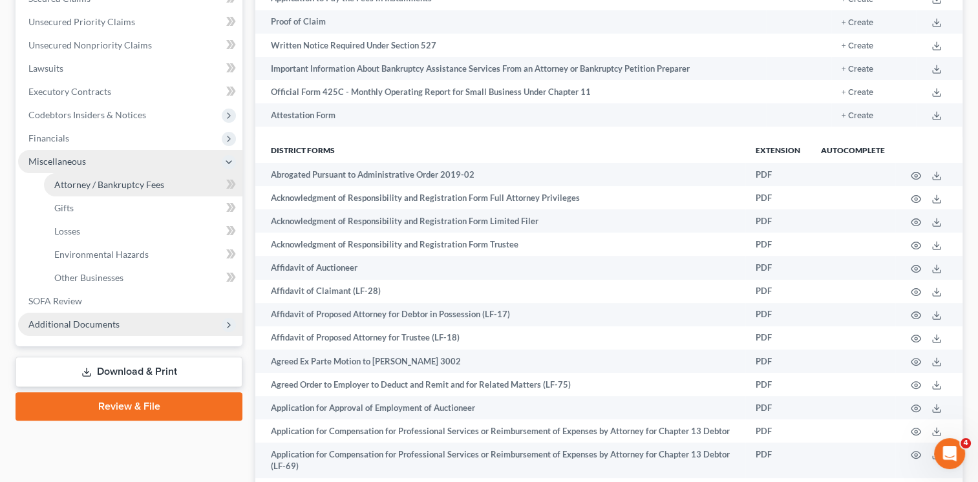
click at [140, 182] on span "Attorney / Bankruptcy Fees" at bounding box center [109, 184] width 110 height 11
select select "1"
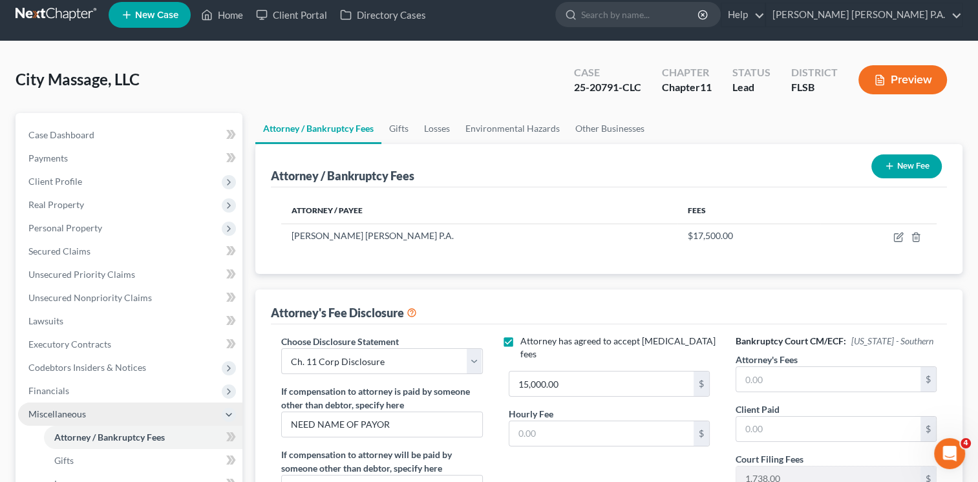
scroll to position [16, 0]
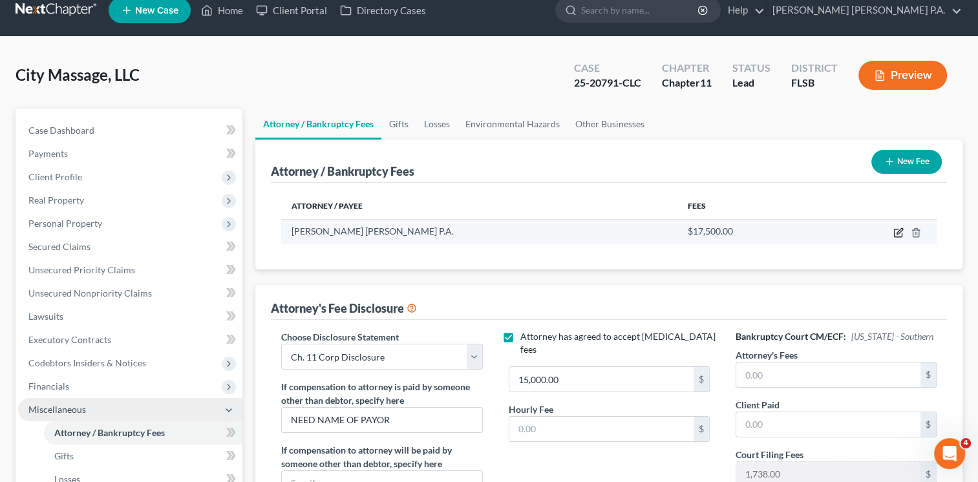
click at [895, 235] on icon "button" at bounding box center [898, 232] width 10 height 10
select select "9"
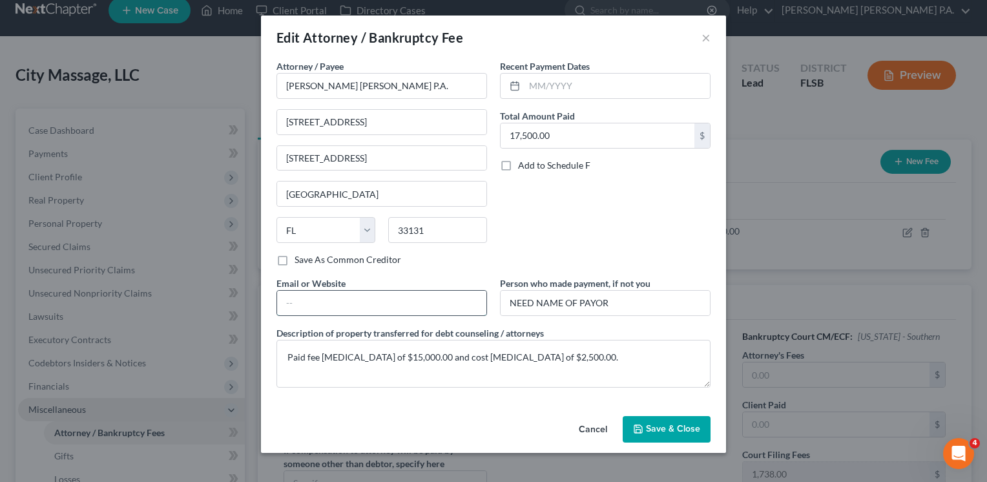
click at [344, 300] on input "text" at bounding box center [381, 303] width 209 height 25
type input "[DOMAIN_NAME]"
click at [423, 395] on div "Attorney / Payee * [PERSON_NAME] [PERSON_NAME] P.A. [GEOGRAPHIC_DATA] [US_STATE…" at bounding box center [493, 228] width 447 height 339
drag, startPoint x: 635, startPoint y: 304, endPoint x: 281, endPoint y: 306, distance: 353.5
click at [281, 306] on div "Attorney / Payee * [PERSON_NAME] [PERSON_NAME] P.A. [GEOGRAPHIC_DATA] [US_STATE…" at bounding box center [493, 228] width 447 height 339
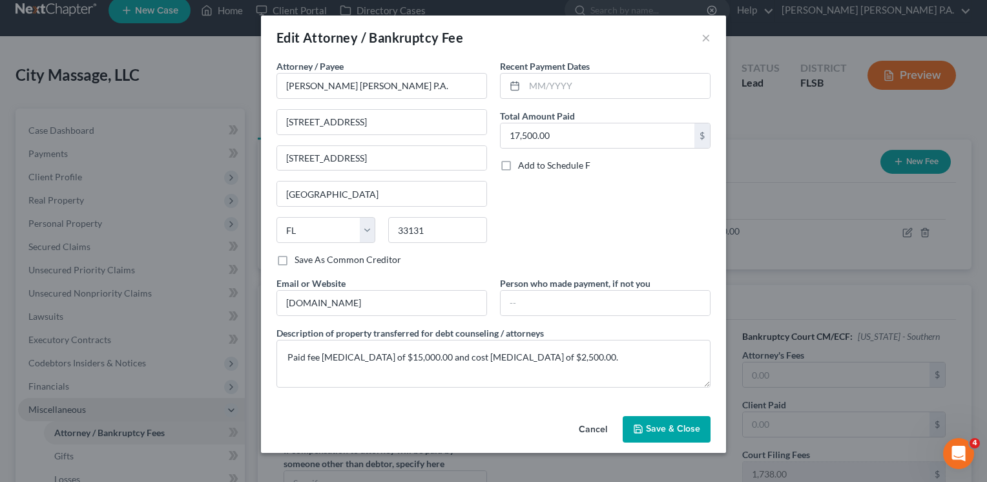
click at [656, 428] on span "Save & Close" at bounding box center [673, 429] width 54 height 11
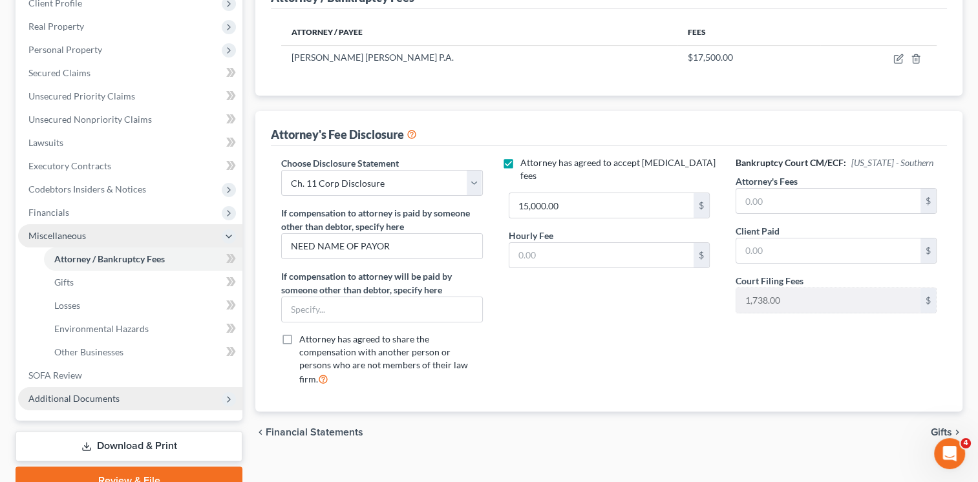
scroll to position [191, 0]
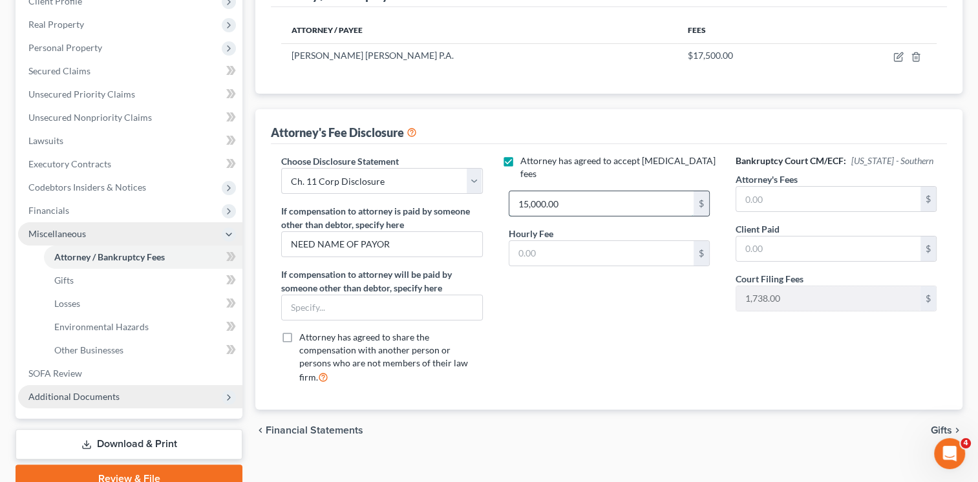
click at [584, 193] on input "15,000.00" at bounding box center [601, 203] width 184 height 25
click at [522, 191] on input "15,000.00" at bounding box center [601, 203] width 184 height 25
drag, startPoint x: 566, startPoint y: 190, endPoint x: 236, endPoint y: 231, distance: 332.7
click at [236, 231] on div "Petition Navigation Case Dashboard Payments Invoices Payments Payments Credit R…" at bounding box center [489, 213] width 960 height 560
type input "17,500.00"
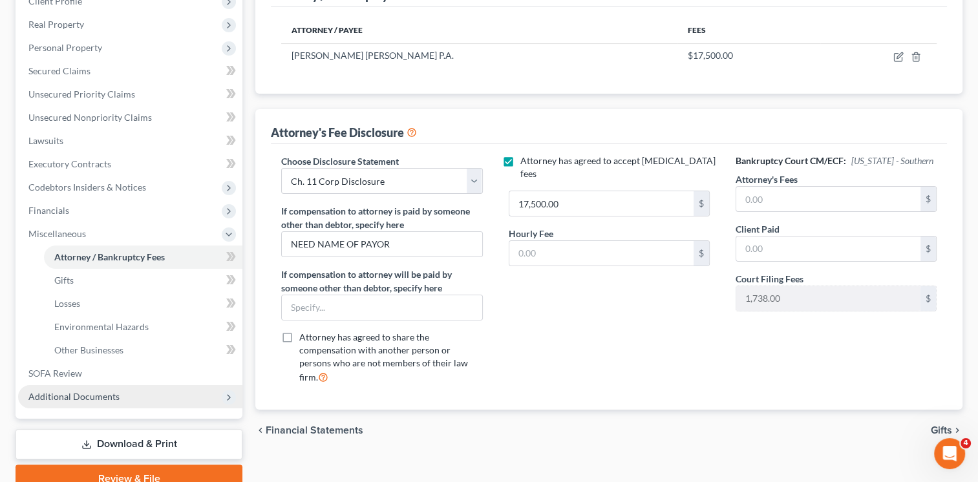
click at [585, 331] on div "Attorney has agreed to accept [MEDICAL_DATA] fees 17,500.00 $ Hourly Fee $" at bounding box center [609, 274] width 227 height 240
click at [576, 311] on div "Attorney has agreed to accept [MEDICAL_DATA] fees 17,500.00 $ Hourly Fee $" at bounding box center [609, 274] width 227 height 240
click at [414, 132] on icon at bounding box center [411, 131] width 10 height 12
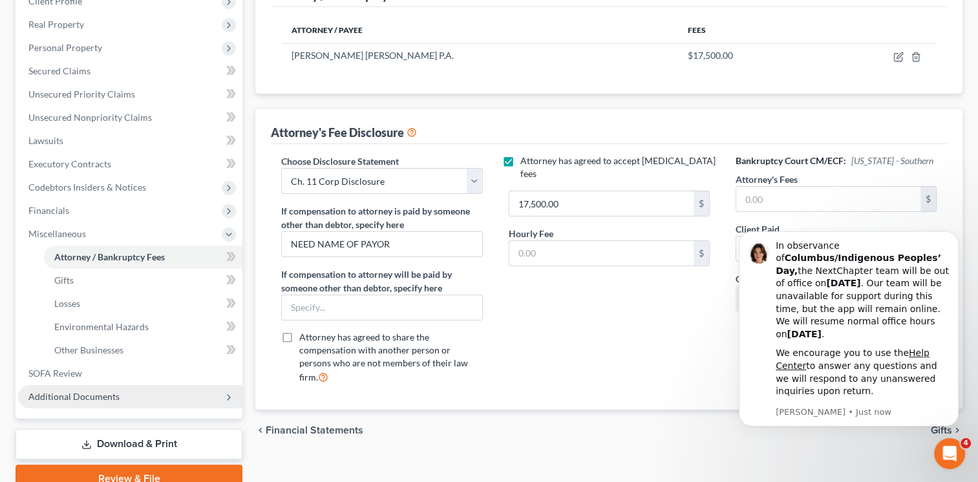
scroll to position [0, 0]
click at [953, 238] on icon "Dismiss notification" at bounding box center [954, 234] width 7 height 7
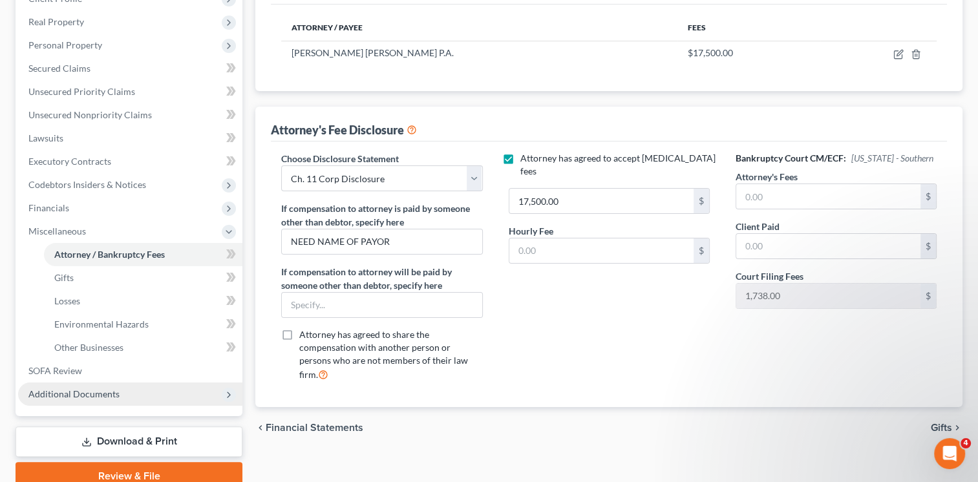
scroll to position [201, 0]
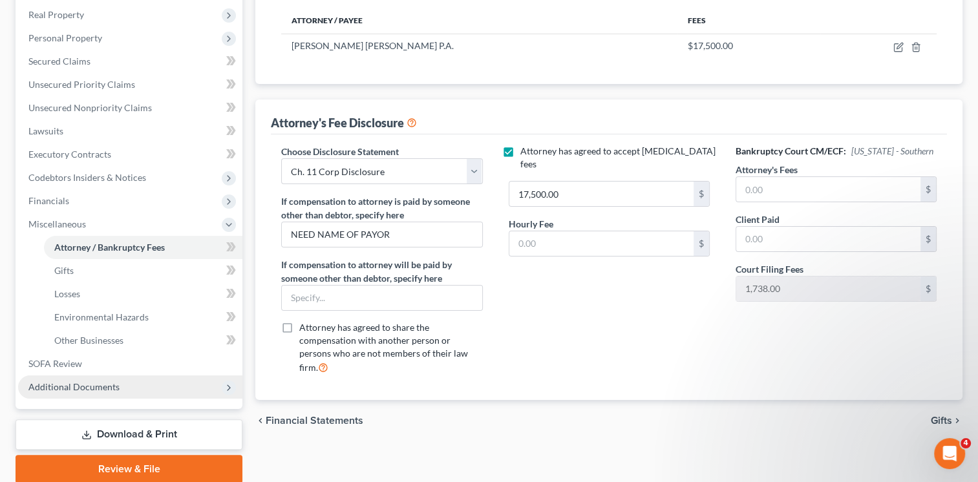
click at [936, 415] on span "Gifts" at bounding box center [941, 420] width 21 height 10
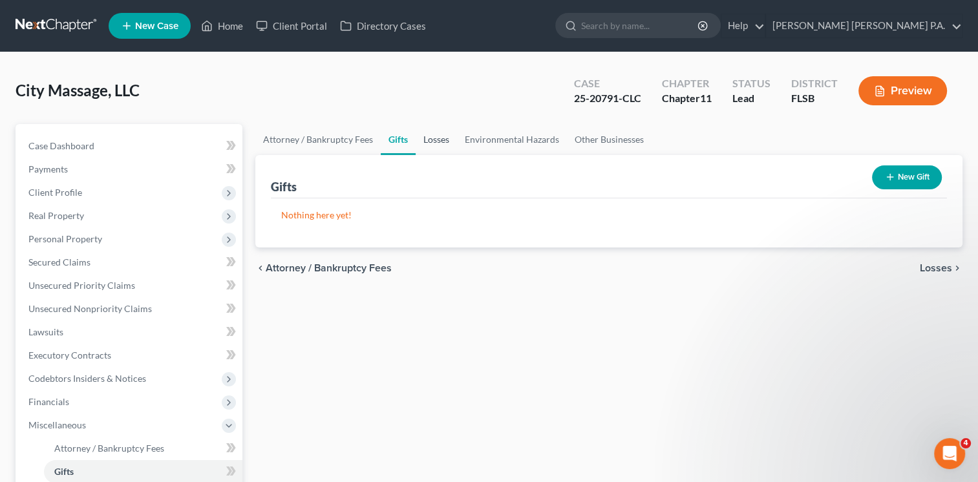
click at [434, 140] on link "Losses" at bounding box center [435, 139] width 41 height 31
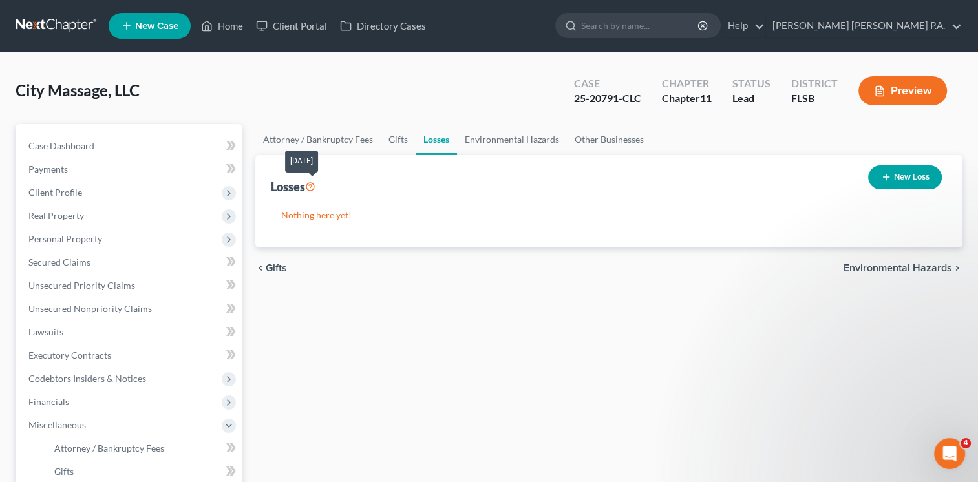
click at [310, 188] on icon at bounding box center [310, 186] width 10 height 12
click at [310, 185] on icon at bounding box center [310, 186] width 10 height 12
click at [495, 140] on link "Environmental Hazards" at bounding box center [512, 139] width 110 height 31
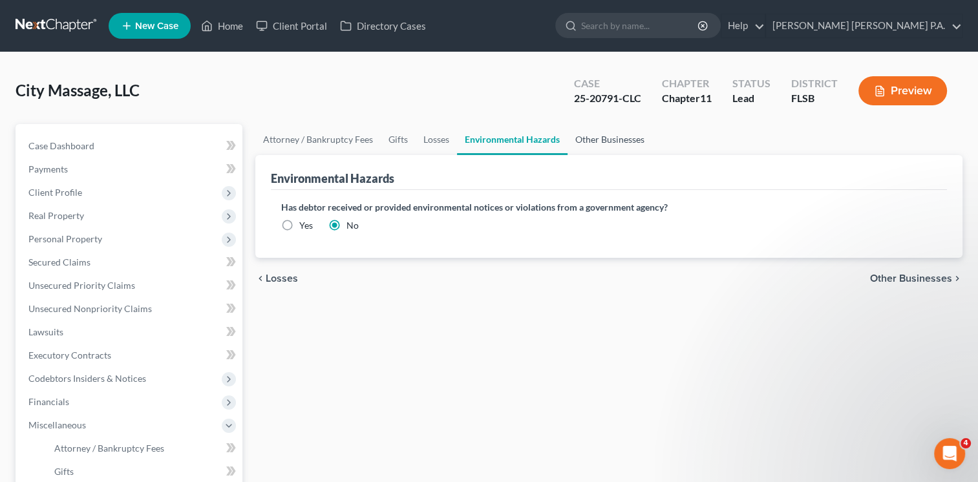
click at [609, 133] on link "Other Businesses" at bounding box center [609, 139] width 85 height 31
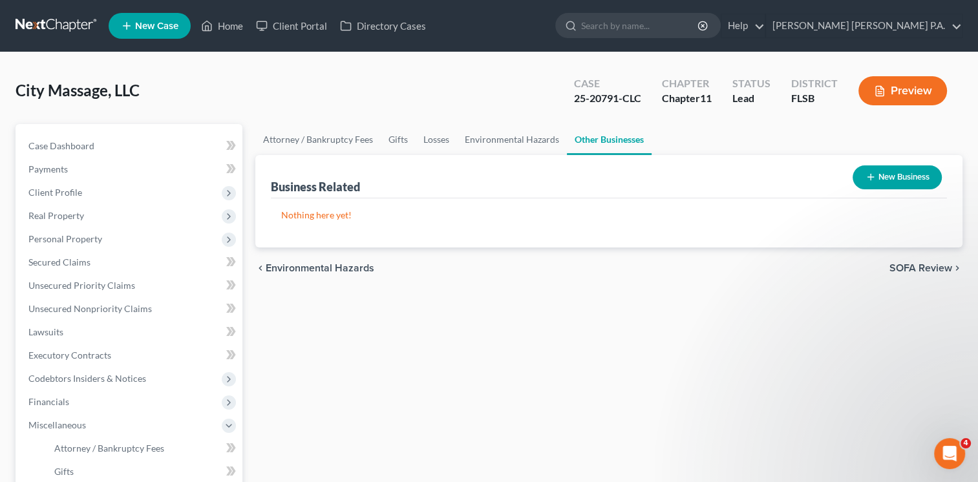
click at [926, 268] on span "SOFA Review" at bounding box center [920, 268] width 63 height 10
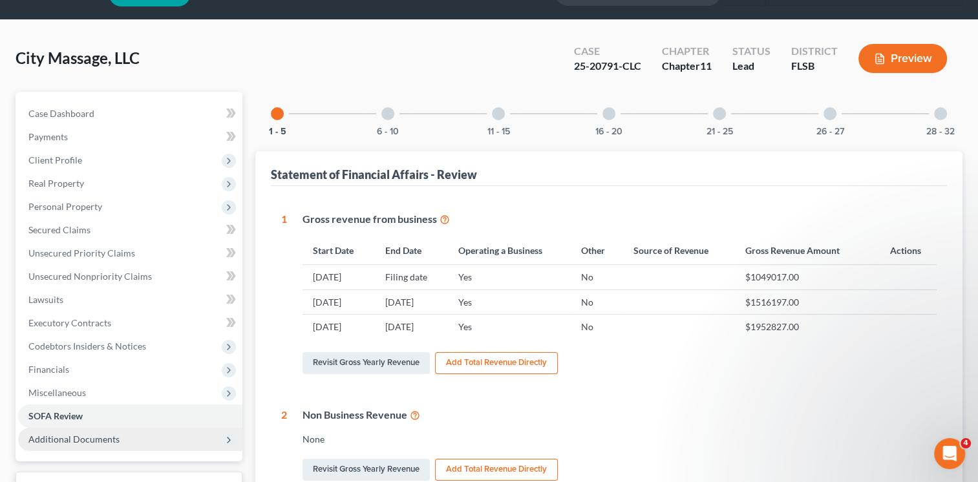
scroll to position [34, 0]
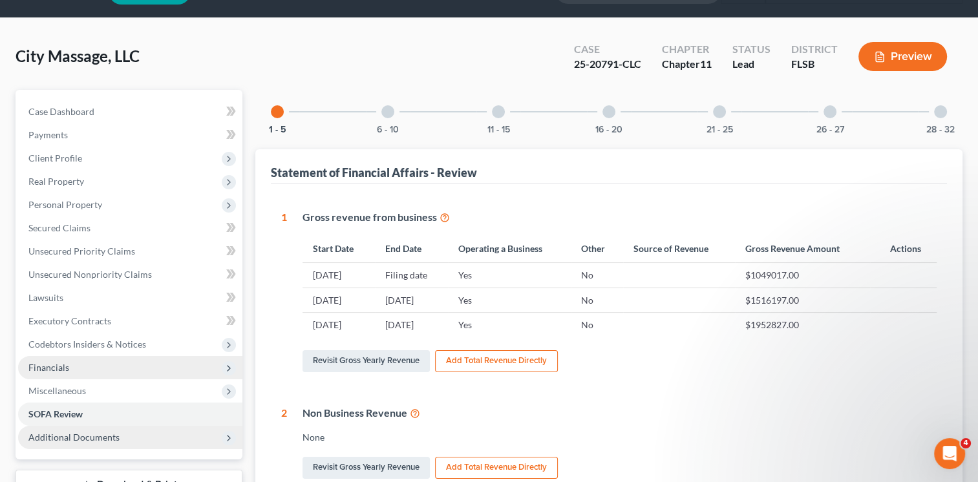
click at [68, 369] on span "Financials" at bounding box center [130, 367] width 224 height 23
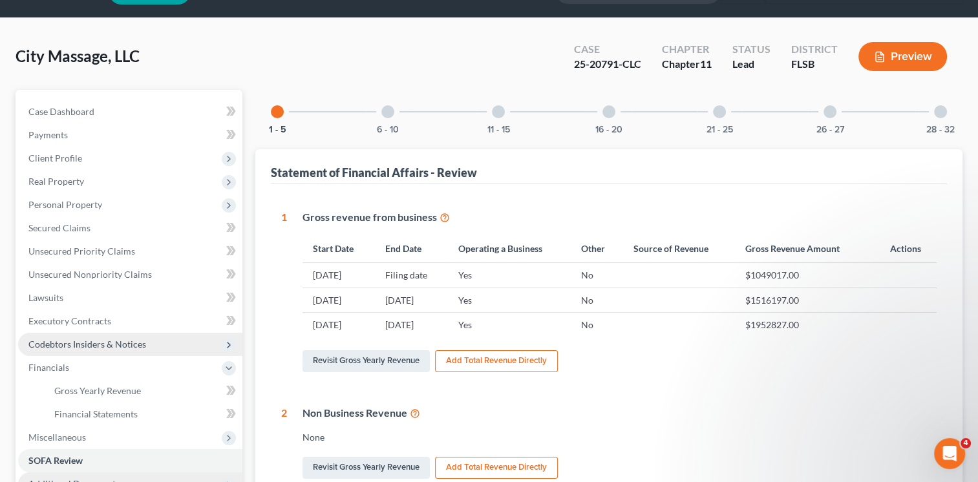
click at [111, 348] on span "Codebtors Insiders & Notices" at bounding box center [87, 344] width 118 height 11
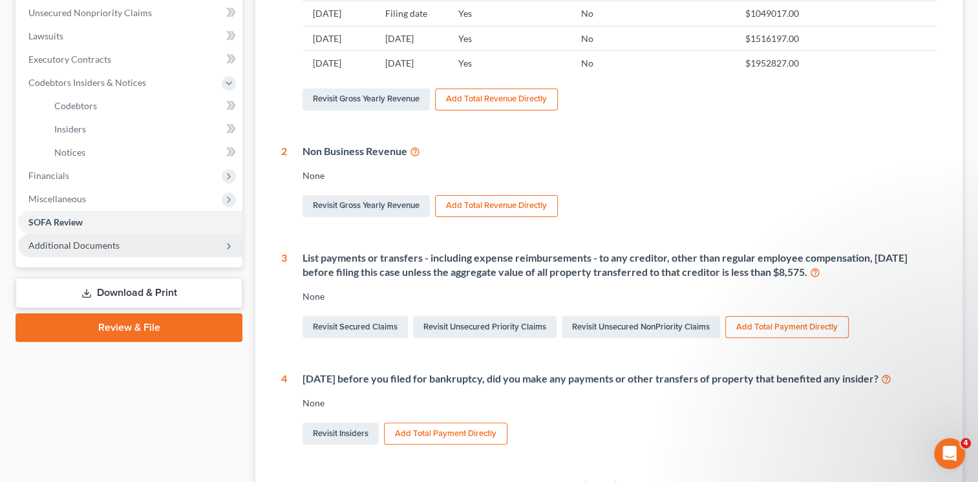
scroll to position [0, 0]
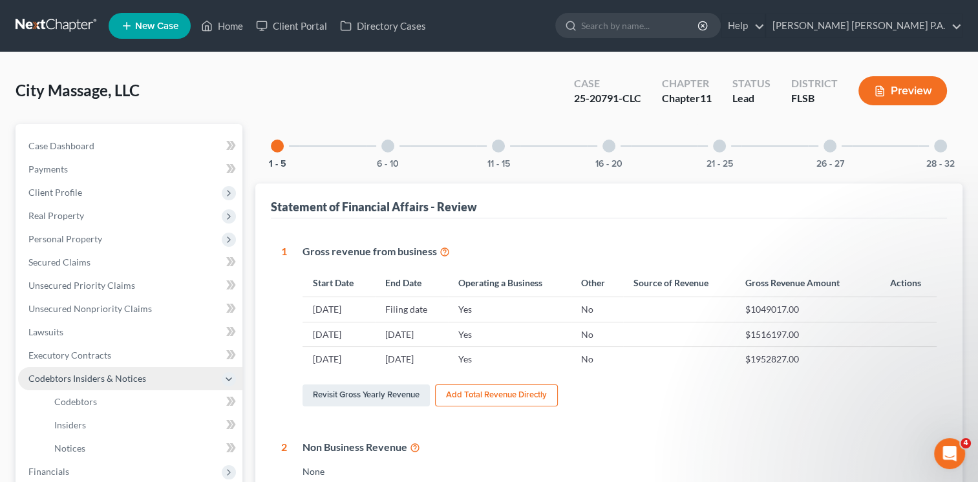
click at [83, 370] on span "Codebtors Insiders & Notices" at bounding box center [130, 378] width 224 height 23
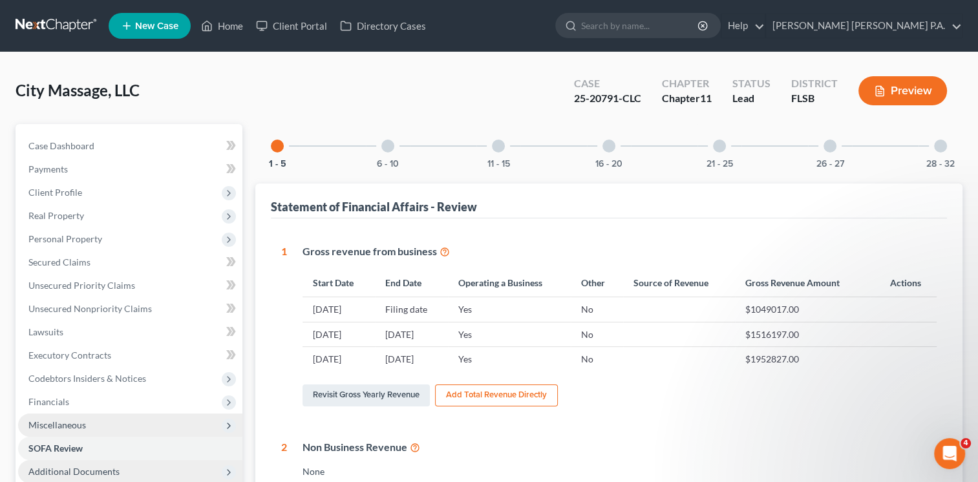
click at [65, 424] on span "Miscellaneous" at bounding box center [57, 424] width 58 height 11
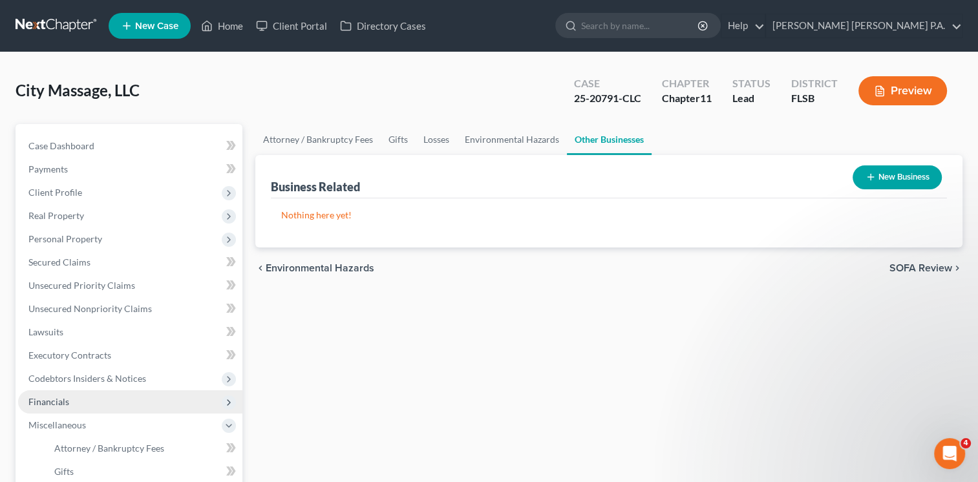
click at [57, 404] on span "Financials" at bounding box center [48, 401] width 41 height 11
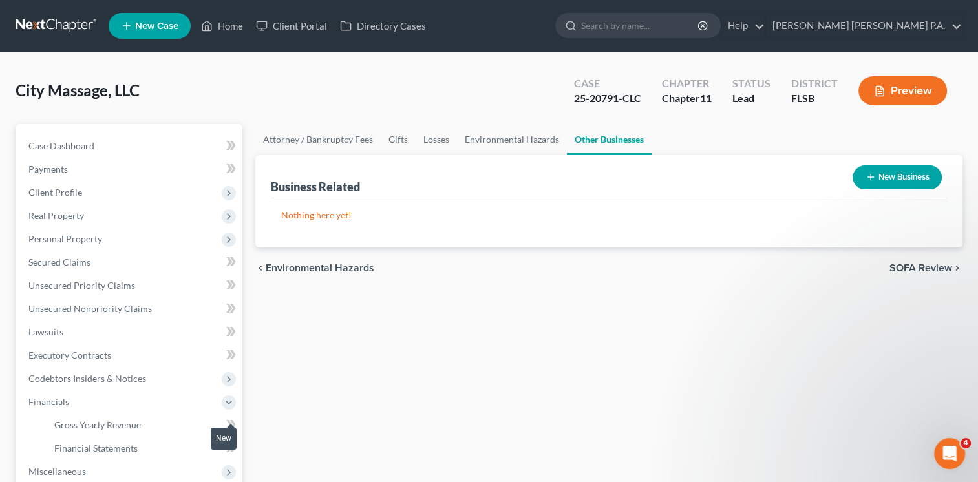
click at [228, 423] on icon at bounding box center [231, 425] width 10 height 16
click at [116, 423] on span "Gross Yearly Revenue" at bounding box center [97, 424] width 87 height 11
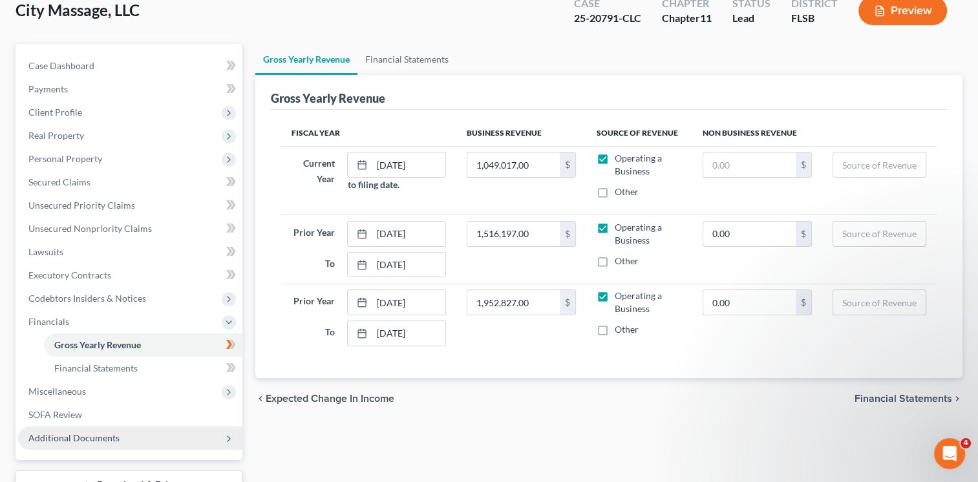
scroll to position [180, 0]
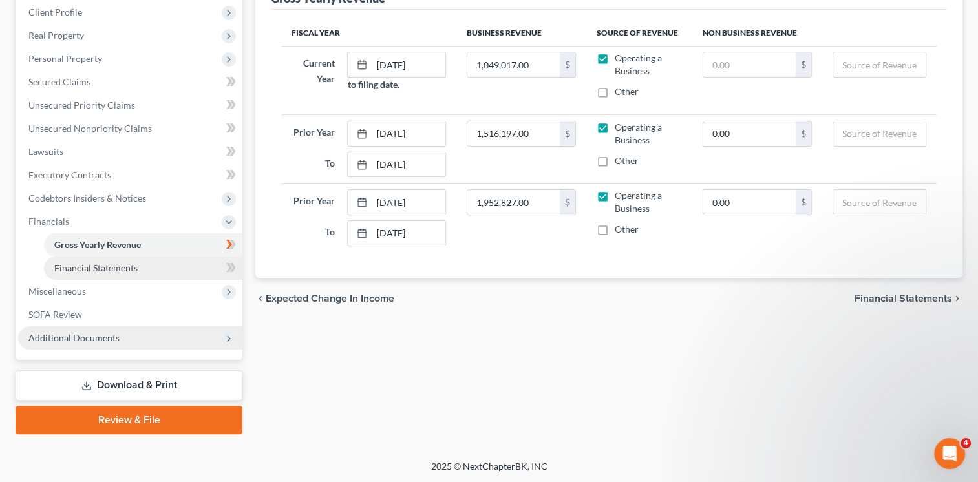
click at [84, 268] on span "Financial Statements" at bounding box center [95, 267] width 83 height 11
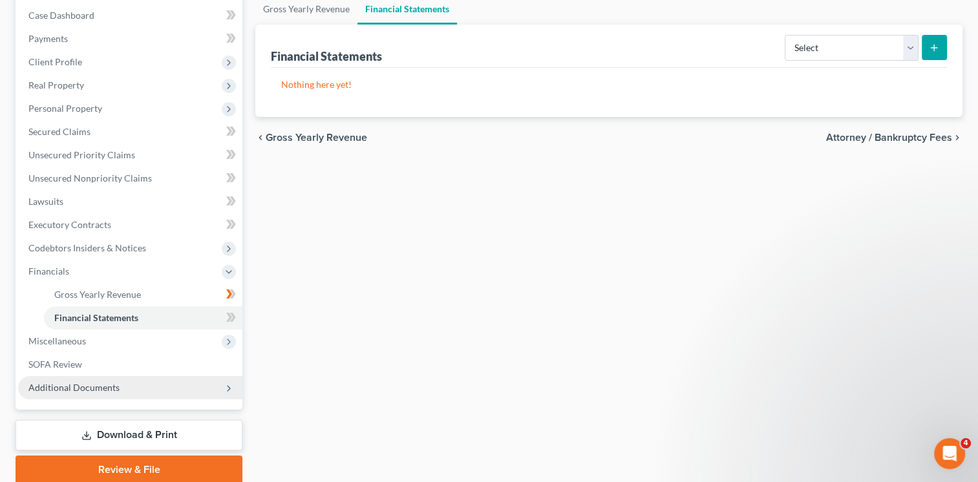
scroll to position [147, 0]
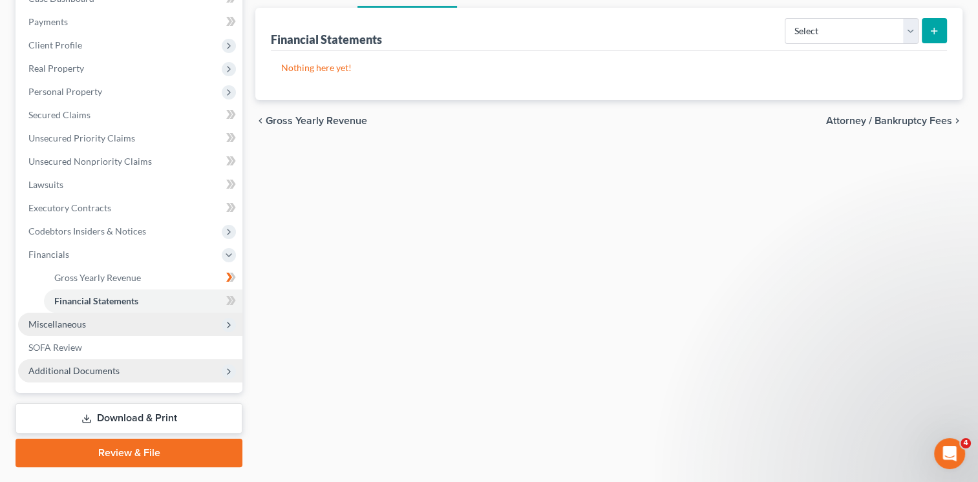
click at [66, 323] on span "Miscellaneous" at bounding box center [57, 324] width 58 height 11
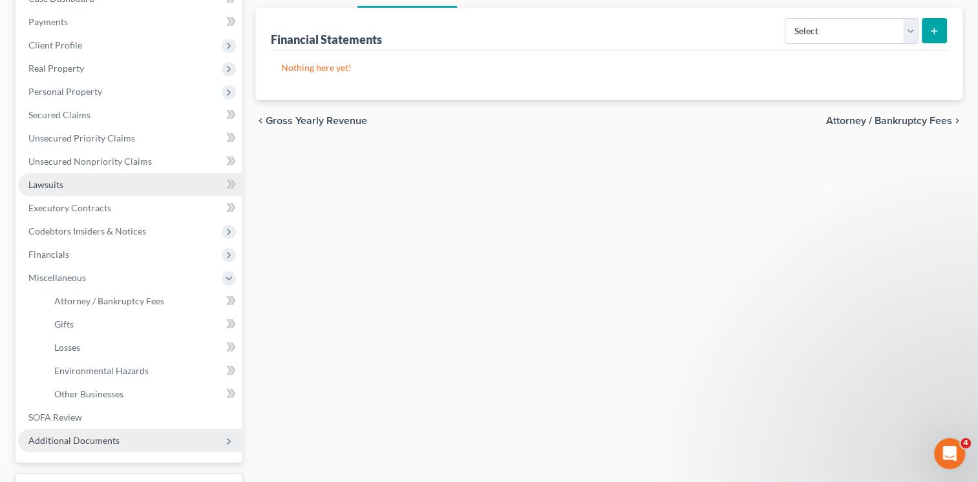
click at [56, 187] on span "Lawsuits" at bounding box center [45, 184] width 35 height 11
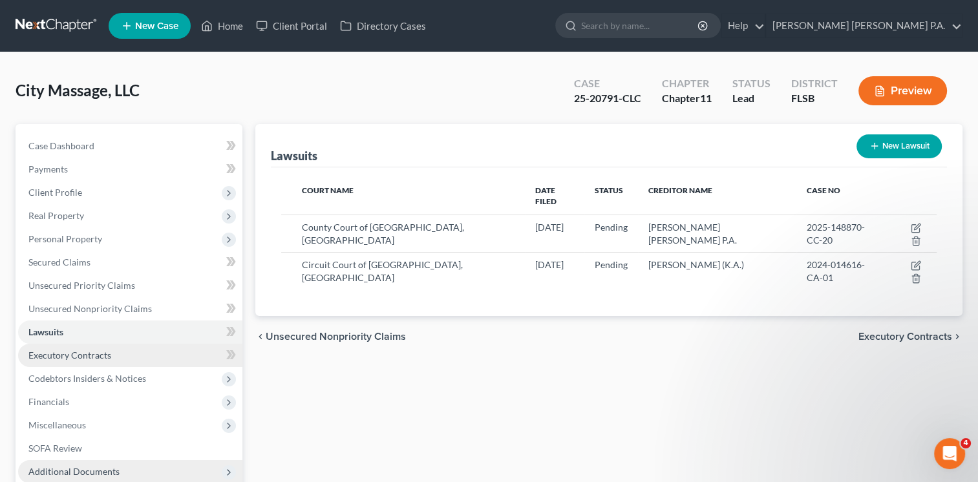
click at [85, 351] on span "Executory Contracts" at bounding box center [69, 355] width 83 height 11
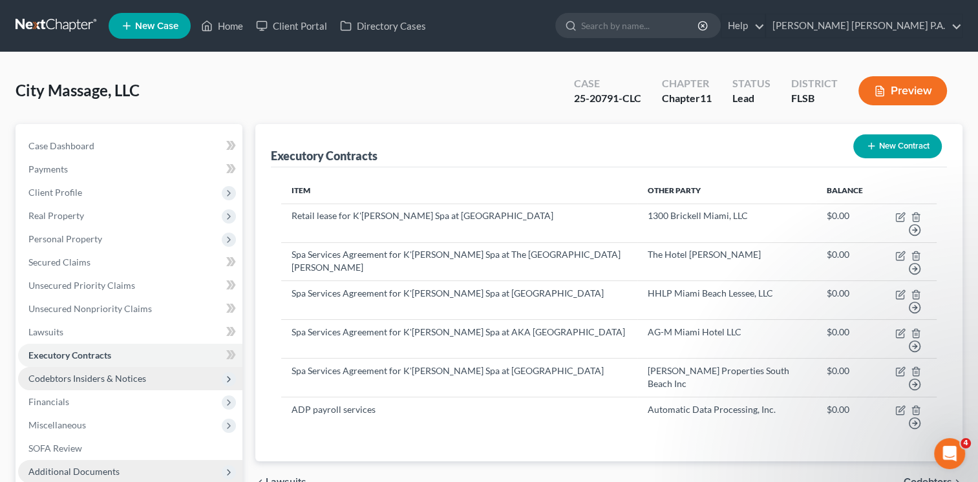
click at [105, 376] on span "Codebtors Insiders & Notices" at bounding box center [87, 378] width 118 height 11
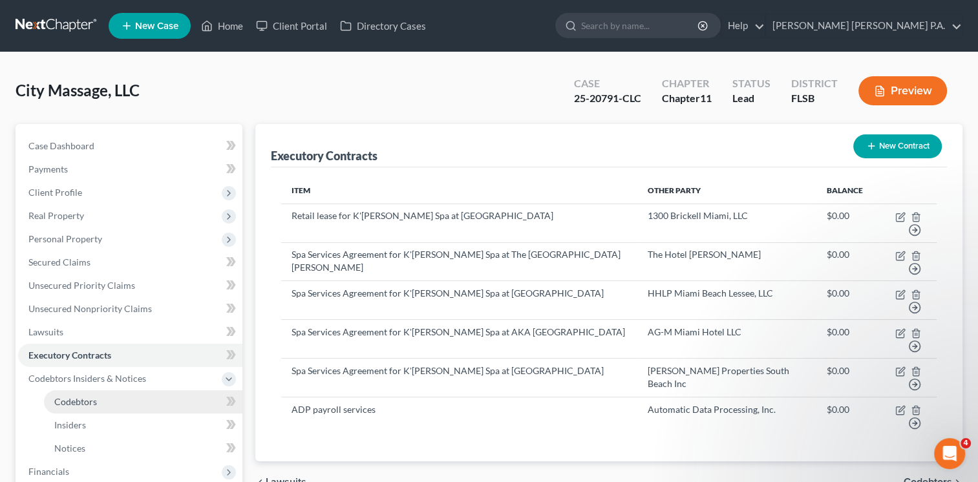
click at [77, 399] on span "Codebtors" at bounding box center [75, 401] width 43 height 11
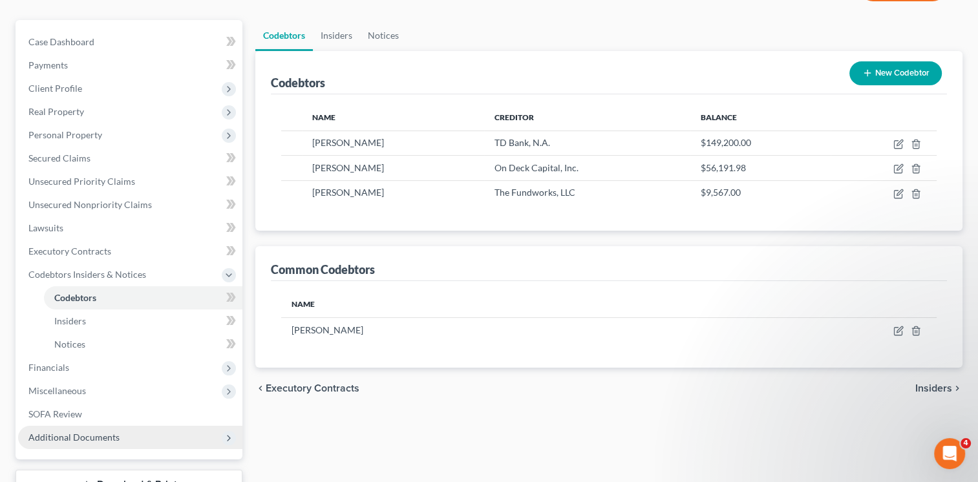
scroll to position [204, 0]
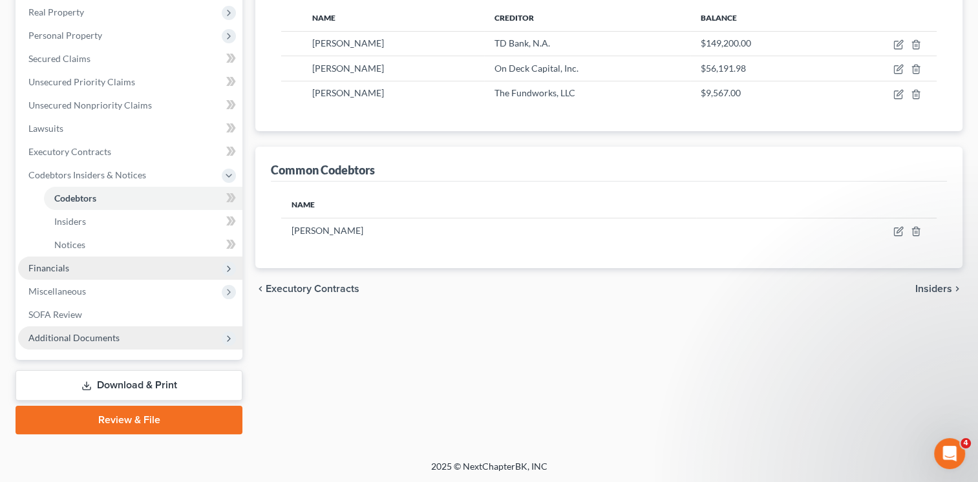
click at [60, 269] on span "Financials" at bounding box center [48, 267] width 41 height 11
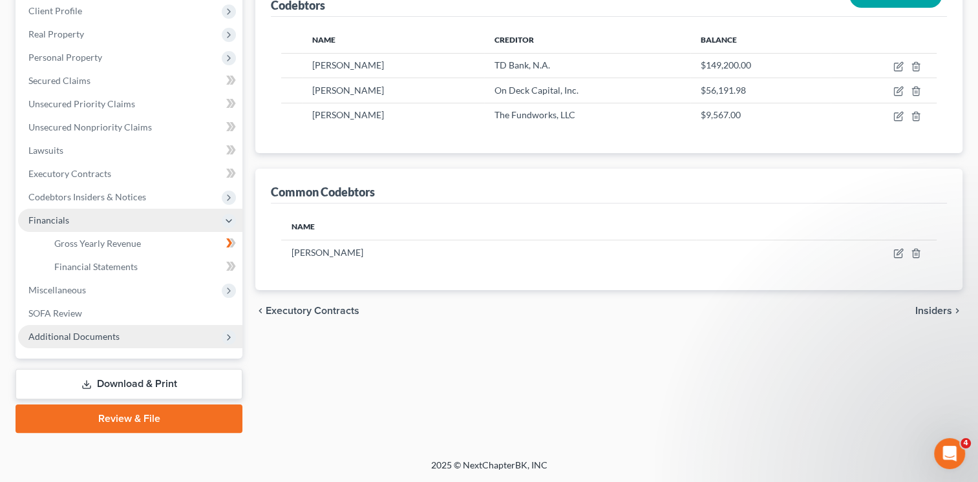
scroll to position [180, 0]
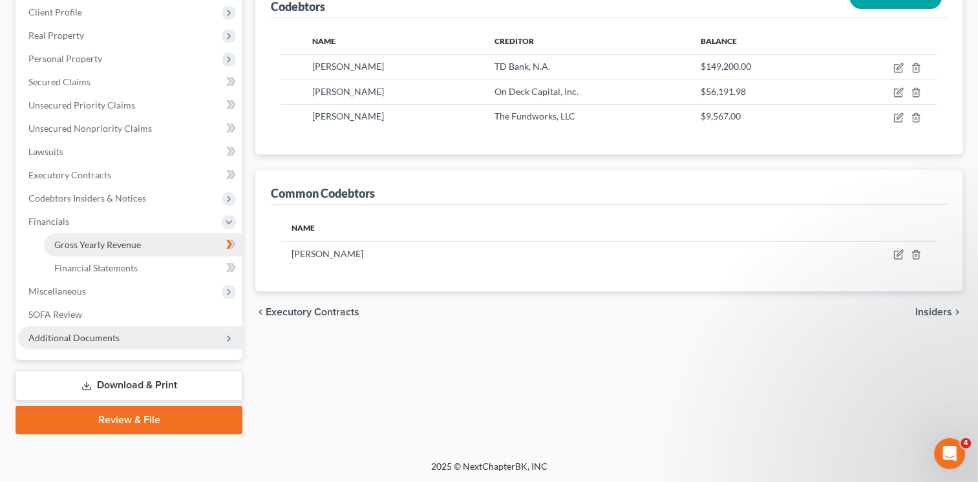
click at [130, 243] on span "Gross Yearly Revenue" at bounding box center [97, 244] width 87 height 11
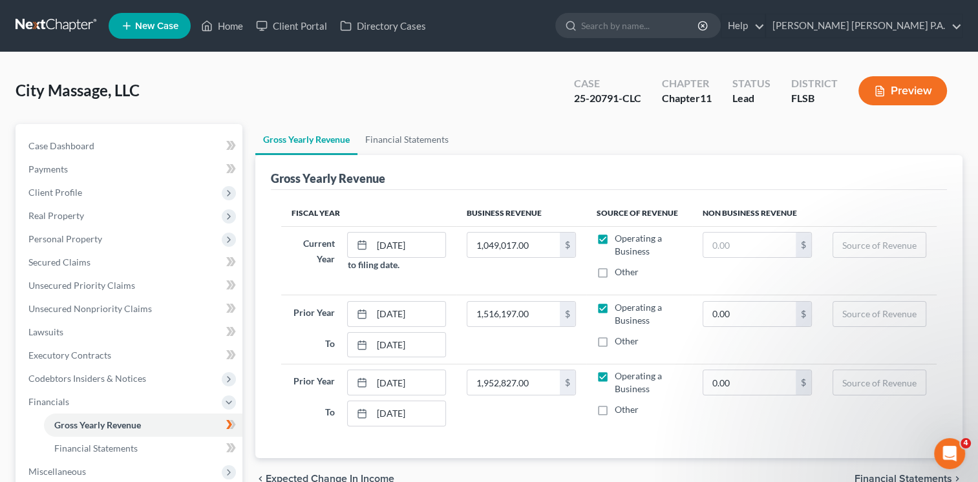
scroll to position [10, 0]
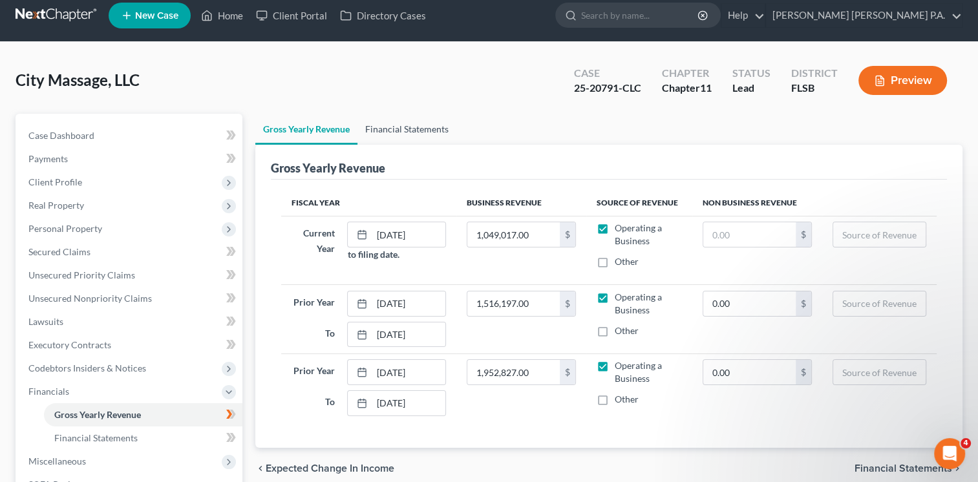
click at [398, 127] on link "Financial Statements" at bounding box center [406, 129] width 99 height 31
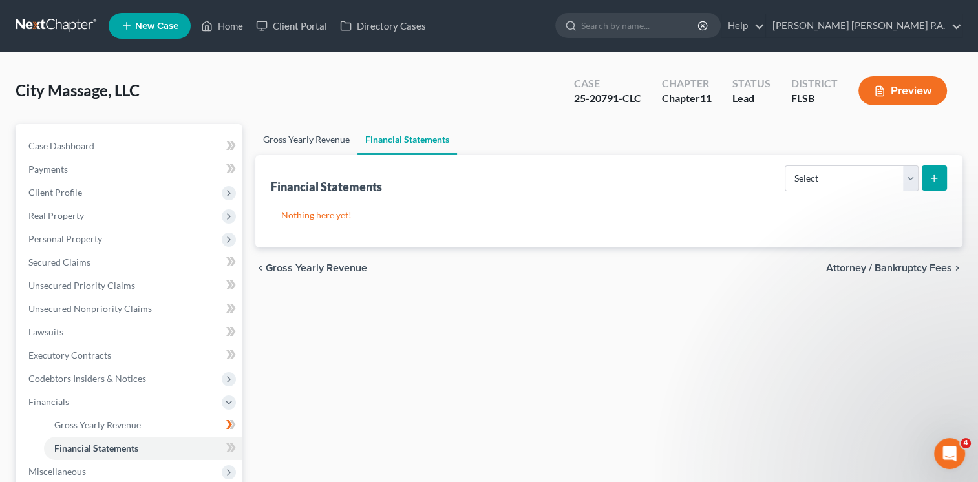
click at [302, 136] on link "Gross Yearly Revenue" at bounding box center [306, 139] width 102 height 31
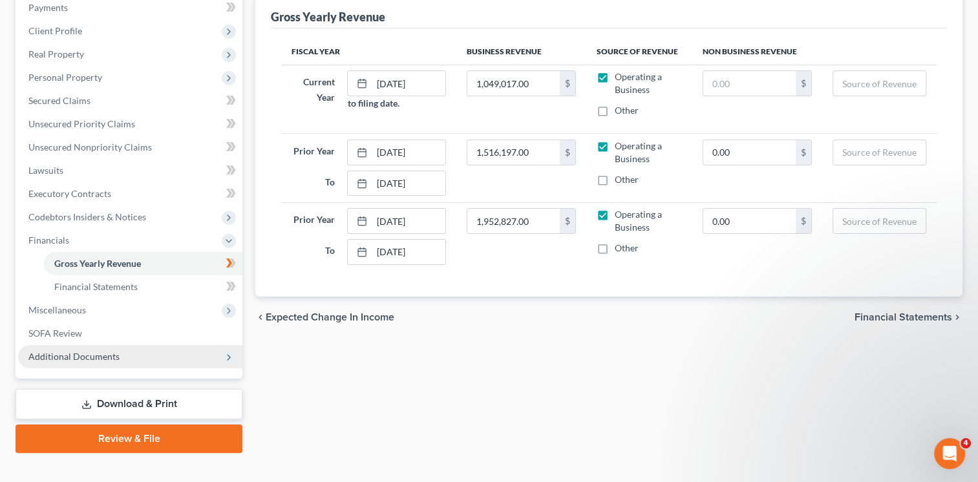
scroll to position [180, 0]
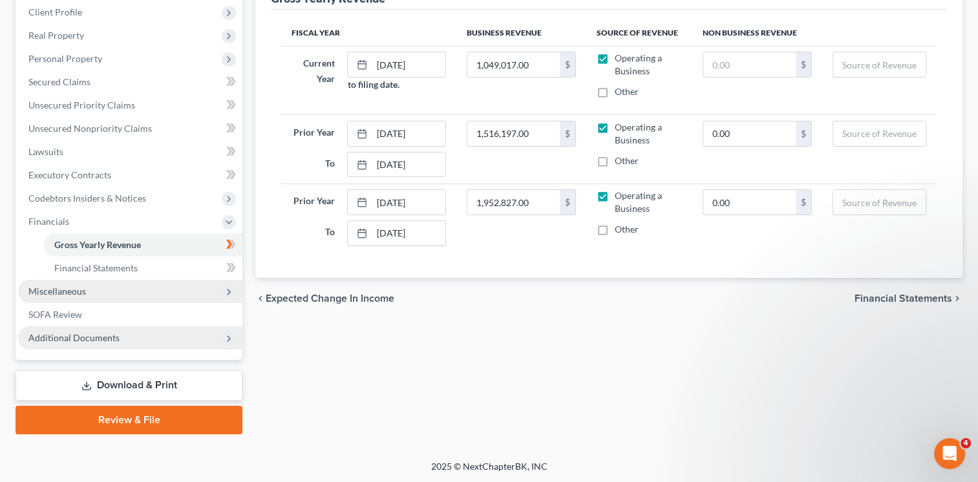
click at [65, 294] on span "Miscellaneous" at bounding box center [57, 291] width 58 height 11
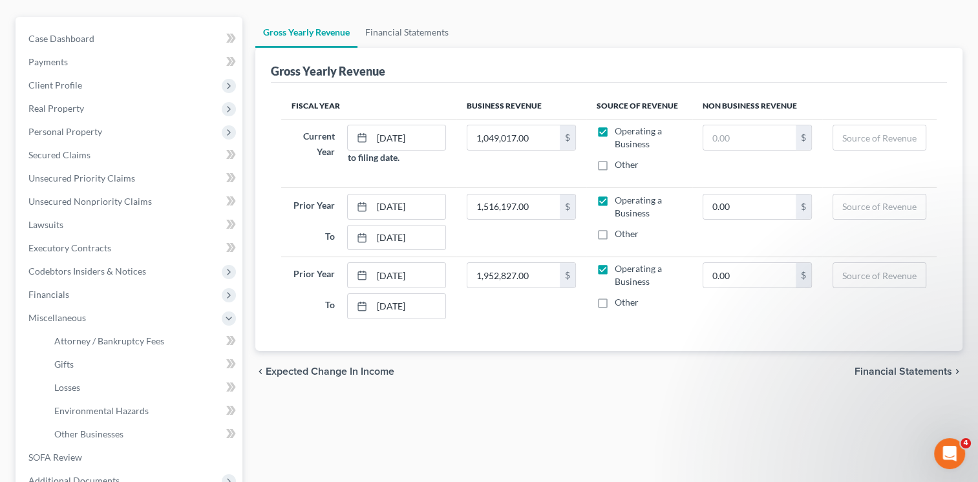
scroll to position [167, 0]
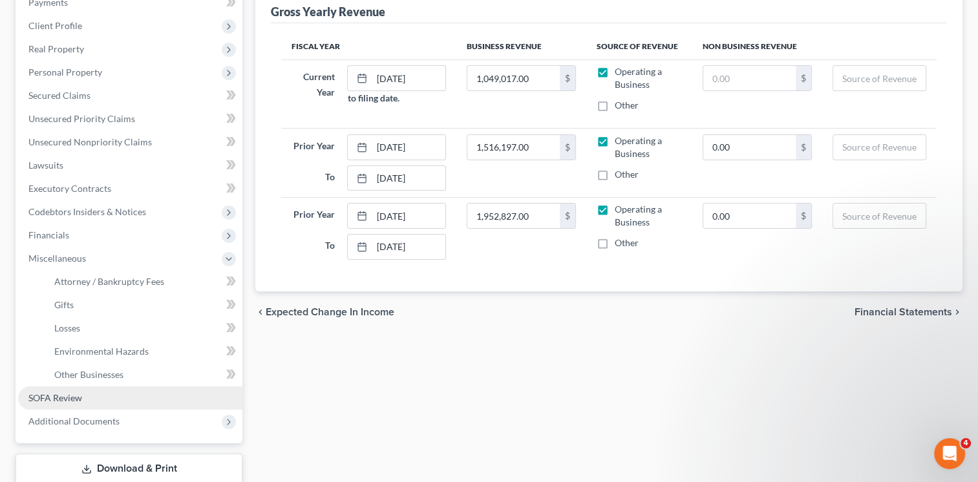
click at [67, 397] on span "SOFA Review" at bounding box center [55, 397] width 54 height 11
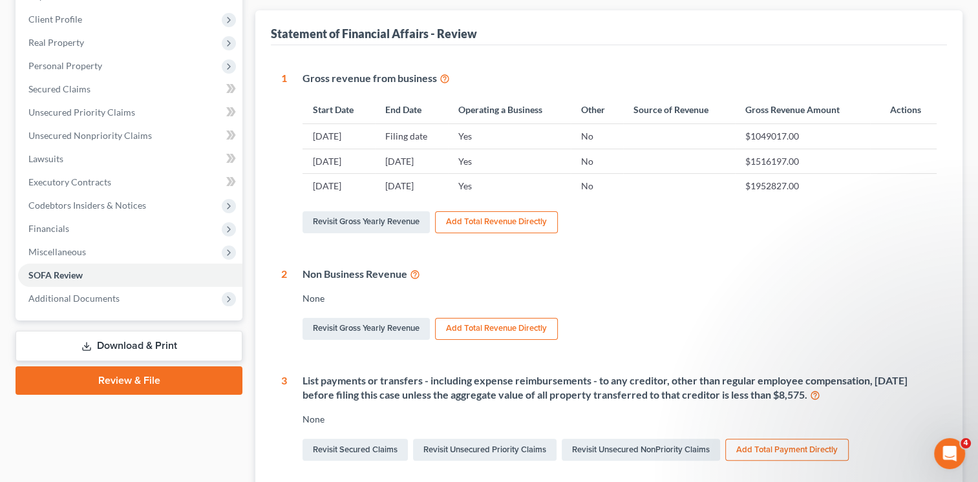
scroll to position [332, 0]
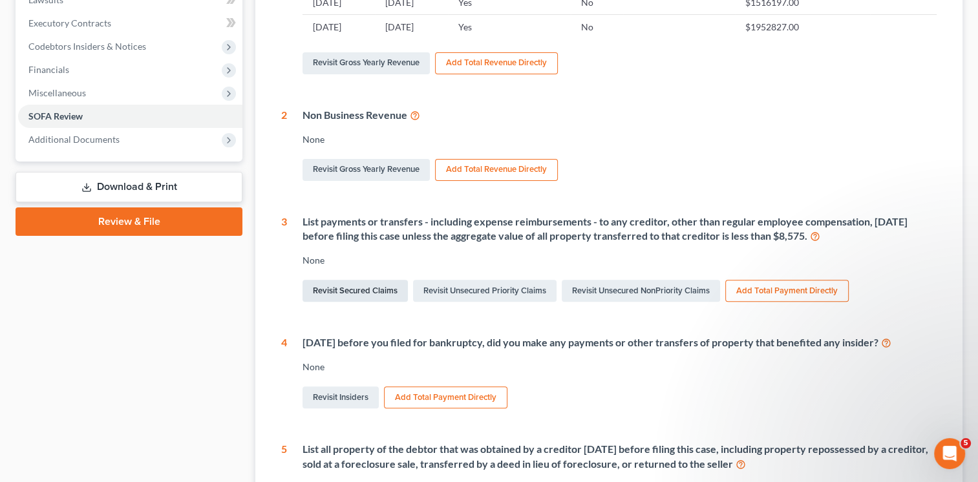
click at [339, 286] on link "Revisit Secured Claims" at bounding box center [354, 291] width 105 height 22
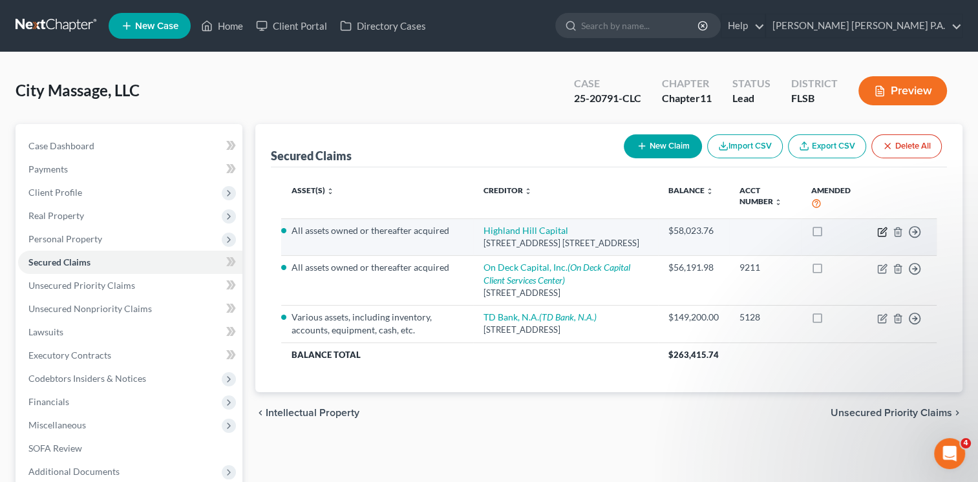
click at [884, 231] on icon "button" at bounding box center [882, 232] width 10 height 10
select select "9"
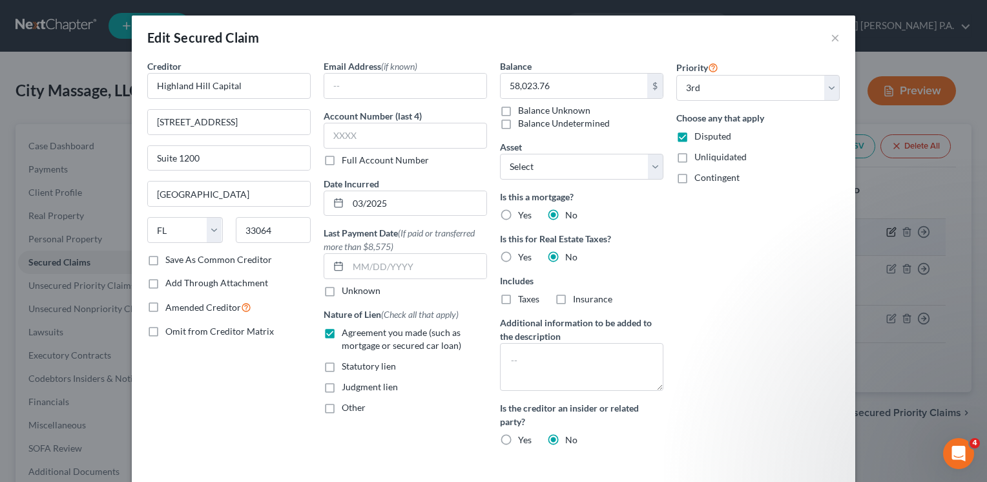
select select "2"
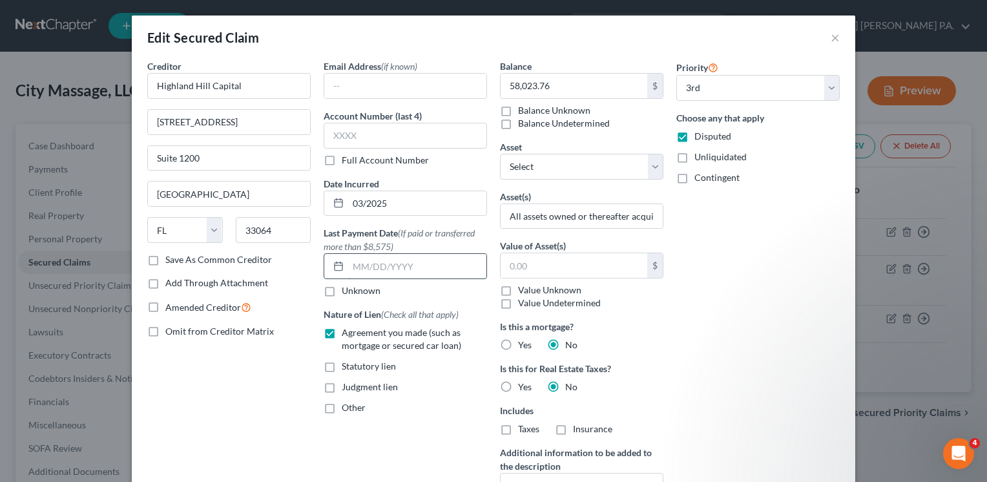
click at [393, 266] on input "text" at bounding box center [417, 266] width 138 height 25
click at [415, 290] on div "Unknown" at bounding box center [405, 290] width 163 height 13
click at [357, 266] on input "15662.00" at bounding box center [417, 266] width 138 height 25
type input "15,662.00"
drag, startPoint x: 410, startPoint y: 264, endPoint x: 308, endPoint y: 264, distance: 101.5
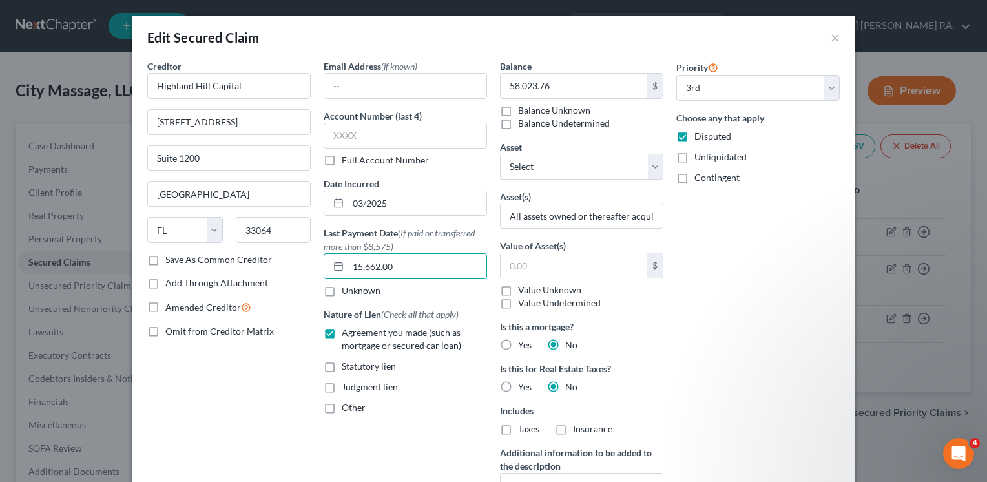
click at [308, 264] on div "Creditor * [GEOGRAPHIC_DATA][STREET_ADDRESS] Suite [GEOGRAPHIC_DATA] [US_STATE]…" at bounding box center [494, 322] width 706 height 527
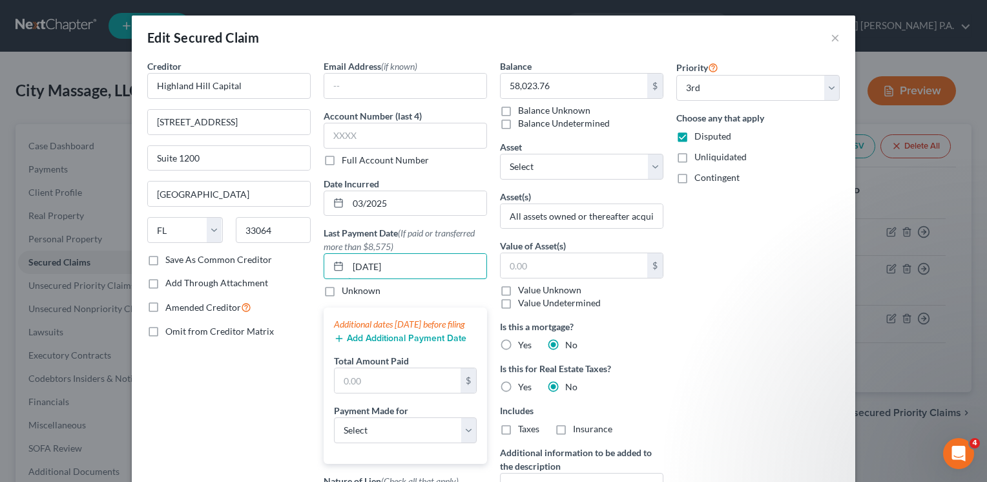
type input "[DATE]"
click at [520, 358] on div "Is this a mortgage? Yes No Is this for Real Estate Taxes? Yes No Includes Taxes…" at bounding box center [581, 378] width 163 height 116
click at [412, 392] on input "text" at bounding box center [398, 380] width 126 height 25
type input "14,312.00"
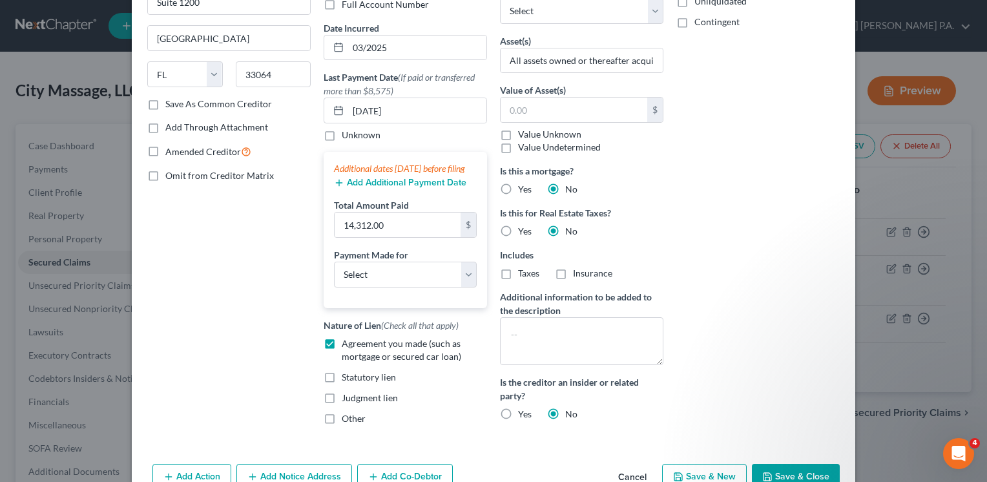
scroll to position [158, 0]
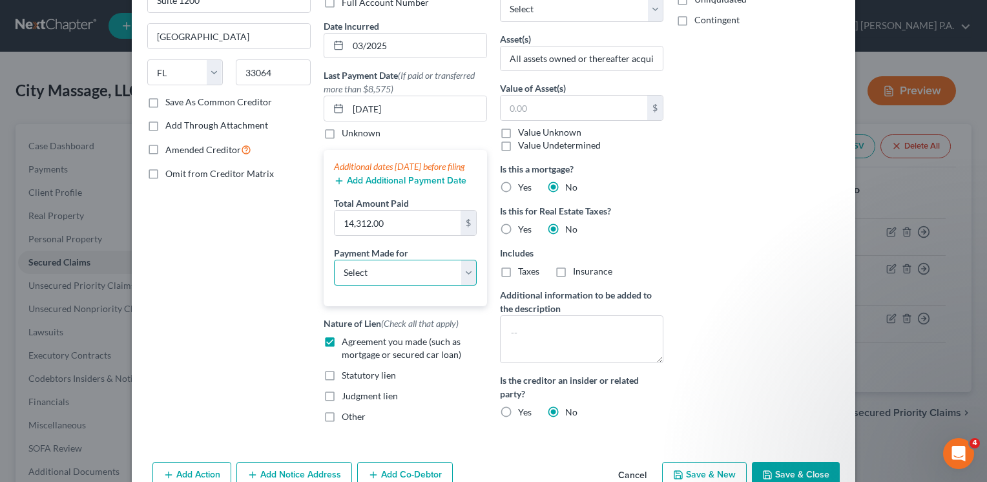
click at [375, 284] on select "Select Car Credit Card Loan Repayment Mortgage Other Suppliers Or Vendors" at bounding box center [405, 273] width 143 height 26
select select "2"
click at [334, 271] on select "Select Car Credit Card Loan Repayment Mortgage Other Suppliers Or Vendors" at bounding box center [405, 273] width 143 height 26
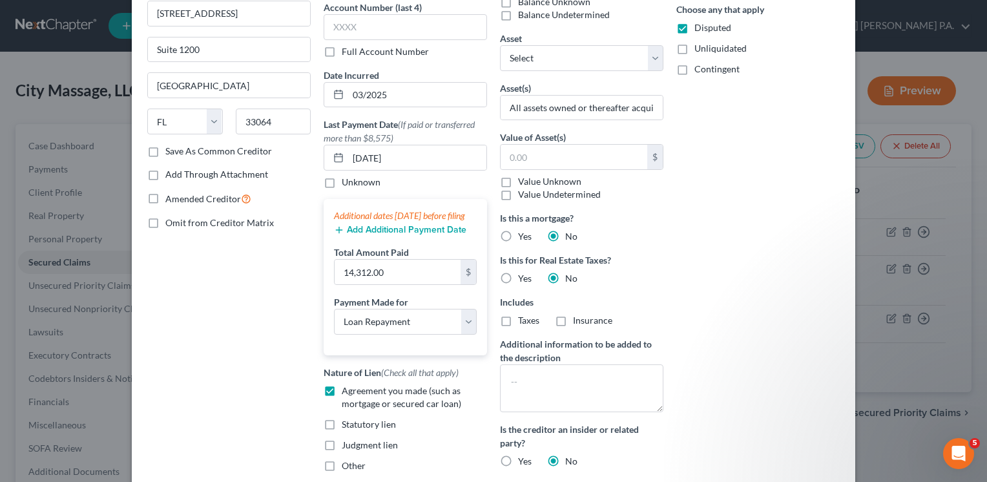
scroll to position [124, 0]
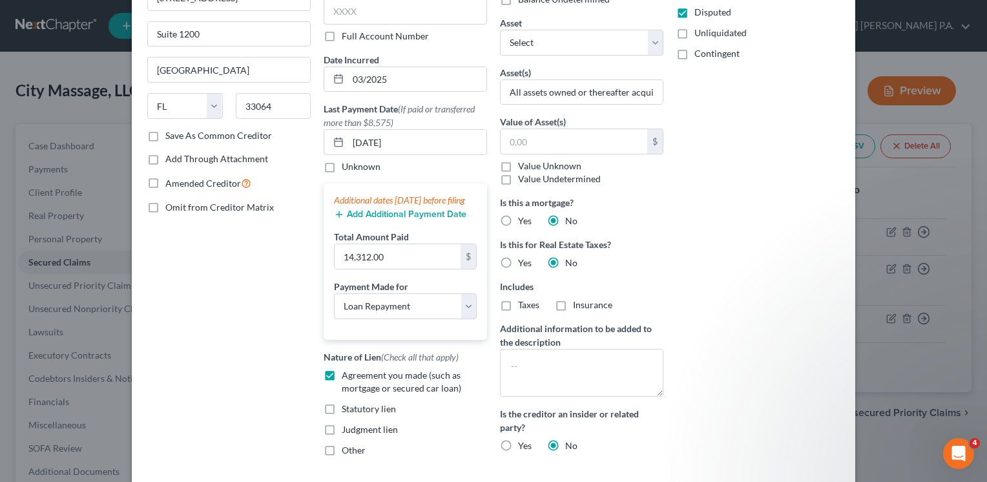
click at [518, 163] on label "Value Unknown" at bounding box center [549, 166] width 63 height 13
click at [523, 163] on input "Value Unknown" at bounding box center [527, 164] width 8 height 8
checkbox input "true"
type input "0.00"
click at [518, 162] on label "Value Unknown" at bounding box center [549, 166] width 63 height 13
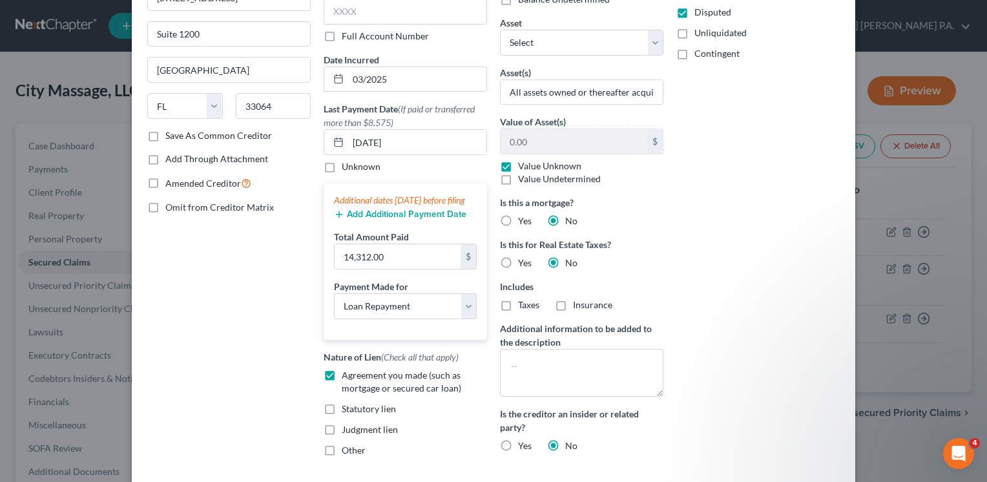
click at [523, 162] on input "Value Unknown" at bounding box center [527, 164] width 8 height 8
checkbox input "false"
click at [518, 176] on label "Value Undetermined" at bounding box center [559, 179] width 83 height 13
click at [523, 176] on input "Value Undetermined" at bounding box center [527, 177] width 8 height 8
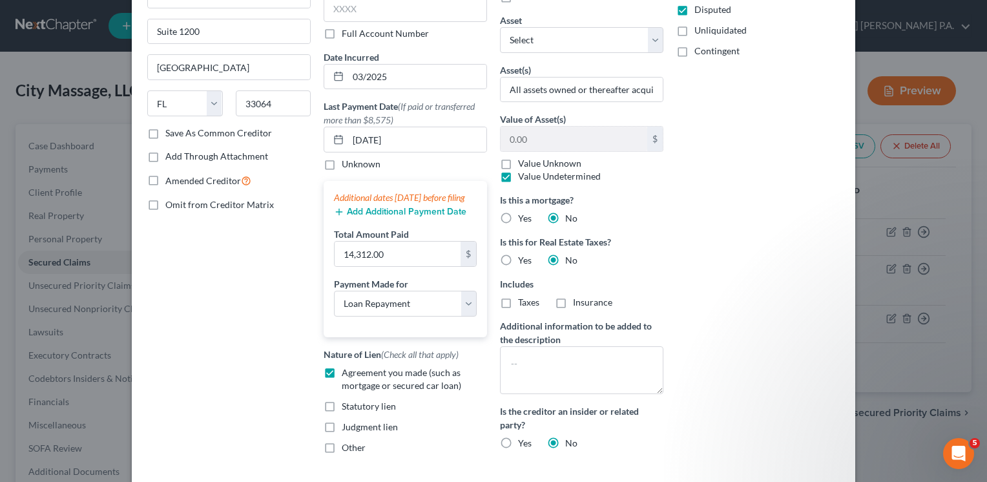
scroll to position [125, 0]
click at [532, 358] on textarea at bounding box center [581, 372] width 163 height 48
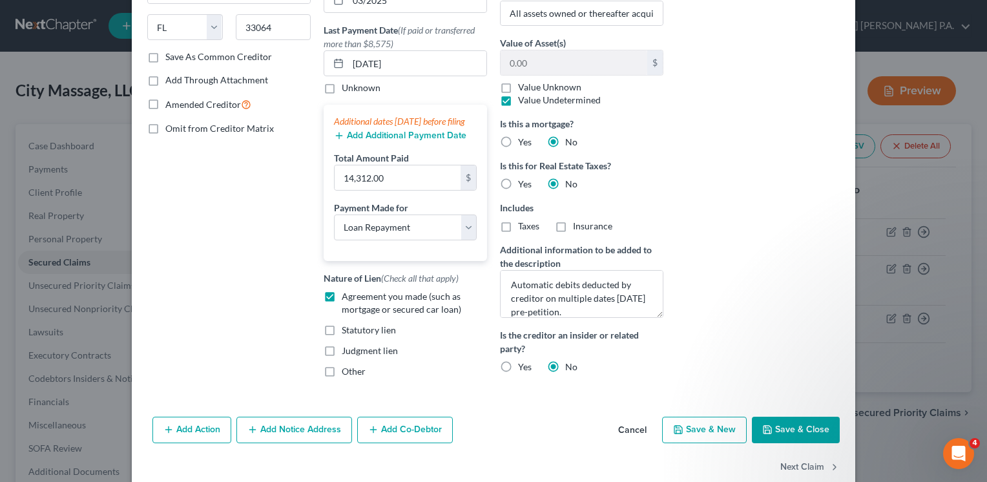
scroll to position [238, 0]
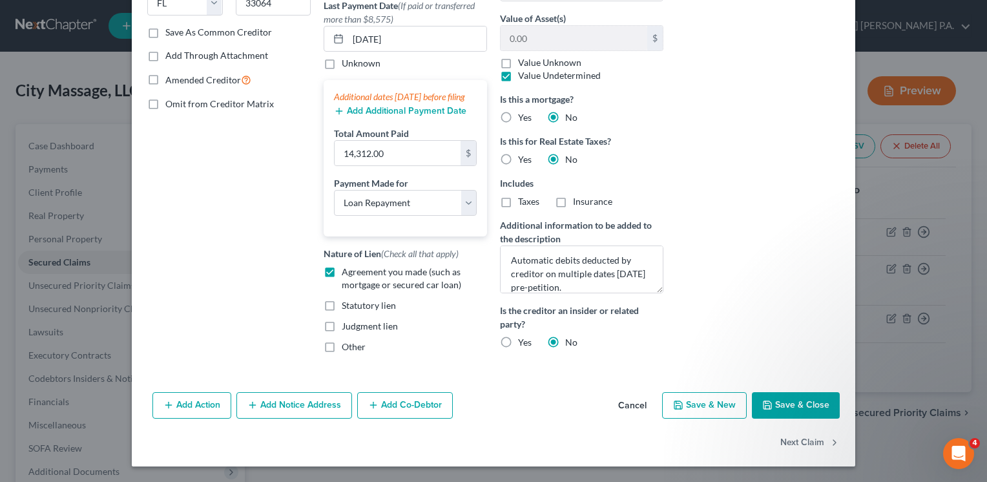
click at [789, 405] on button "Save & Close" at bounding box center [796, 405] width 88 height 27
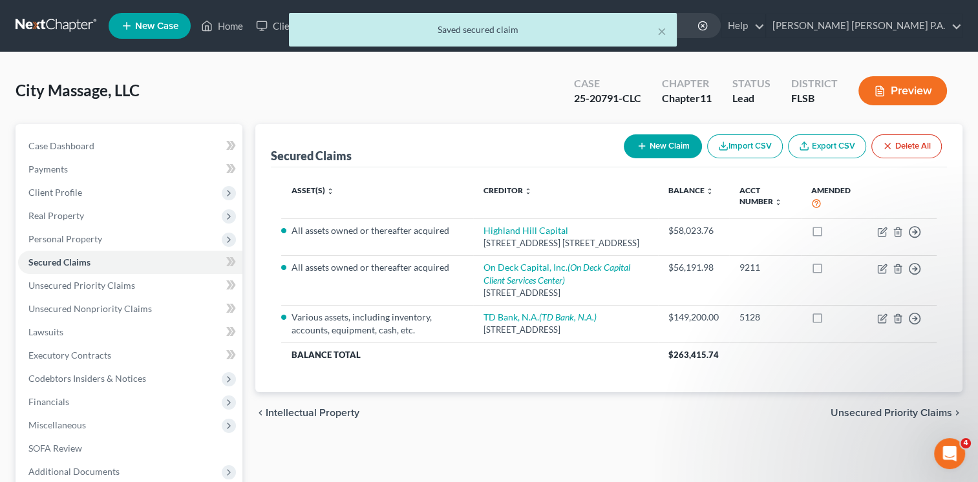
click at [902, 90] on button "Preview" at bounding box center [902, 90] width 89 height 29
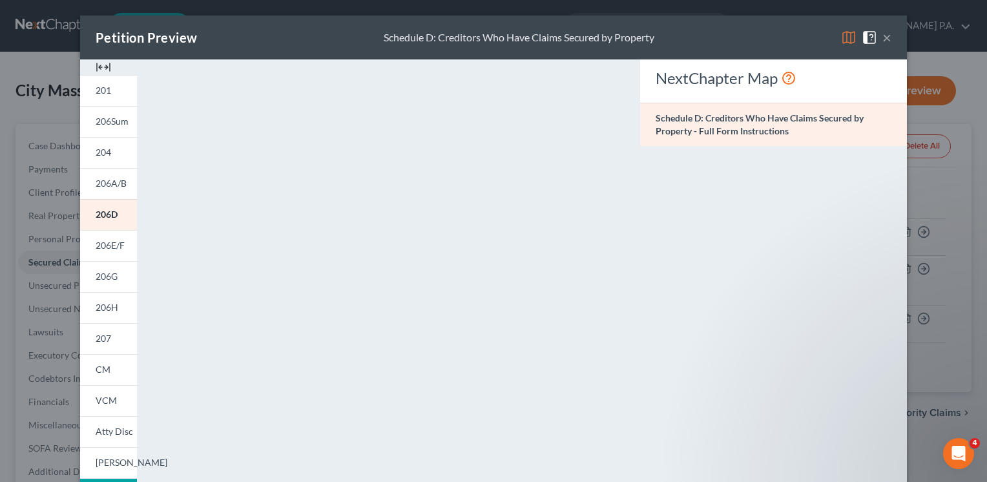
click at [883, 36] on button "×" at bounding box center [887, 38] width 9 height 16
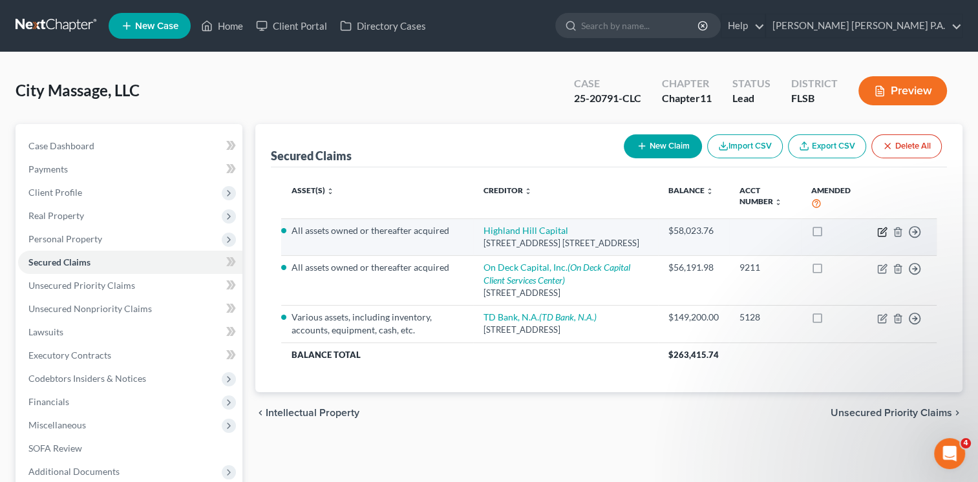
click at [883, 232] on icon "button" at bounding box center [882, 232] width 10 height 10
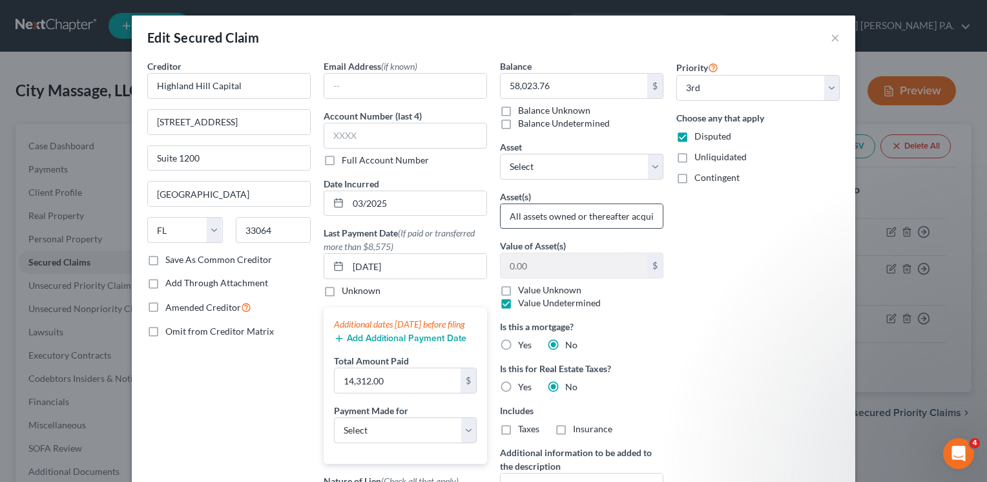
click at [644, 212] on input "All assets owned or thereafter acquired" at bounding box center [582, 216] width 162 height 25
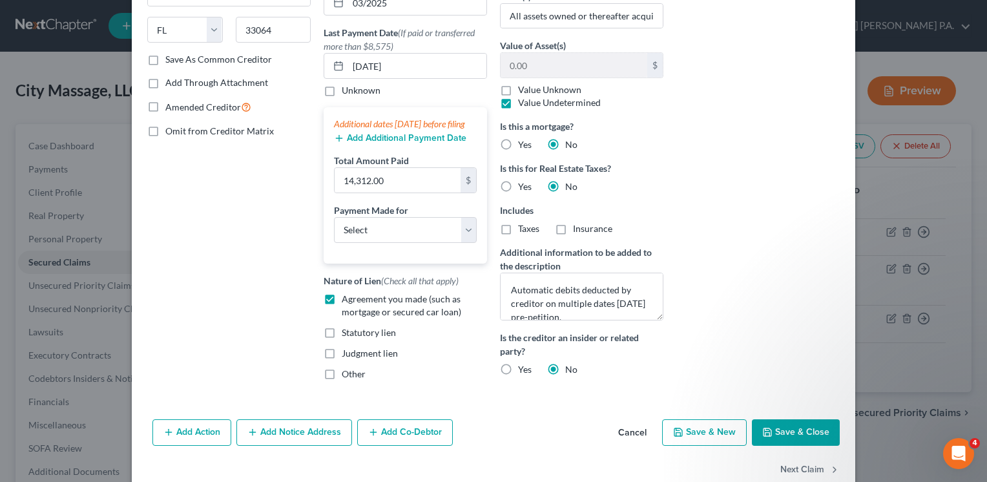
scroll to position [217, 0]
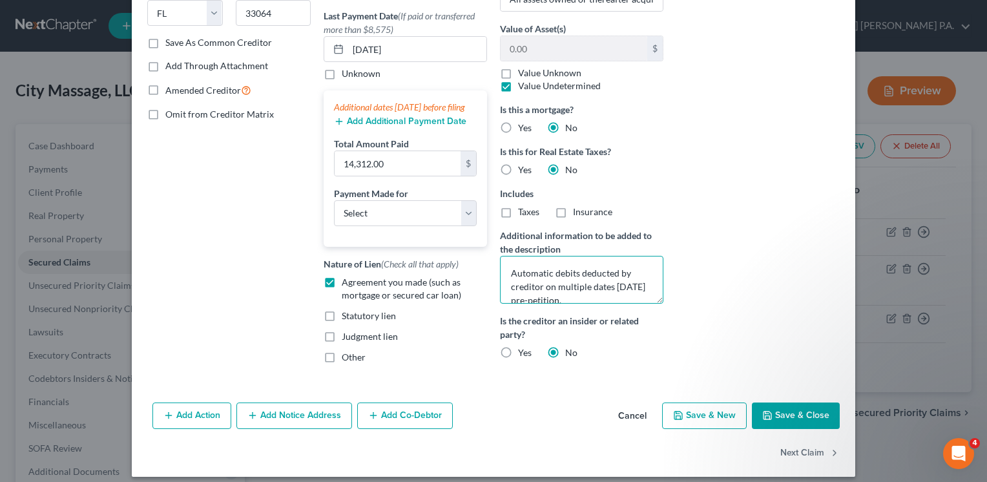
drag, startPoint x: 595, startPoint y: 294, endPoint x: 470, endPoint y: 255, distance: 130.8
click at [470, 255] on div "Creditor * [GEOGRAPHIC_DATA][STREET_ADDRESS] Suite [GEOGRAPHIC_DATA] [US_STATE]…" at bounding box center [494, 108] width 706 height 532
click at [636, 426] on button "Cancel" at bounding box center [632, 417] width 49 height 26
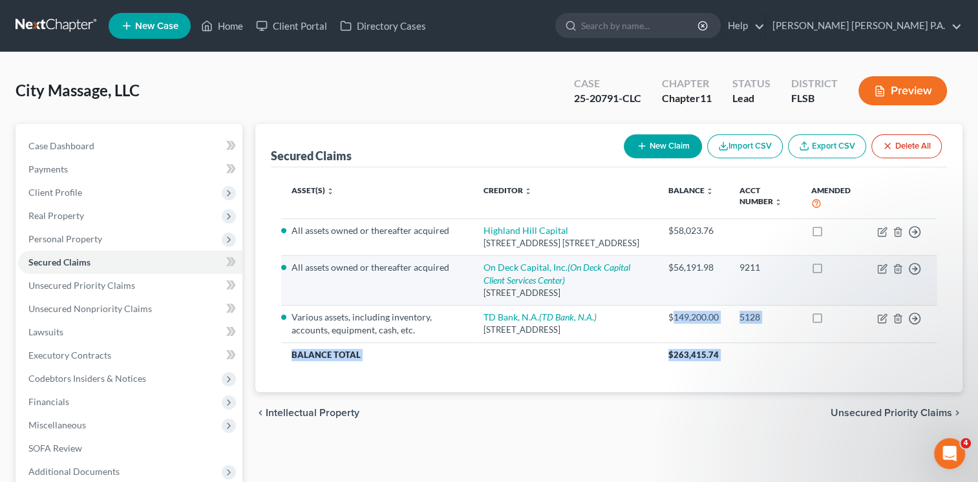
drag, startPoint x: 636, startPoint y: 426, endPoint x: 732, endPoint y: 324, distance: 139.9
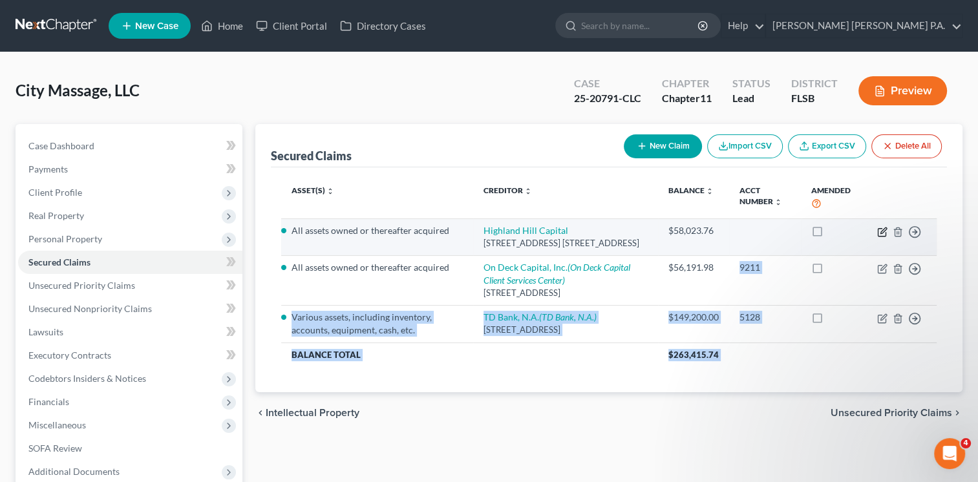
click at [878, 229] on icon "button" at bounding box center [882, 232] width 8 height 8
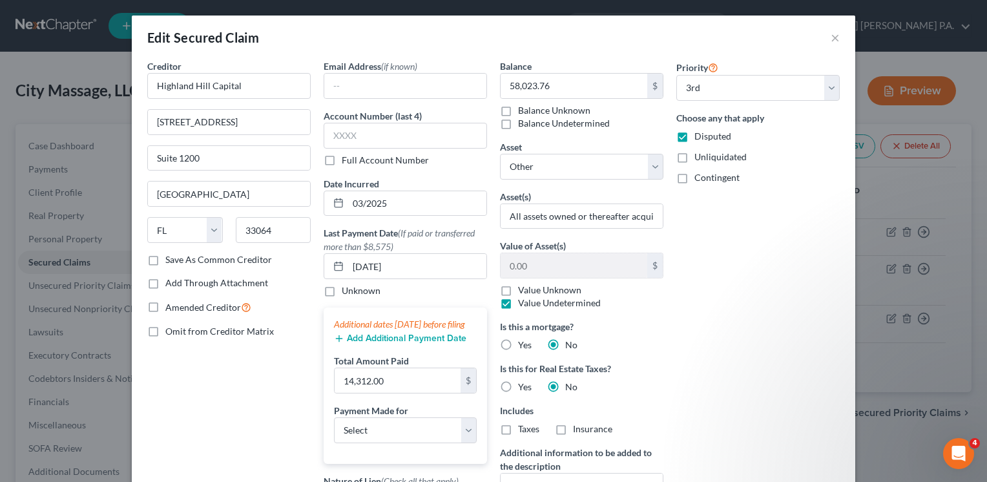
click at [733, 317] on div "Priority Select 1st 2nd 3rd 4th 5th 6th 7th 8th 9th 10th 11th 12th 13th 14th 15…" at bounding box center [758, 325] width 176 height 532
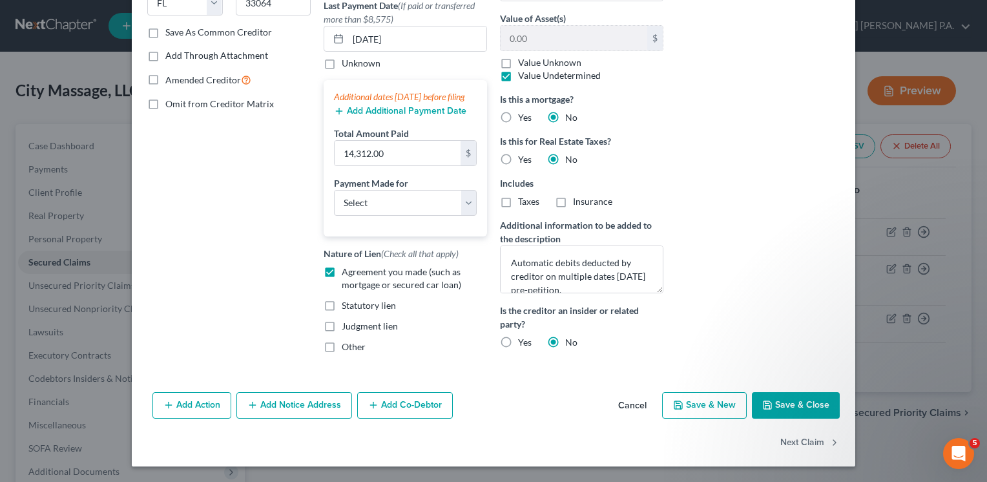
scroll to position [238, 0]
click at [507, 251] on textarea "Automatic debits deducted by creditor on multiple dates [DATE] pre-petition." at bounding box center [581, 270] width 163 height 48
click at [531, 251] on textarea "Total payments made reflect automatic debits deducted by creditor on multiple d…" at bounding box center [581, 270] width 163 height 48
click at [333, 399] on button "Add Notice Address" at bounding box center [295, 405] width 116 height 27
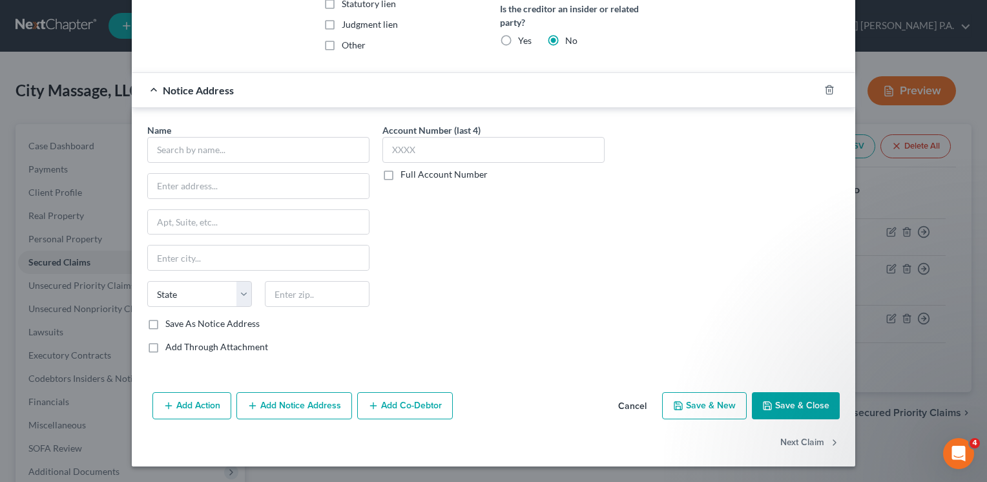
scroll to position [539, 0]
click at [788, 405] on button "Save & Close" at bounding box center [796, 405] width 88 height 27
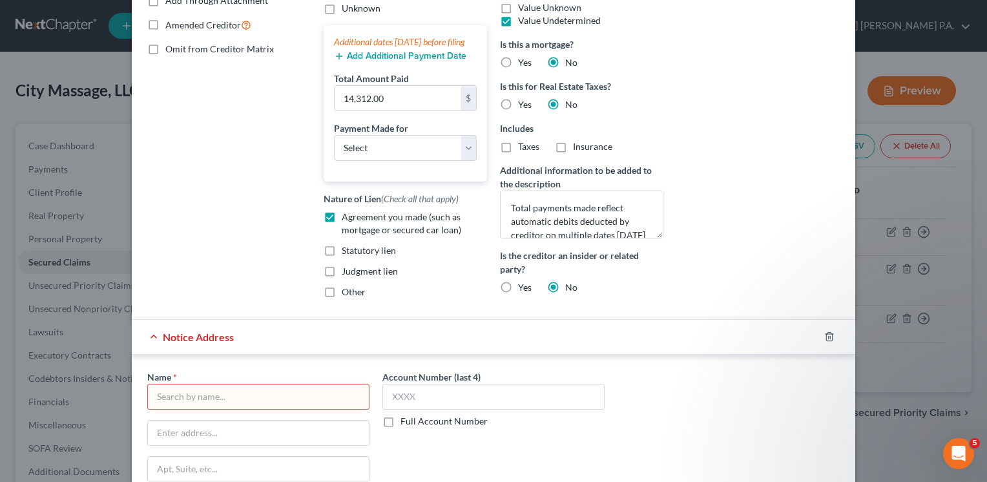
scroll to position [287, 0]
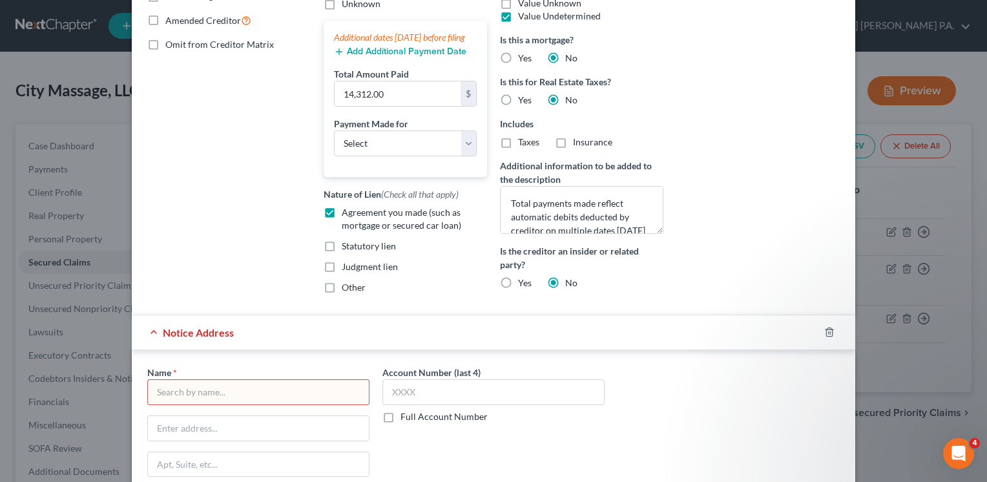
click at [152, 343] on div "Notice Address" at bounding box center [476, 332] width 688 height 34
click at [826, 330] on polyline "button" at bounding box center [830, 330] width 8 height 0
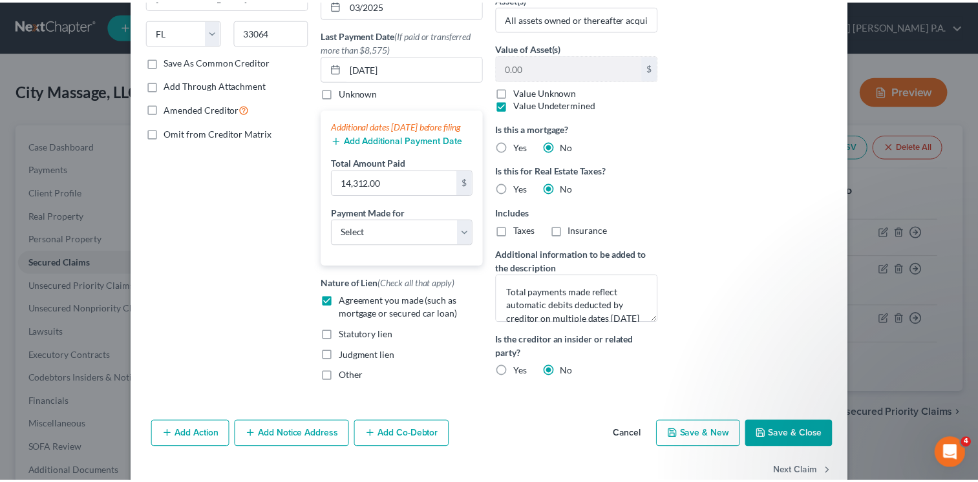
scroll to position [197, 0]
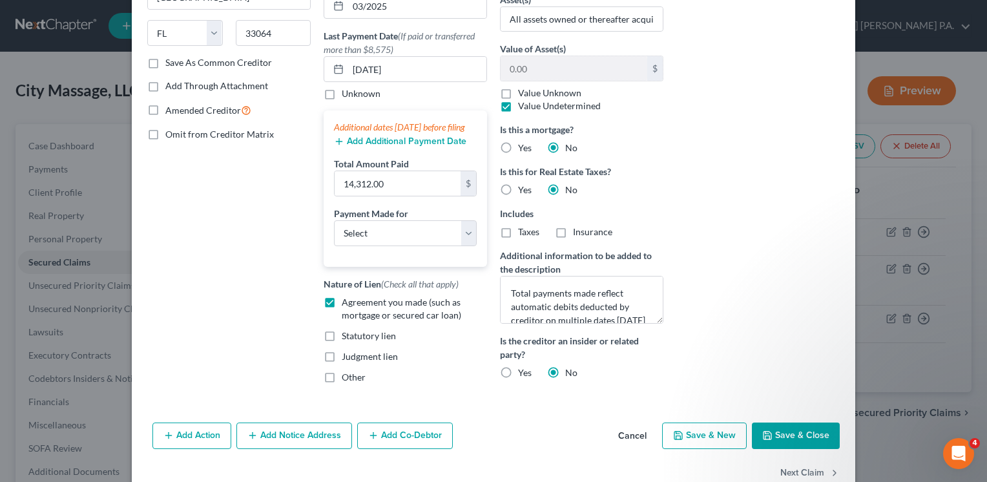
click at [783, 448] on button "Save & Close" at bounding box center [796, 436] width 88 height 27
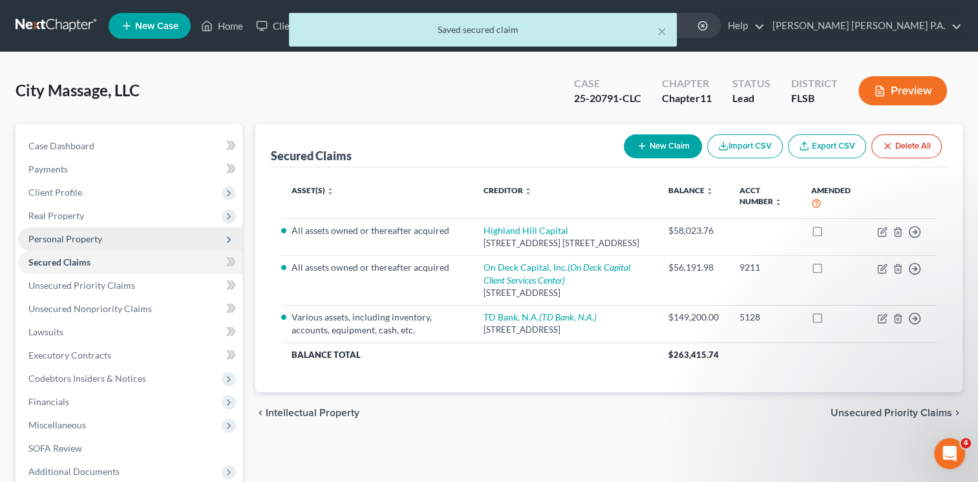
click at [87, 237] on span "Personal Property" at bounding box center [65, 238] width 74 height 11
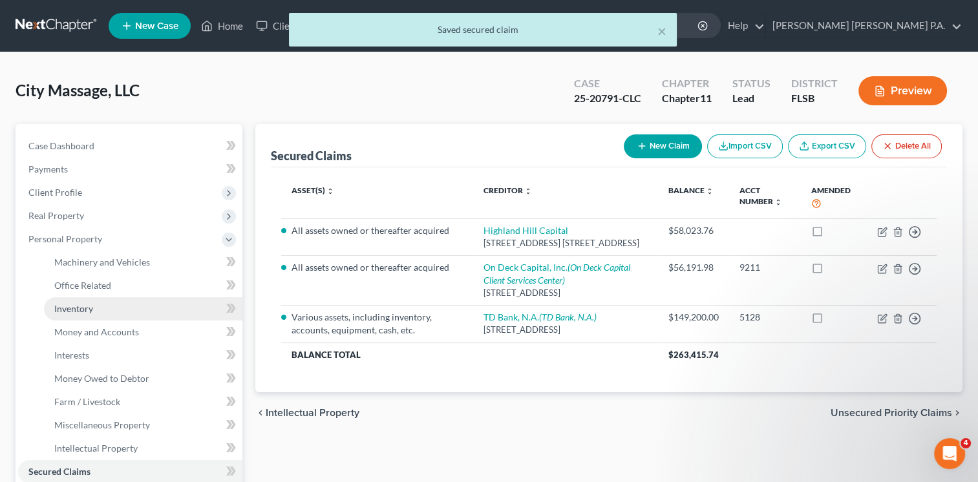
click at [81, 308] on span "Inventory" at bounding box center [73, 308] width 39 height 11
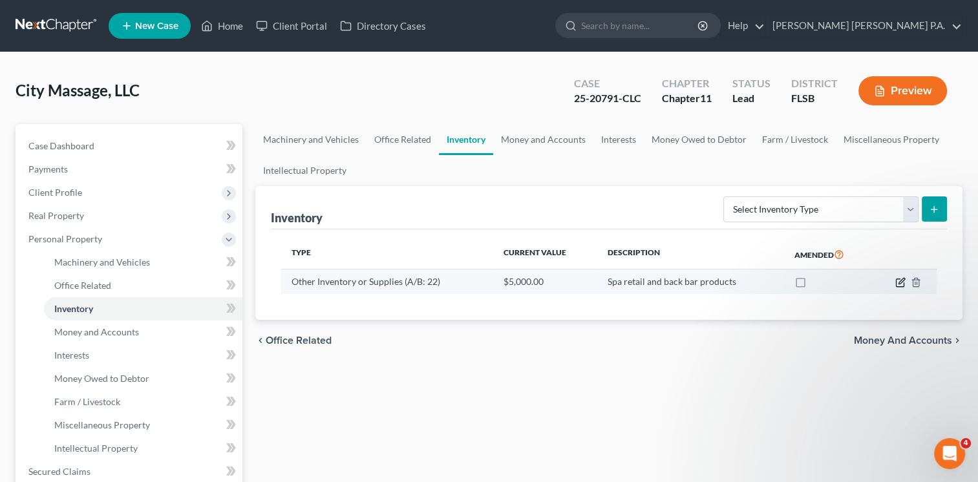
click at [896, 281] on icon "button" at bounding box center [900, 283] width 8 height 8
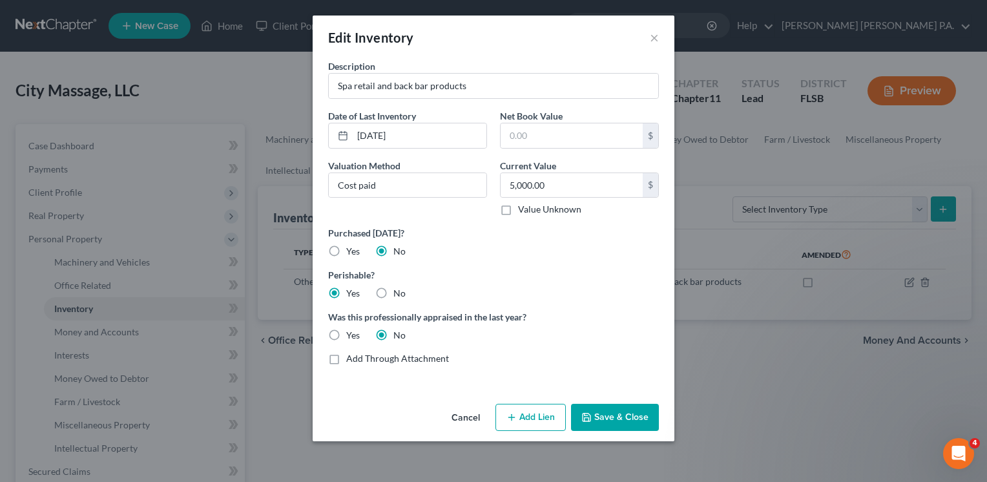
click at [394, 291] on label "No" at bounding box center [400, 293] width 12 height 13
click at [399, 291] on input "No" at bounding box center [403, 291] width 8 height 8
click at [630, 412] on button "Save & Close" at bounding box center [615, 417] width 88 height 27
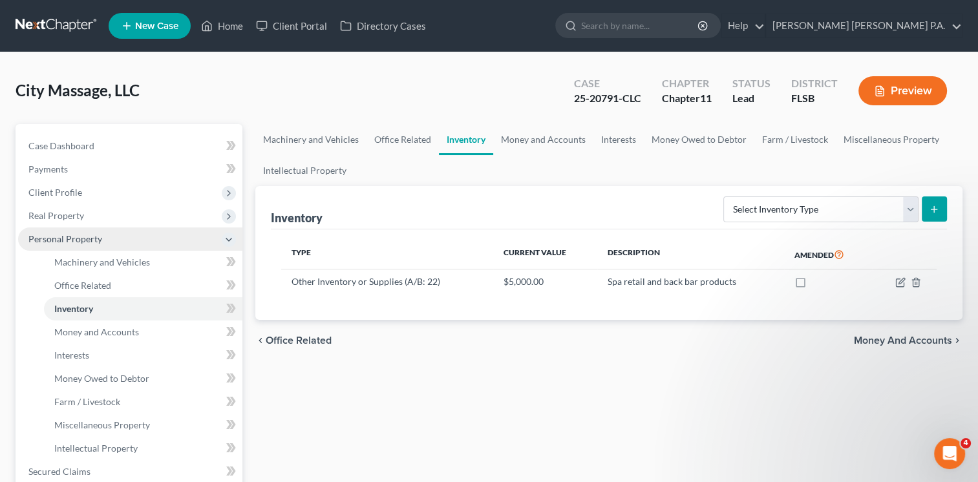
click at [85, 242] on span "Personal Property" at bounding box center [65, 238] width 74 height 11
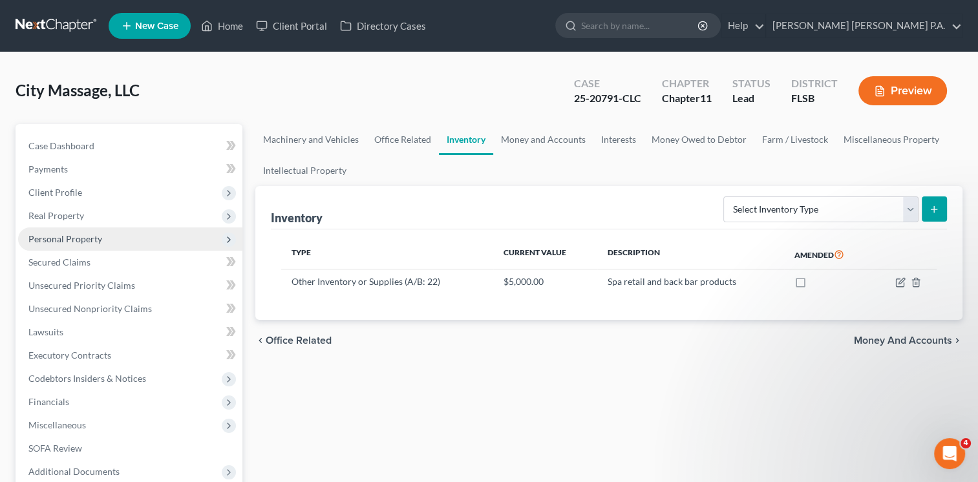
click at [143, 242] on span "Personal Property" at bounding box center [130, 238] width 224 height 23
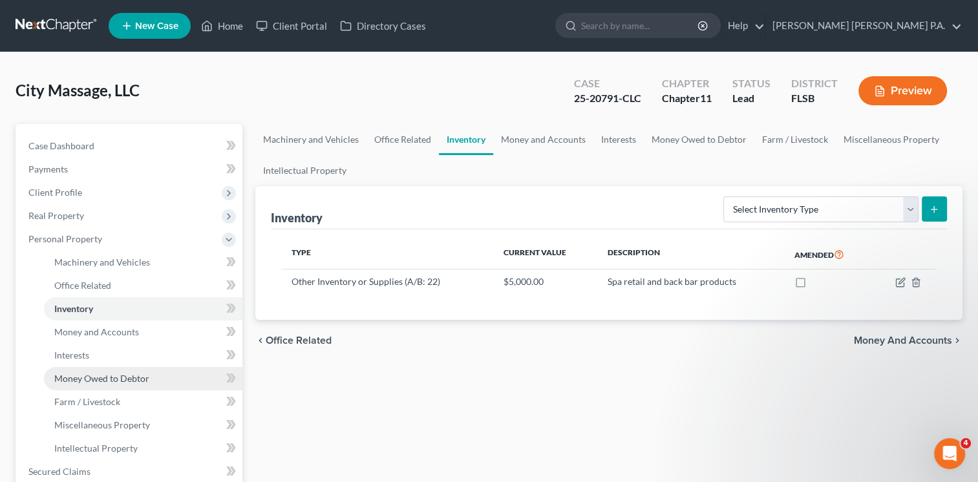
click at [105, 379] on span "Money Owed to Debtor" at bounding box center [101, 378] width 95 height 11
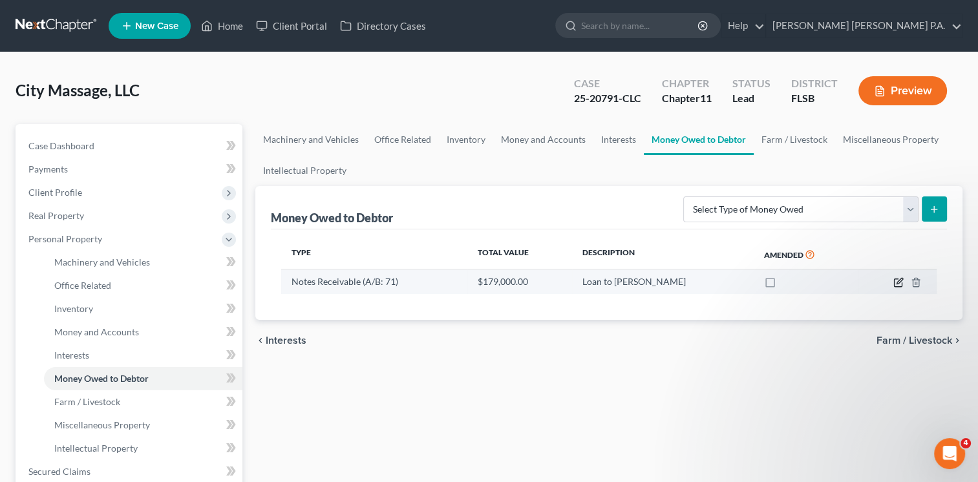
click at [899, 279] on icon "button" at bounding box center [899, 282] width 6 height 6
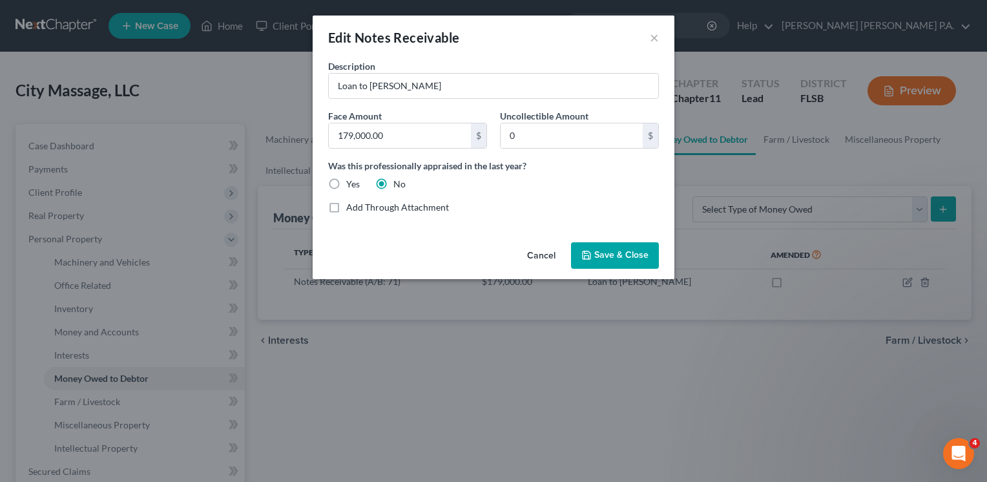
click at [547, 251] on button "Cancel" at bounding box center [541, 257] width 49 height 26
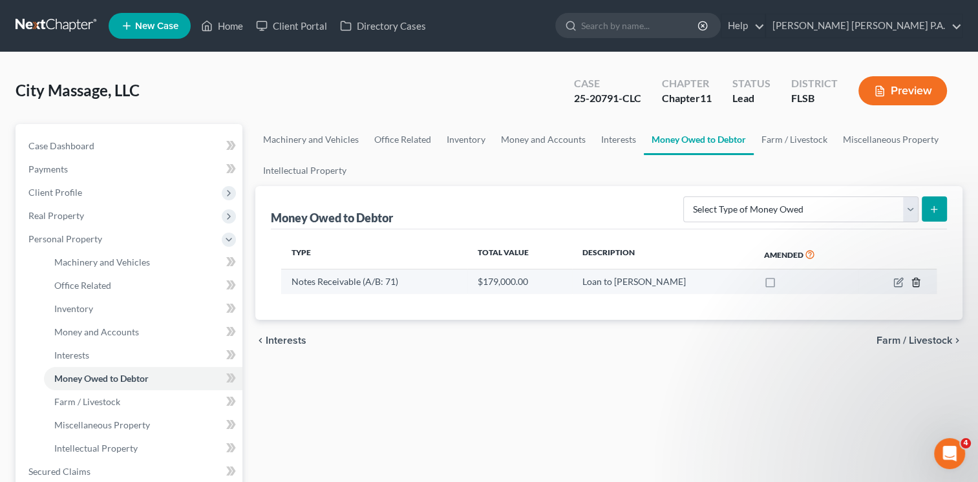
click at [914, 280] on icon "button" at bounding box center [915, 282] width 10 height 10
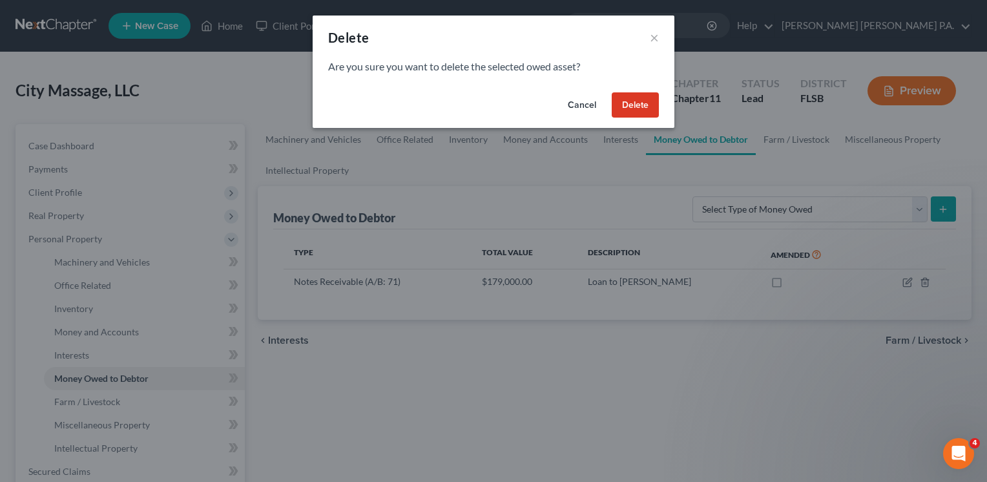
click at [645, 104] on button "Delete" at bounding box center [635, 105] width 47 height 26
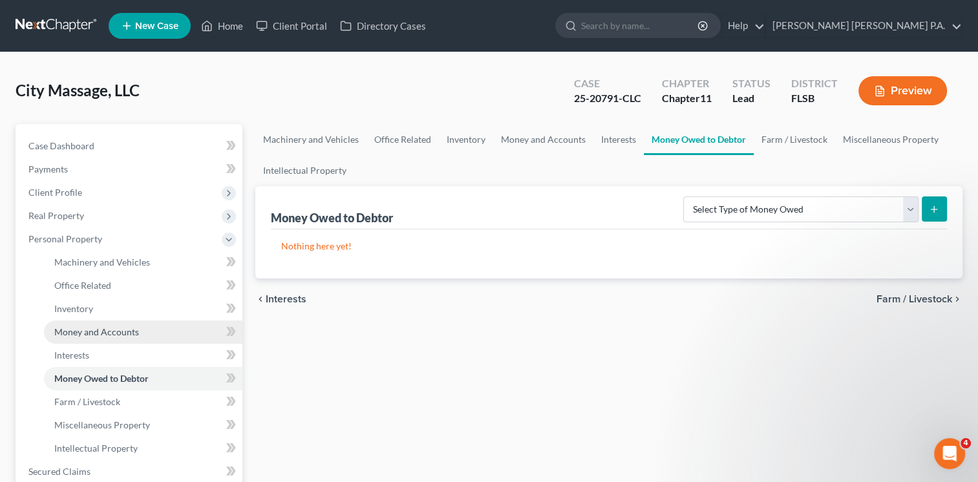
click at [98, 332] on span "Money and Accounts" at bounding box center [96, 331] width 85 height 11
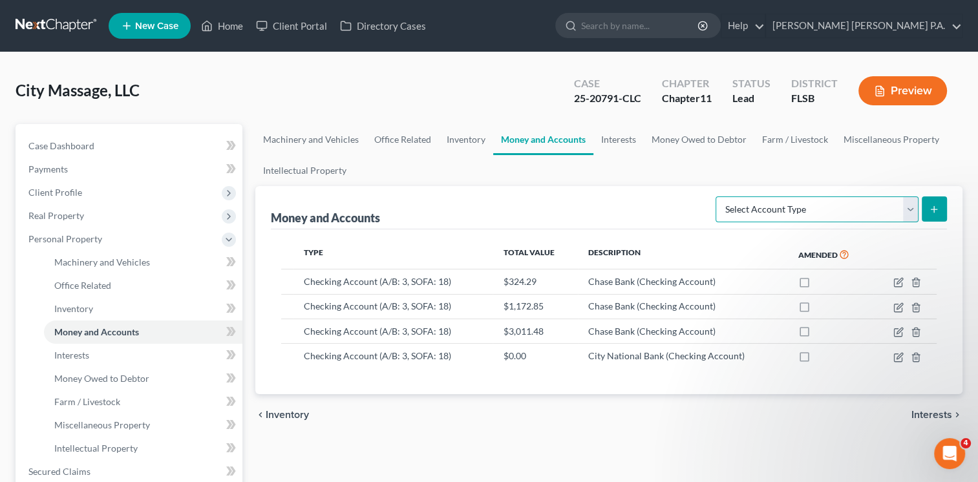
click at [907, 209] on select "Select Account Type Brokerage (A/B: 3, SOFA: 18) Cash on Hand (A/B: 2) Certific…" at bounding box center [816, 209] width 203 height 26
click at [717, 196] on select "Select Account Type Brokerage (A/B: 3, SOFA: 18) Cash on Hand (A/B: 2) Certific…" at bounding box center [816, 209] width 203 height 26
click at [931, 209] on icon "submit" at bounding box center [934, 209] width 10 height 10
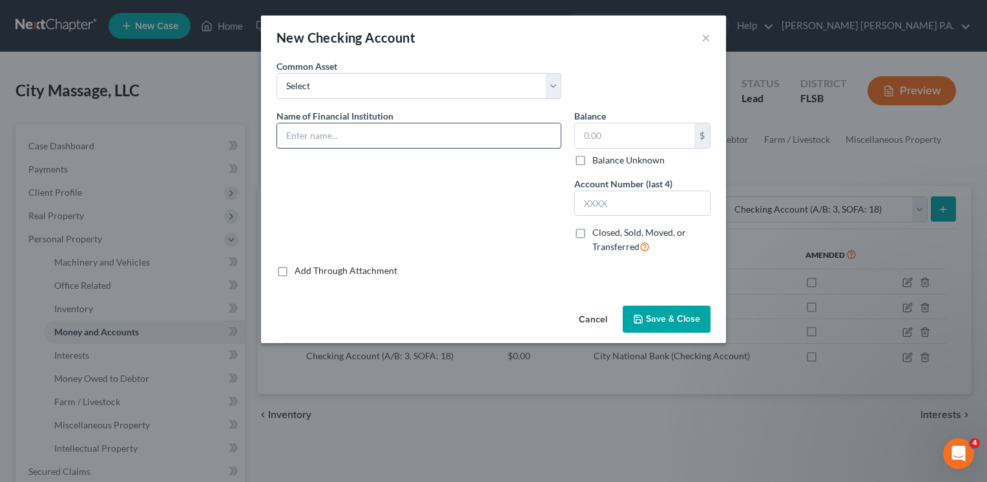
click at [364, 134] on input "text" at bounding box center [419, 135] width 284 height 25
click at [626, 134] on input "text" at bounding box center [635, 135] width 120 height 25
click at [625, 196] on input "text" at bounding box center [642, 203] width 135 height 25
click at [662, 321] on span "Save & Close" at bounding box center [673, 318] width 54 height 11
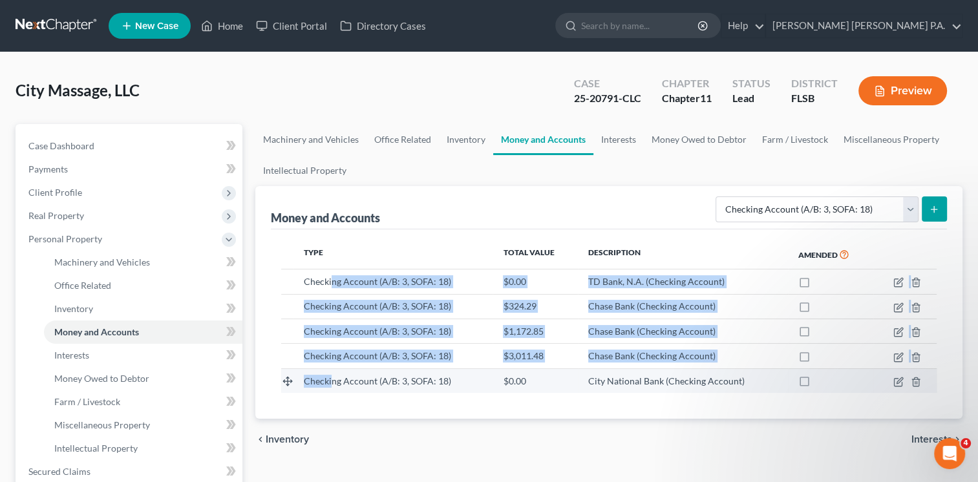
drag, startPoint x: 331, startPoint y: 280, endPoint x: 330, endPoint y: 376, distance: 95.6
click at [330, 376] on tbody "Checking Account (A/B: 3, SOFA: 18) $0.00 TD Bank, N.A. (Checking Account) Chec…" at bounding box center [608, 331] width 655 height 124
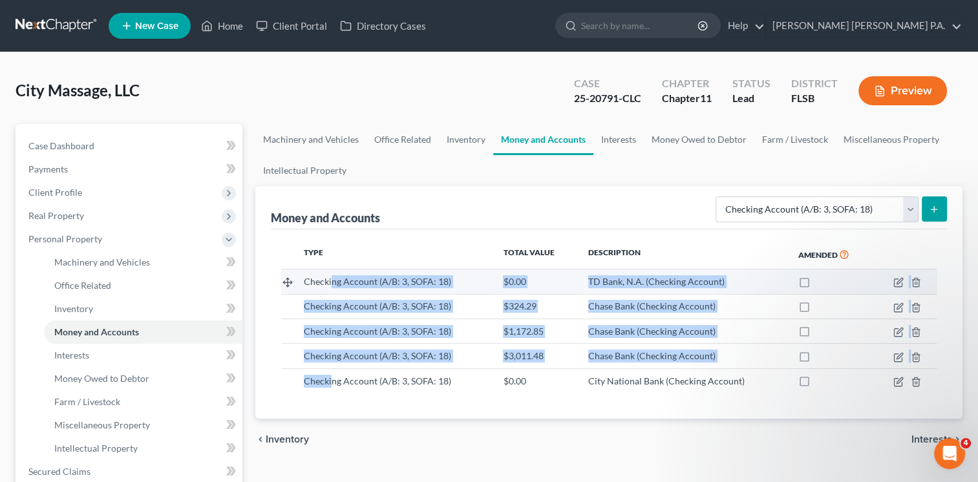
click at [287, 279] on tbody "Checking Account (A/B: 3, SOFA: 18) $0.00 TD Bank, N.A. (Checking Account) Chec…" at bounding box center [608, 331] width 655 height 124
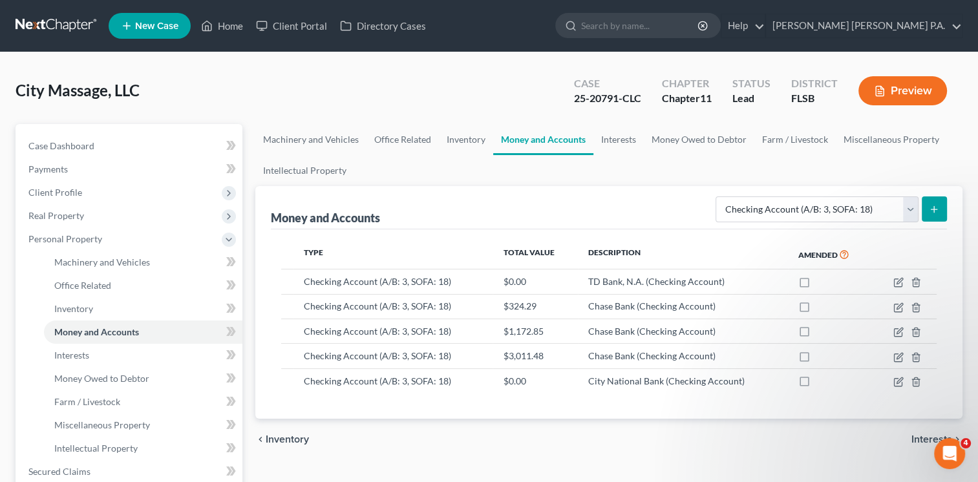
click at [495, 210] on div "Money and Accounts Select Account Type Brokerage (A/B: 3, SOFA: 18) Cash on Han…" at bounding box center [609, 207] width 676 height 43
click at [287, 285] on polyline at bounding box center [287, 285] width 3 height 1
click at [288, 282] on line at bounding box center [287, 282] width 8 height 0
drag, startPoint x: 288, startPoint y: 281, endPoint x: 268, endPoint y: 393, distance: 113.7
click at [268, 393] on div "Money and Accounts Select Account Type Brokerage (A/B: 3, SOFA: 18) Cash on Han…" at bounding box center [608, 302] width 707 height 233
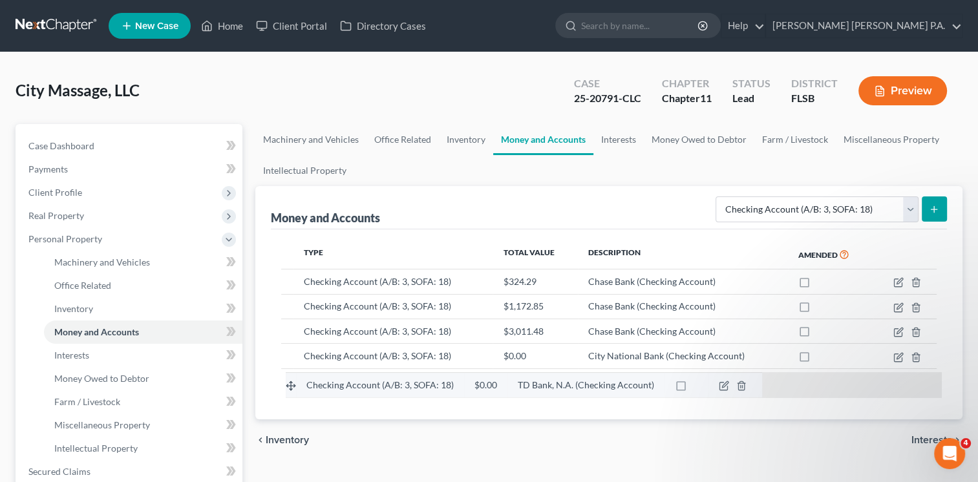
drag, startPoint x: 286, startPoint y: 280, endPoint x: 291, endPoint y: 384, distance: 104.1
click at [291, 384] on tbody "Checking Account (A/B: 3, SOFA: 18) $0.00 TD Bank, N.A. (Checking Account) Chec…" at bounding box center [608, 331] width 655 height 124
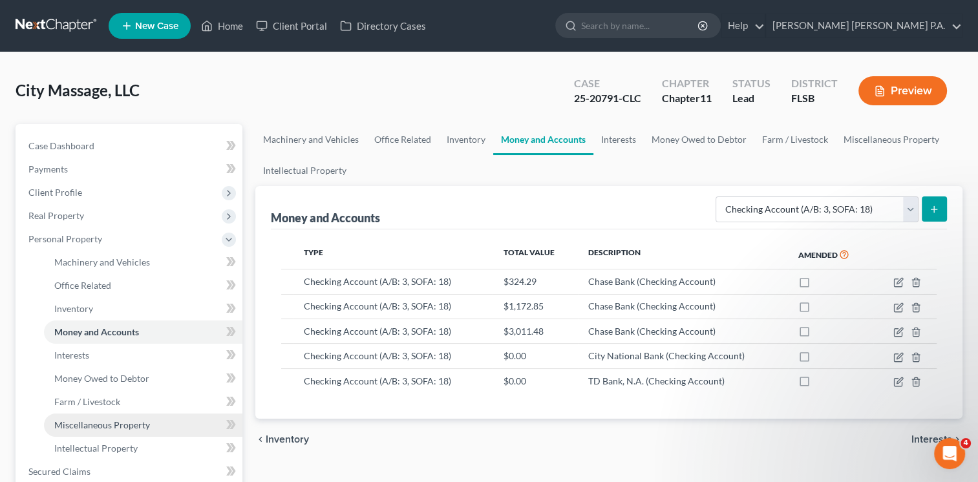
click at [107, 425] on span "Miscellaneous Property" at bounding box center [102, 424] width 96 height 11
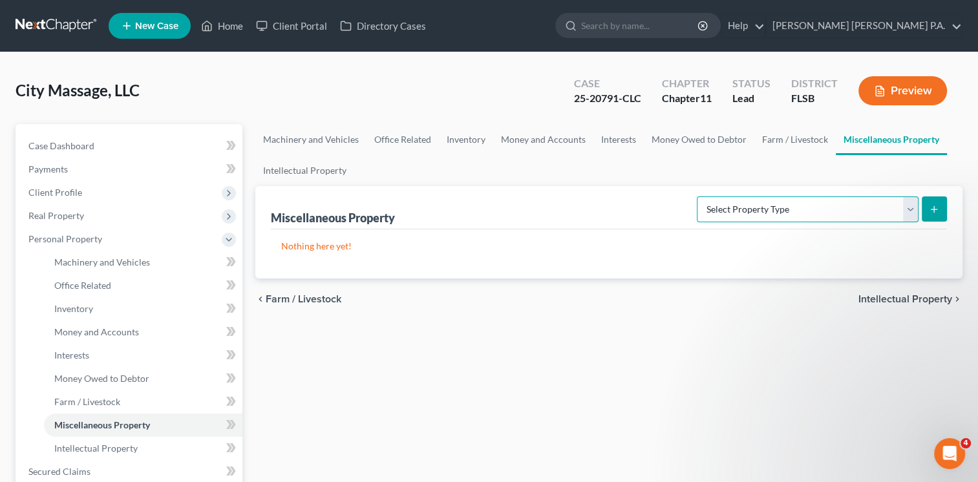
click at [912, 207] on select "Select Property Type Assigned for Creditor Benefit [DATE] (SOFA: 8) Assigned to…" at bounding box center [808, 209] width 222 height 26
click at [697, 196] on select "Select Property Type Assigned for Creditor Benefit [DATE] (SOFA: 8) Assigned to…" at bounding box center [808, 209] width 222 height 26
click at [931, 205] on icon "submit" at bounding box center [934, 209] width 10 height 10
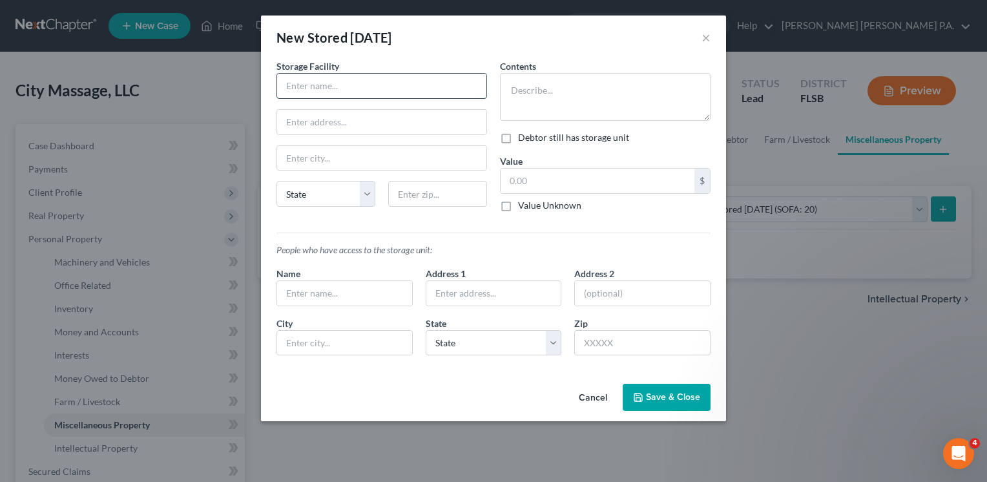
click at [379, 87] on input "text" at bounding box center [381, 86] width 209 height 25
click at [359, 118] on input "text" at bounding box center [381, 122] width 209 height 25
click at [415, 203] on input "text" at bounding box center [437, 194] width 99 height 26
click at [382, 220] on div "Storage Facility Funxion White Glove Services [STREET_ADDRESS][GEOGRAPHIC_DATA]…" at bounding box center [382, 140] width 224 height 163
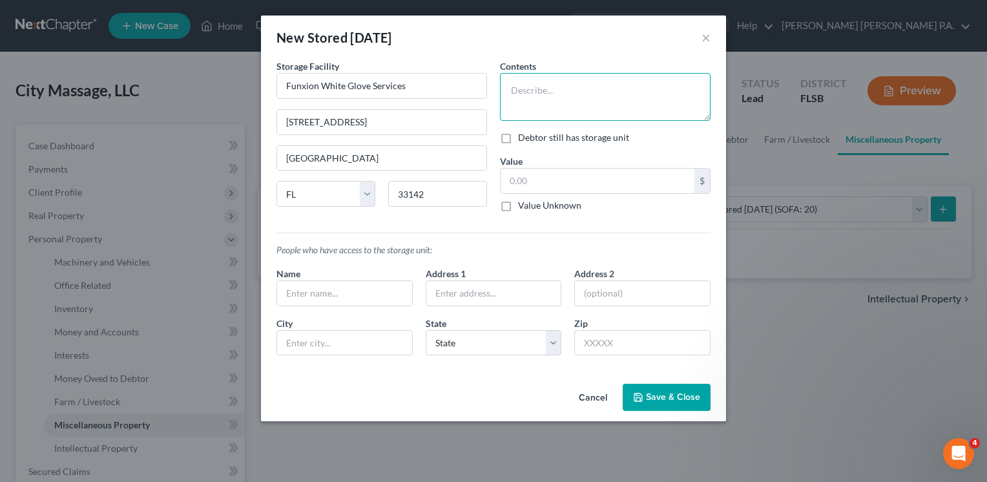
click at [536, 98] on textarea at bounding box center [605, 97] width 211 height 48
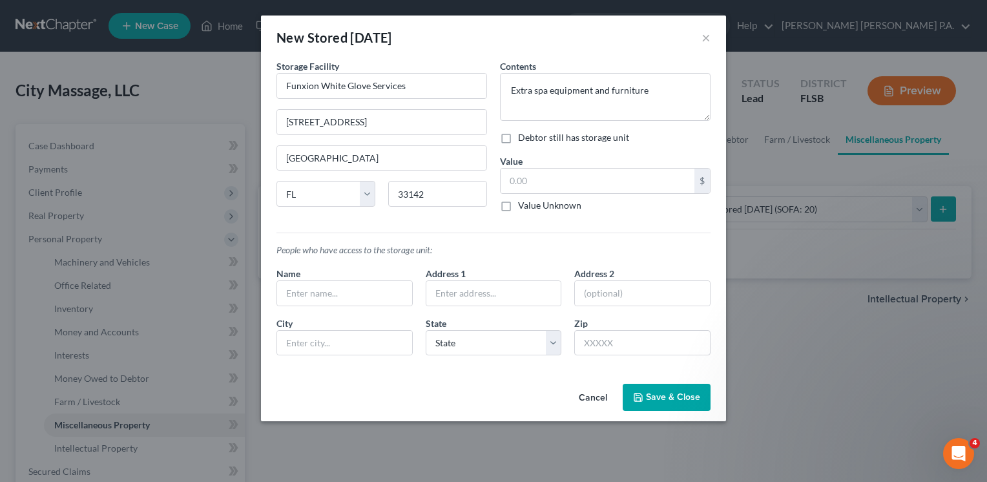
click at [518, 205] on label "Value Unknown" at bounding box center [549, 205] width 63 height 13
click at [523, 205] on input "Value Unknown" at bounding box center [527, 203] width 8 height 8
click at [336, 291] on input "text" at bounding box center [344, 293] width 135 height 25
click at [461, 293] on input "text" at bounding box center [493, 293] width 135 height 25
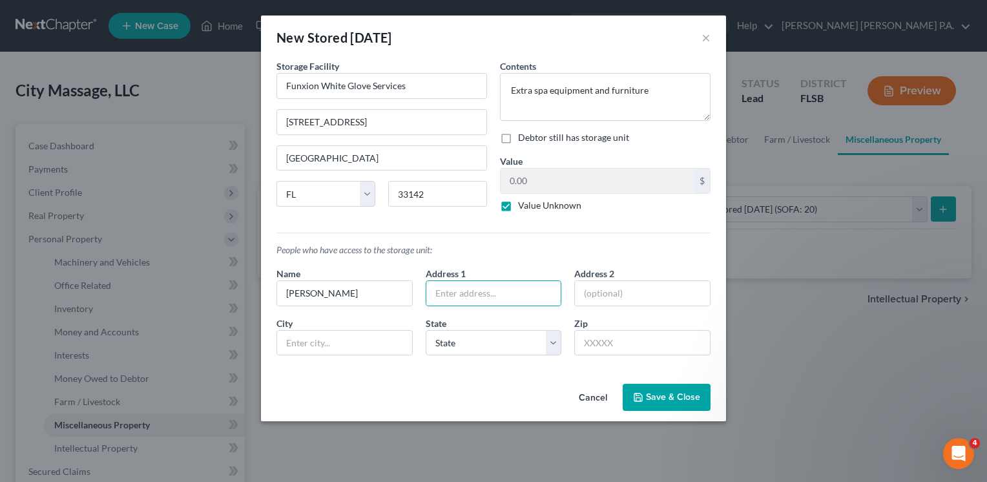
click at [691, 246] on p "People who have access to the storage unit:" at bounding box center [494, 250] width 434 height 13
click at [675, 397] on span "Save & Close" at bounding box center [673, 397] width 54 height 11
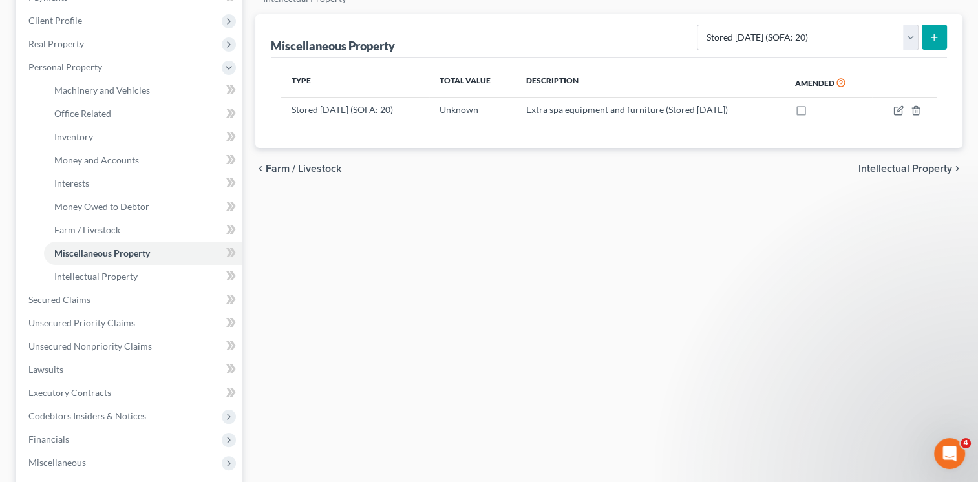
scroll to position [173, 0]
click at [81, 418] on span "Codebtors Insiders & Notices" at bounding box center [87, 414] width 118 height 11
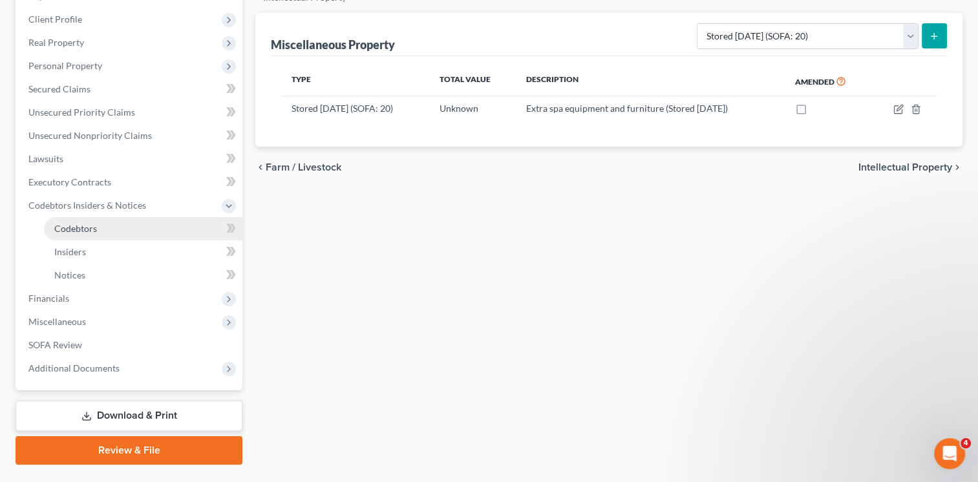
click at [89, 231] on span "Codebtors" at bounding box center [75, 228] width 43 height 11
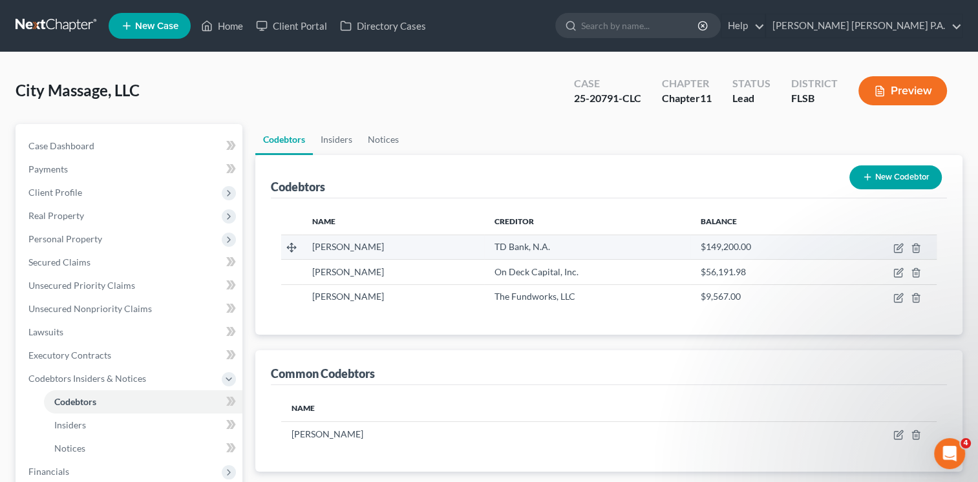
click at [370, 251] on span "[PERSON_NAME]" at bounding box center [348, 246] width 72 height 11
click at [890, 244] on td at bounding box center [883, 247] width 106 height 25
click at [900, 247] on icon "button" at bounding box center [899, 247] width 6 height 6
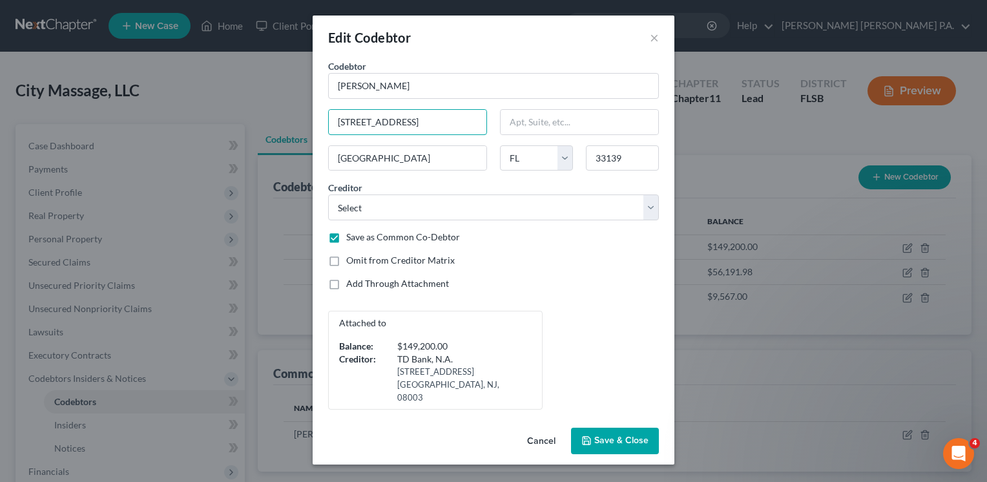
drag, startPoint x: 456, startPoint y: 120, endPoint x: 289, endPoint y: 128, distance: 166.2
click at [289, 128] on div "Edit Codebtor × Codebtor * [PERSON_NAME] Codebtor * [PERSON_NAME] [STREET_ADDRE…" at bounding box center [493, 241] width 987 height 482
click at [626, 436] on span "Save & Close" at bounding box center [621, 441] width 54 height 11
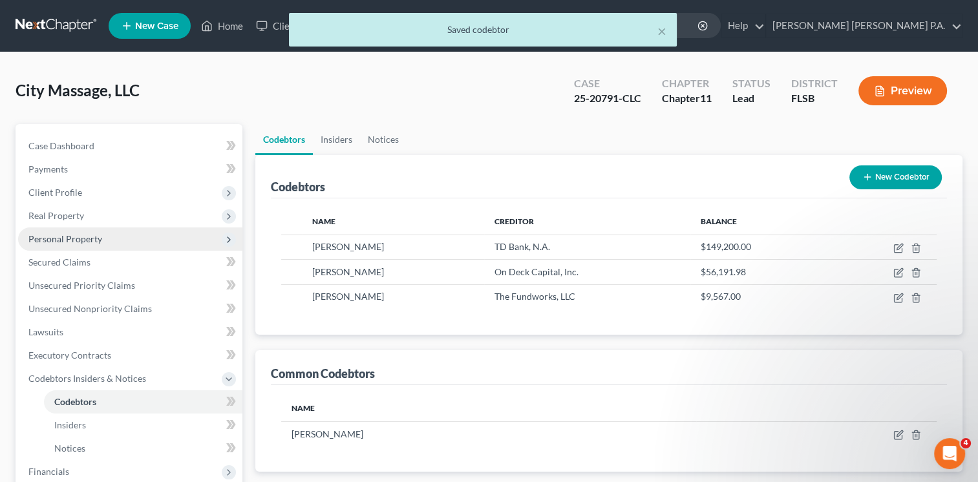
click at [80, 236] on span "Personal Property" at bounding box center [65, 238] width 74 height 11
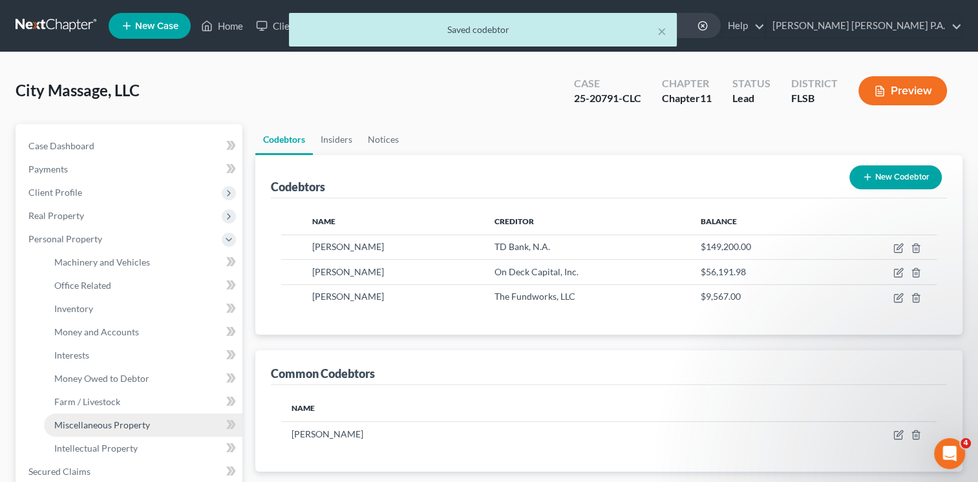
click at [110, 421] on span "Miscellaneous Property" at bounding box center [102, 424] width 96 height 11
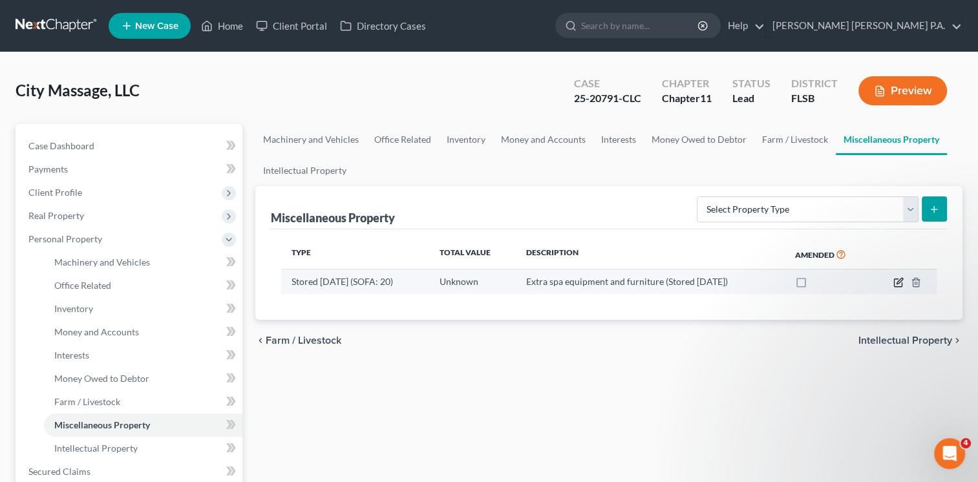
click at [895, 281] on icon "button" at bounding box center [898, 282] width 10 height 10
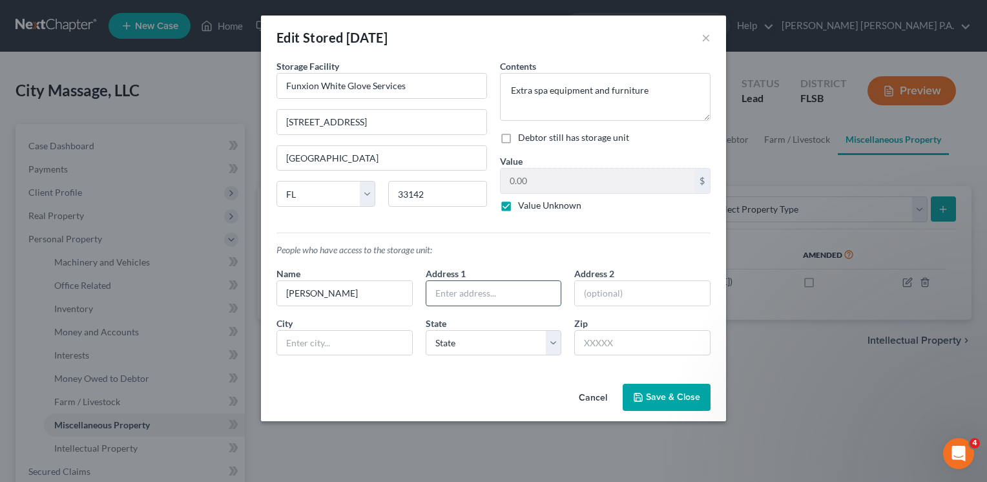
click at [492, 295] on input "text" at bounding box center [493, 293] width 135 height 25
paste input "[STREET_ADDRESS]"
click at [598, 343] on input "text" at bounding box center [642, 343] width 136 height 26
click at [490, 379] on div "Cancel Save & Close" at bounding box center [493, 400] width 465 height 43
click at [652, 393] on span "Save & Close" at bounding box center [673, 397] width 54 height 11
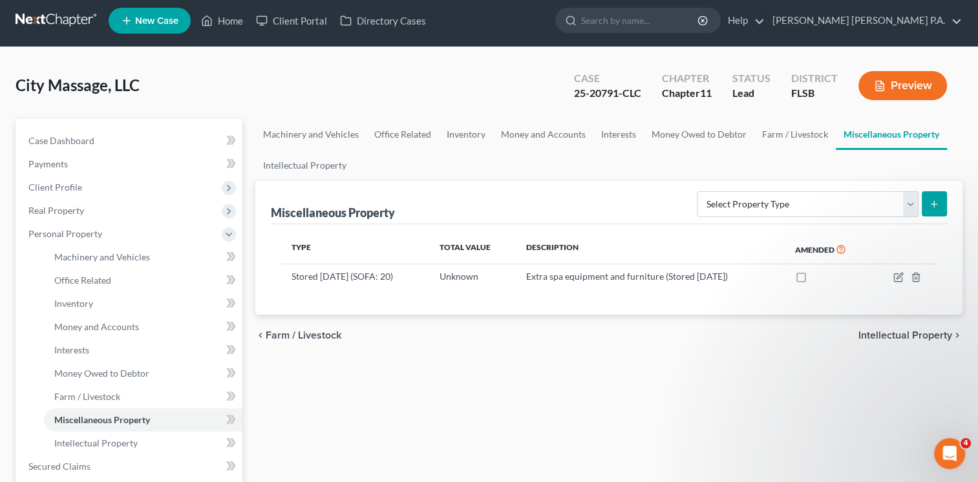
scroll to position [6, 0]
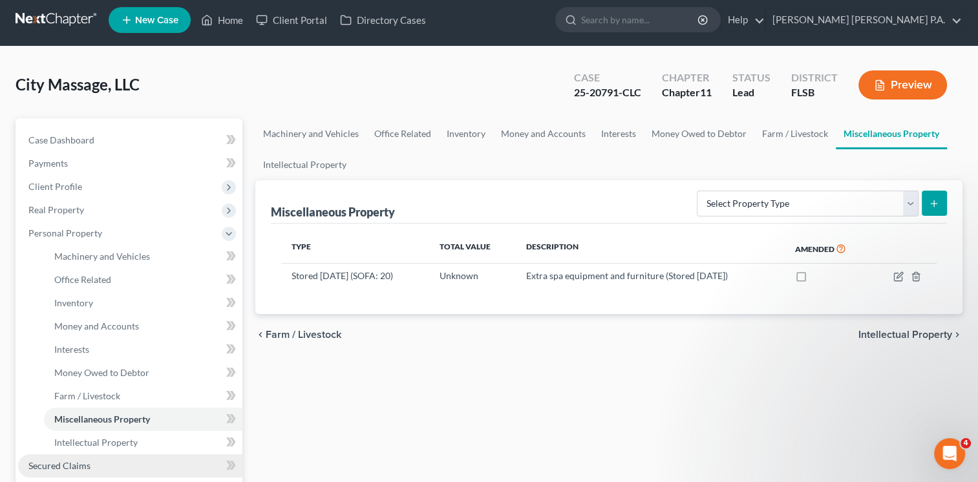
click at [68, 464] on span "Secured Claims" at bounding box center [59, 465] width 62 height 11
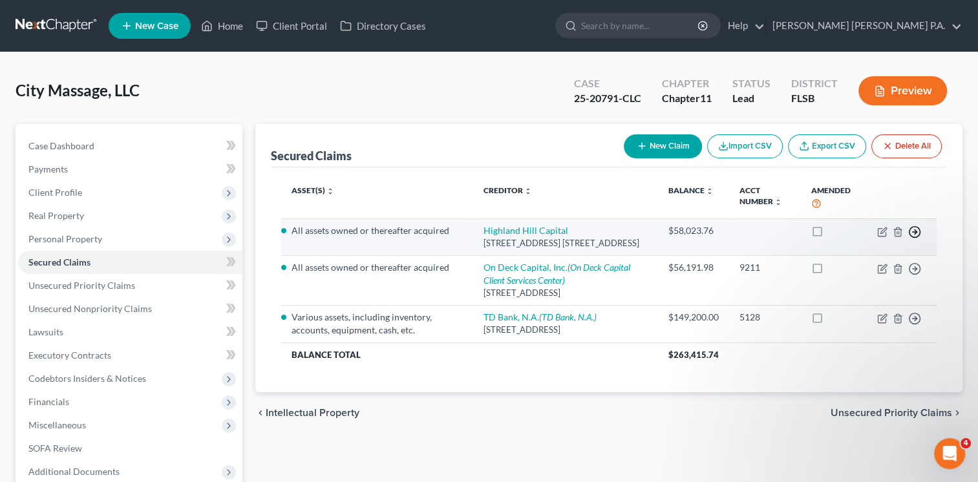
click at [914, 232] on line "button" at bounding box center [914, 232] width 5 height 0
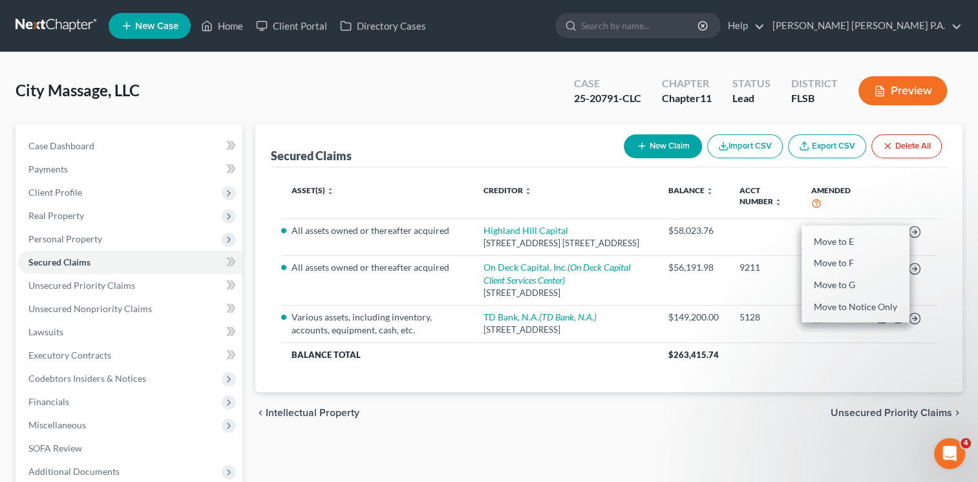
click at [947, 168] on div "Secured Claims New Claim Import CSV Export CSV Delete All Asset(s) expand_more …" at bounding box center [608, 258] width 707 height 268
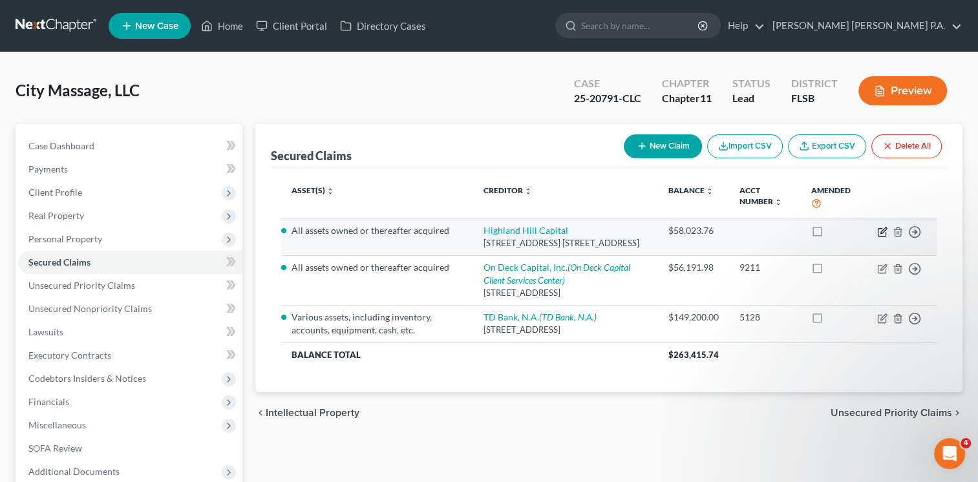
click at [880, 233] on icon "button" at bounding box center [883, 230] width 6 height 6
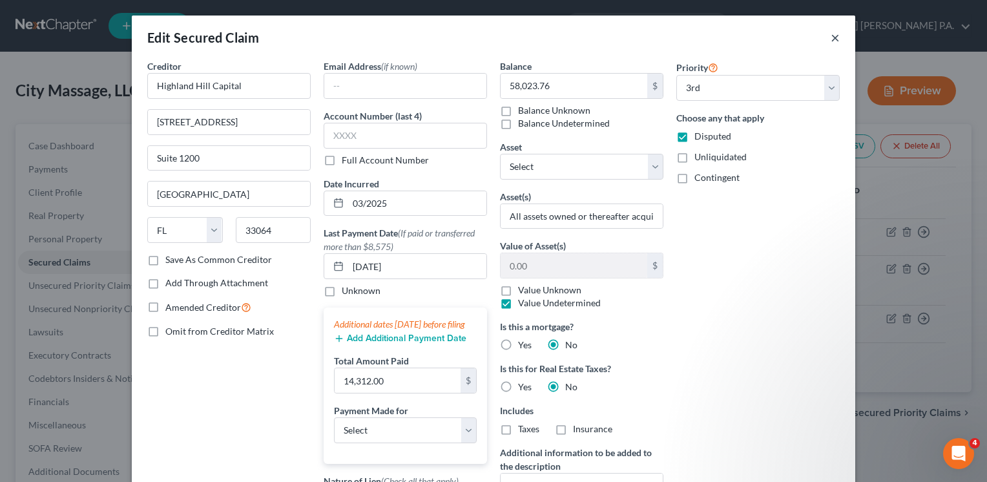
click at [831, 39] on button "×" at bounding box center [835, 38] width 9 height 16
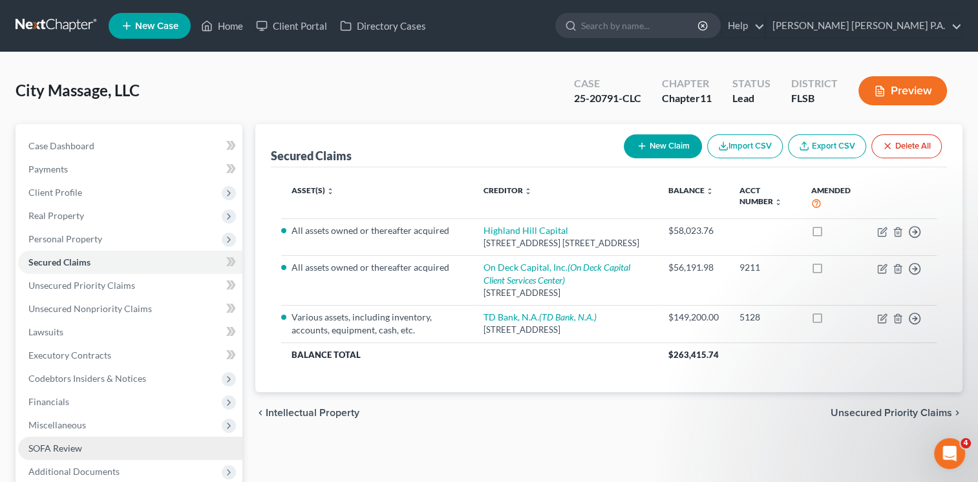
click at [71, 443] on span "SOFA Review" at bounding box center [55, 448] width 54 height 11
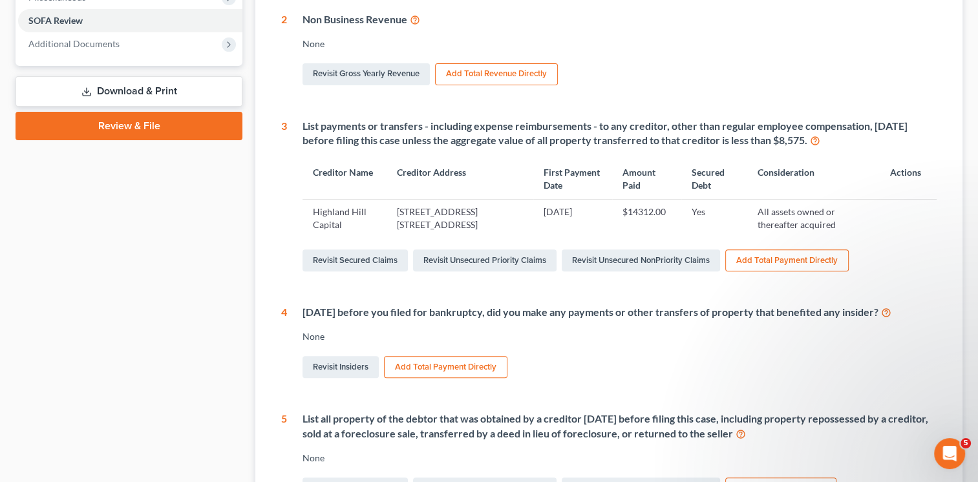
scroll to position [423, 0]
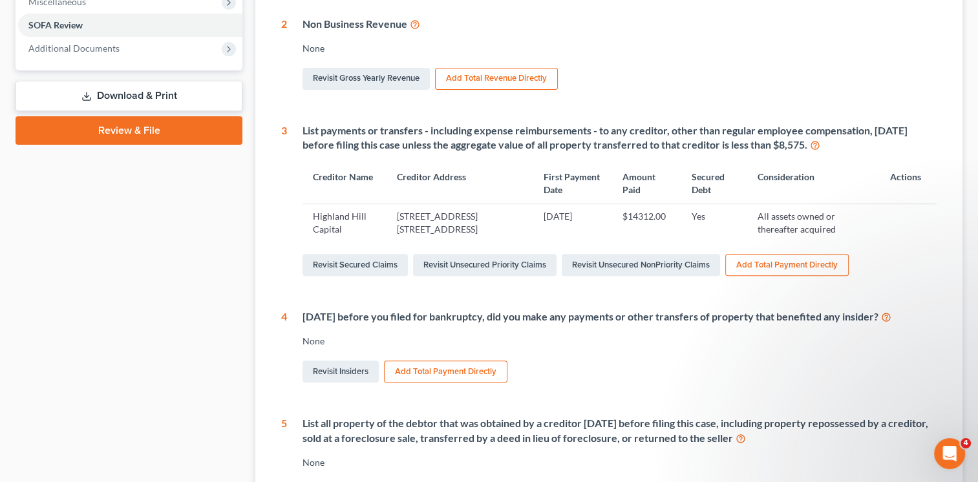
click at [784, 266] on button "Add Total Payment Directly" at bounding box center [786, 265] width 123 height 22
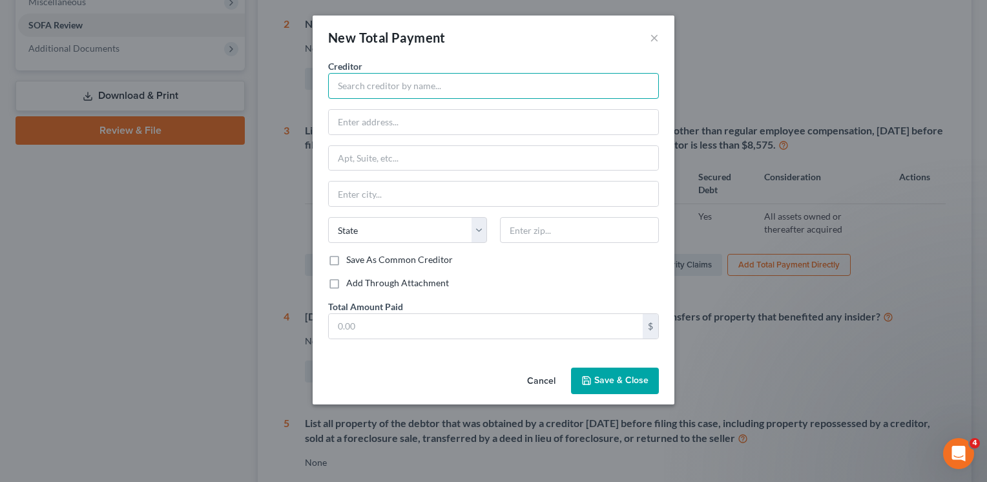
click at [412, 86] on input "text" at bounding box center [493, 86] width 331 height 26
click at [538, 379] on button "Cancel" at bounding box center [541, 382] width 49 height 26
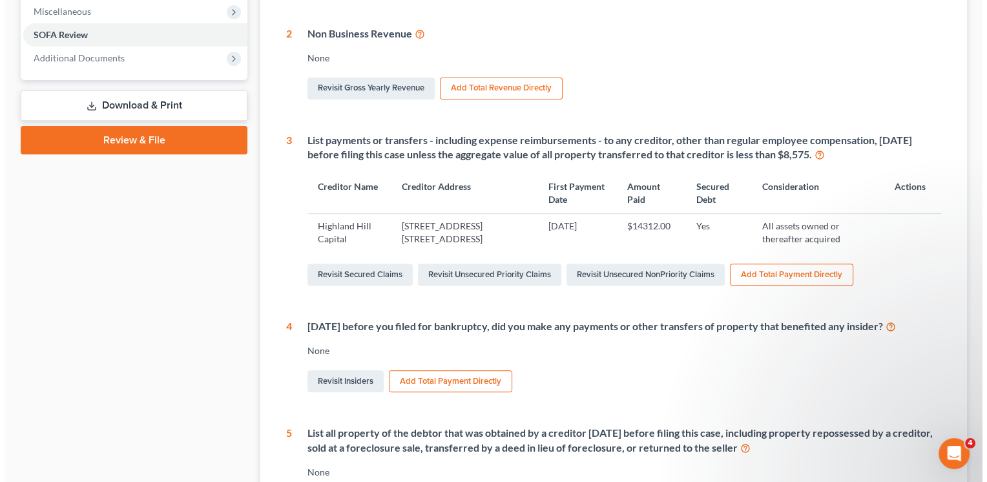
scroll to position [0, 0]
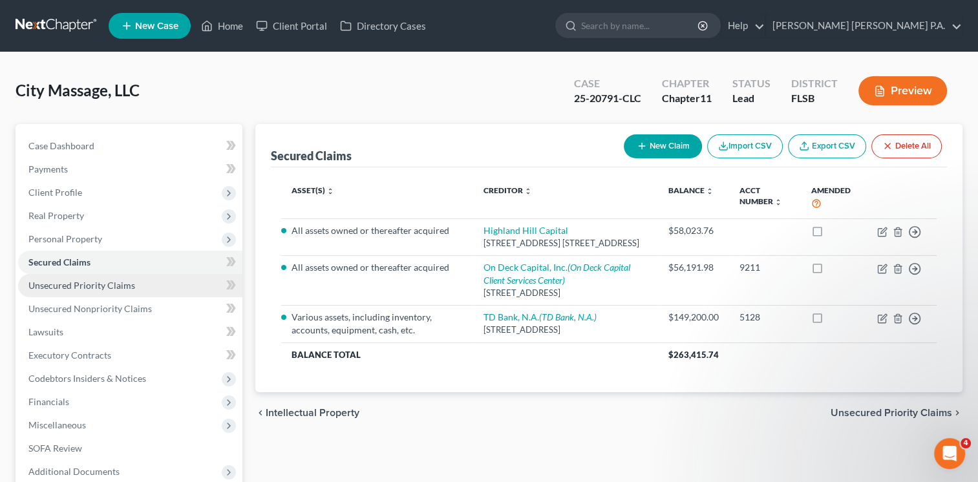
click at [93, 290] on span "Unsecured Priority Claims" at bounding box center [81, 285] width 107 height 11
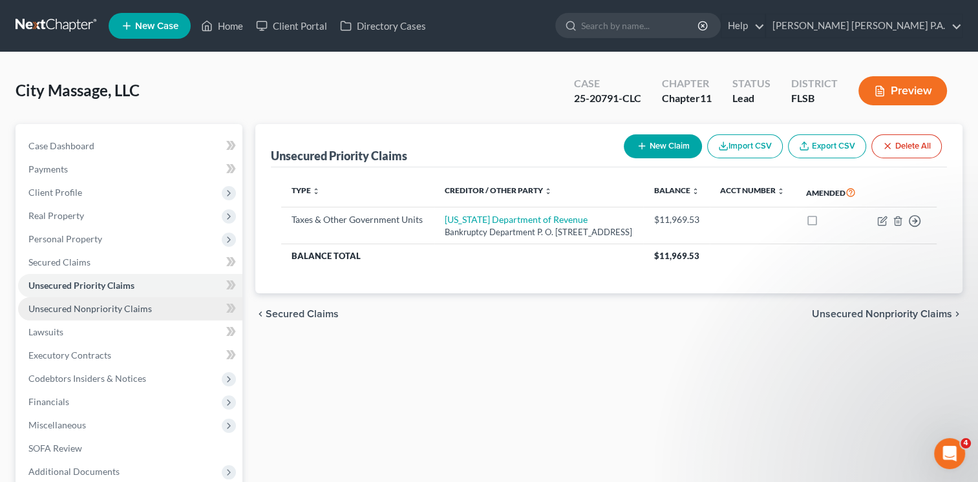
click at [92, 308] on span "Unsecured Nonpriority Claims" at bounding box center [89, 308] width 123 height 11
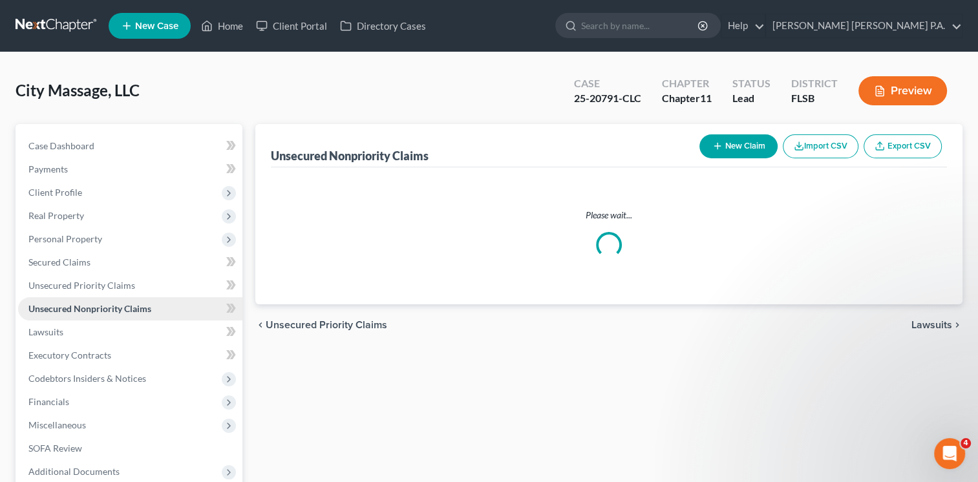
click at [92, 308] on span "Unsecured Nonpriority Claims" at bounding box center [89, 308] width 123 height 11
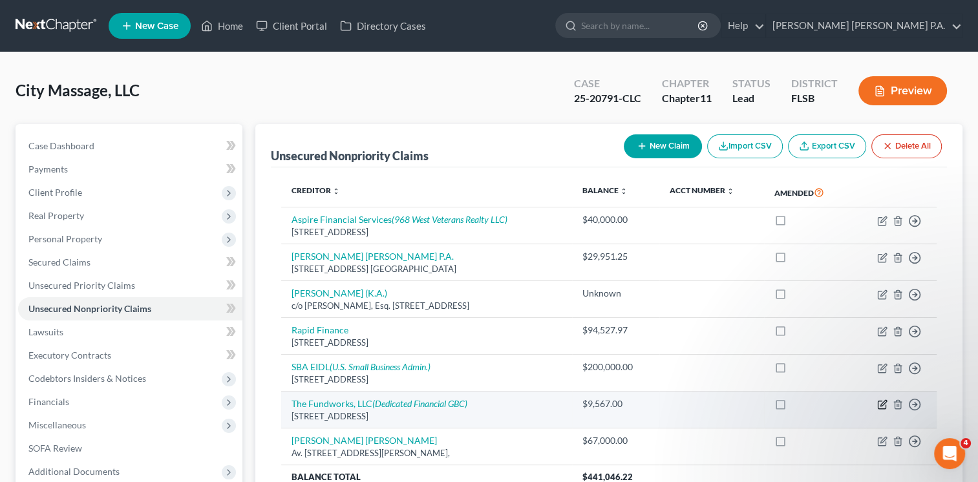
click at [882, 403] on icon "button" at bounding box center [882, 404] width 10 height 10
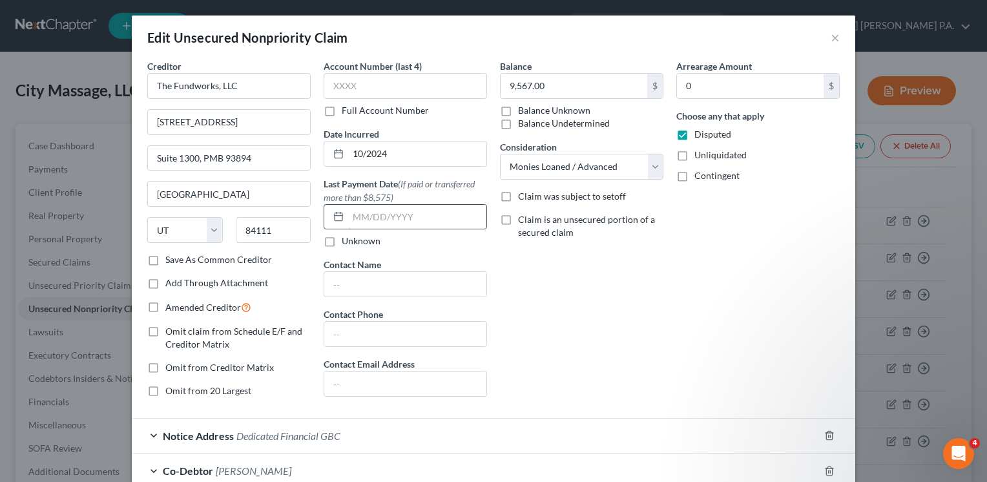
click at [376, 218] on input "text" at bounding box center [417, 217] width 138 height 25
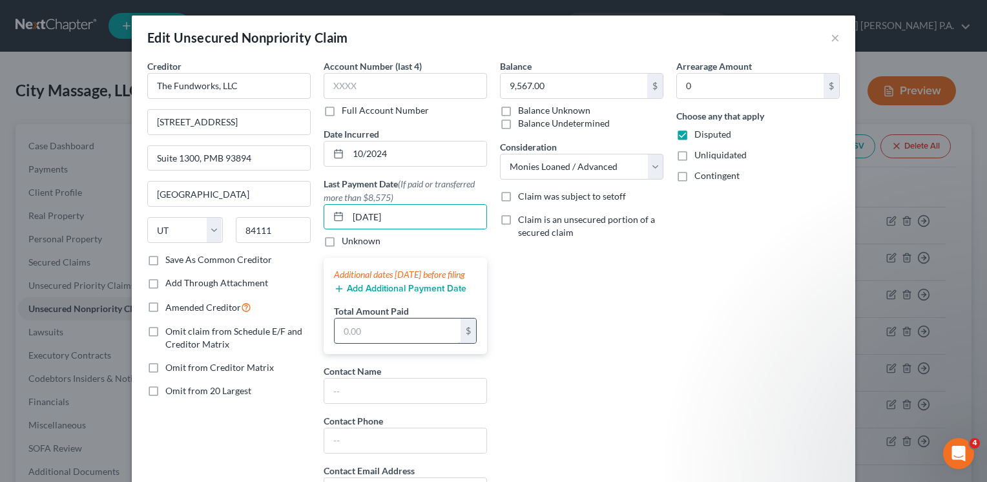
click at [385, 342] on input "text" at bounding box center [398, 331] width 126 height 25
paste input "$14,719.98"
click at [165, 258] on label "Save As Common Creditor" at bounding box center [218, 259] width 107 height 13
click at [171, 258] on input "Save As Common Creditor" at bounding box center [175, 257] width 8 height 8
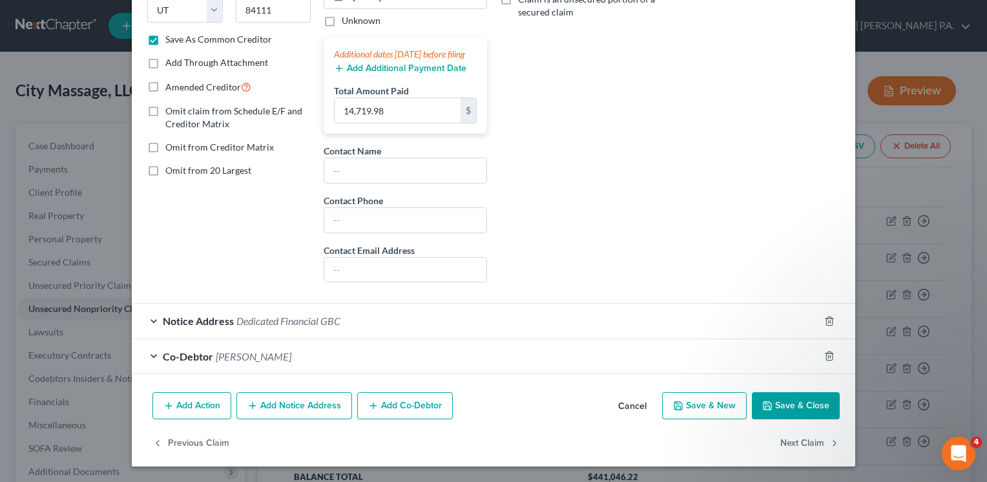
scroll to position [223, 0]
click at [792, 415] on button "Save & Close" at bounding box center [796, 405] width 88 height 27
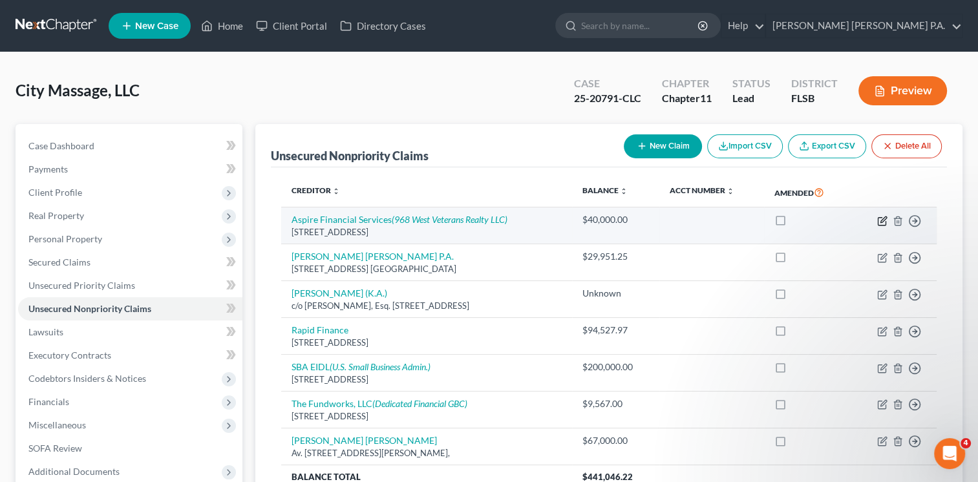
click at [882, 221] on icon "button" at bounding box center [883, 219] width 6 height 6
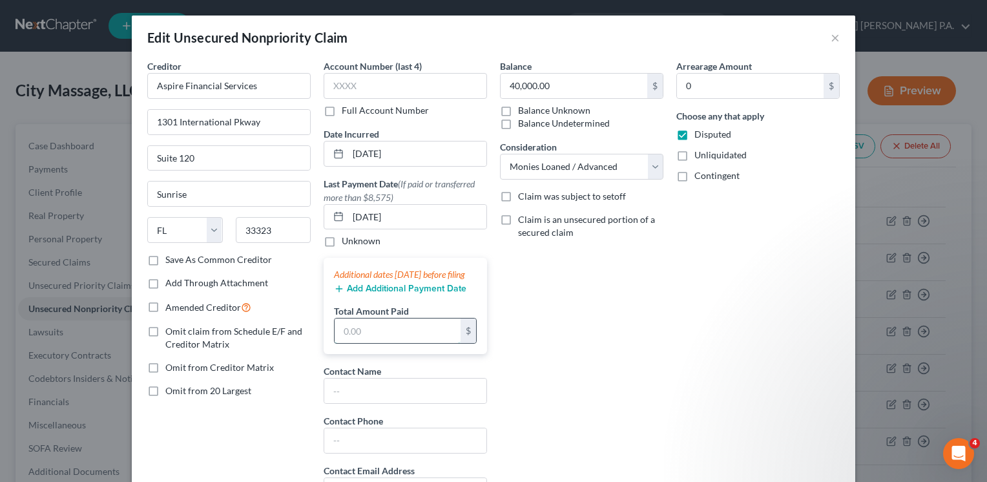
click at [377, 343] on input "text" at bounding box center [398, 331] width 126 height 25
click at [575, 389] on div "Balance 40,000.00 $ Balance Unknown Balance Undetermined 40,000.00 $ Balance Un…" at bounding box center [582, 286] width 176 height 454
click at [165, 259] on label "Save As Common Creditor" at bounding box center [218, 259] width 107 height 13
click at [171, 259] on input "Save As Common Creditor" at bounding box center [175, 257] width 8 height 8
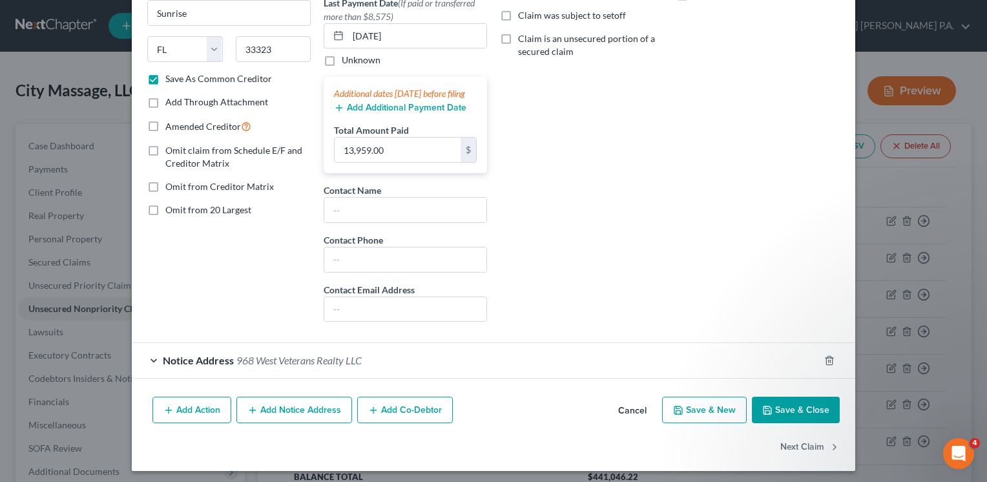
scroll to position [186, 0]
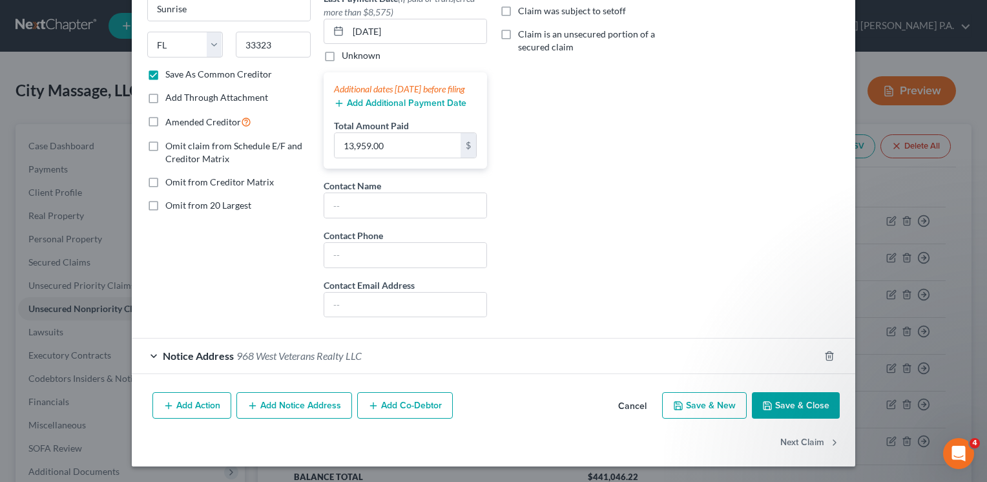
click at [783, 417] on button "Save & Close" at bounding box center [796, 405] width 88 height 27
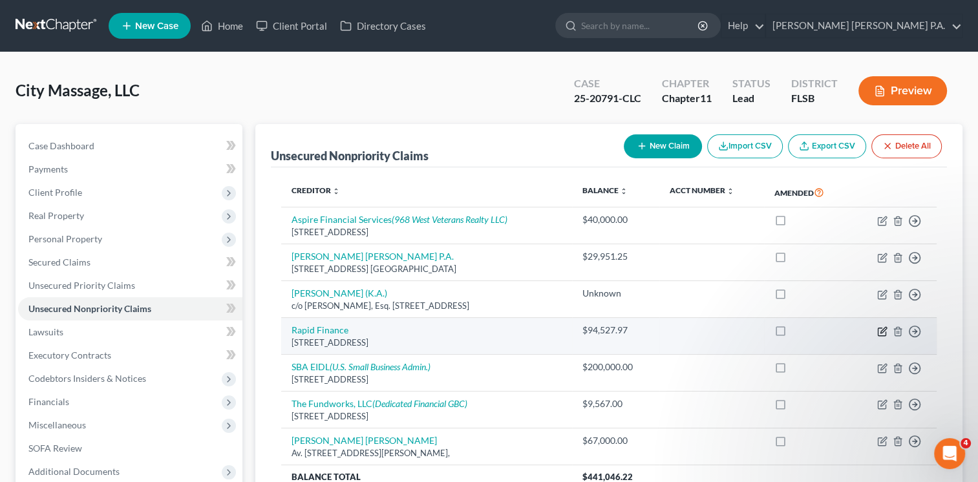
click at [881, 330] on icon "button" at bounding box center [882, 331] width 10 height 10
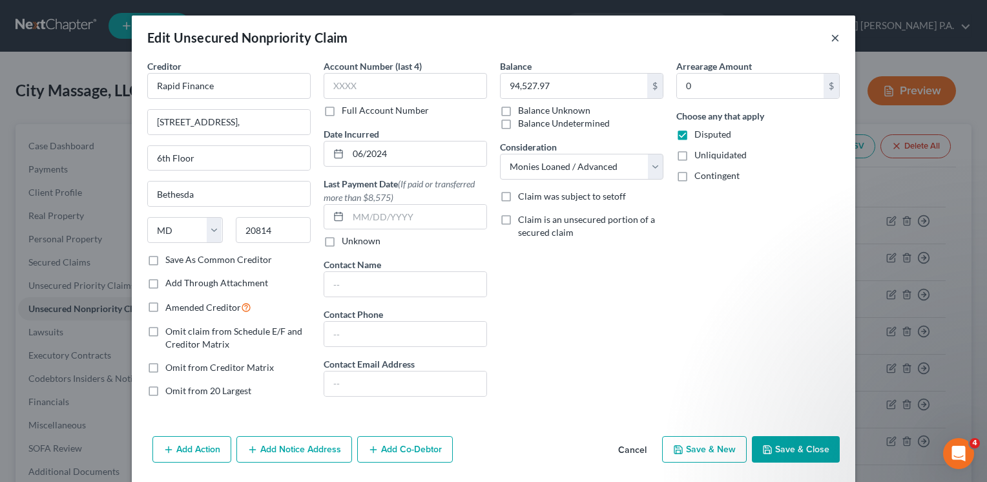
click at [831, 37] on button "×" at bounding box center [835, 38] width 9 height 16
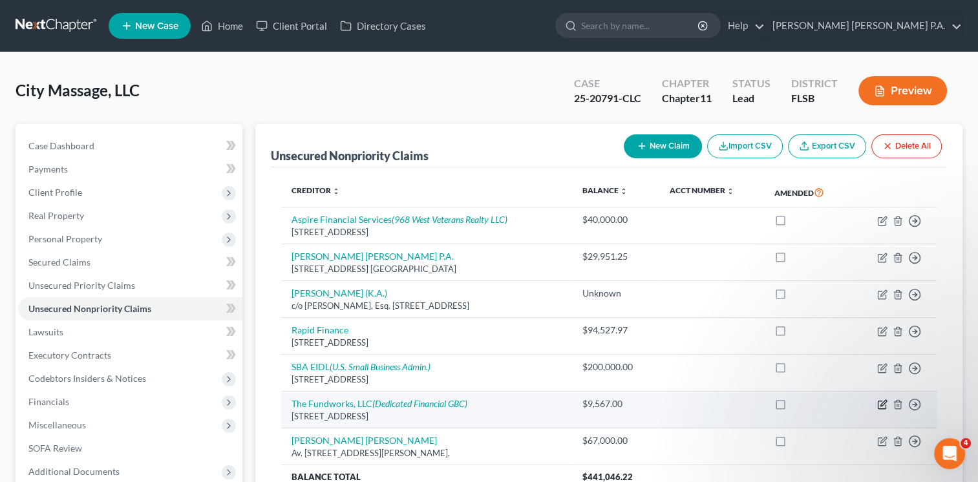
click at [884, 403] on icon "button" at bounding box center [882, 404] width 10 height 10
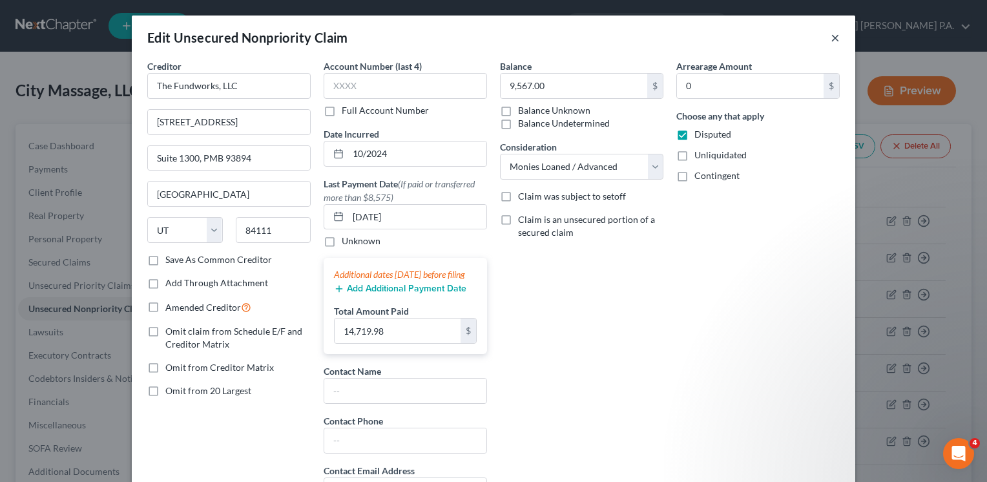
click at [831, 40] on button "×" at bounding box center [835, 38] width 9 height 16
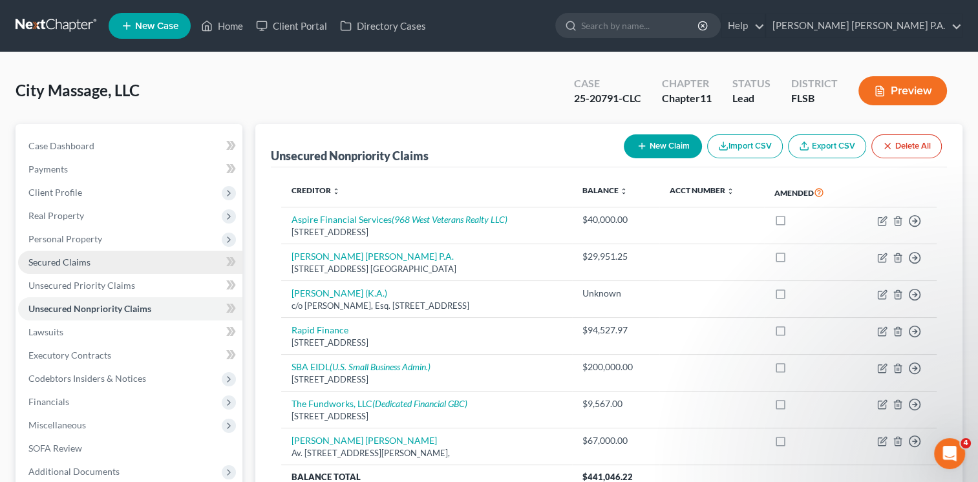
click at [72, 262] on span "Secured Claims" at bounding box center [59, 262] width 62 height 11
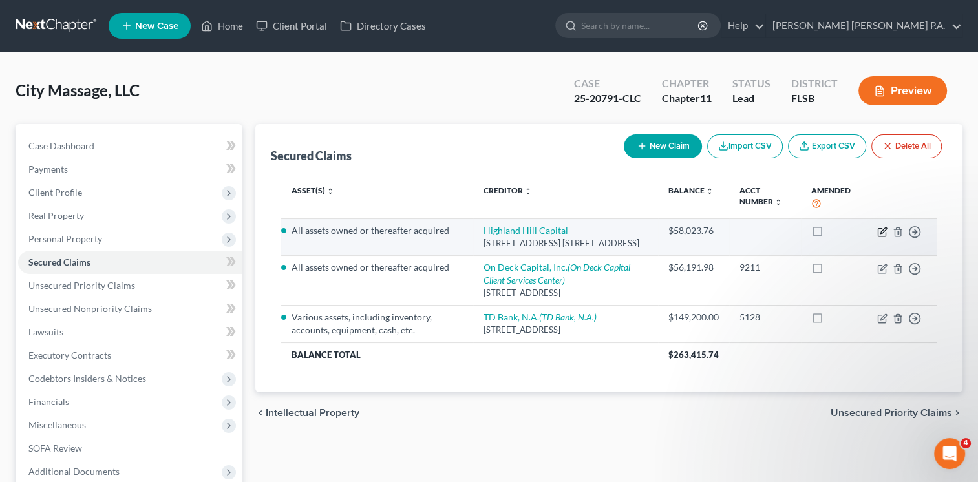
click at [881, 231] on icon "button" at bounding box center [882, 232] width 10 height 10
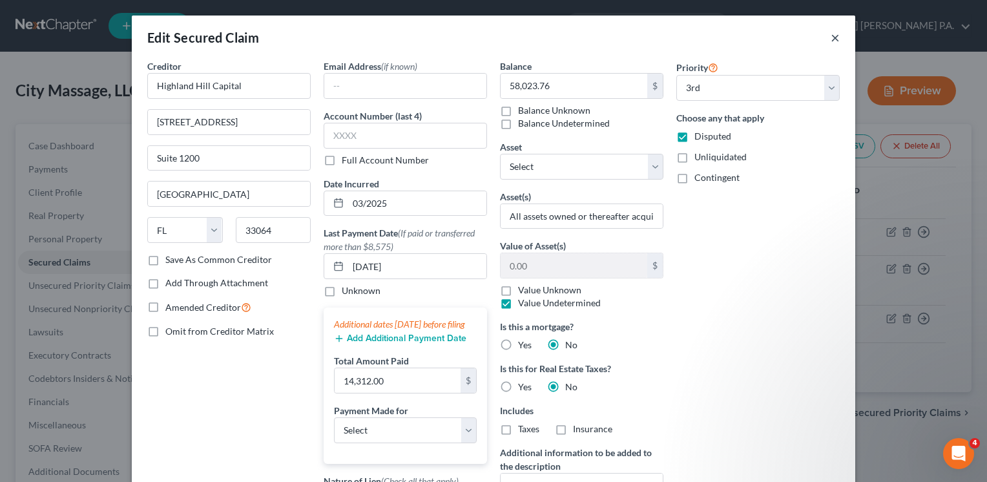
click at [831, 35] on button "×" at bounding box center [835, 38] width 9 height 16
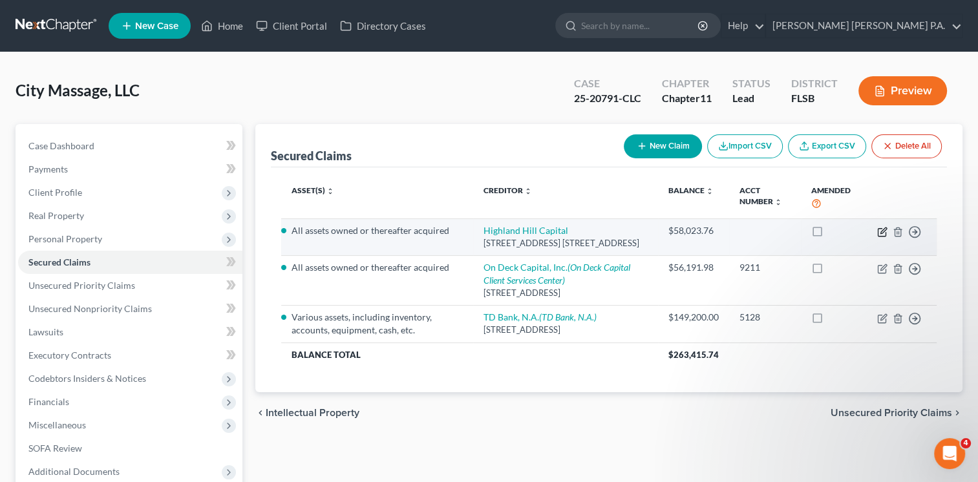
click at [884, 232] on icon "button" at bounding box center [882, 232] width 10 height 10
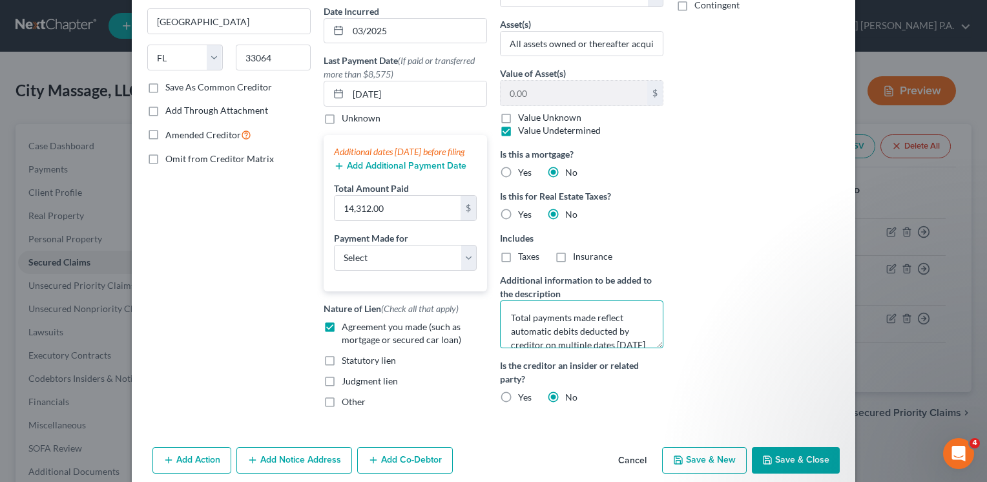
scroll to position [27, 0]
drag, startPoint x: 505, startPoint y: 315, endPoint x: 651, endPoint y: 355, distance: 151.4
click at [651, 355] on div "Balance 58,023.76 $ Balance Unknown Balance Undetermined 58,023.76 $ Balance Un…" at bounding box center [582, 153] width 176 height 532
click at [629, 471] on button "Cancel" at bounding box center [632, 461] width 49 height 26
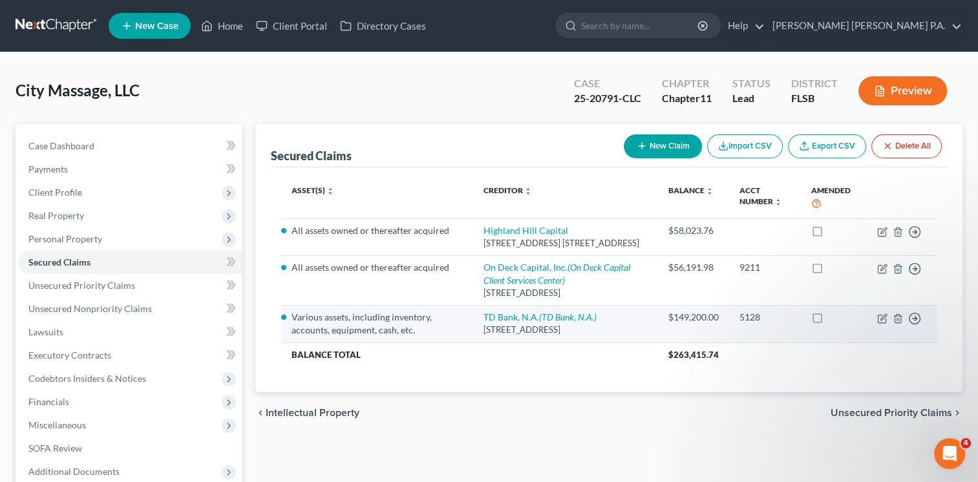
click at [507, 336] on div "[STREET_ADDRESS]" at bounding box center [565, 330] width 164 height 12
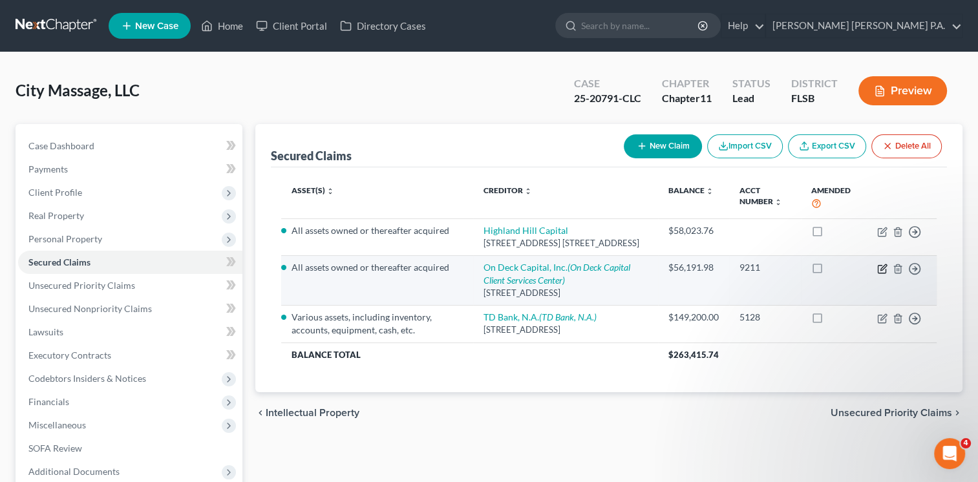
click at [882, 274] on icon "button" at bounding box center [882, 269] width 10 height 10
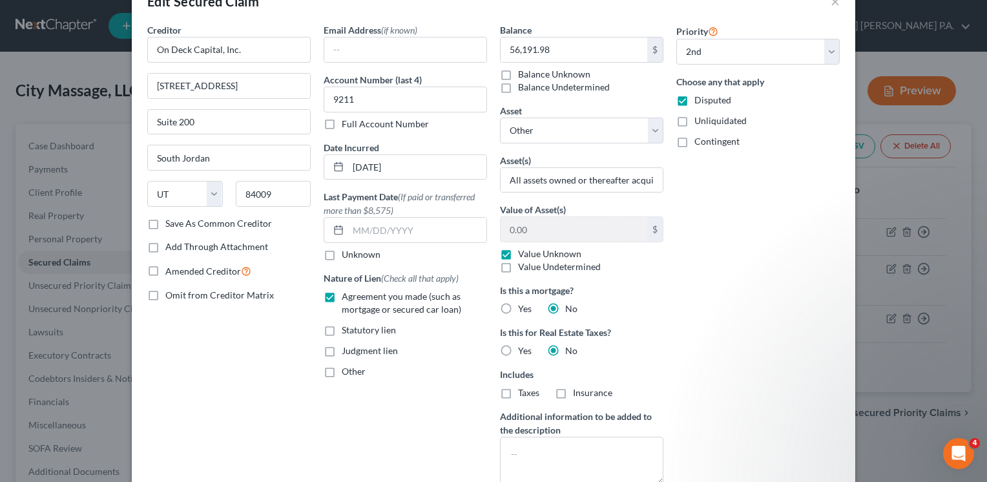
scroll to position [38, 0]
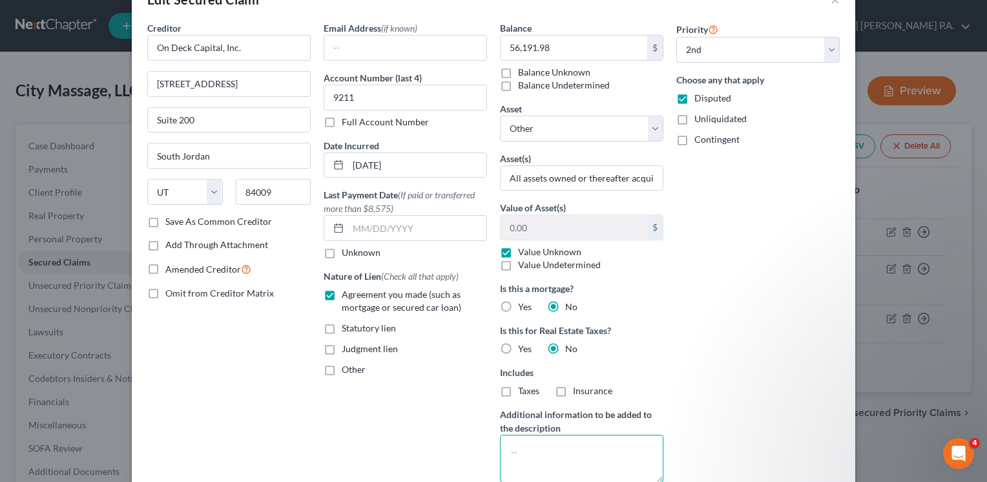
click at [540, 443] on textarea at bounding box center [581, 459] width 163 height 48
paste textarea "Total payments made reflect automatic debits deducted by creditor on multiple d…"
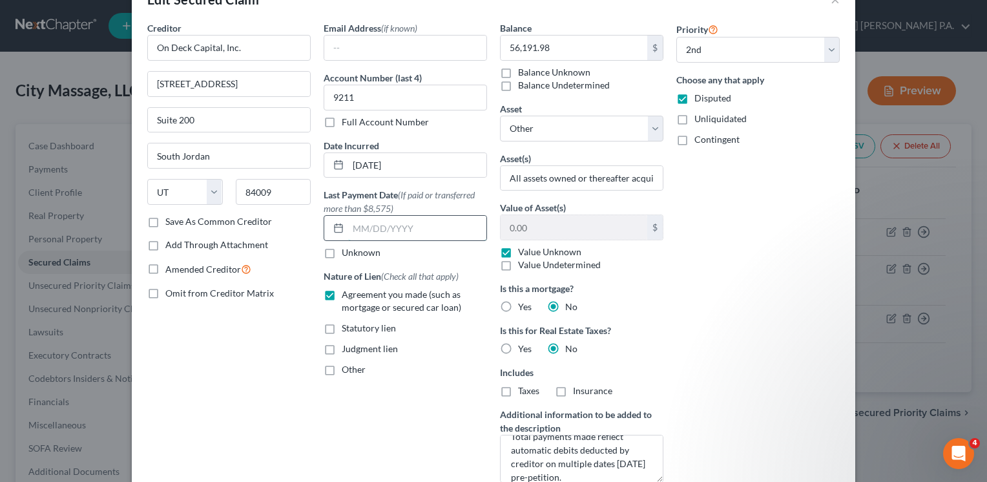
click at [393, 226] on input "text" at bounding box center [417, 228] width 138 height 25
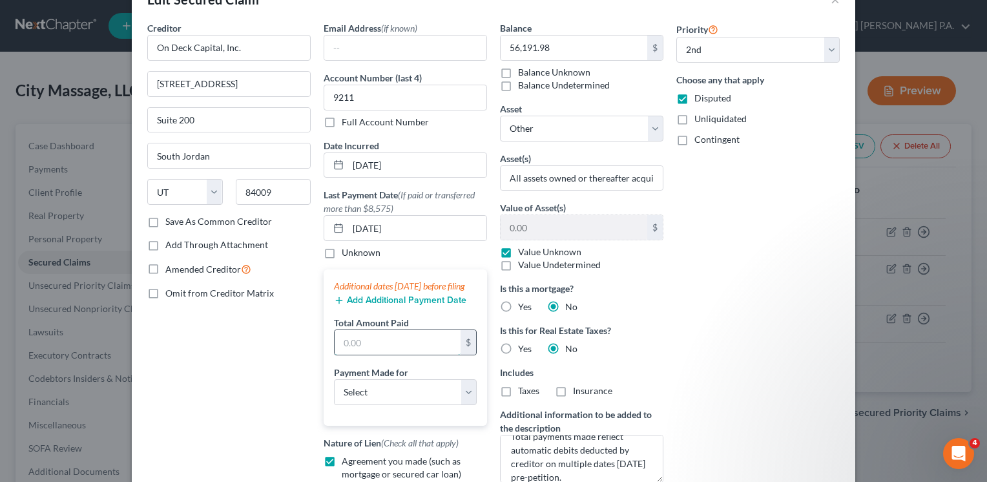
click at [385, 354] on input "text" at bounding box center [398, 342] width 126 height 25
click at [670, 366] on div "Priority Select 1st 2nd 3rd 4th 5th 6th 7th 8th 9th 10th 11th 12th 13th 14th 15…" at bounding box center [758, 287] width 176 height 532
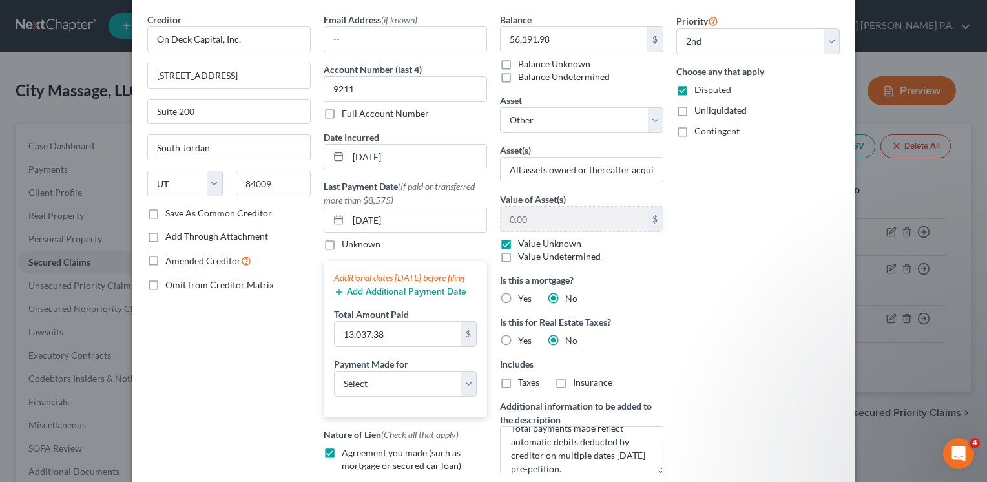
scroll to position [49, 0]
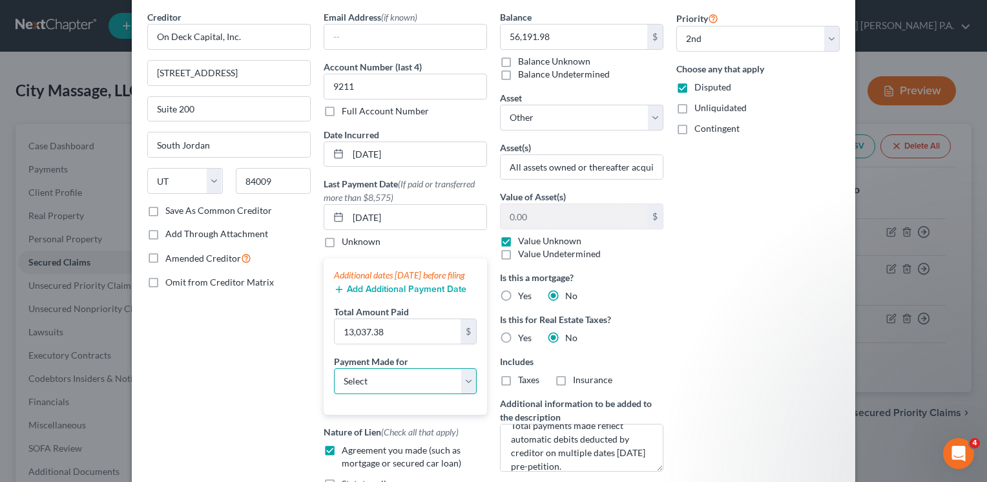
click at [464, 392] on select "Select Car Credit Card Loan Repayment Mortgage Other Suppliers Or Vendors" at bounding box center [405, 381] width 143 height 26
click at [334, 379] on select "Select Car Credit Card Loan Repayment Mortgage Other Suppliers Or Vendors" at bounding box center [405, 381] width 143 height 26
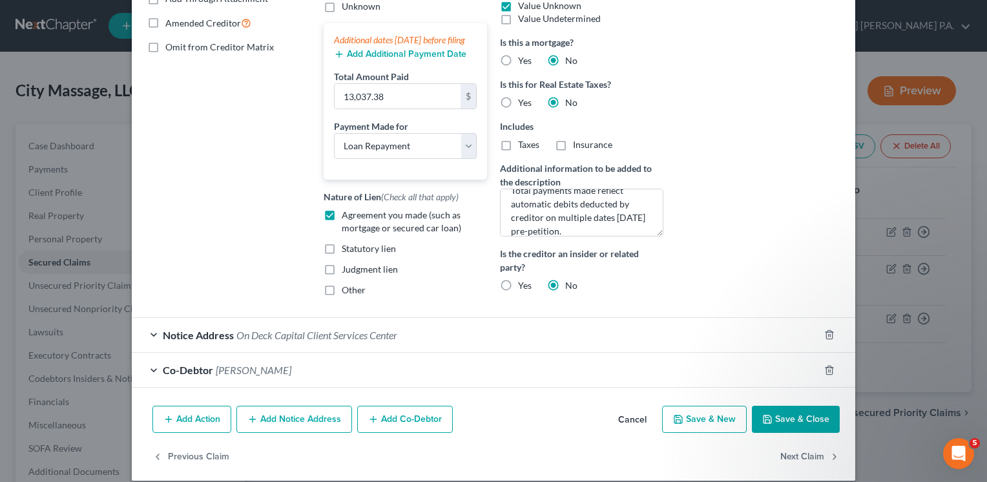
scroll to position [289, 0]
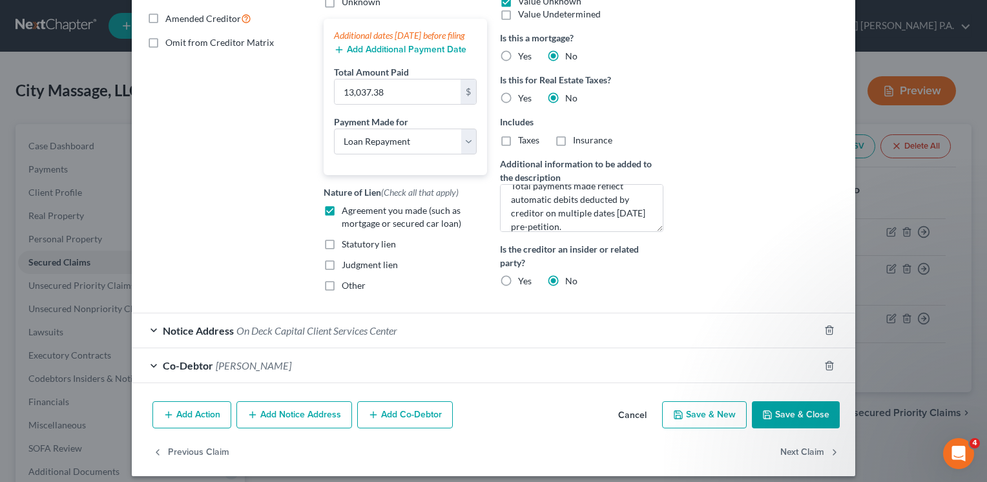
click at [790, 428] on button "Save & Close" at bounding box center [796, 414] width 88 height 27
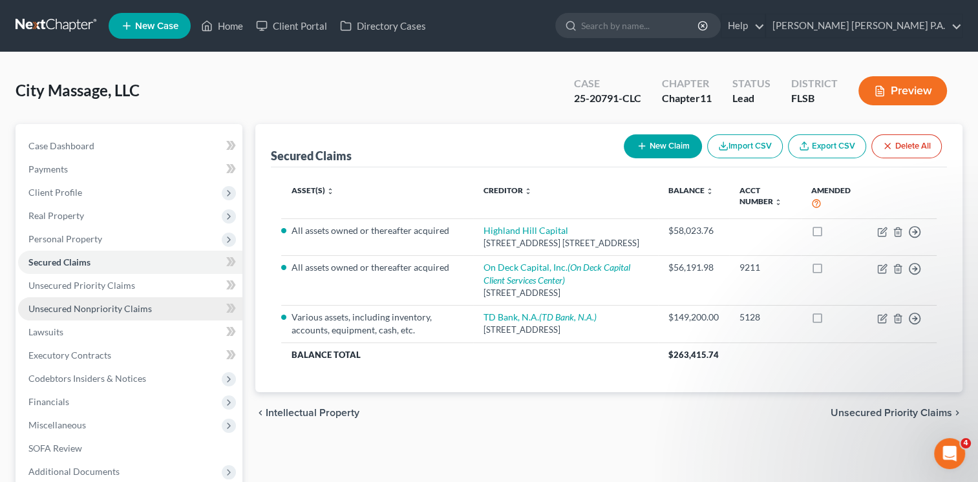
click at [96, 309] on span "Unsecured Nonpriority Claims" at bounding box center [89, 308] width 123 height 11
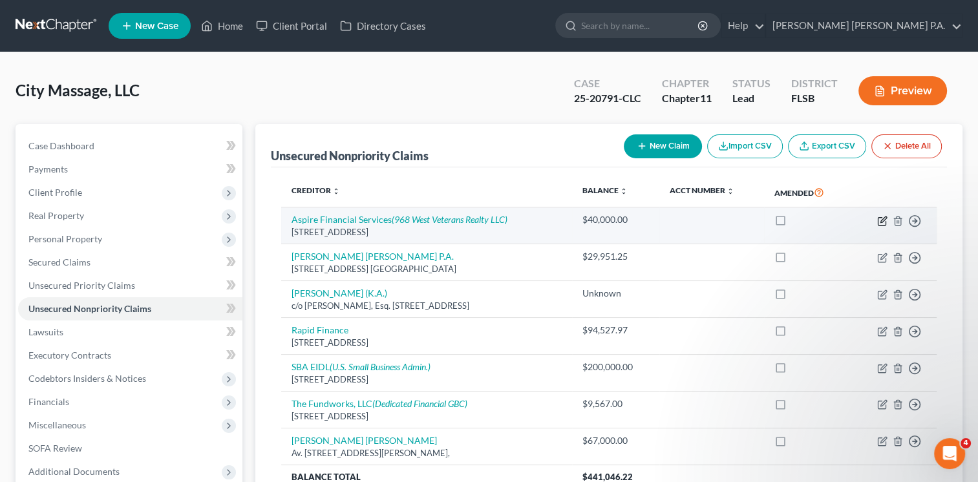
click at [881, 218] on icon "button" at bounding box center [882, 221] width 10 height 10
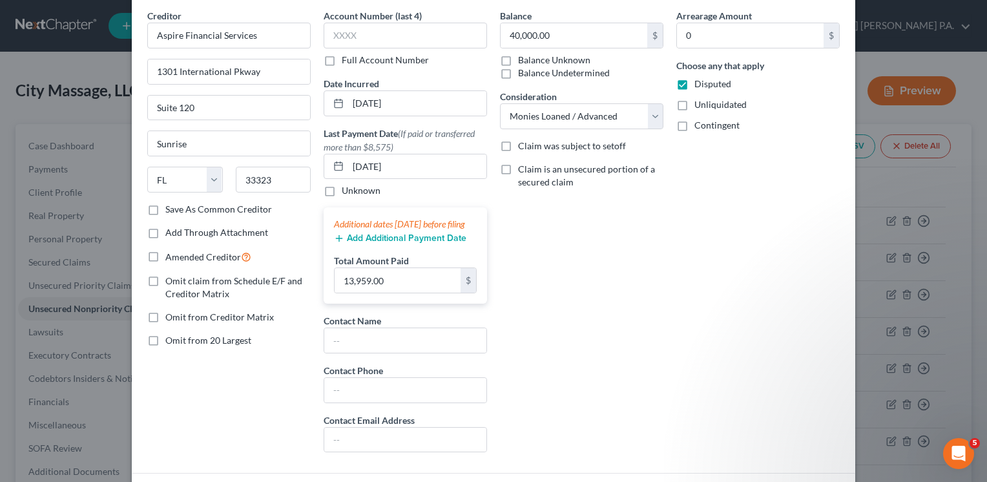
scroll to position [43, 0]
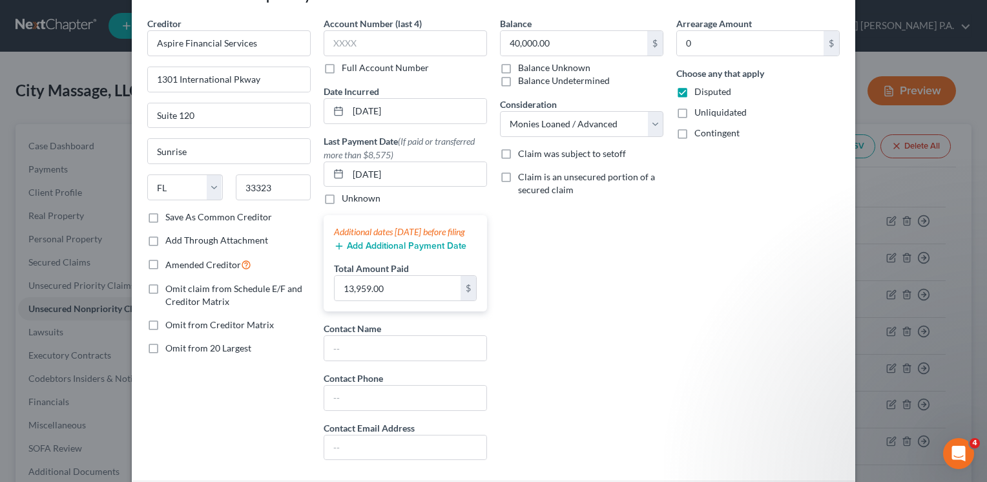
click at [165, 216] on label "Save As Common Creditor" at bounding box center [218, 217] width 107 height 13
click at [171, 216] on input "Save As Common Creditor" at bounding box center [175, 215] width 8 height 8
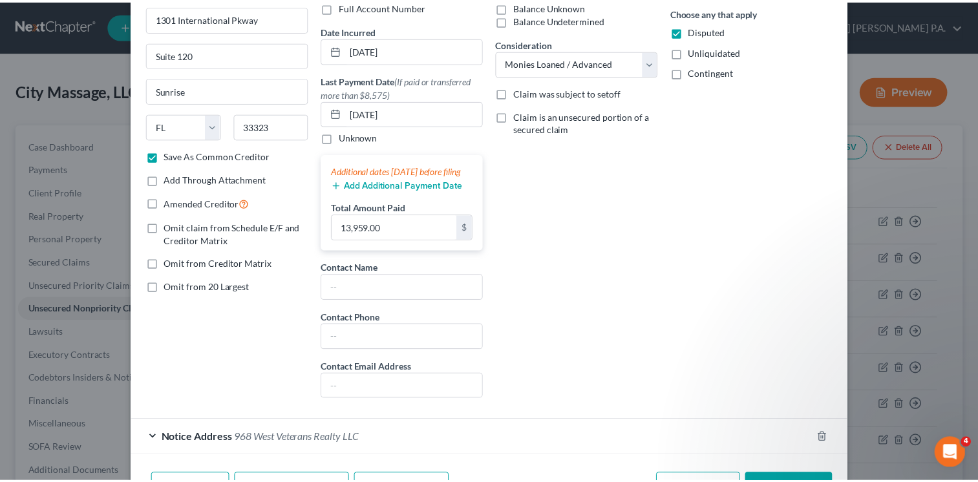
scroll to position [173, 0]
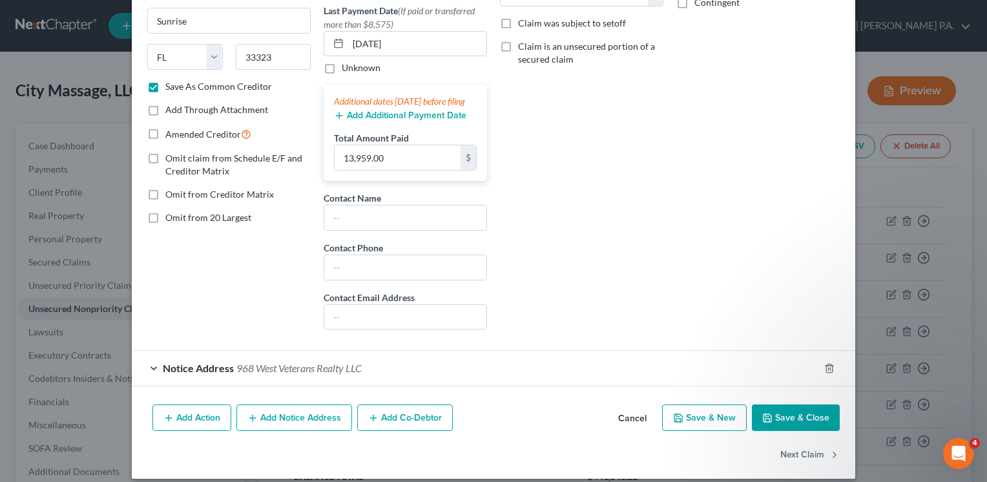
click at [788, 430] on button "Save & Close" at bounding box center [796, 418] width 88 height 27
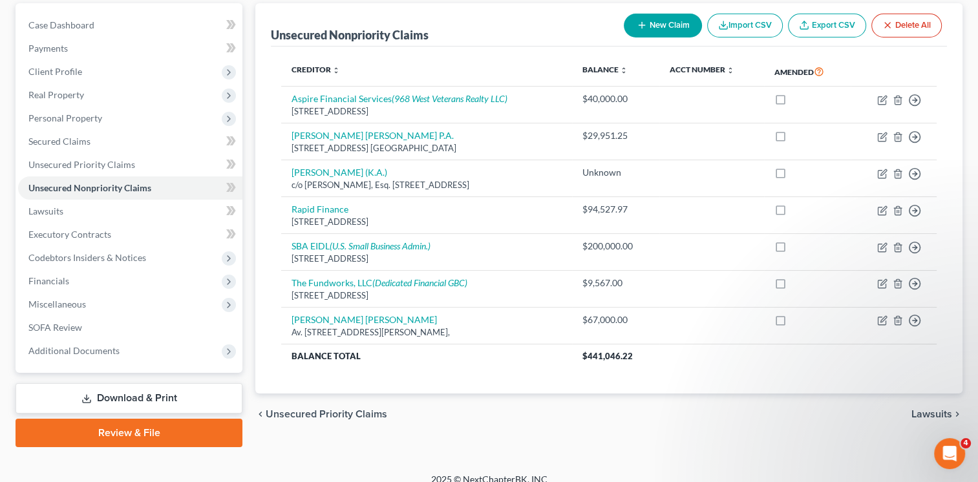
scroll to position [119, 0]
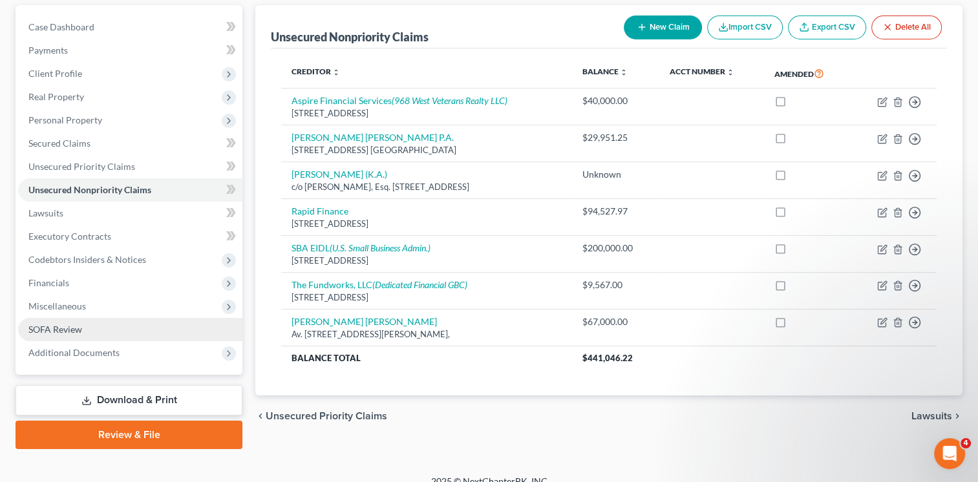
click at [71, 328] on span "SOFA Review" at bounding box center [55, 329] width 54 height 11
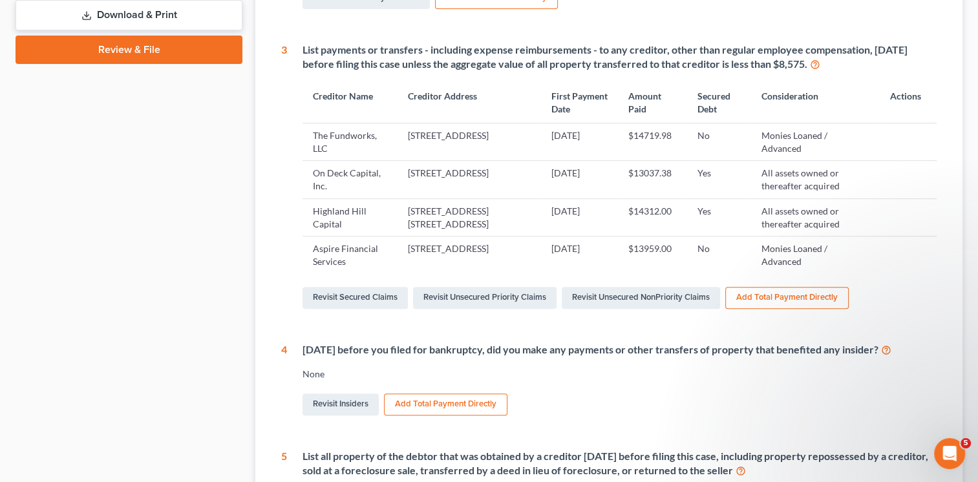
scroll to position [507, 0]
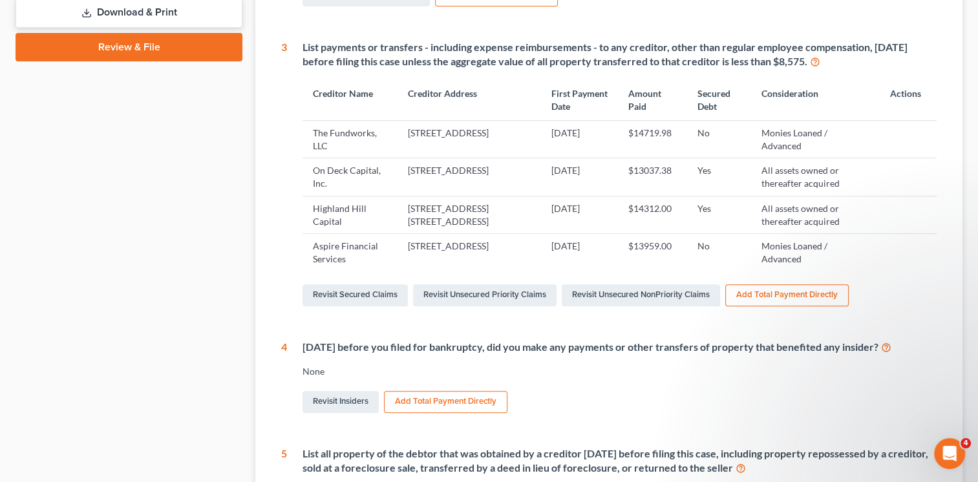
click at [825, 306] on button "Add Total Payment Directly" at bounding box center [786, 295] width 123 height 22
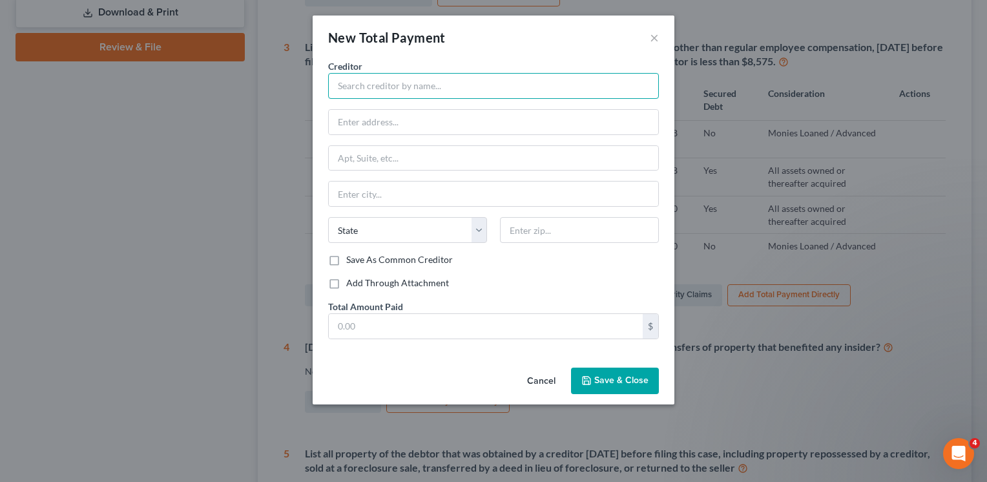
click at [448, 86] on input "text" at bounding box center [493, 86] width 331 height 26
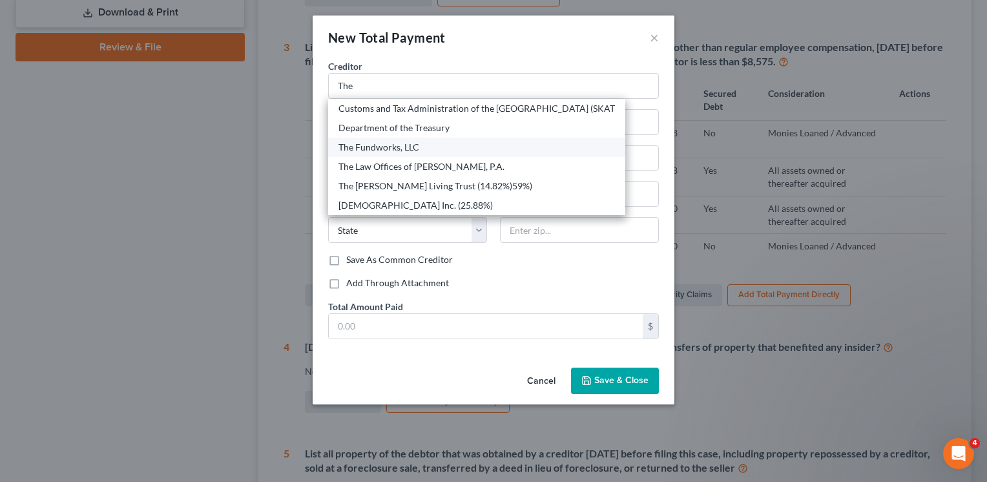
click at [414, 148] on div "The Fundworks, LLC" at bounding box center [477, 147] width 277 height 13
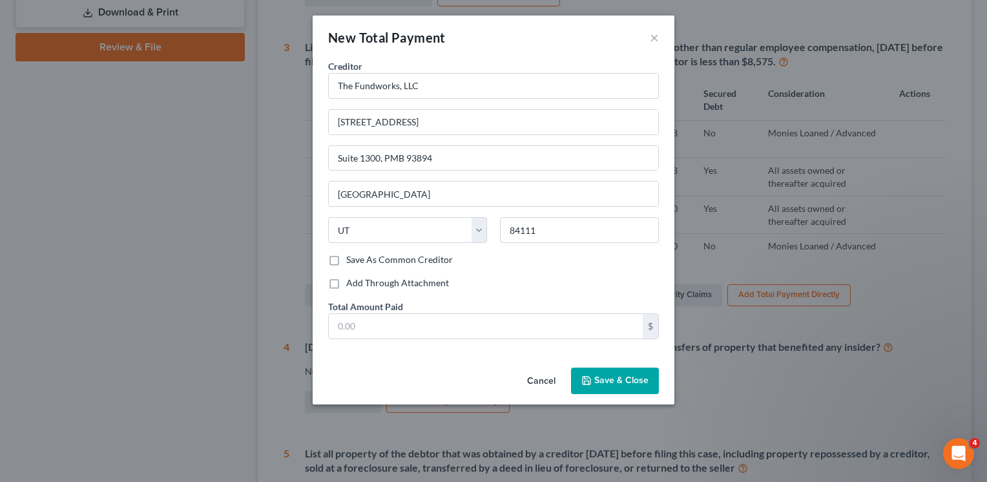
click at [544, 379] on button "Cancel" at bounding box center [541, 382] width 49 height 26
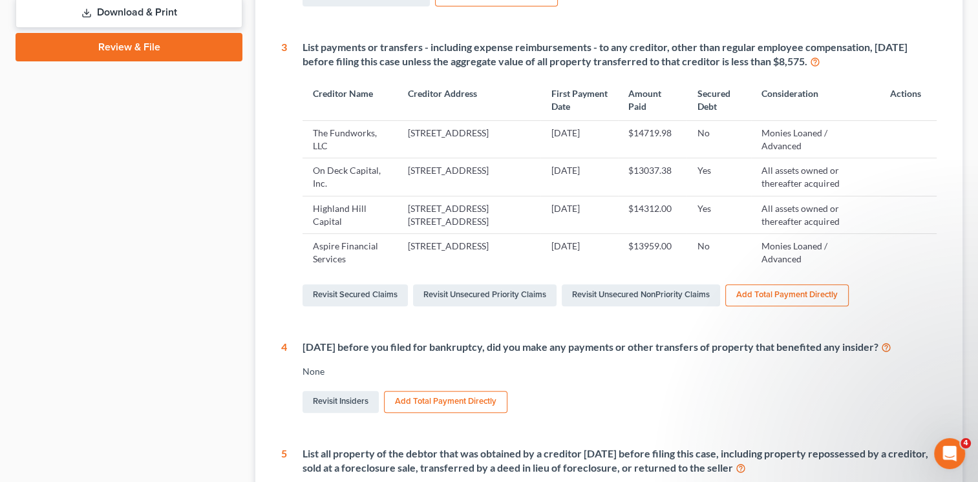
click at [891, 353] on icon at bounding box center [886, 347] width 10 height 12
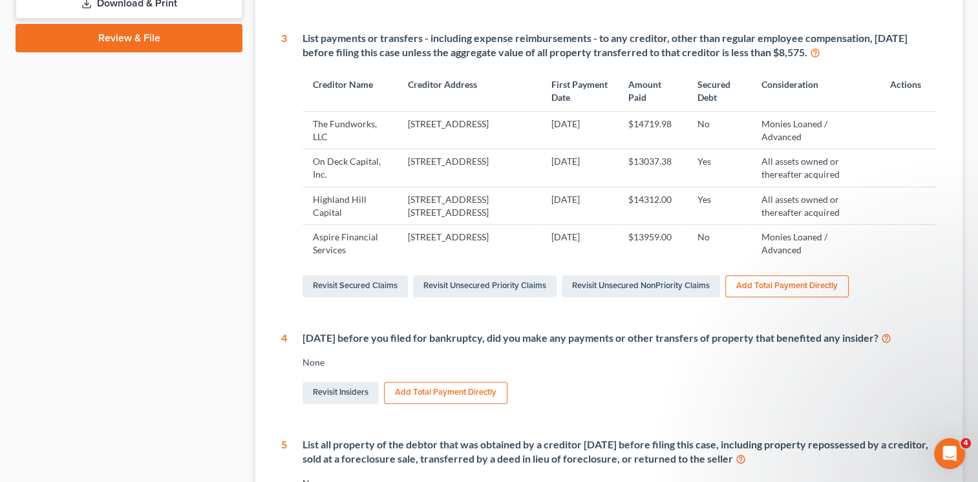
scroll to position [525, 0]
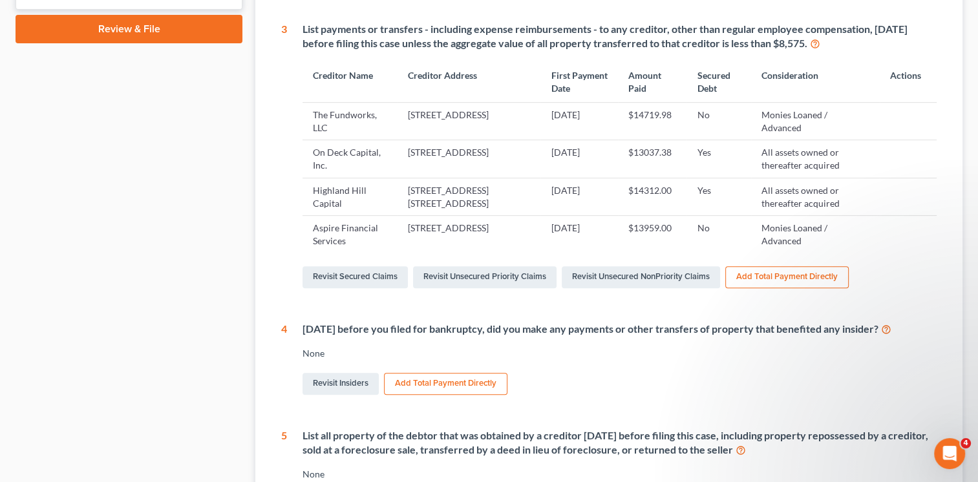
click at [461, 394] on button "Add Total Payment Directly" at bounding box center [445, 384] width 123 height 22
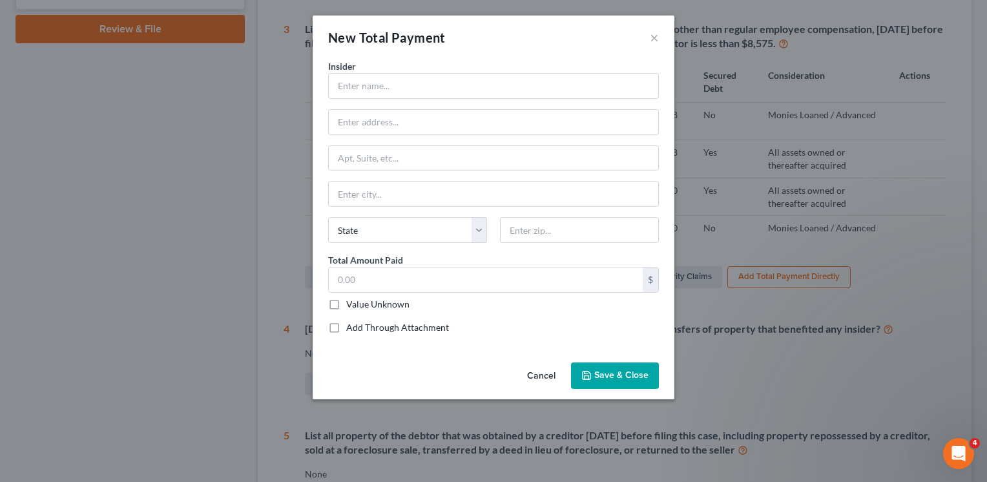
click at [543, 375] on button "Cancel" at bounding box center [541, 377] width 49 height 26
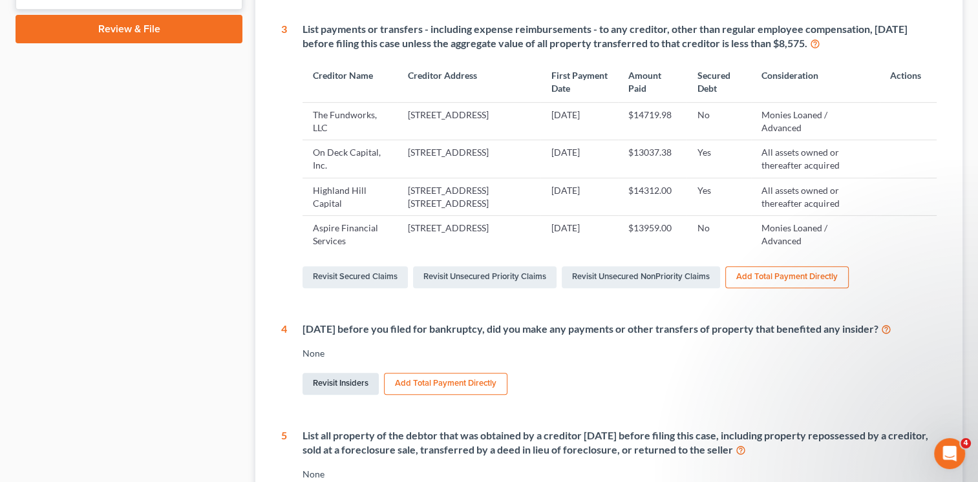
click at [353, 395] on link "Revisit Insiders" at bounding box center [340, 384] width 76 height 22
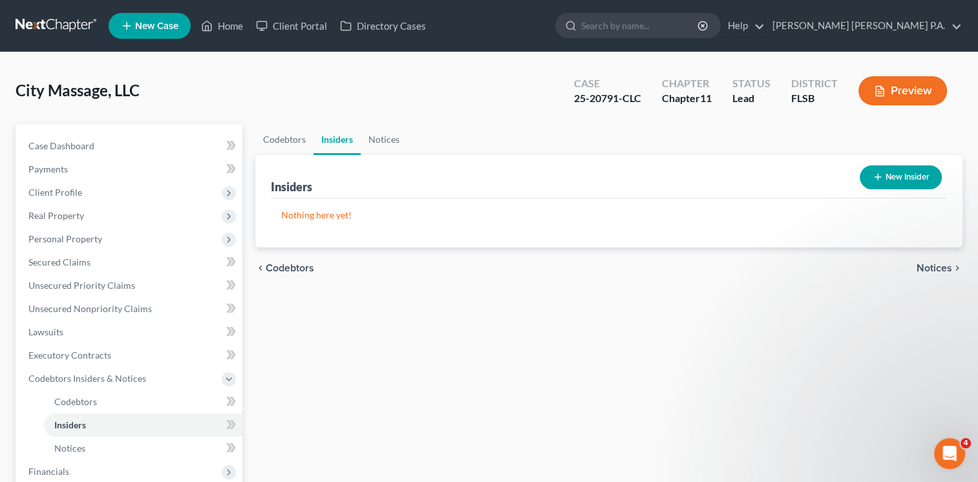
click at [905, 174] on button "New Insider" at bounding box center [900, 177] width 82 height 24
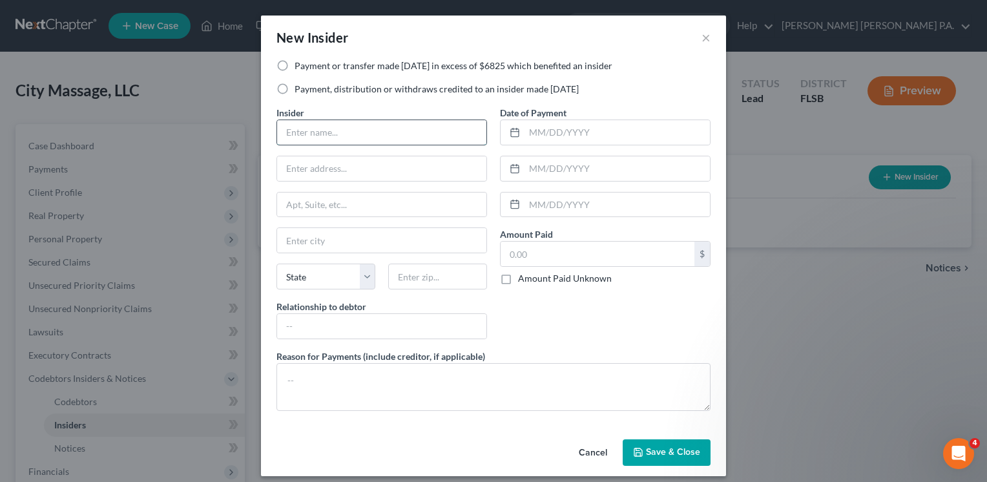
click at [421, 127] on input "text" at bounding box center [381, 132] width 209 height 25
click at [295, 89] on label "Payment, distribution or withdraws credited to an insider made [DATE]" at bounding box center [437, 89] width 284 height 13
click at [300, 89] on input "Payment, distribution or withdraws credited to an insider made [DATE]" at bounding box center [304, 87] width 8 height 8
click at [337, 130] on input "Marizza Con" at bounding box center [381, 132] width 209 height 25
click at [348, 172] on input "text" at bounding box center [381, 168] width 209 height 25
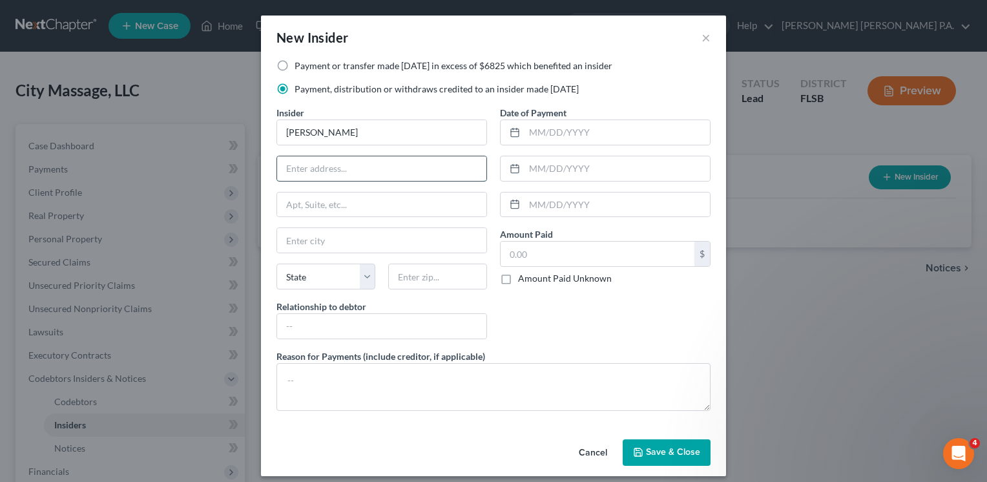
paste input "Total payments made reflect automatic debits deducted by creditor on multiple d…"
click at [654, 447] on span "Save & Close" at bounding box center [673, 452] width 54 height 11
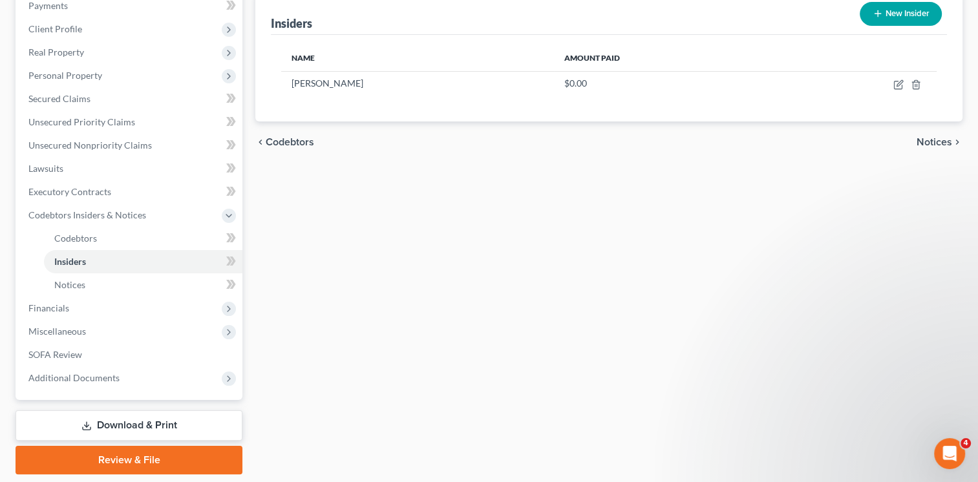
scroll to position [204, 0]
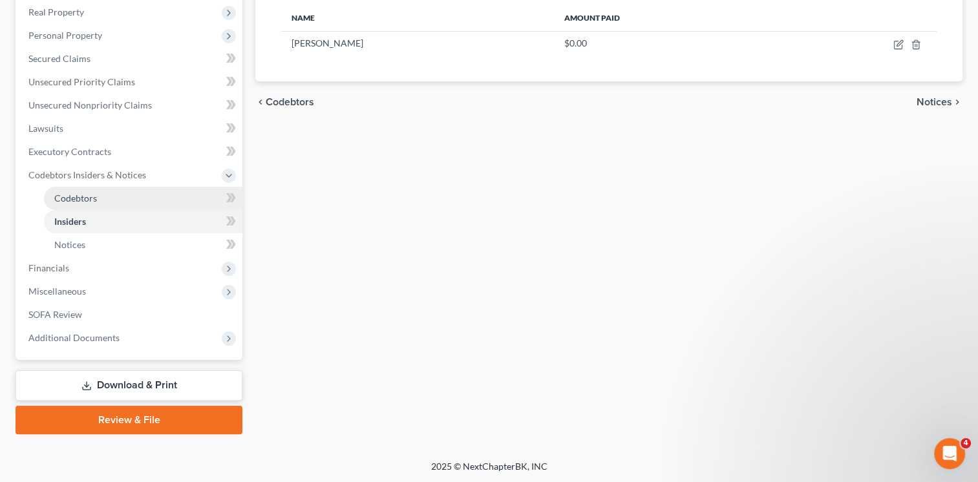
click at [81, 198] on span "Codebtors" at bounding box center [75, 198] width 43 height 11
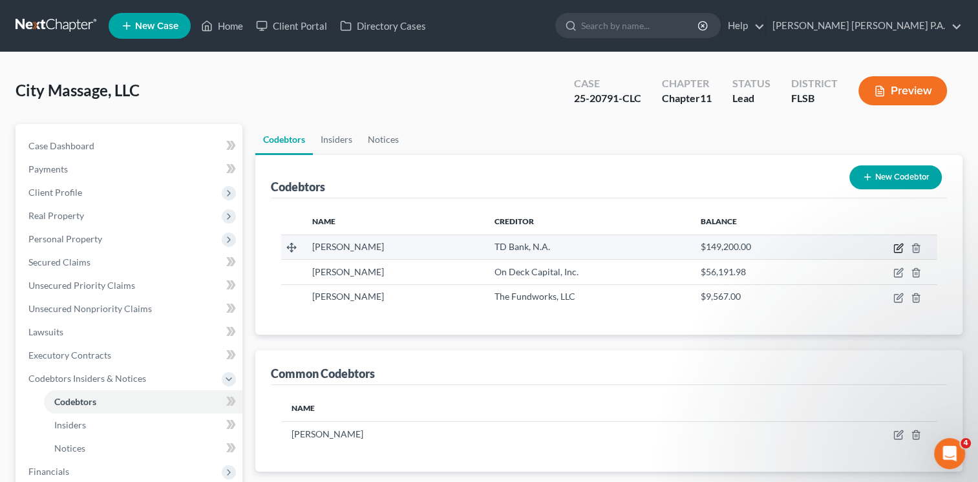
click at [901, 249] on icon "button" at bounding box center [898, 249] width 8 height 8
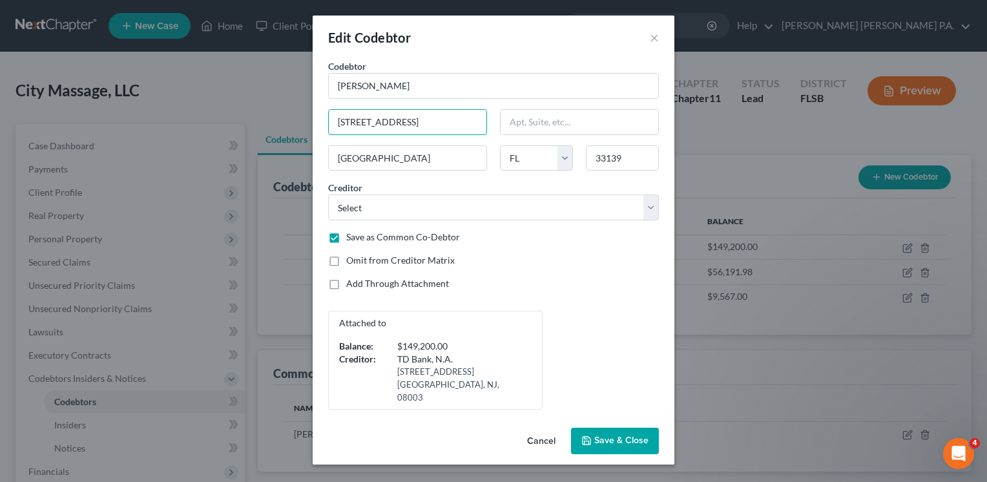
drag, startPoint x: 449, startPoint y: 122, endPoint x: 232, endPoint y: 141, distance: 217.9
click at [232, 141] on div "Edit Codebtor × Codebtor * [PERSON_NAME] Codebtor * [PERSON_NAME] [STREET_ADDRE…" at bounding box center [493, 241] width 987 height 482
click at [652, 41] on button "×" at bounding box center [654, 38] width 9 height 16
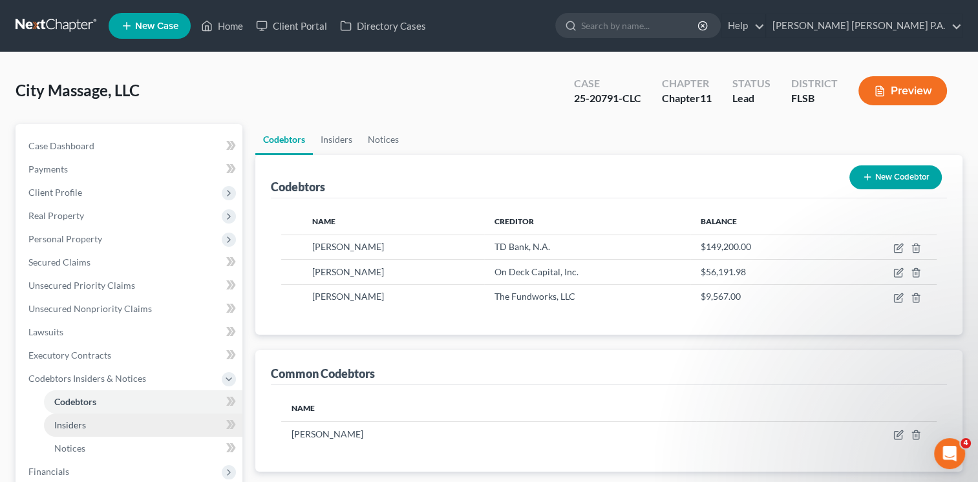
click at [94, 428] on link "Insiders" at bounding box center [143, 425] width 198 height 23
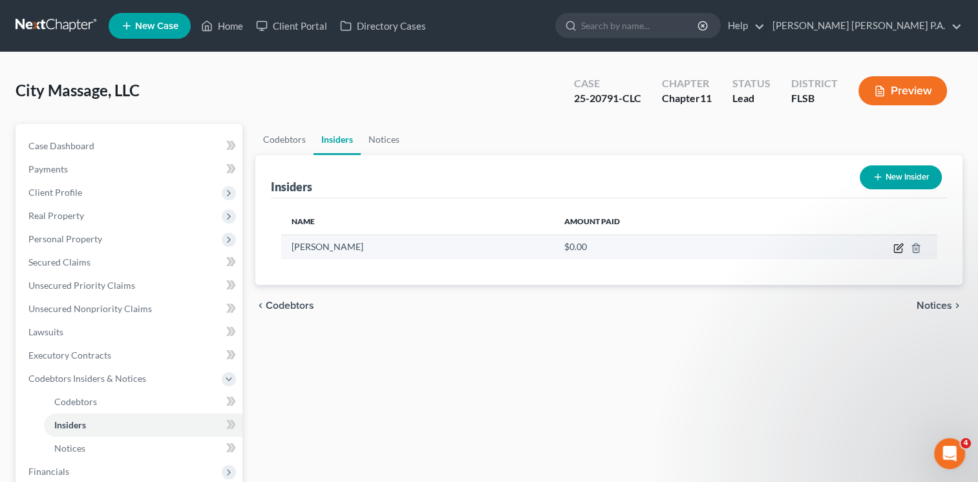
click at [898, 247] on icon "button" at bounding box center [898, 248] width 10 height 10
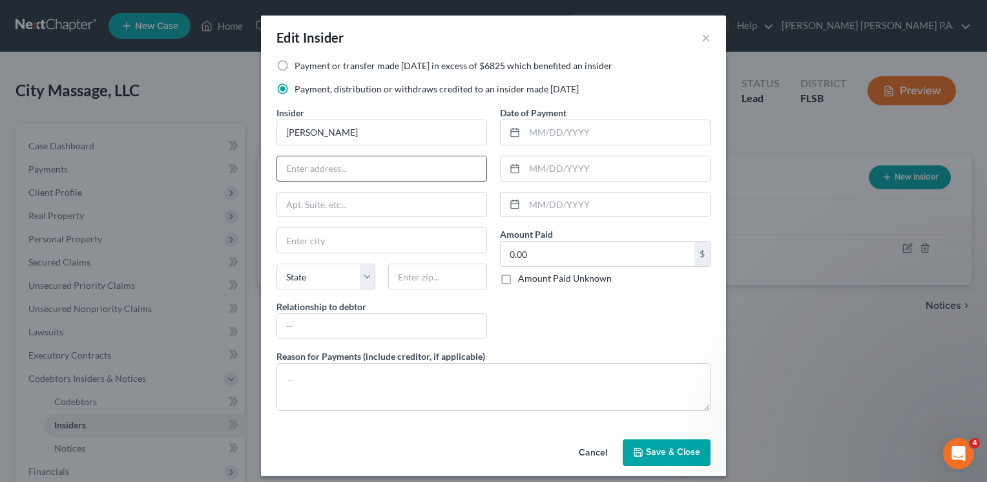
click at [336, 171] on input "text" at bounding box center [381, 168] width 209 height 25
paste input "[STREET_ADDRESS]"
click at [415, 275] on input "text" at bounding box center [437, 277] width 99 height 26
click at [367, 319] on input "text" at bounding box center [381, 326] width 209 height 25
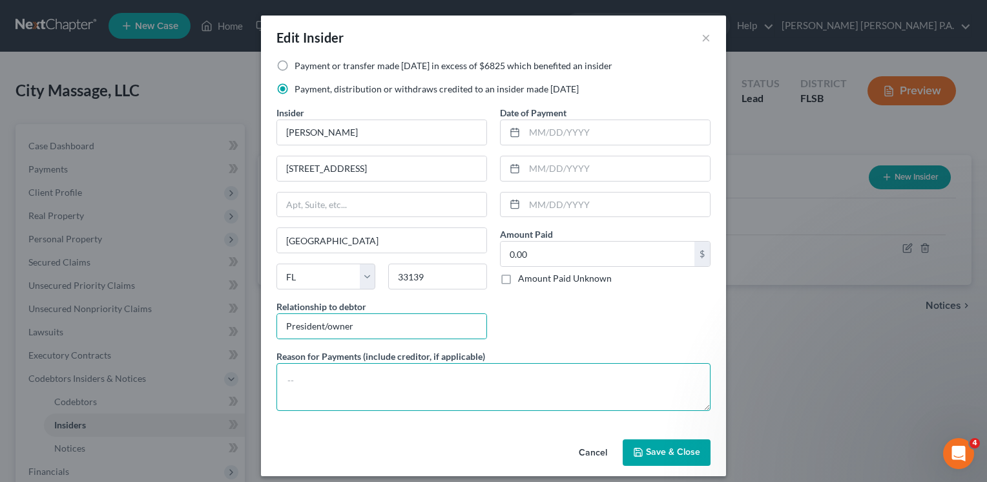
click at [348, 373] on textarea at bounding box center [494, 387] width 434 height 48
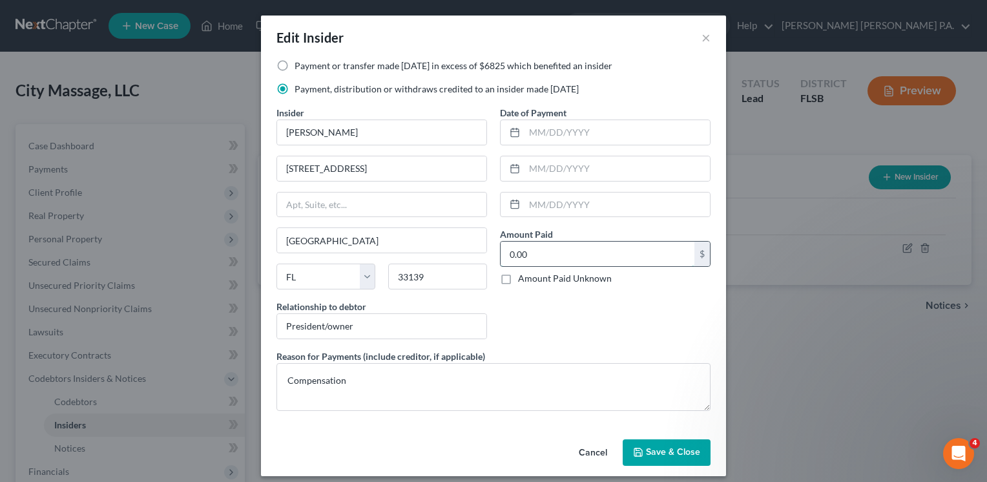
click at [550, 245] on input "0.00" at bounding box center [598, 254] width 194 height 25
click at [565, 330] on div "Date of Payment Amount Paid 9,650.00 $ Amount Paid Unknown Balance Undetermined…" at bounding box center [606, 228] width 224 height 244
click at [666, 451] on span "Save & Close" at bounding box center [673, 452] width 54 height 11
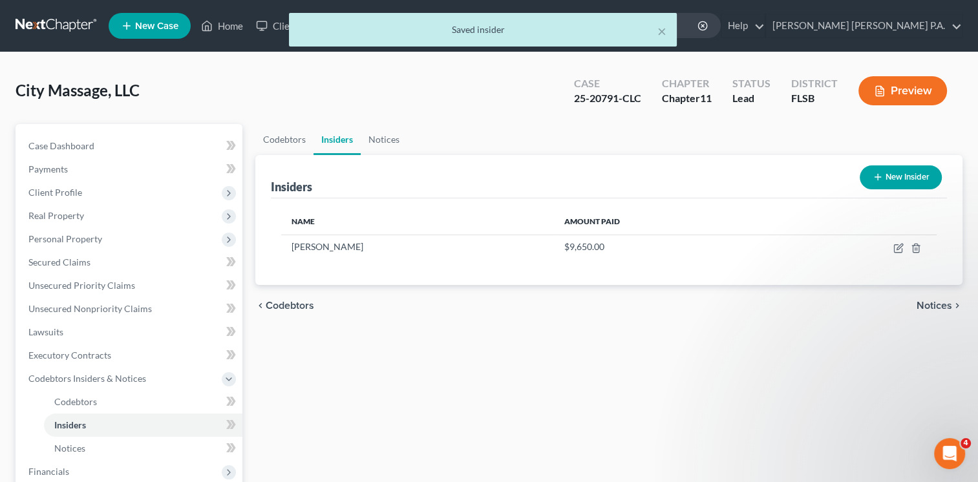
click at [899, 171] on button "New Insider" at bounding box center [900, 177] width 82 height 24
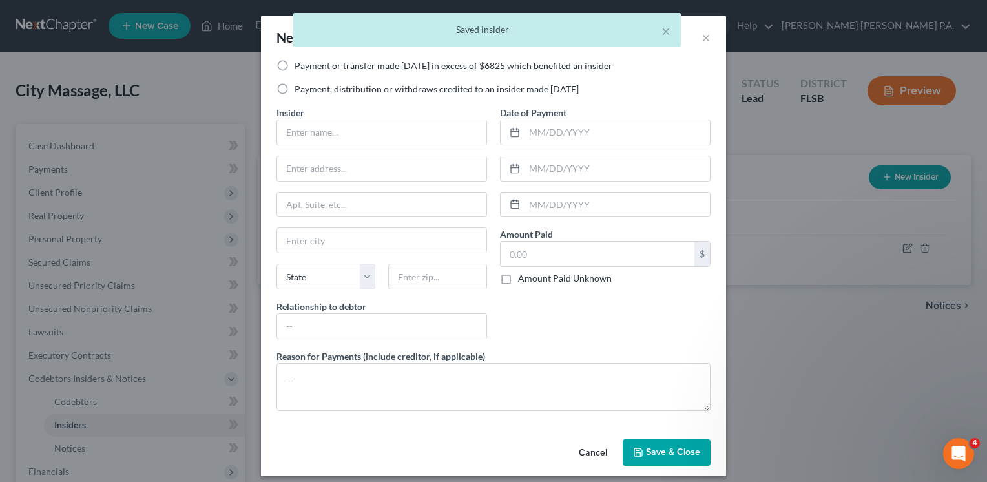
click at [549, 337] on div "Date of Payment Amount Paid $ Amount Paid Unknown Balance Undetermined $ Amount…" at bounding box center [606, 228] width 224 height 244
click at [372, 130] on input "text" at bounding box center [381, 132] width 209 height 25
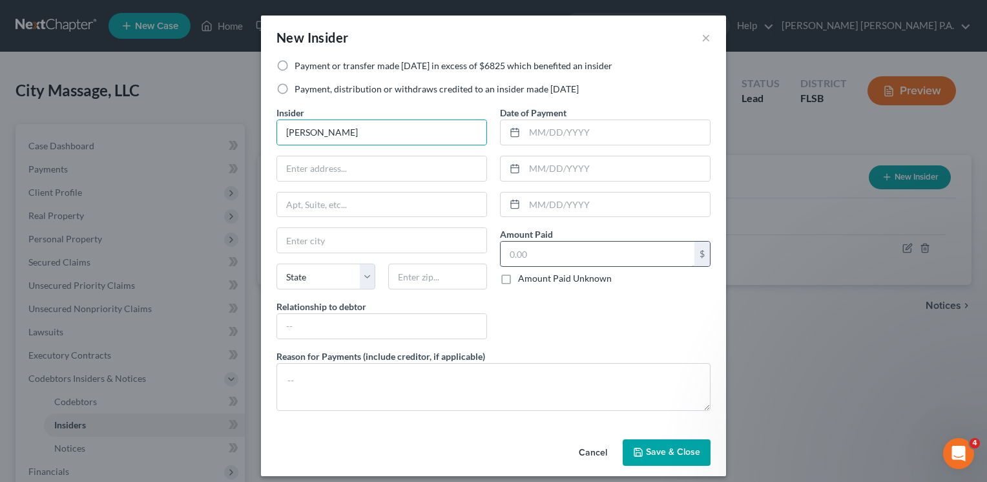
click at [521, 255] on input "text" at bounding box center [598, 254] width 194 height 25
click at [398, 328] on input "text" at bounding box center [381, 326] width 209 height 25
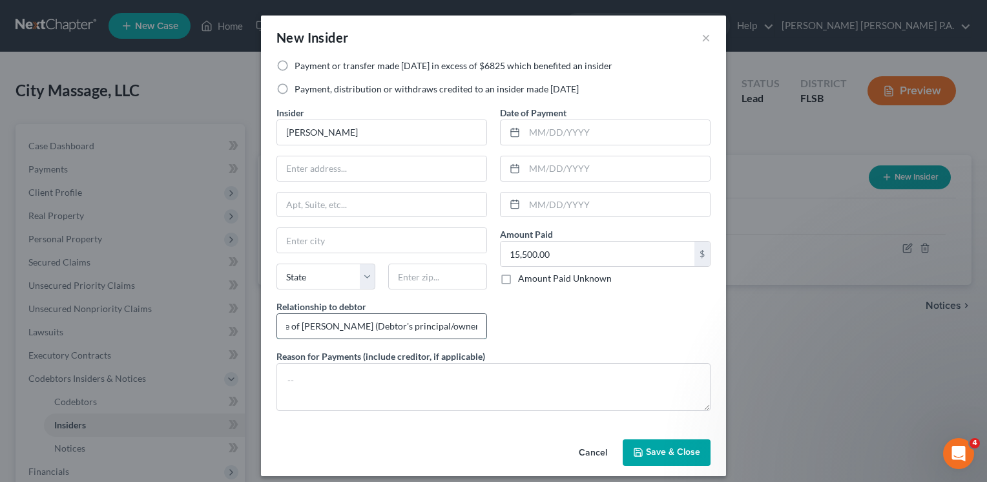
scroll to position [0, 28]
click at [363, 384] on textarea at bounding box center [494, 387] width 434 height 48
click at [569, 340] on div "Date of Payment Amount Paid 15,500.00 $ Amount Paid Unknown Balance Undetermine…" at bounding box center [606, 228] width 224 height 244
click at [495, 332] on div "Date of Payment Amount Paid 15,500.00 $ Amount Paid Unknown Balance Undetermine…" at bounding box center [606, 228] width 224 height 244
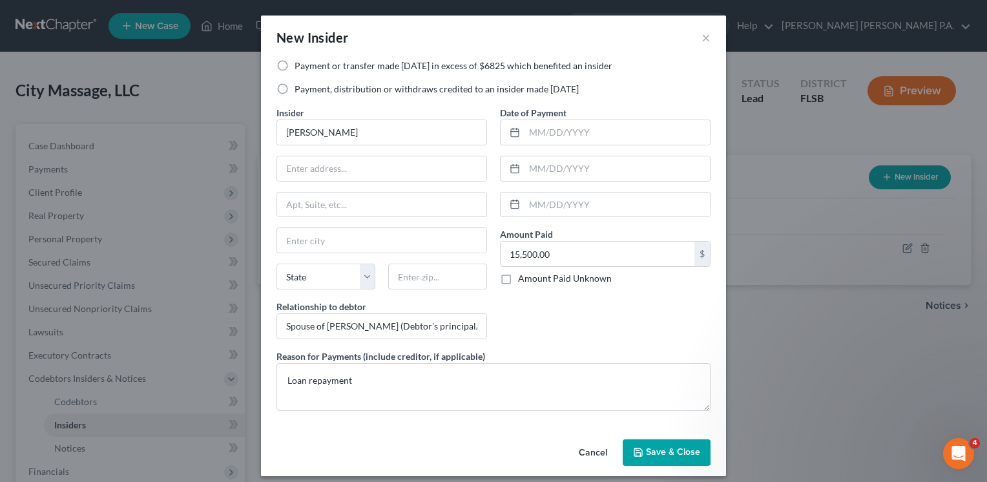
click at [295, 89] on label "Payment, distribution or withdraws credited to an insider made [DATE]" at bounding box center [437, 89] width 284 height 13
click at [300, 89] on input "Payment, distribution or withdraws credited to an insider made [DATE]" at bounding box center [304, 87] width 8 height 8
click at [649, 449] on span "Save & Close" at bounding box center [673, 452] width 54 height 11
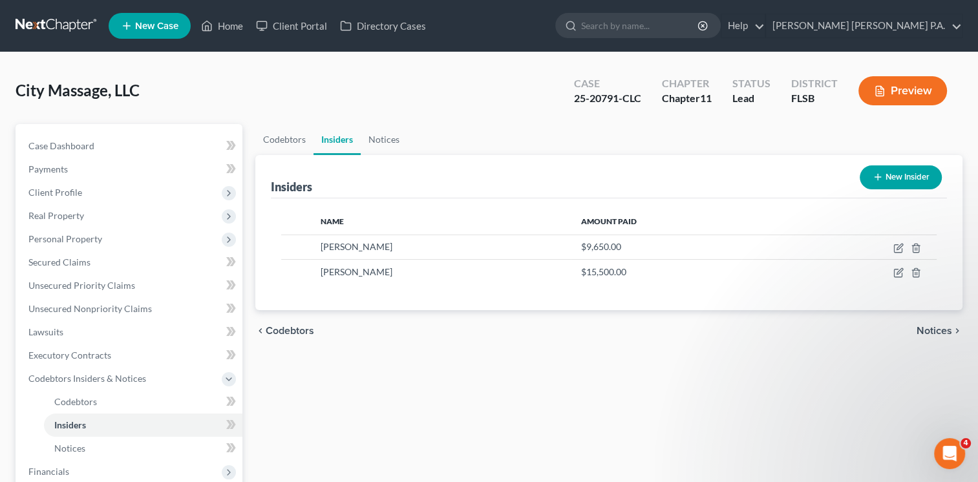
click at [897, 90] on button "Preview" at bounding box center [902, 90] width 89 height 29
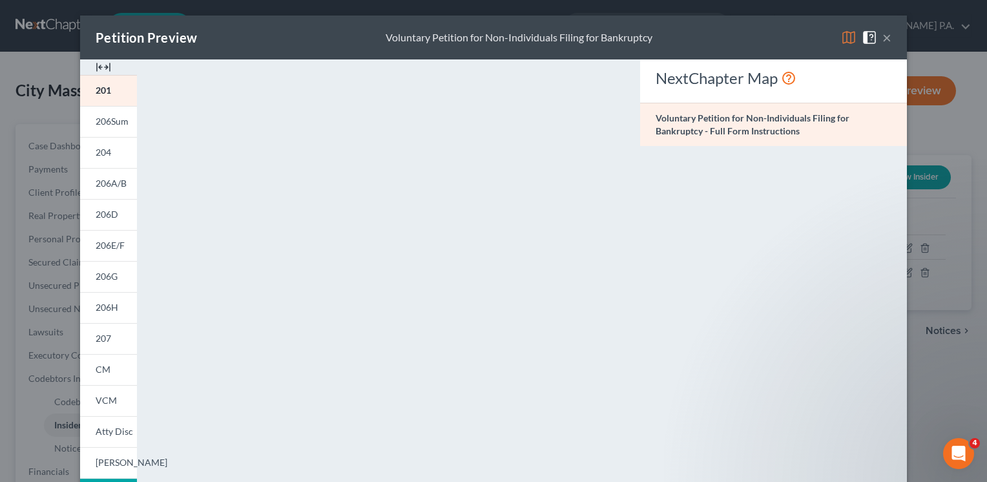
click at [883, 39] on button "×" at bounding box center [887, 38] width 9 height 16
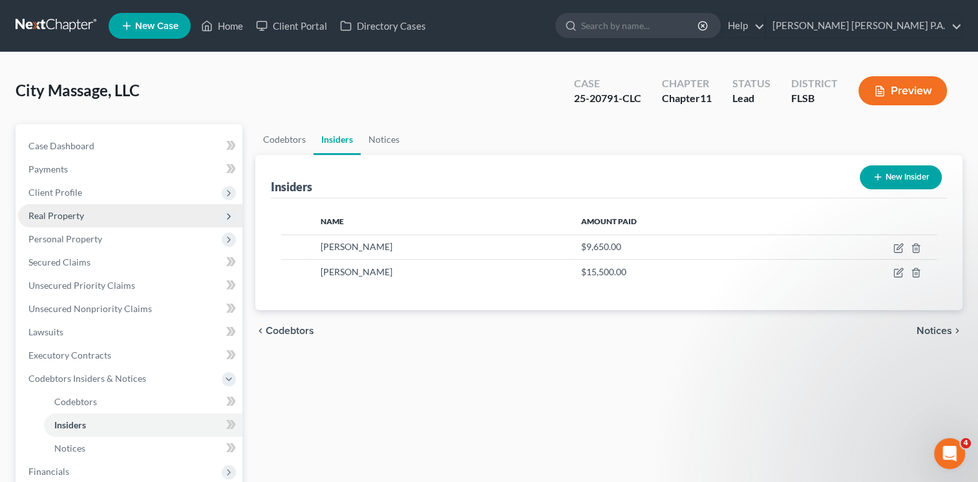
click at [68, 218] on span "Real Property" at bounding box center [56, 215] width 56 height 11
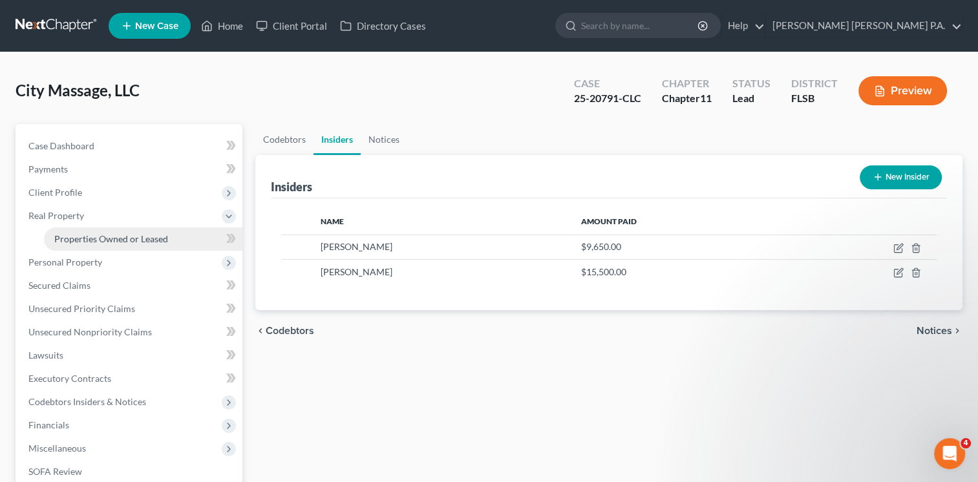
click at [89, 236] on span "Properties Owned or Leased" at bounding box center [111, 238] width 114 height 11
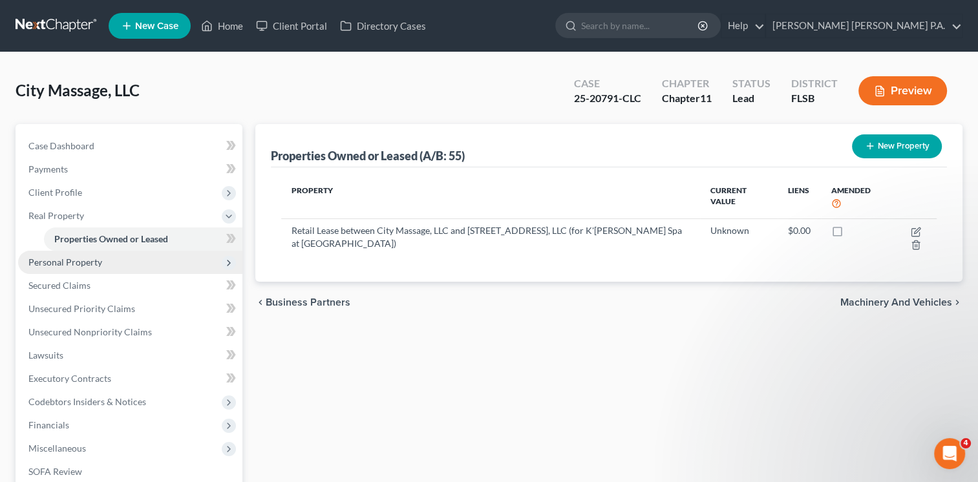
click at [78, 264] on span "Personal Property" at bounding box center [65, 262] width 74 height 11
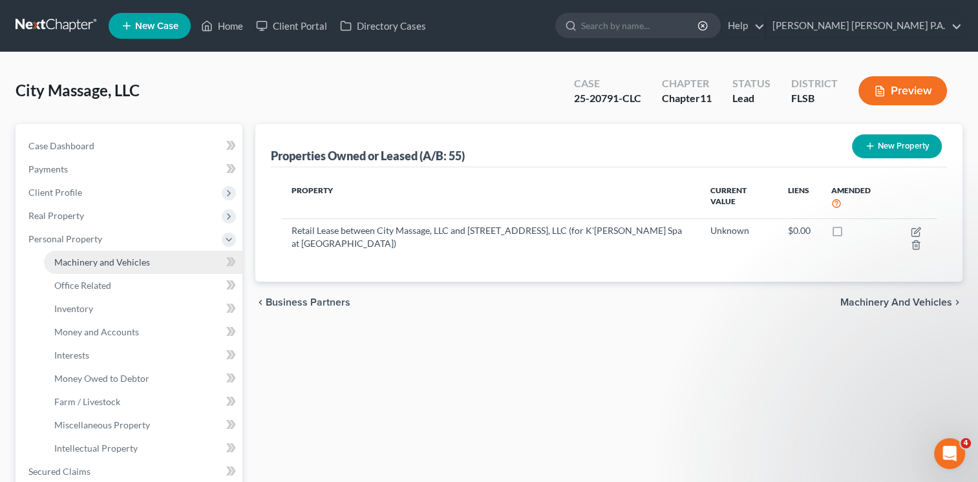
click at [125, 260] on span "Machinery and Vehicles" at bounding box center [102, 262] width 96 height 11
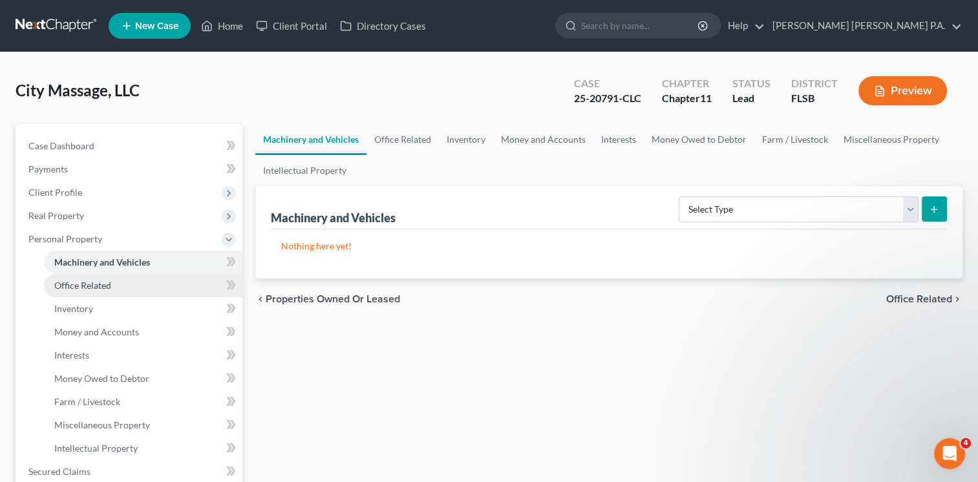
click at [108, 284] on span "Office Related" at bounding box center [82, 285] width 57 height 11
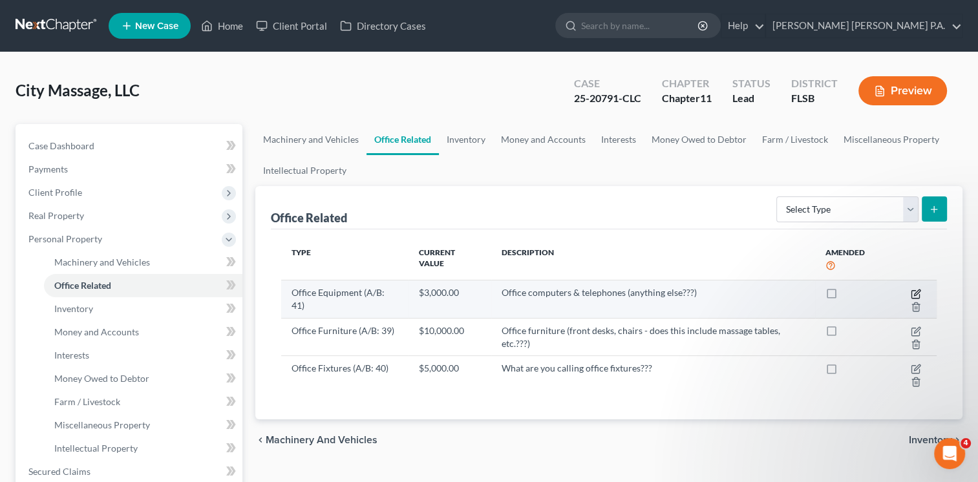
click at [914, 291] on icon "button" at bounding box center [915, 294] width 10 height 10
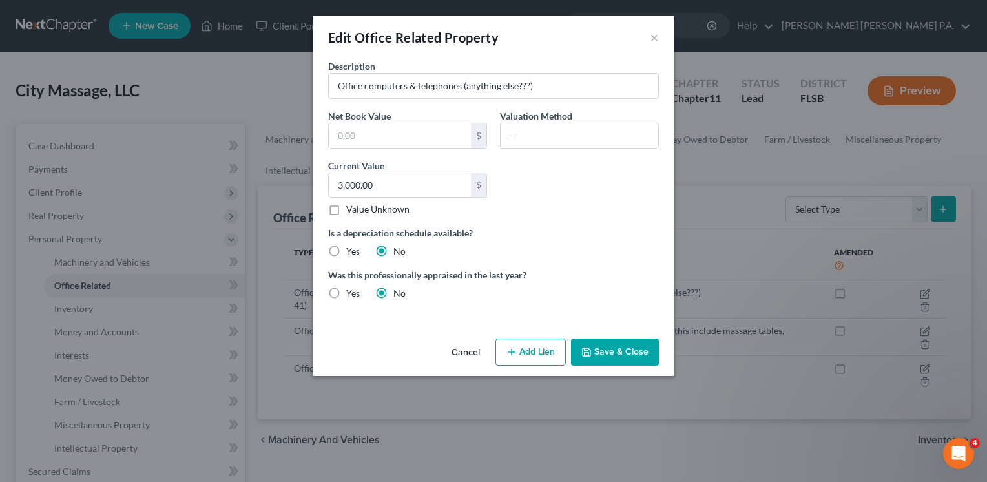
click at [470, 354] on button "Cancel" at bounding box center [465, 353] width 49 height 26
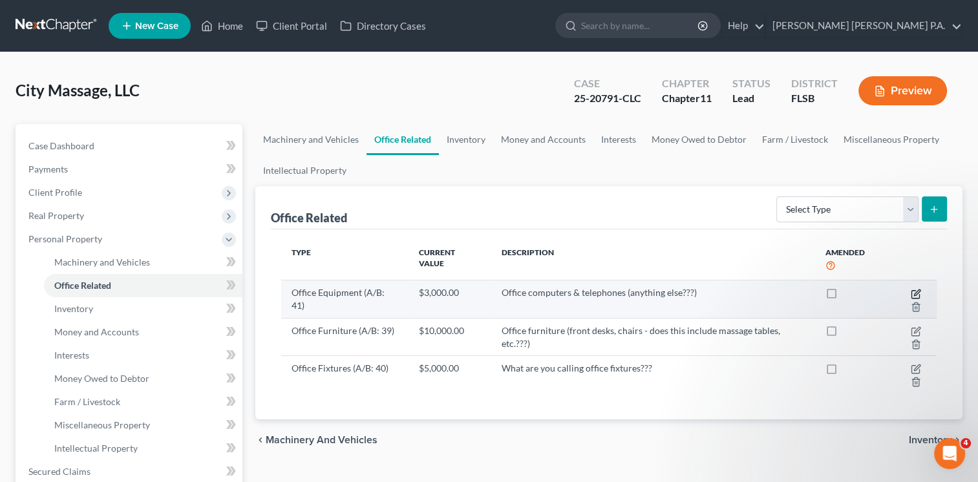
click at [916, 293] on icon "button" at bounding box center [915, 294] width 10 height 10
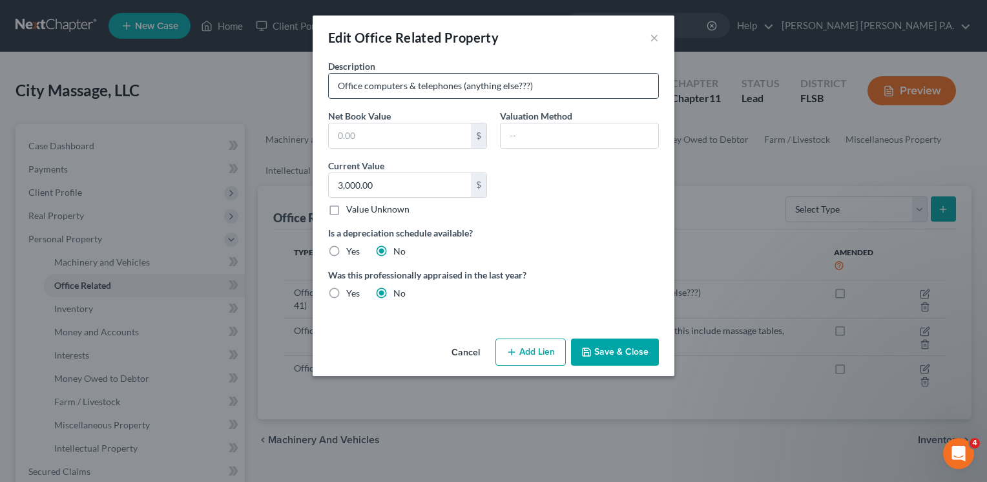
click at [339, 84] on input "Office computers & telephones (anything else???)" at bounding box center [494, 86] width 330 height 25
click at [352, 87] on input "Spa equipment (massage tables, facial steamers, towel warmers, office computers…" at bounding box center [494, 86] width 330 height 25
click at [580, 87] on input "Spa equipment (massage tables, facial steamers, towel warmers, office computers…" at bounding box center [494, 86] width 330 height 25
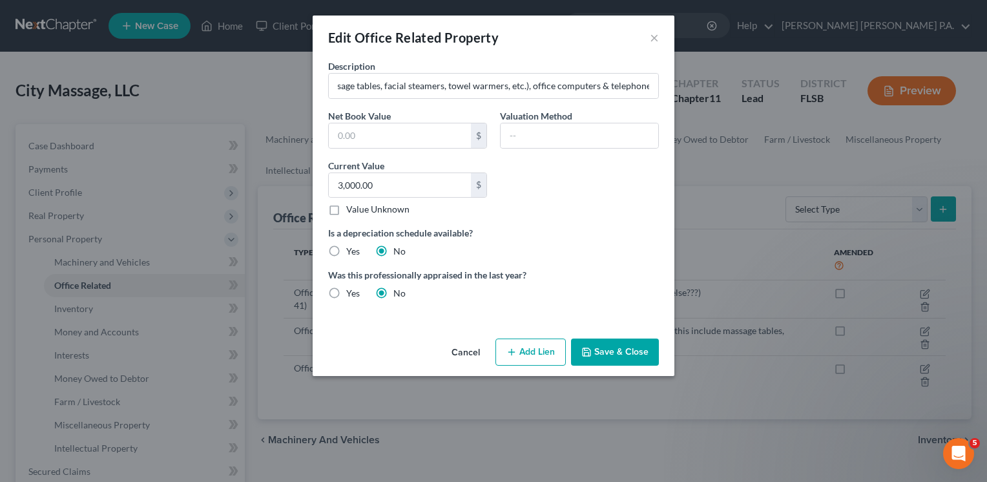
scroll to position [0, 0]
click at [370, 330] on div "Description Spa equipment (massage tables, facial steamers, towel warmers, etc.…" at bounding box center [494, 196] width 362 height 274
click at [339, 187] on input "3,000.00" at bounding box center [400, 185] width 142 height 25
click at [345, 182] on input "63,000.00" at bounding box center [400, 185] width 142 height 25
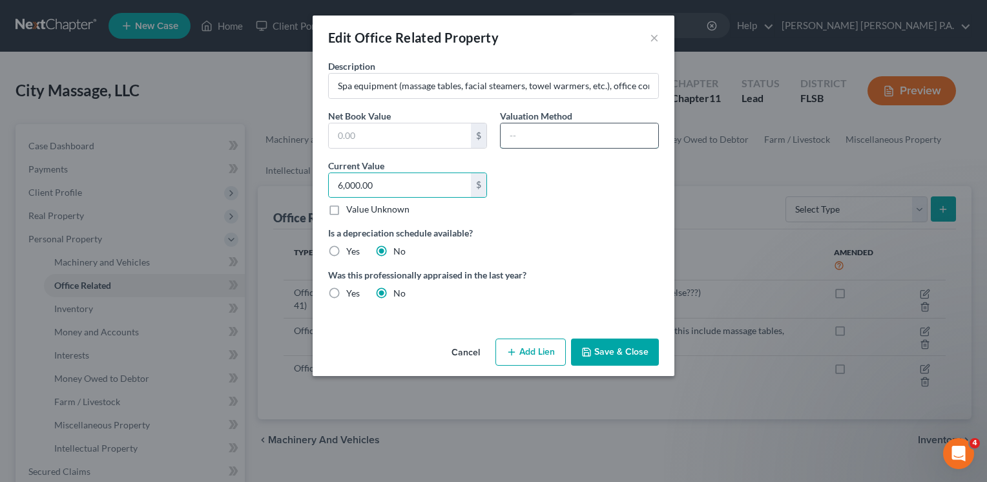
click at [555, 138] on input "text" at bounding box center [580, 135] width 158 height 25
click at [509, 138] on input "Comparables search" at bounding box center [580, 135] width 158 height 25
click at [594, 224] on div "Description Spa equipment (massage tables, facial steamers, towel warmers, etc.…" at bounding box center [494, 184] width 344 height 251
click at [615, 350] on button "Save & Close" at bounding box center [615, 352] width 88 height 27
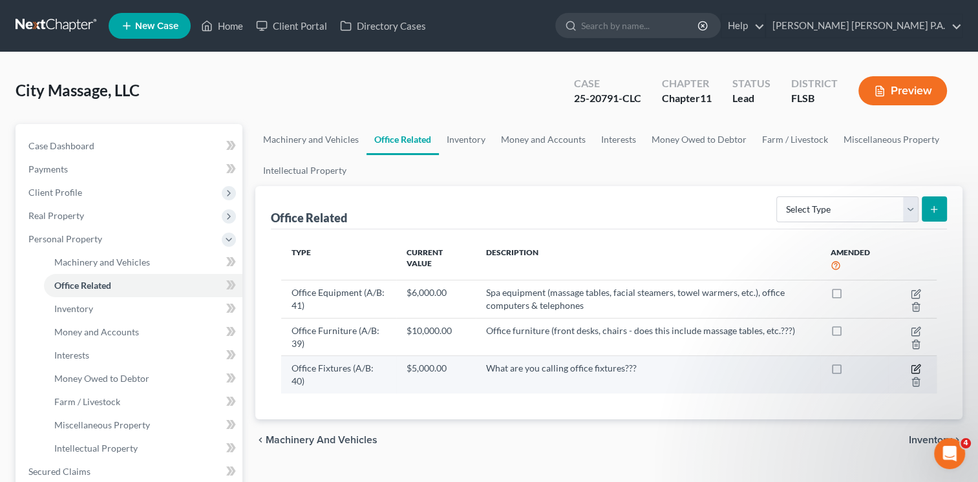
click at [915, 370] on icon "button" at bounding box center [915, 369] width 10 height 10
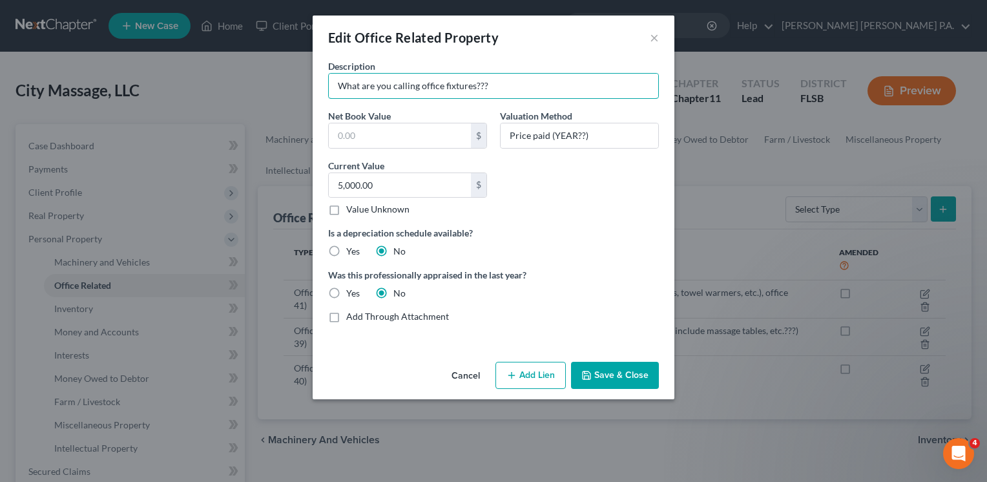
drag, startPoint x: 498, startPoint y: 89, endPoint x: 112, endPoint y: 76, distance: 385.3
click at [112, 76] on div "Edit Office Related Property × Description What are you calling office fixtures…" at bounding box center [493, 241] width 987 height 482
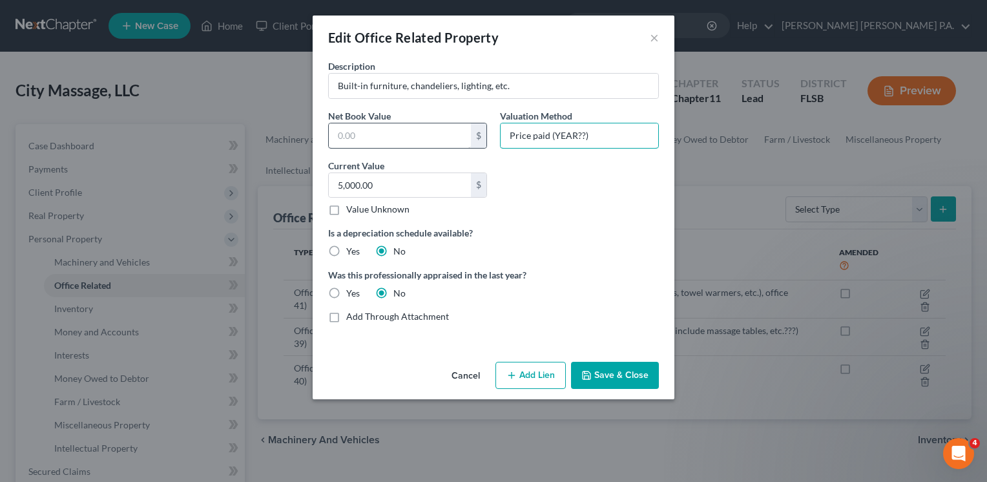
drag, startPoint x: 597, startPoint y: 132, endPoint x: 355, endPoint y: 142, distance: 242.5
click at [355, 142] on div "Description Built-in furniture, chandeliers, lighting, etc. Net Book Value $ Va…" at bounding box center [494, 196] width 344 height 274
paste input "Estimate based on comparables search"
click at [615, 372] on button "Save & Close" at bounding box center [615, 375] width 88 height 27
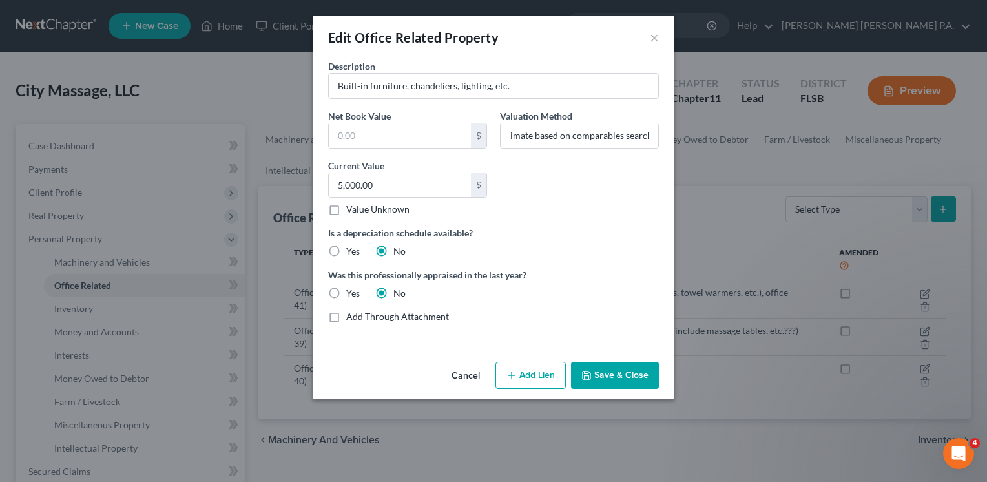
scroll to position [0, 0]
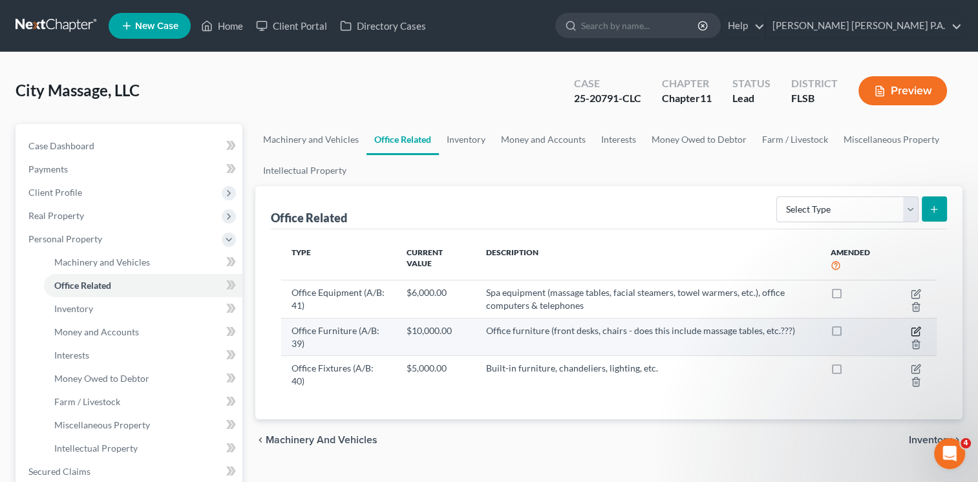
click at [914, 329] on icon "button" at bounding box center [915, 331] width 10 height 10
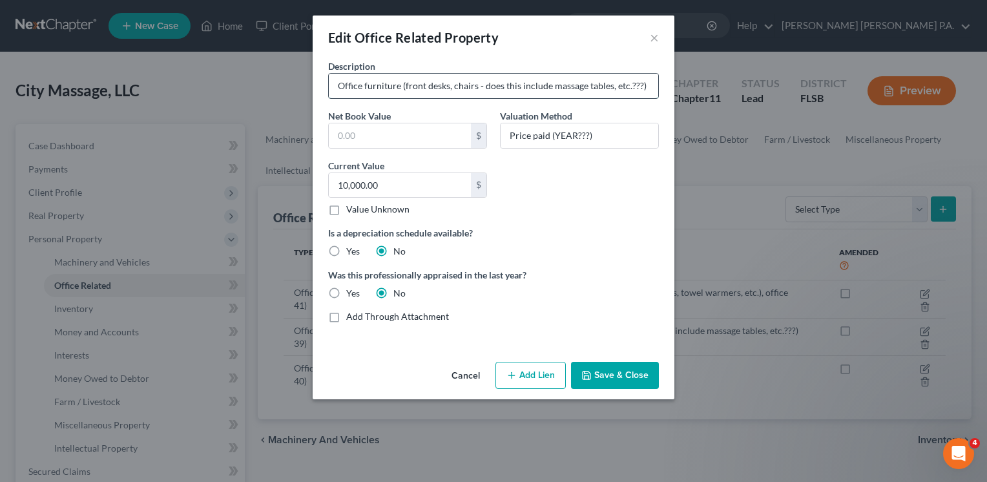
click at [335, 87] on input "Office furniture (front desks, chairs - does this include massage tables, etc.?…" at bounding box center [494, 86] width 330 height 25
drag, startPoint x: 509, startPoint y: 133, endPoint x: 706, endPoint y: 138, distance: 197.2
click at [706, 138] on div "Edit Office Related Property × Description Sofas, chairs, coffee tables, creden…" at bounding box center [493, 241] width 987 height 482
paste input "Estimate based on comparables search"
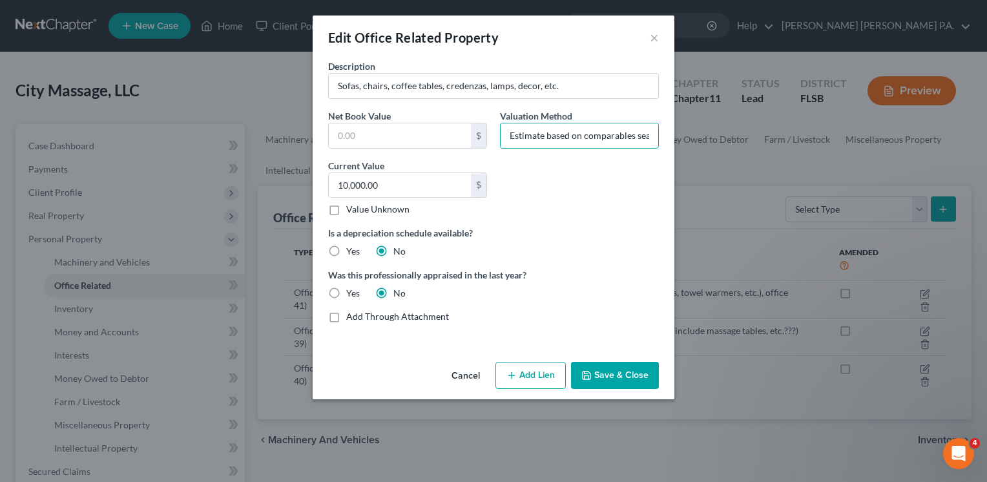
click at [612, 379] on button "Save & Close" at bounding box center [615, 375] width 88 height 27
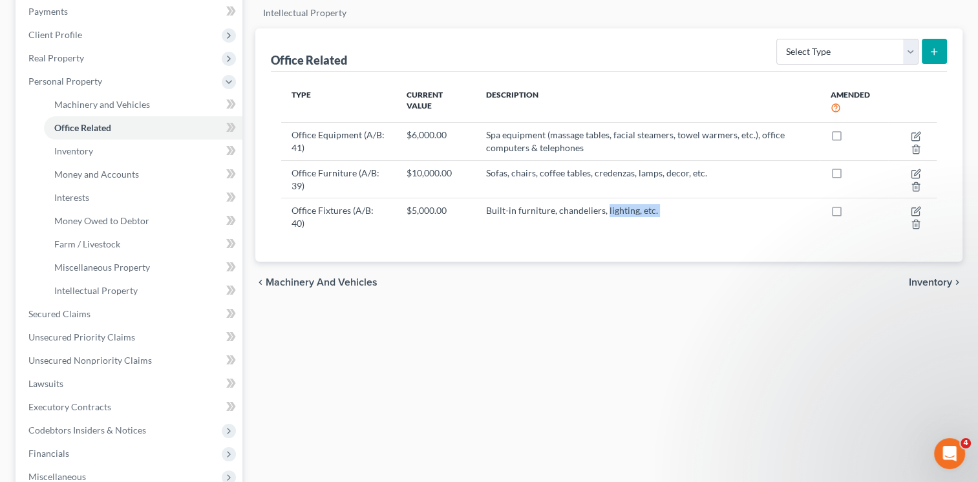
scroll to position [163, 0]
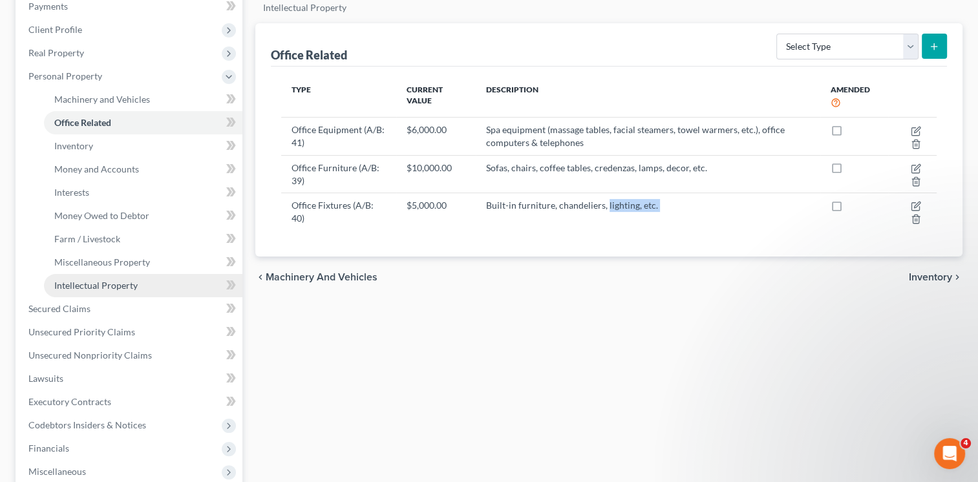
click at [110, 286] on span "Intellectual Property" at bounding box center [95, 285] width 83 height 11
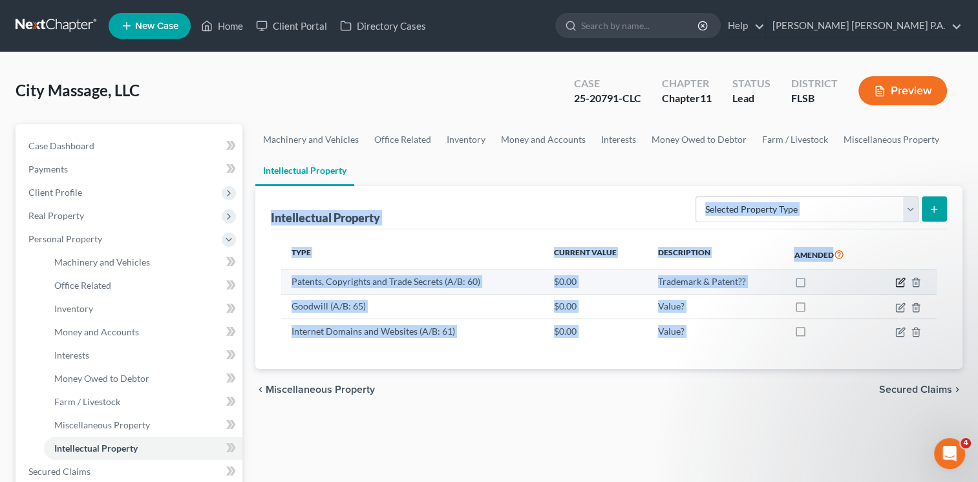
click at [896, 280] on icon "button" at bounding box center [900, 283] width 8 height 8
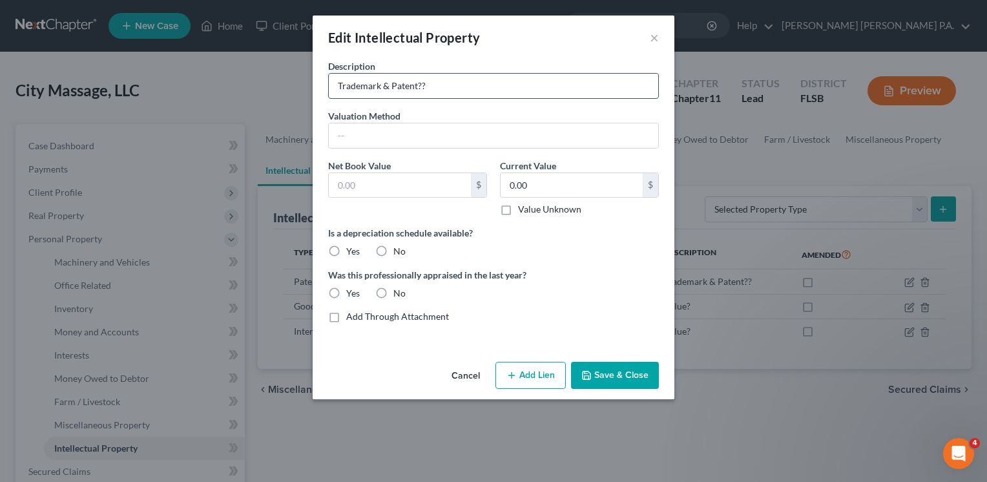
click at [449, 89] on input "Trademark & Patent??" at bounding box center [494, 86] width 330 height 25
click at [518, 212] on label "Value Unknown" at bounding box center [549, 209] width 63 height 13
click at [523, 211] on input "Value Unknown" at bounding box center [527, 207] width 8 height 8
click at [463, 83] on input "Trademark" at bounding box center [494, 86] width 330 height 25
click at [394, 247] on label "No" at bounding box center [400, 251] width 12 height 13
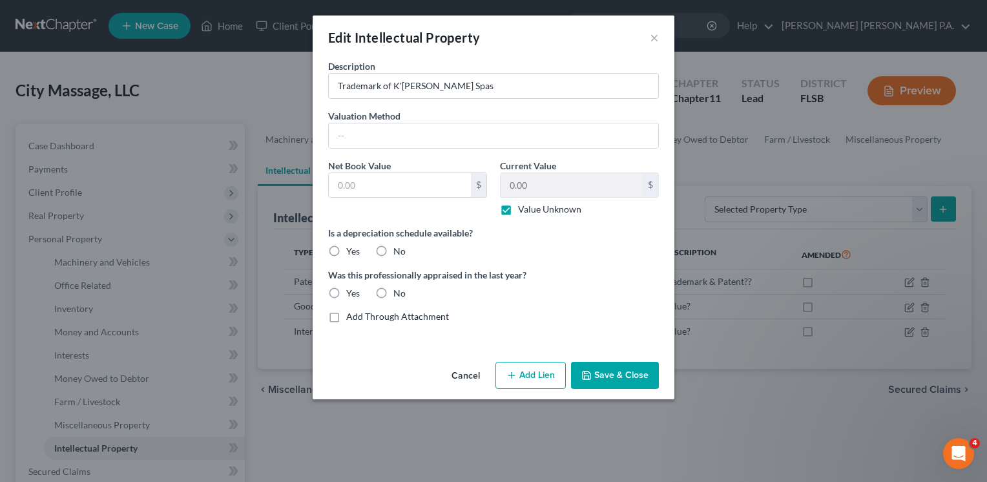
click at [399, 247] on input "No" at bounding box center [403, 249] width 8 height 8
click at [394, 294] on label "No" at bounding box center [400, 293] width 12 height 13
click at [399, 294] on input "No" at bounding box center [403, 291] width 8 height 8
click at [604, 373] on button "Save & Close" at bounding box center [615, 375] width 88 height 27
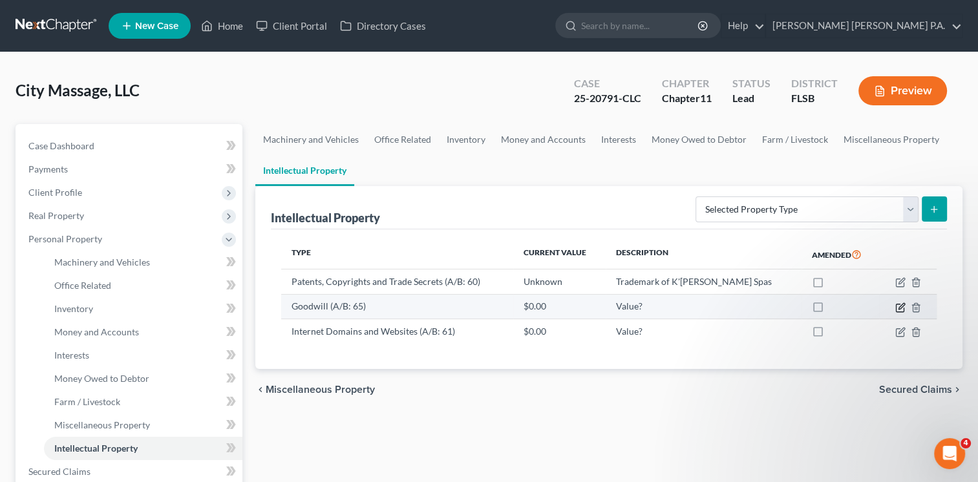
click at [899, 306] on icon "button" at bounding box center [900, 307] width 10 height 10
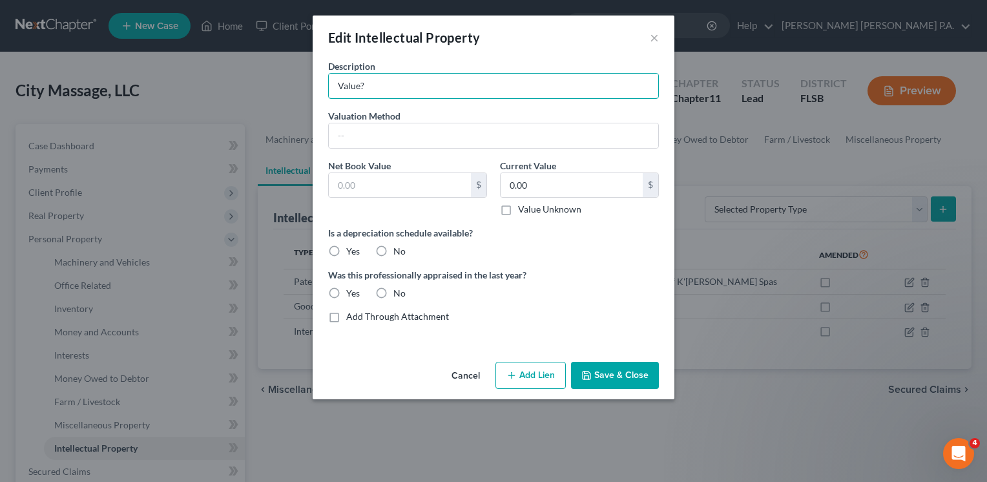
drag, startPoint x: 395, startPoint y: 87, endPoint x: 256, endPoint y: 94, distance: 139.1
click at [256, 94] on div "Edit Intellectual Property × Description Value? Valuation Method Net Book Value…" at bounding box center [493, 241] width 987 height 482
click at [518, 211] on label "Value Unknown" at bounding box center [549, 209] width 63 height 13
click at [523, 211] on input "Value Unknown" at bounding box center [527, 207] width 8 height 8
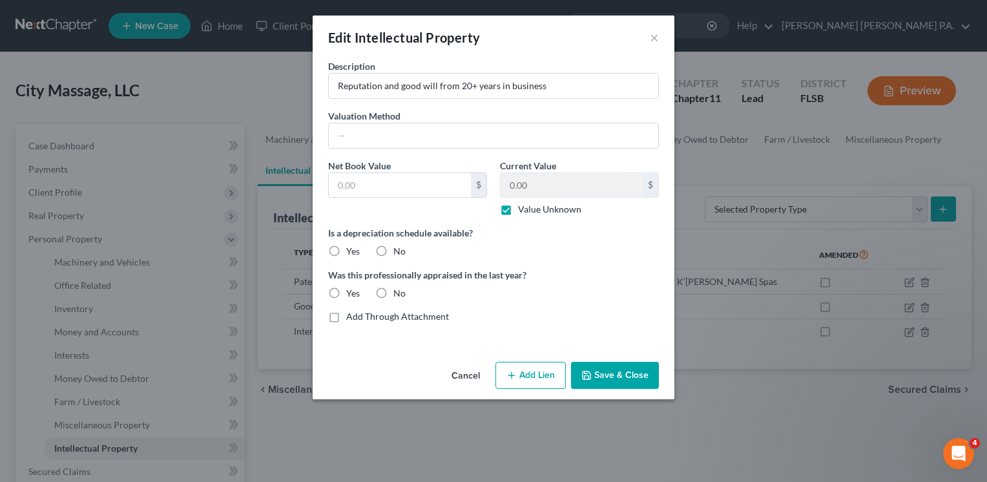
click at [394, 252] on label "No" at bounding box center [400, 251] width 12 height 13
click at [399, 252] on input "No" at bounding box center [403, 249] width 8 height 8
click at [394, 291] on label "No" at bounding box center [400, 293] width 12 height 13
click at [399, 291] on input "No" at bounding box center [403, 291] width 8 height 8
click at [595, 375] on button "Save & Close" at bounding box center [615, 375] width 88 height 27
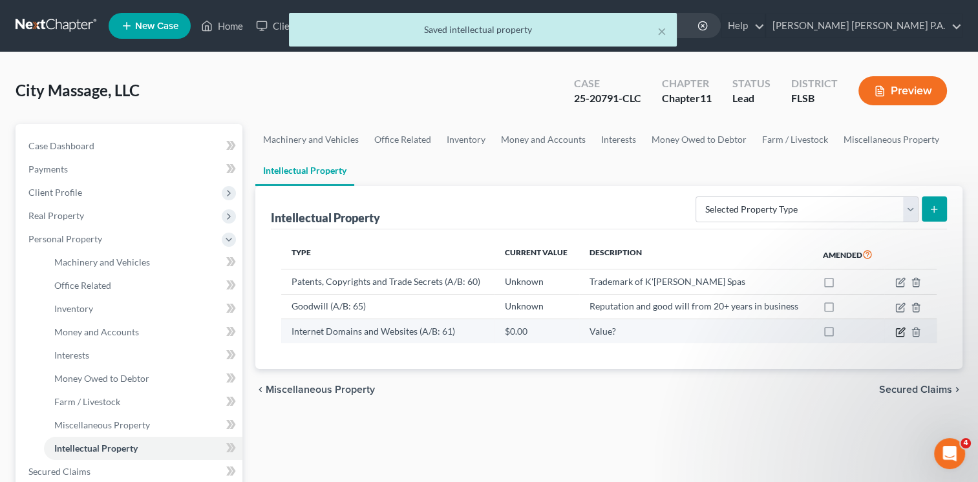
click at [897, 331] on icon "button" at bounding box center [900, 332] width 10 height 10
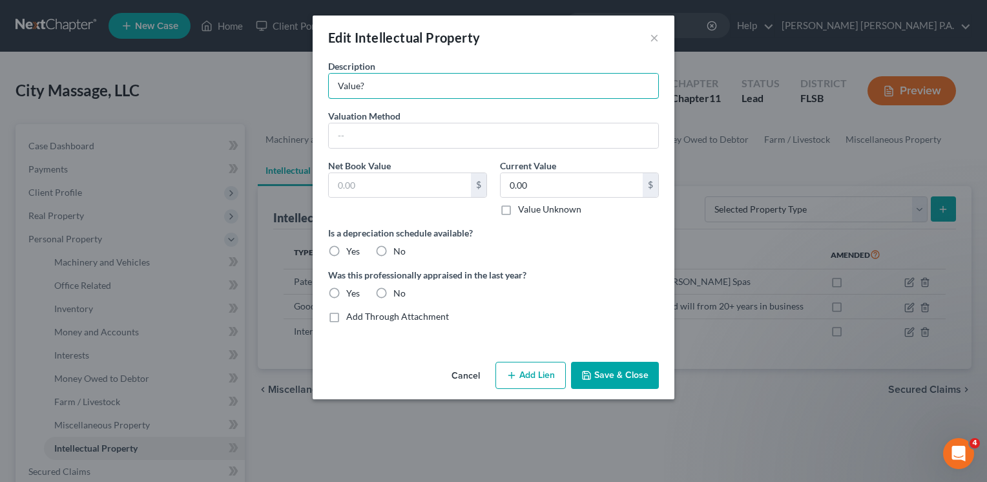
drag, startPoint x: 394, startPoint y: 85, endPoint x: 248, endPoint y: 84, distance: 146.0
click at [248, 84] on div "Edit Intellectual Property × Description Value? Valuation Method Net Book Value…" at bounding box center [493, 241] width 987 height 482
click at [518, 209] on label "Value Unknown" at bounding box center [549, 209] width 63 height 13
click at [523, 209] on input "Value Unknown" at bounding box center [527, 207] width 8 height 8
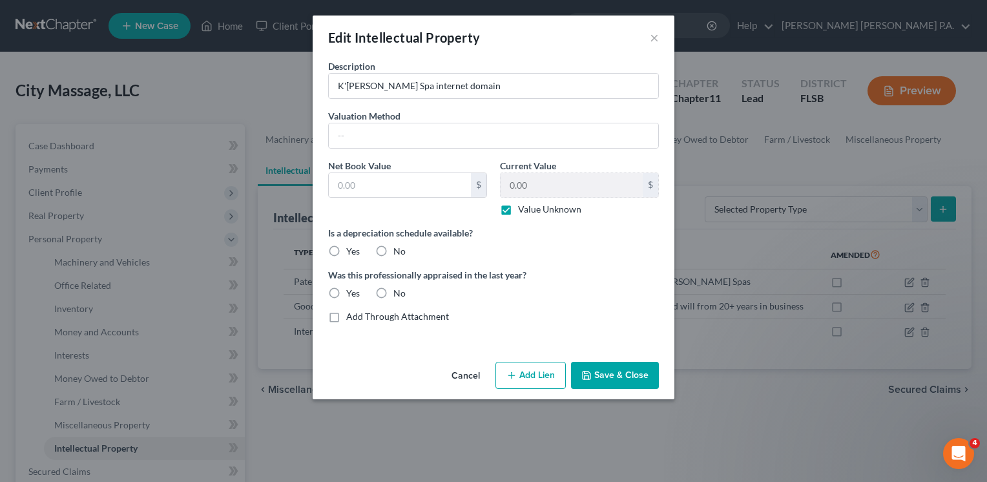
click at [394, 251] on label "No" at bounding box center [400, 251] width 12 height 13
click at [399, 251] on input "No" at bounding box center [403, 249] width 8 height 8
click at [394, 291] on label "No" at bounding box center [400, 293] width 12 height 13
click at [399, 291] on input "No" at bounding box center [403, 291] width 8 height 8
click at [594, 376] on button "Save & Close" at bounding box center [615, 375] width 88 height 27
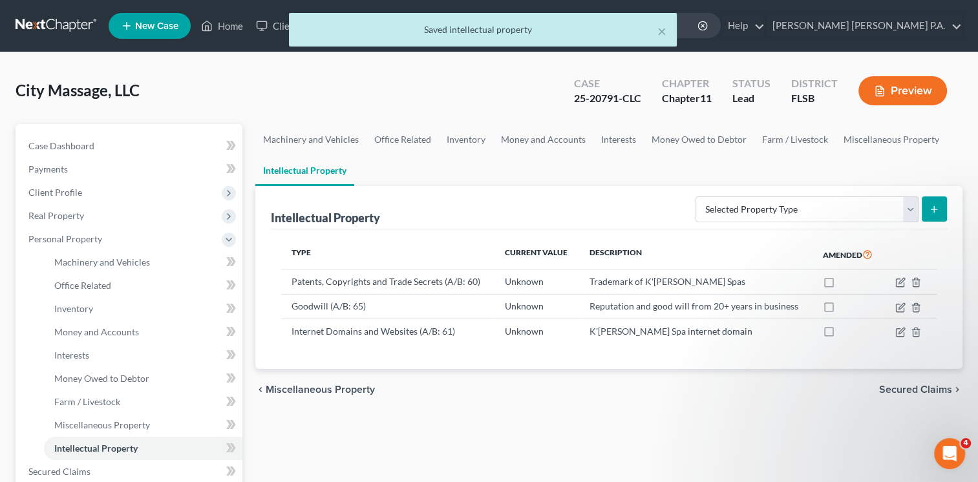
click at [620, 434] on div "Machinery and Vehicles Office Related Inventory Money and Accounts Interests Mo…" at bounding box center [609, 450] width 720 height 653
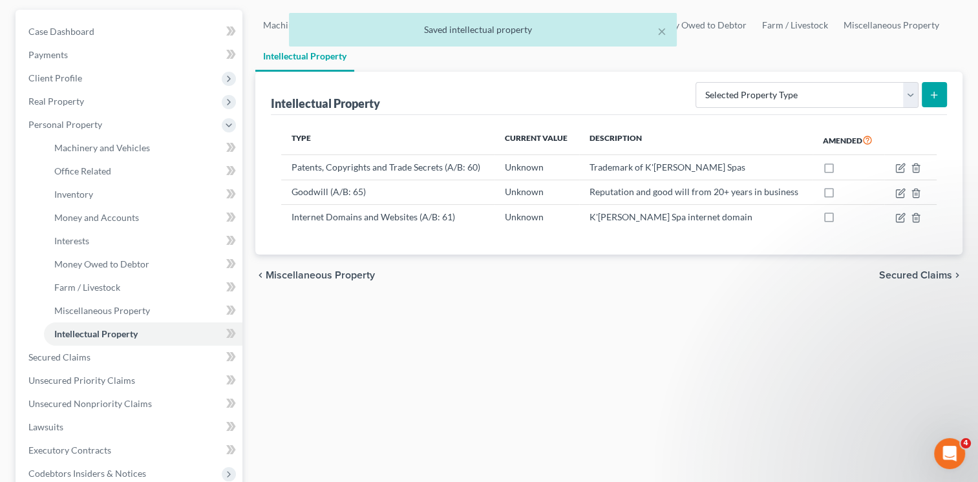
scroll to position [215, 0]
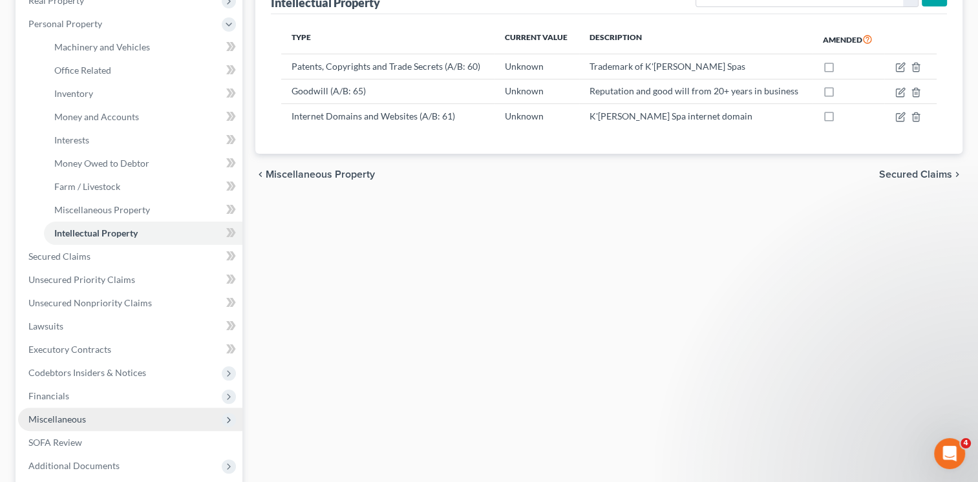
click at [75, 418] on span "Miscellaneous" at bounding box center [57, 419] width 58 height 11
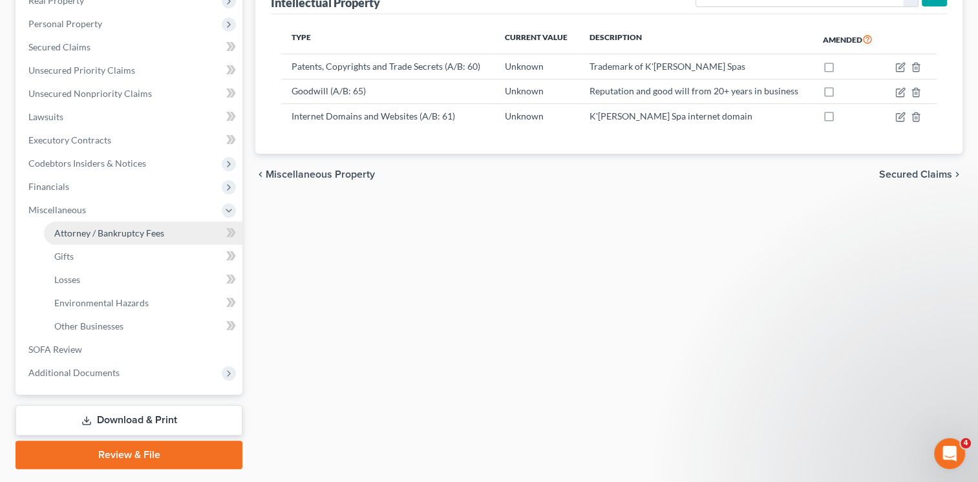
click at [114, 231] on span "Attorney / Bankruptcy Fees" at bounding box center [109, 232] width 110 height 11
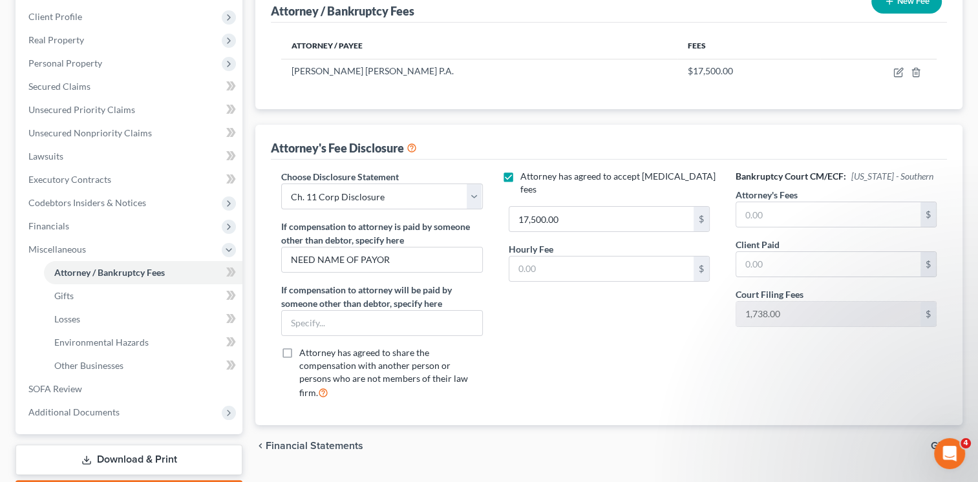
scroll to position [184, 0]
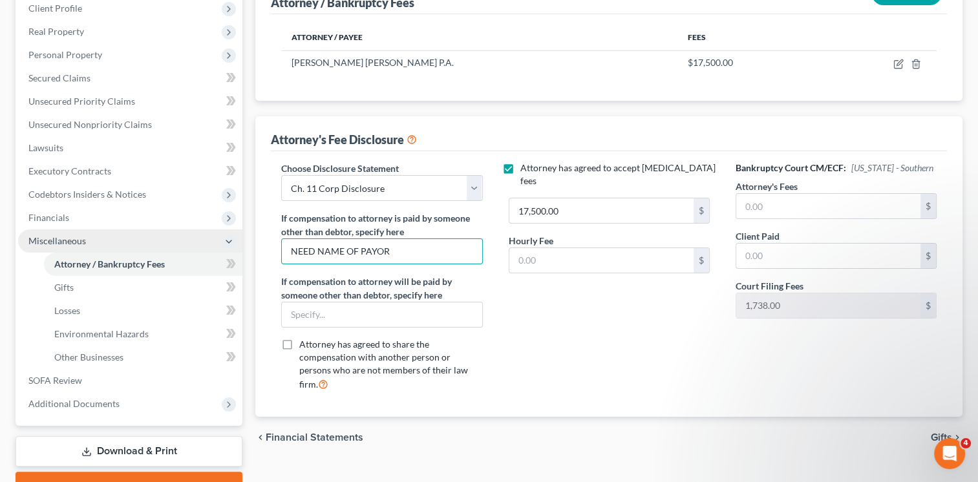
drag, startPoint x: 413, startPoint y: 252, endPoint x: 147, endPoint y: 251, distance: 265.6
click at [147, 251] on div "Petition Navigation Case Dashboard Payments Invoices Payments Payments Credit R…" at bounding box center [489, 220] width 960 height 560
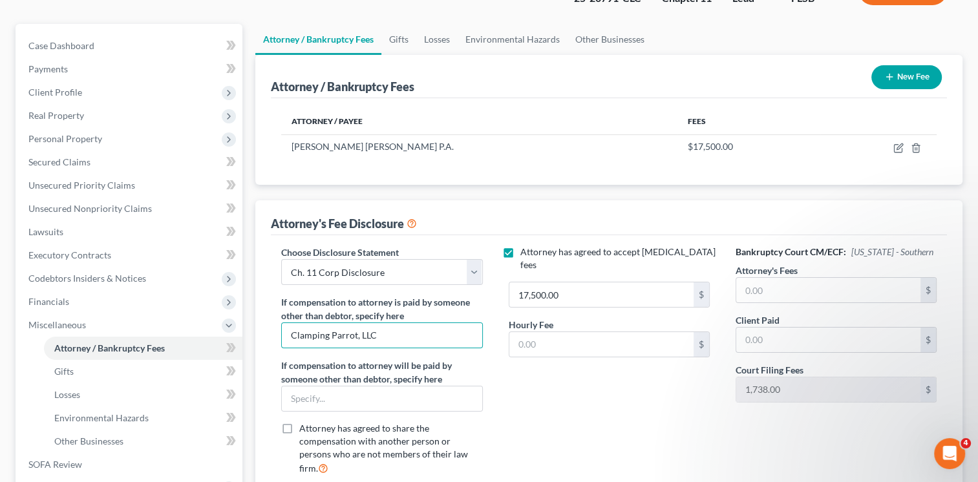
scroll to position [98, 0]
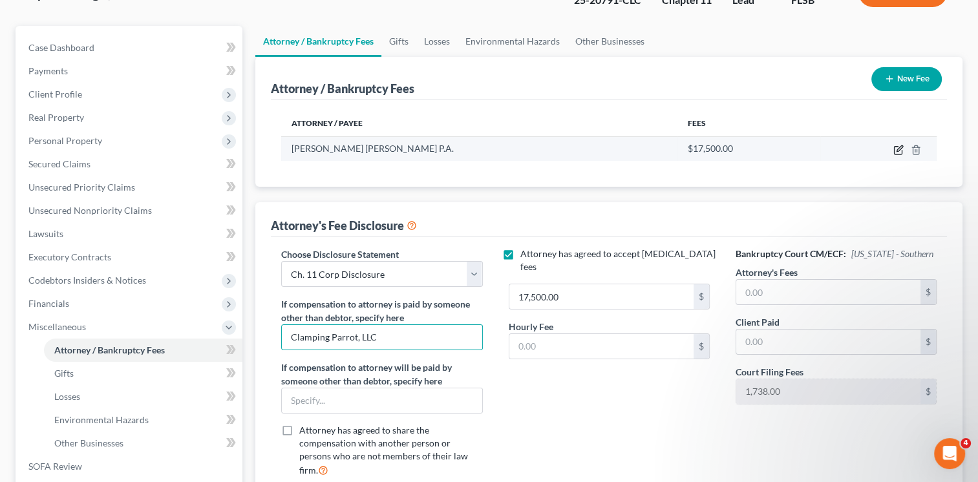
click at [896, 149] on icon "button" at bounding box center [899, 148] width 6 height 6
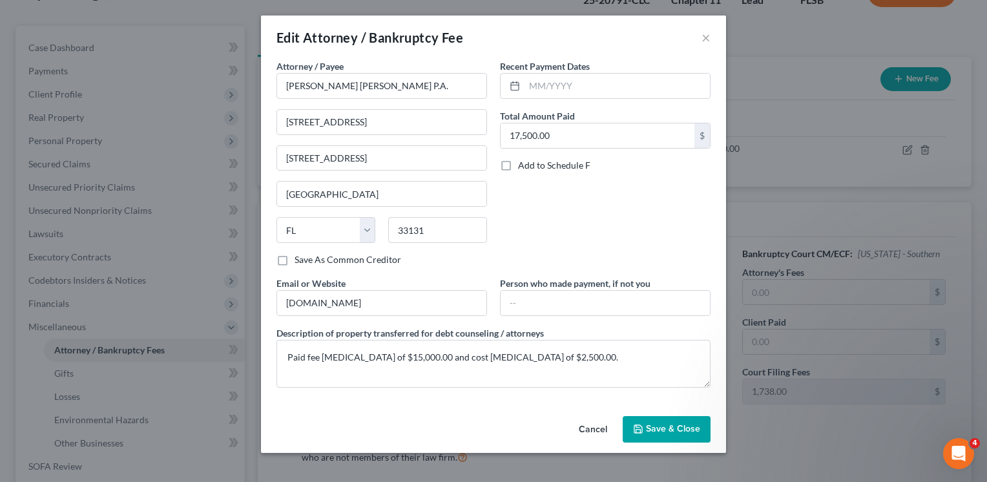
click at [596, 426] on button "Cancel" at bounding box center [593, 430] width 49 height 26
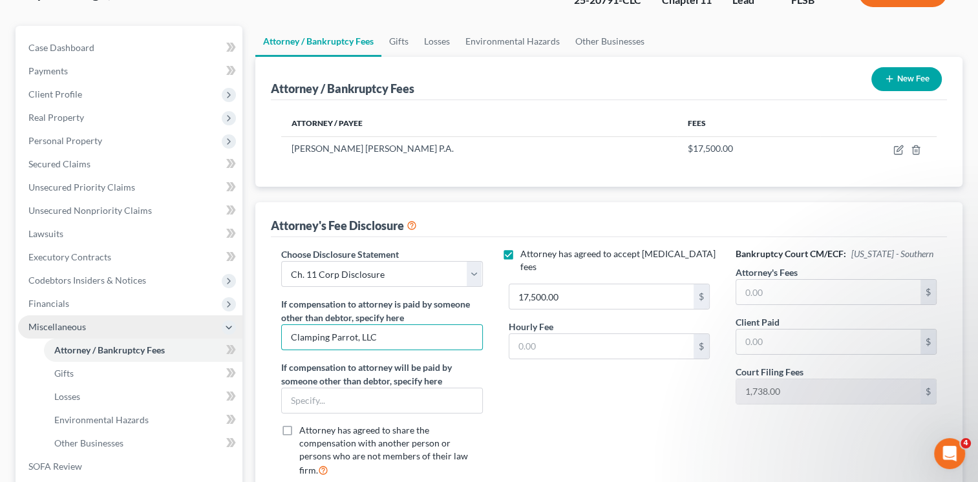
drag, startPoint x: 398, startPoint y: 333, endPoint x: 139, endPoint y: 335, distance: 259.1
click at [139, 335] on div "Petition Navigation Case Dashboard Payments Invoices Payments Payments Credit R…" at bounding box center [489, 306] width 960 height 560
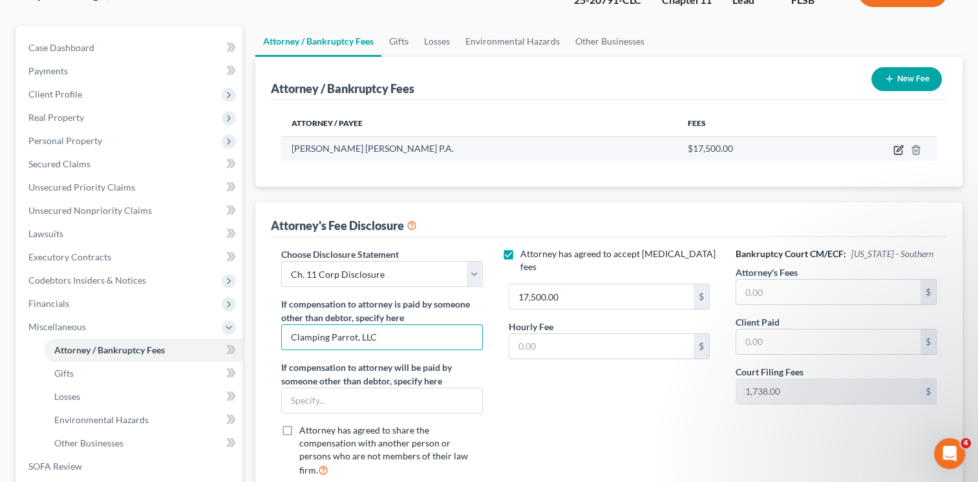
click at [898, 149] on icon "button" at bounding box center [898, 150] width 10 height 10
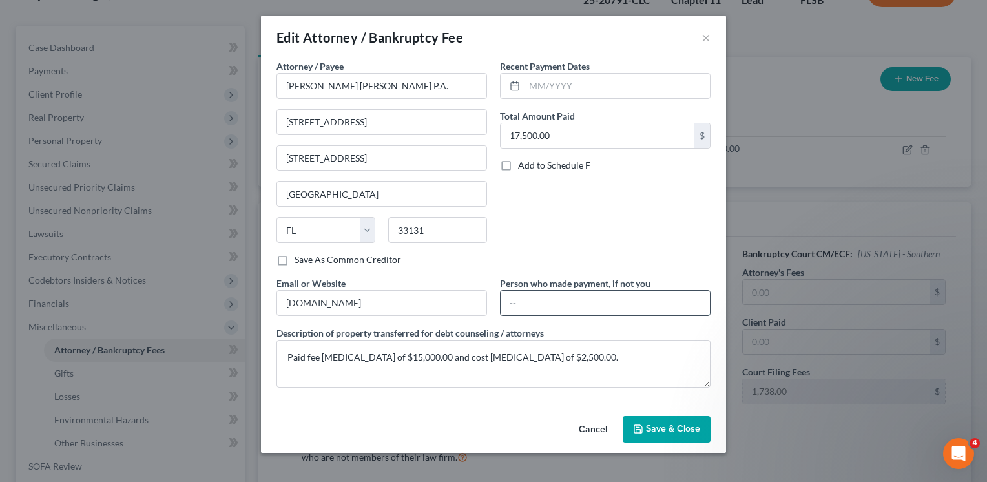
click at [557, 297] on input "text" at bounding box center [605, 303] width 209 height 25
paste input "Clamping Parrot, LLC"
click at [661, 428] on span "Save & Close" at bounding box center [673, 429] width 54 height 11
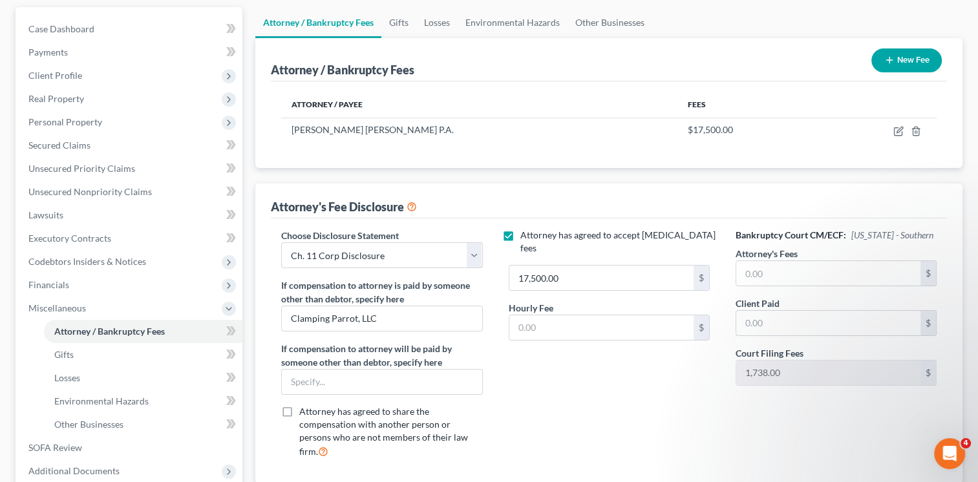
scroll to position [250, 0]
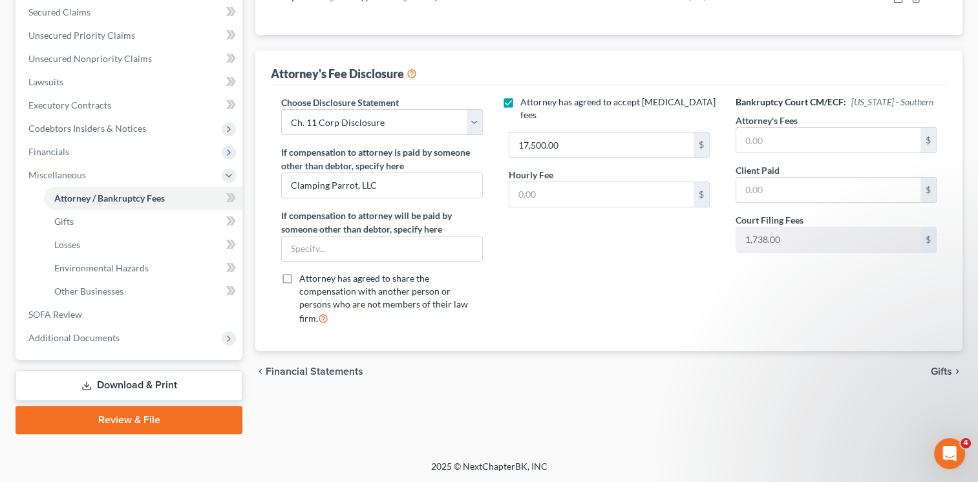
click at [145, 378] on link "Download & Print" at bounding box center [129, 385] width 227 height 30
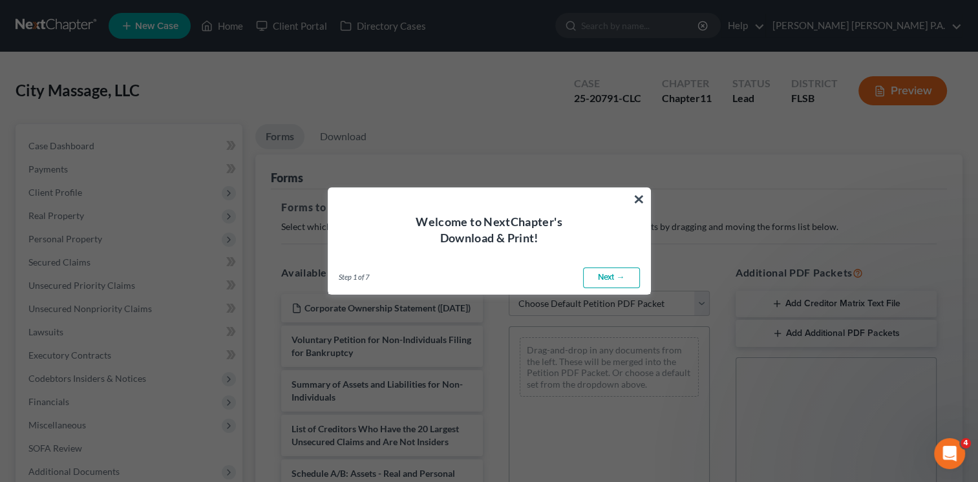
click at [607, 277] on link "Next →" at bounding box center [611, 278] width 57 height 21
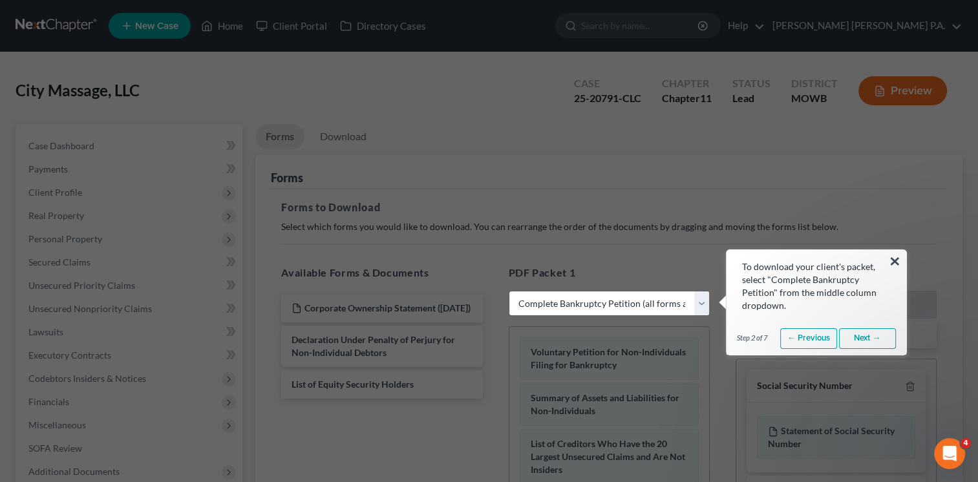
click at [701, 302] on select "Choose Default Petition PDF Packet Complete Bankruptcy Petition (all forms and …" at bounding box center [609, 304] width 201 height 26
click at [509, 291] on select "Choose Default Petition PDF Packet Complete Bankruptcy Petition (all forms and …" at bounding box center [609, 304] width 201 height 26
click at [863, 338] on link "Next →" at bounding box center [867, 338] width 57 height 21
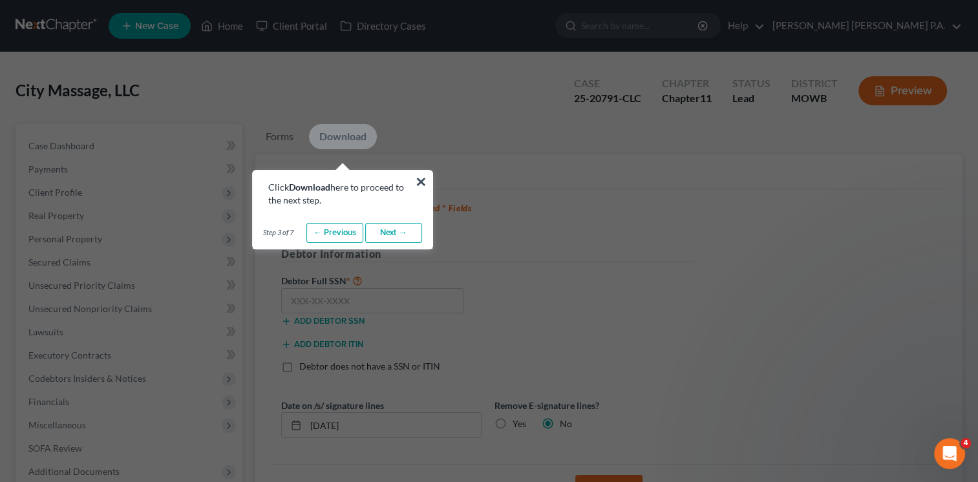
click at [390, 234] on link "Next →" at bounding box center [393, 233] width 57 height 21
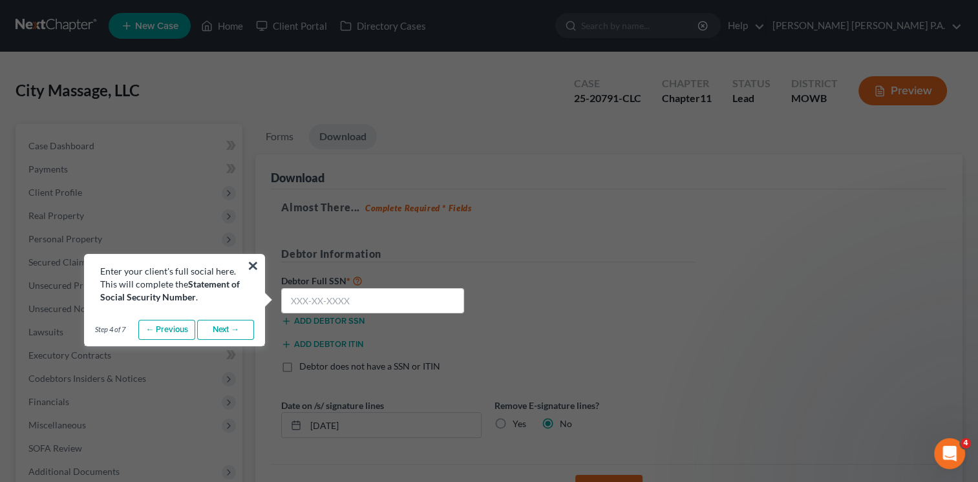
click at [238, 333] on link "Next →" at bounding box center [225, 330] width 57 height 21
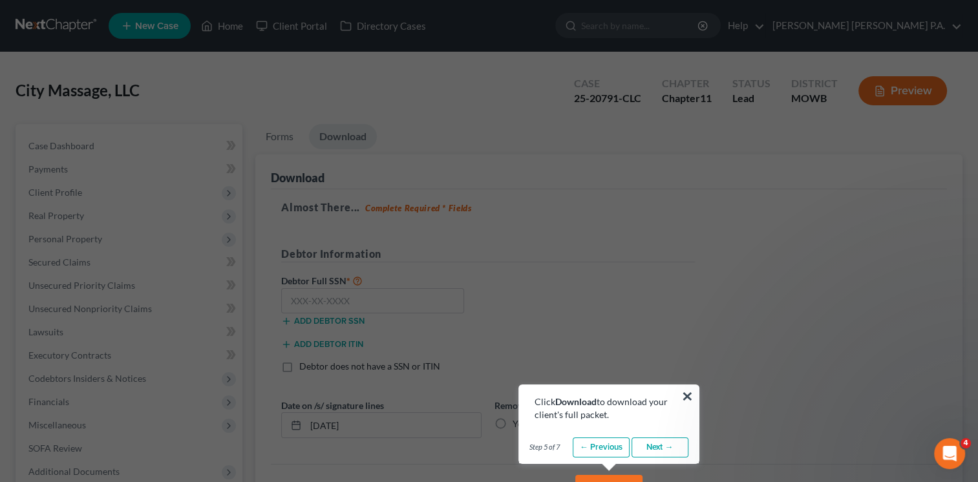
click at [668, 448] on link "Next →" at bounding box center [659, 447] width 57 height 21
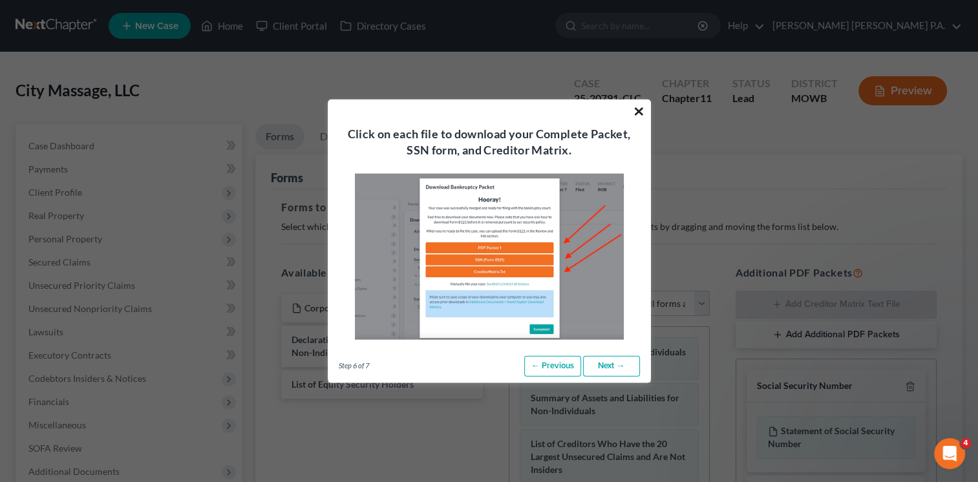
click at [635, 112] on button "×" at bounding box center [639, 111] width 12 height 21
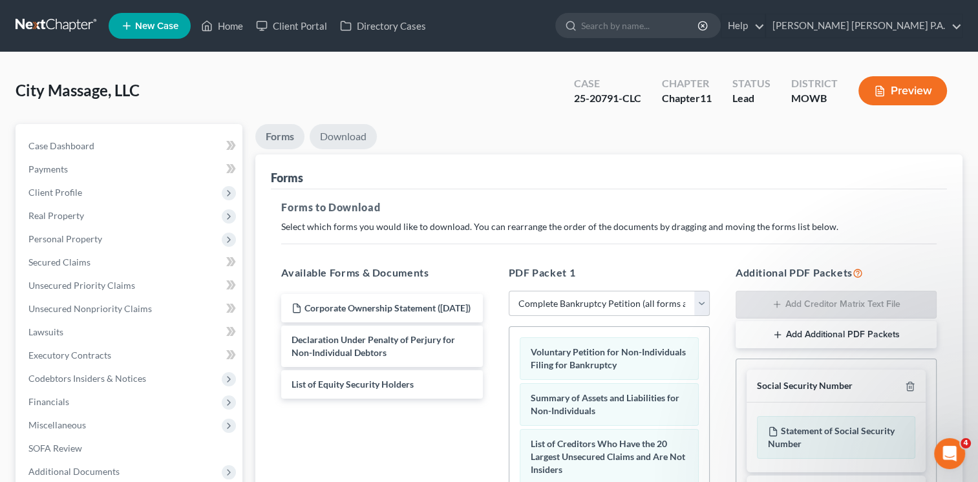
click at [344, 138] on link "Download" at bounding box center [343, 136] width 67 height 25
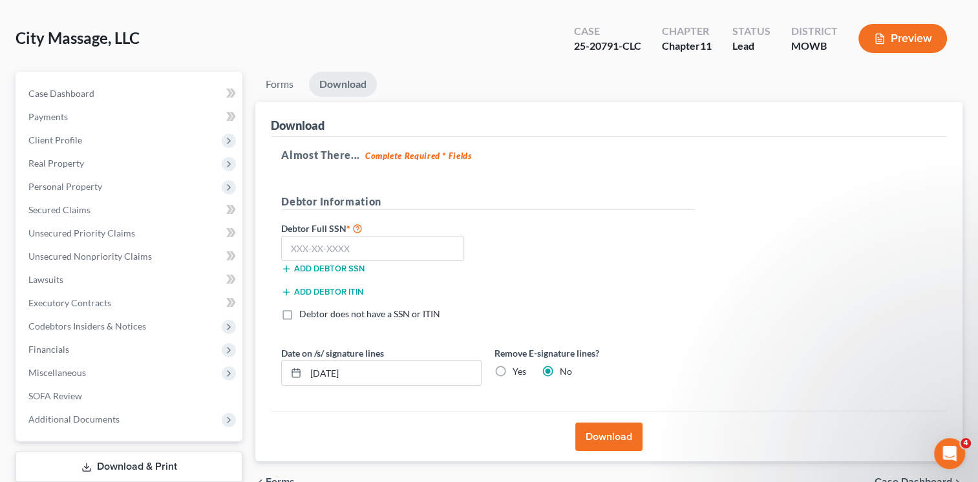
scroll to position [51, 0]
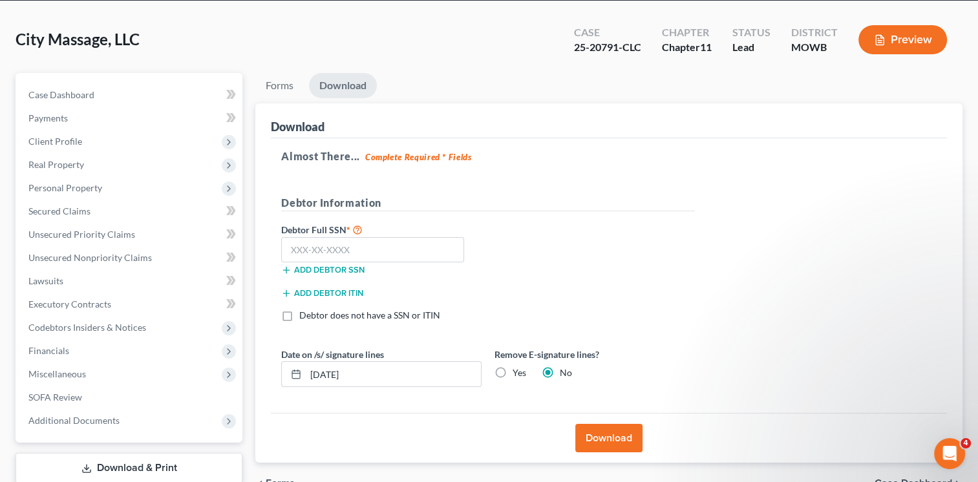
click at [611, 442] on button "Download" at bounding box center [608, 438] width 67 height 28
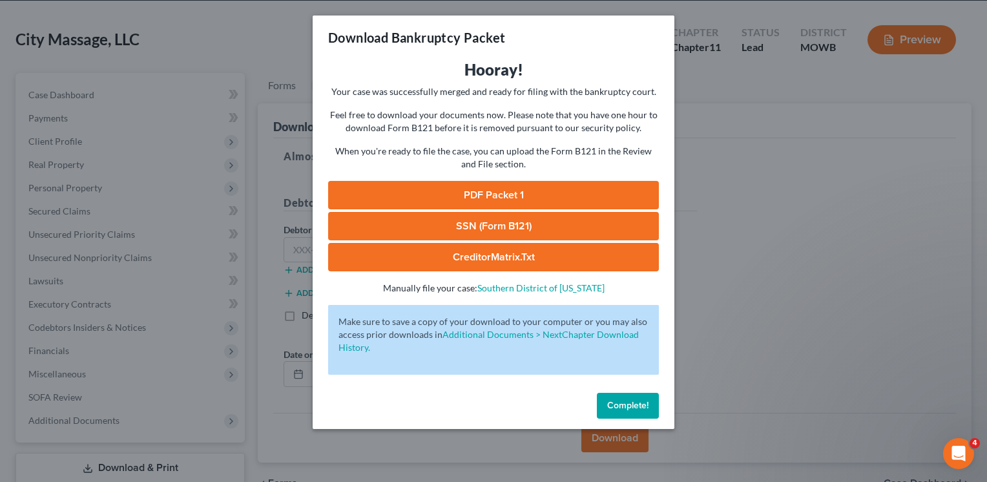
click at [498, 195] on link "PDF Packet 1" at bounding box center [493, 195] width 331 height 28
click at [478, 252] on link "CreditorMatrix.txt" at bounding box center [493, 257] width 331 height 28
click at [830, 258] on div "Download Bankruptcy Packet Hooray! Your case was successfully merged and ready …" at bounding box center [493, 241] width 987 height 482
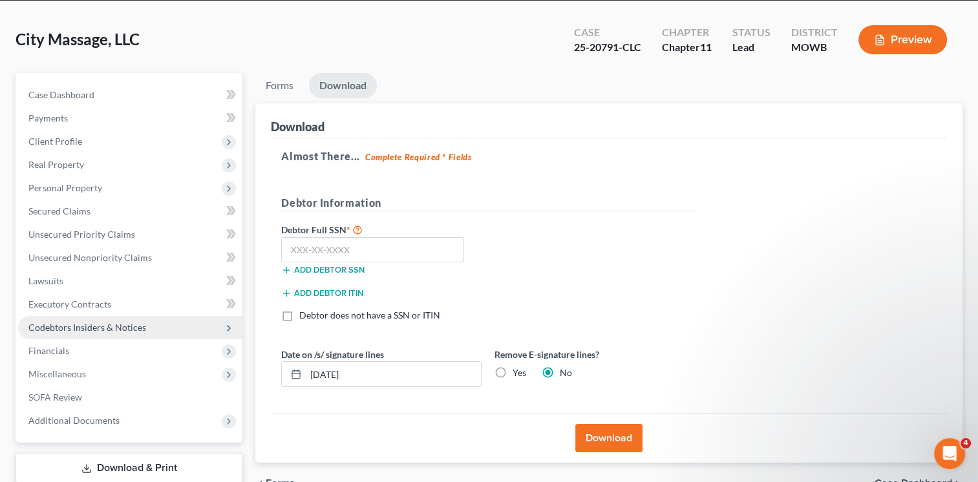
click at [96, 328] on span "Codebtors Insiders & Notices" at bounding box center [87, 327] width 118 height 11
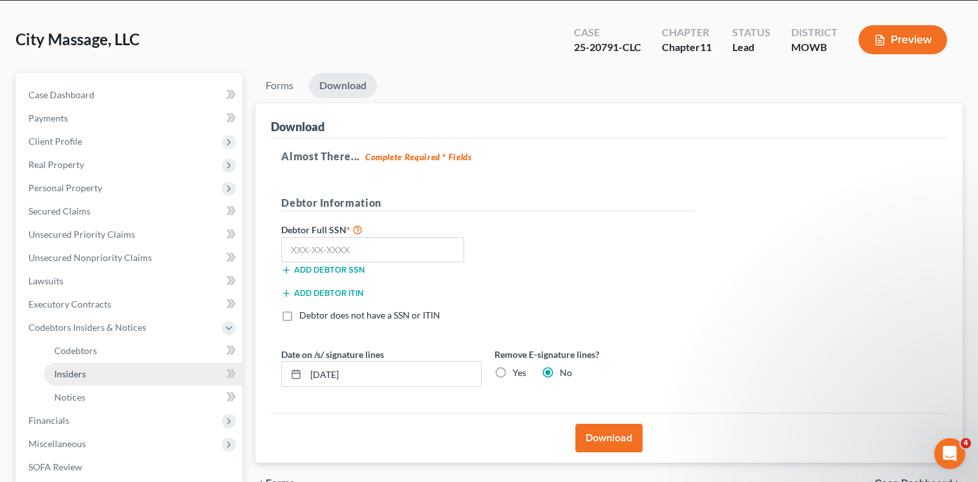
click at [85, 379] on link "Insiders" at bounding box center [143, 374] width 198 height 23
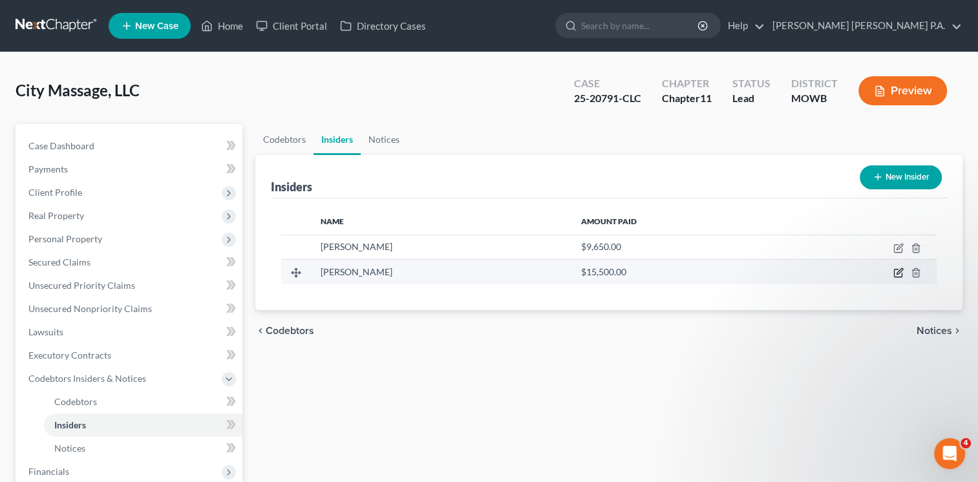
click at [897, 273] on icon "button" at bounding box center [898, 273] width 10 height 10
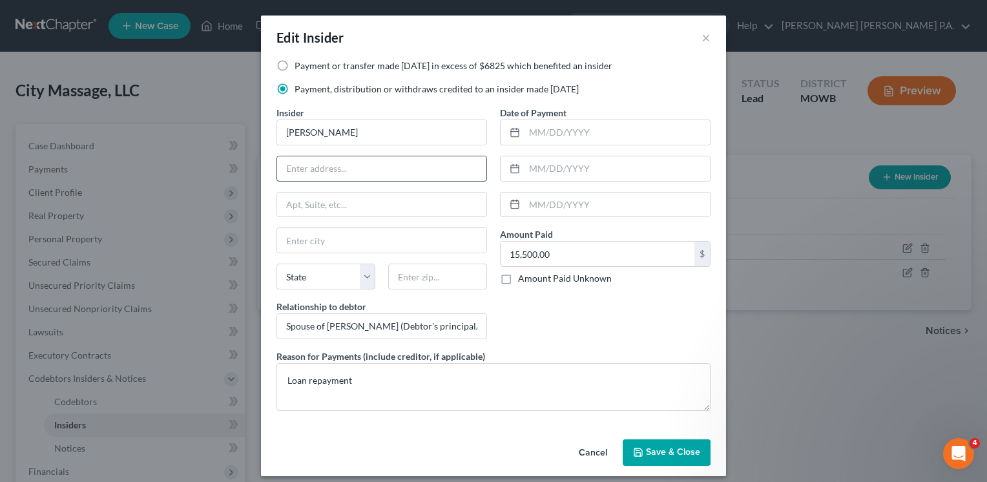
click at [387, 167] on input "text" at bounding box center [381, 168] width 209 height 25
click at [433, 283] on input "text" at bounding box center [437, 277] width 99 height 26
click at [551, 333] on div "Date of Payment Amount Paid 15,500.00 $ Amount Paid Unknown Balance Undetermine…" at bounding box center [606, 228] width 224 height 244
click at [655, 452] on span "Save & Close" at bounding box center [673, 452] width 54 height 11
